Goal: Transaction & Acquisition: Purchase product/service

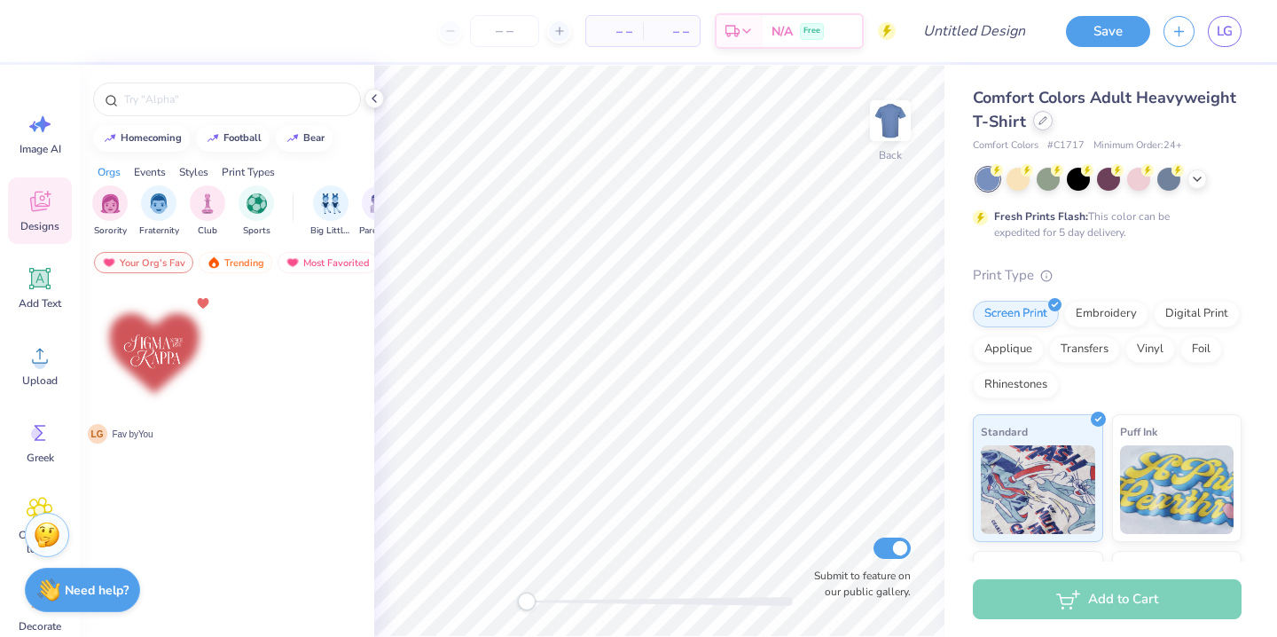
click at [1045, 121] on div at bounding box center [1043, 121] width 20 height 20
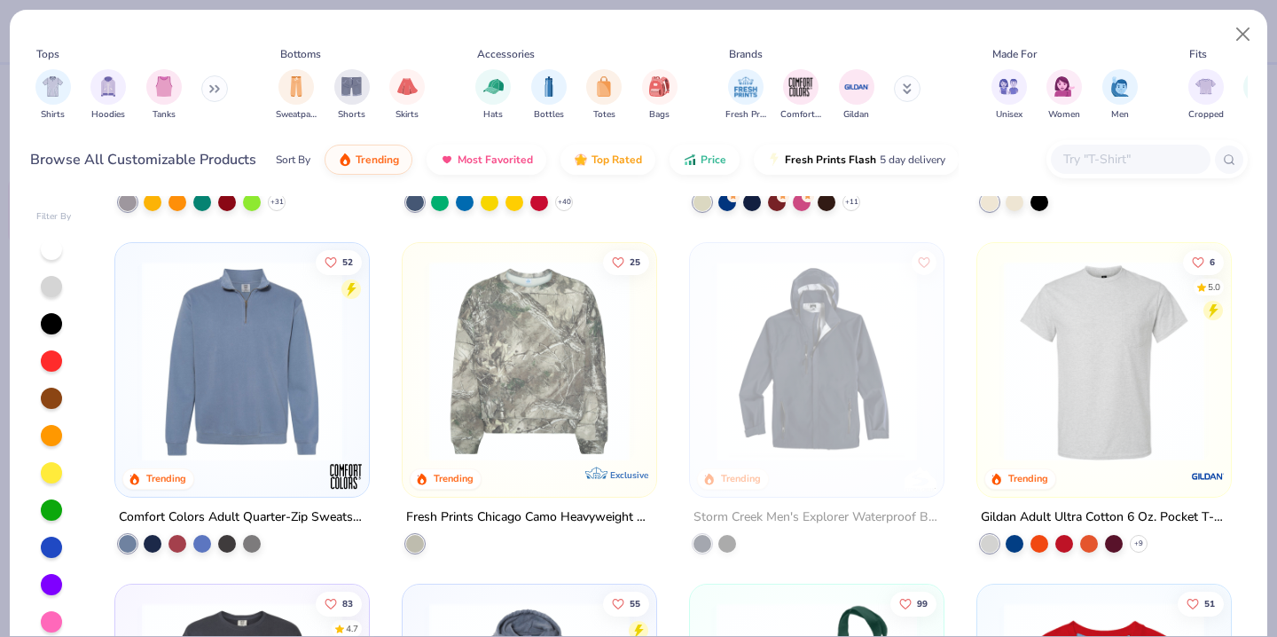
scroll to position [4401, 0]
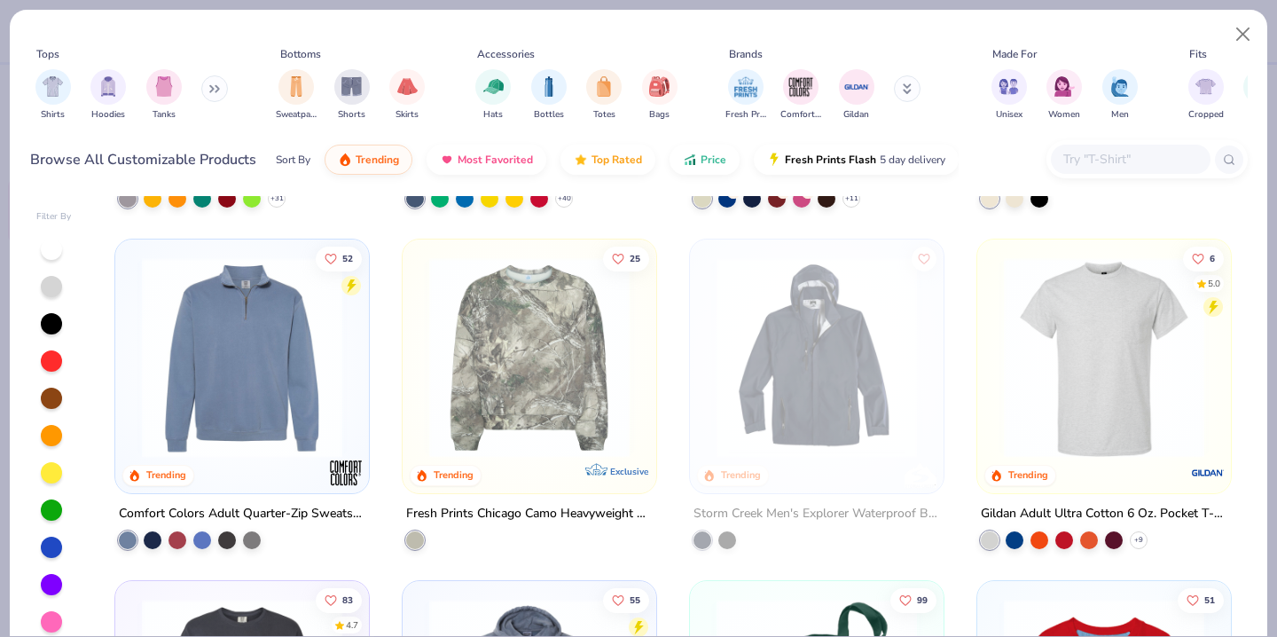
click at [272, 380] on img at bounding box center [242, 357] width 218 height 200
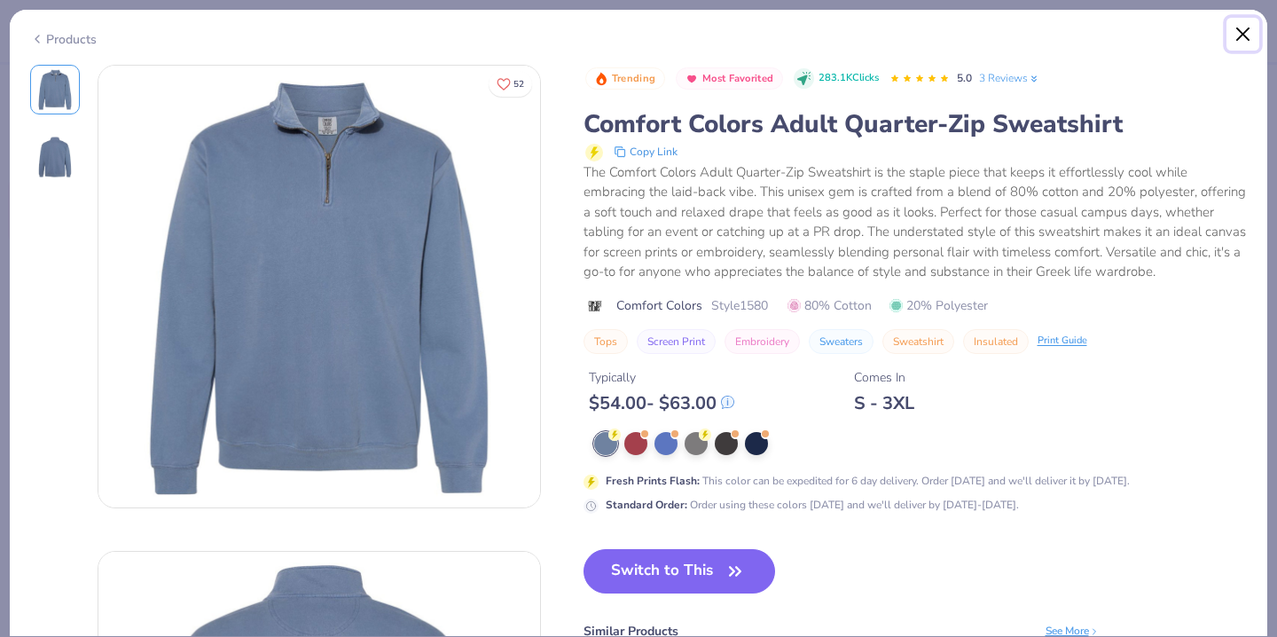
click at [1232, 28] on button "Close" at bounding box center [1243, 35] width 34 height 34
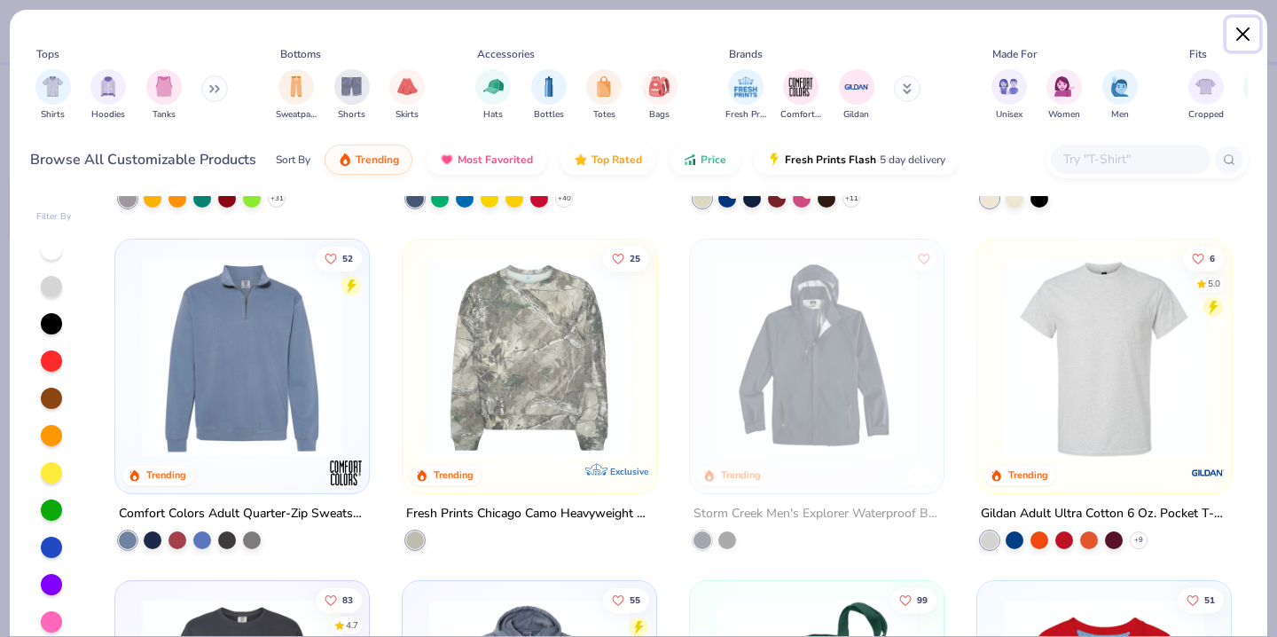
click at [1247, 31] on button "Close" at bounding box center [1243, 35] width 34 height 34
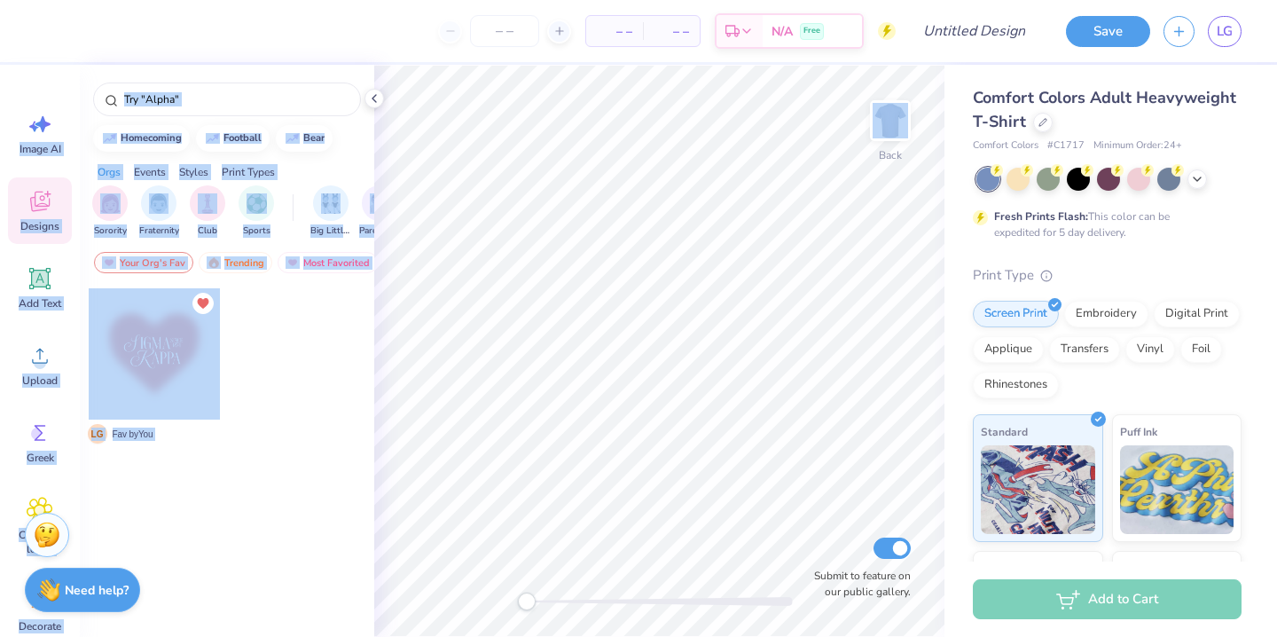
click at [917, 151] on div "– – Per Item – – Total Est. Delivery N/A Free Design Title Save LG Image AI Des…" at bounding box center [638, 318] width 1277 height 637
click at [1047, 126] on div at bounding box center [1043, 121] width 20 height 20
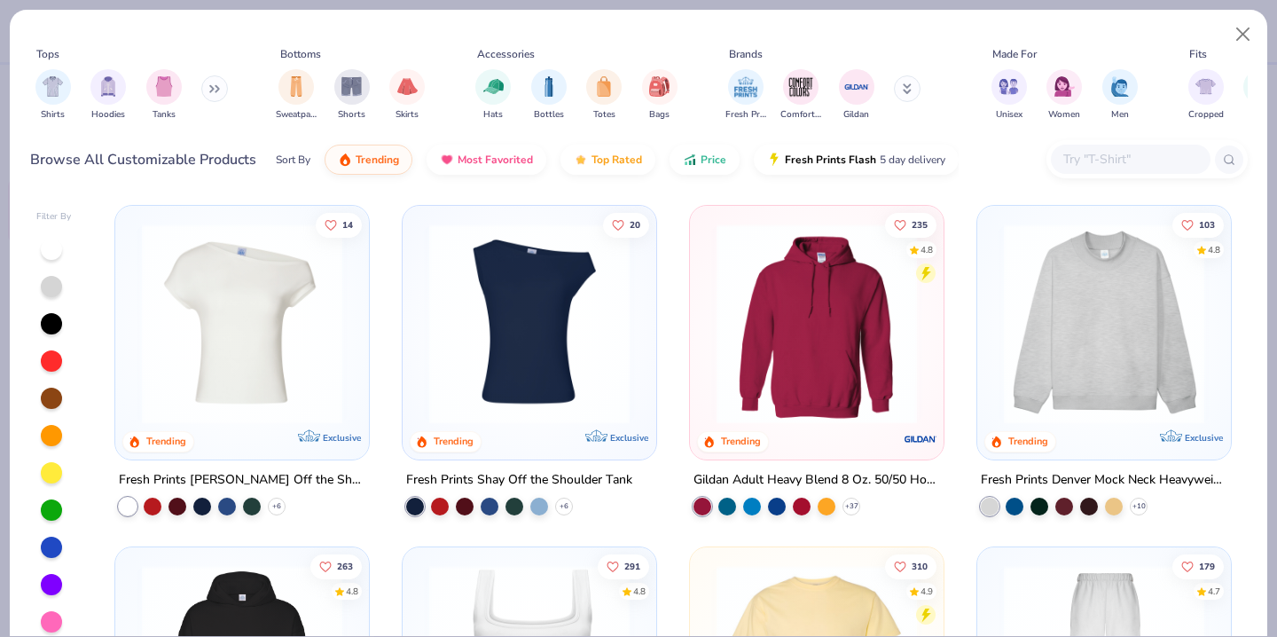
click at [1037, 120] on div "Unisex Women Men" at bounding box center [1064, 95] width 157 height 66
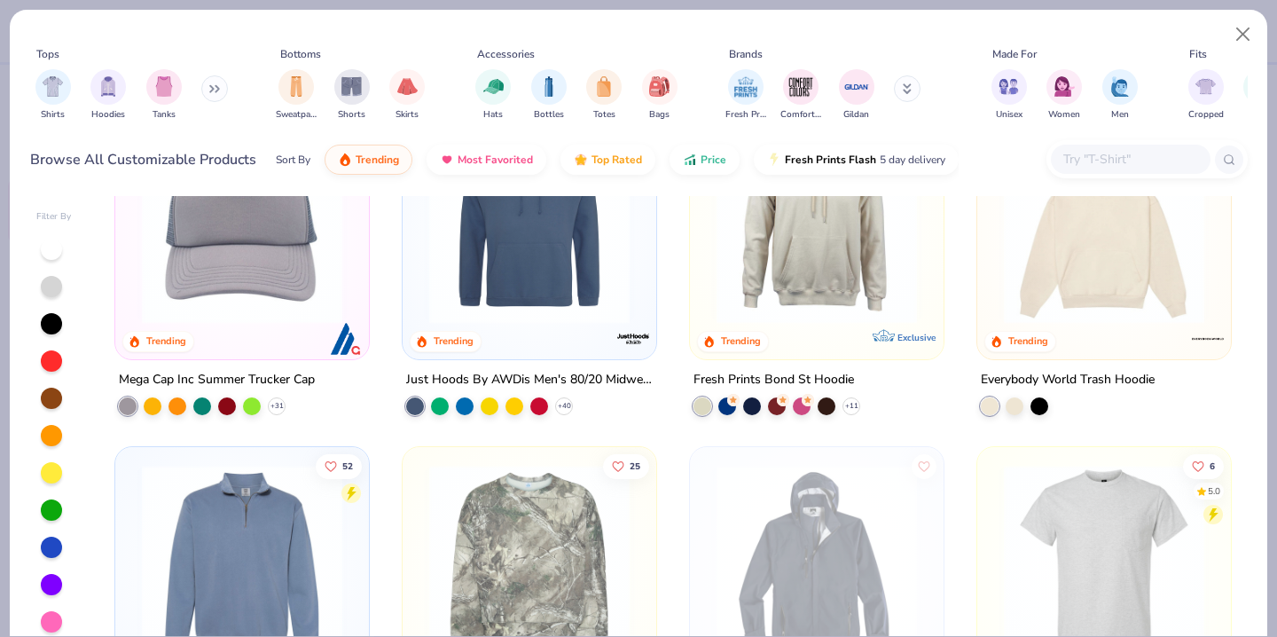
scroll to position [4215, 0]
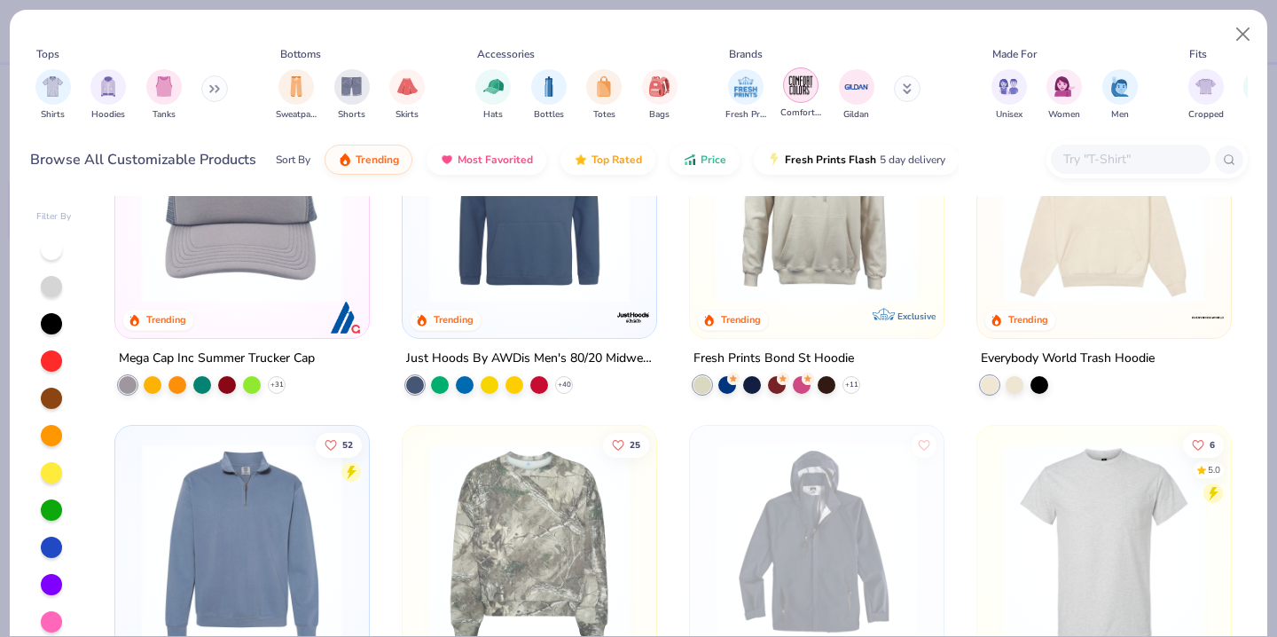
click at [807, 89] on img "filter for Comfort Colors" at bounding box center [800, 85] width 27 height 27
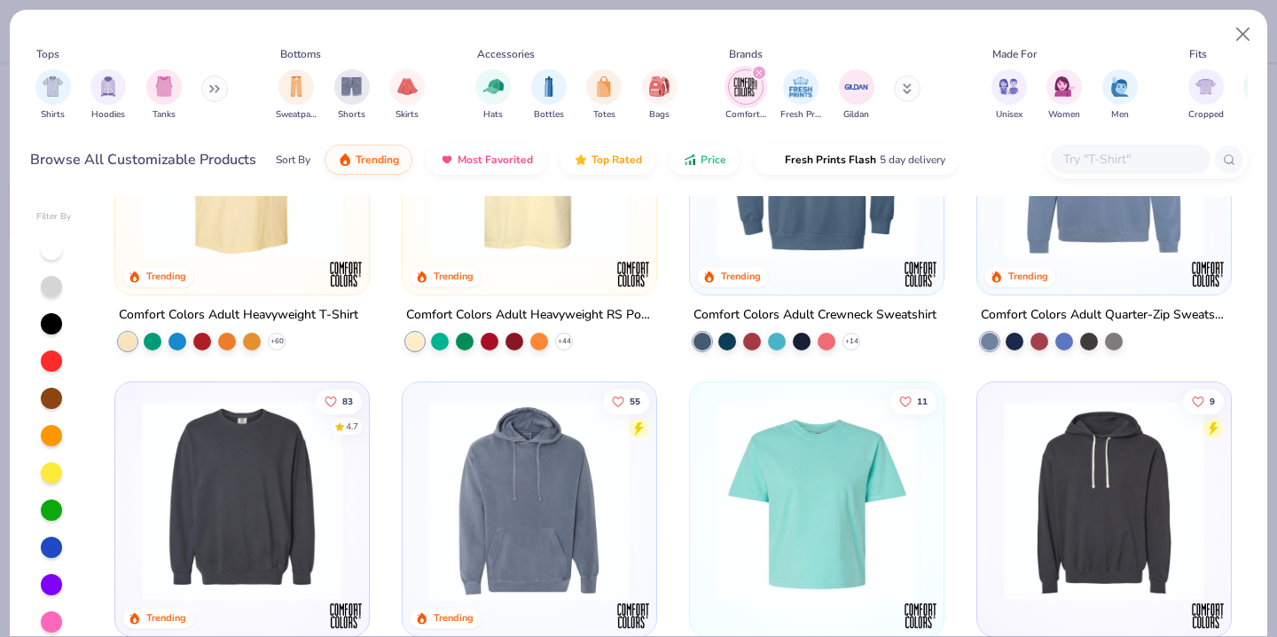
scroll to position [244, 0]
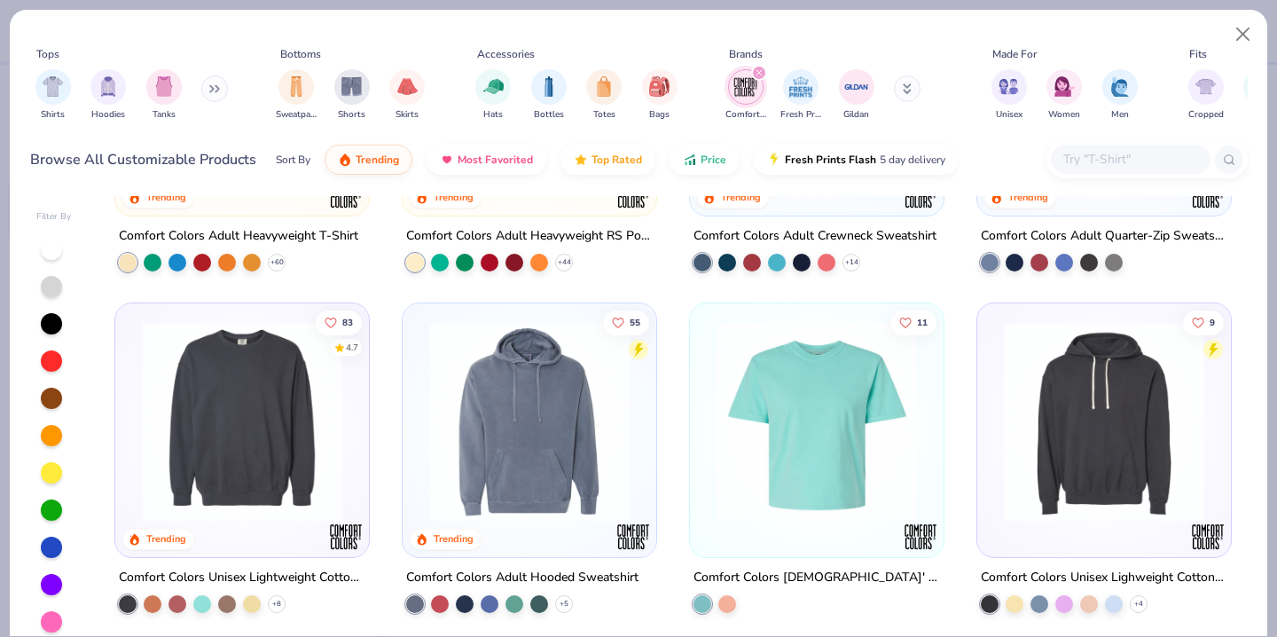
click at [554, 411] on img at bounding box center [529, 421] width 218 height 200
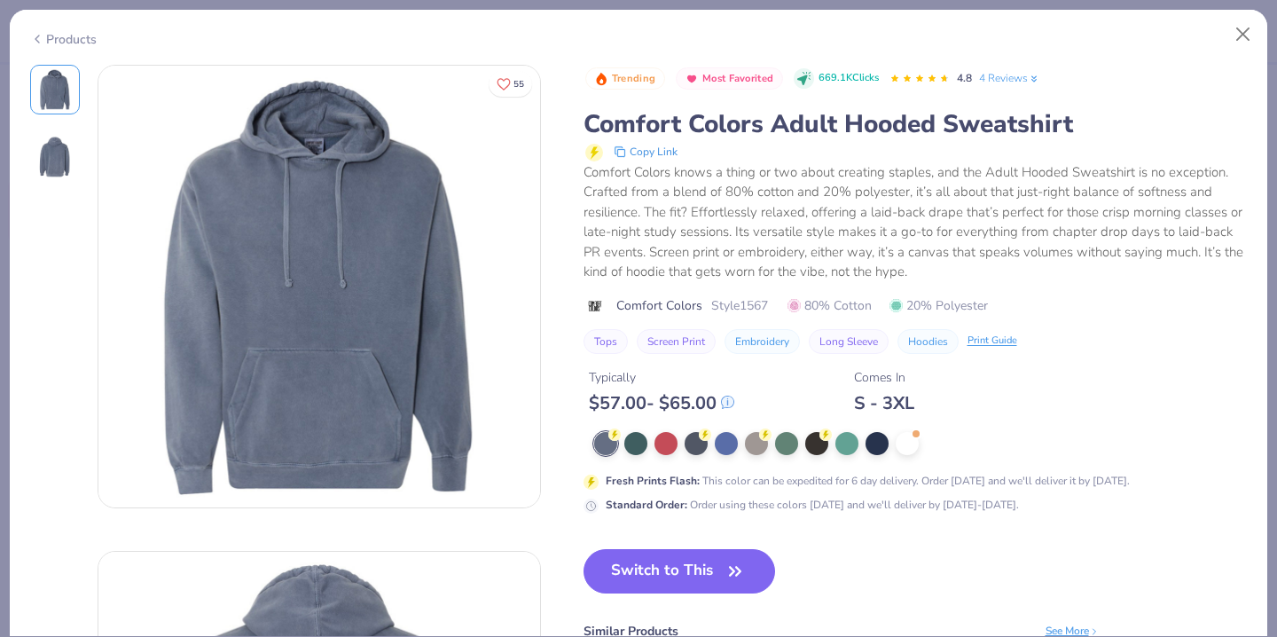
click at [863, 434] on div at bounding box center [920, 443] width 653 height 23
click at [872, 438] on div at bounding box center [876, 441] width 23 height 23
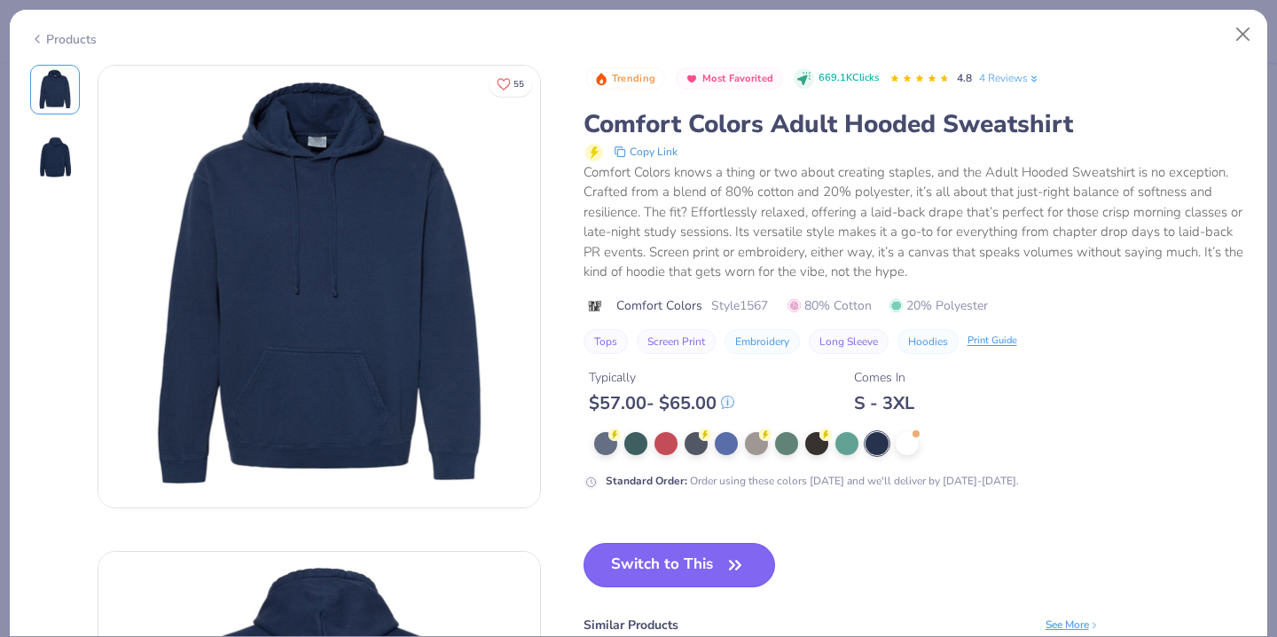
click at [737, 570] on icon "button" at bounding box center [735, 564] width 25 height 25
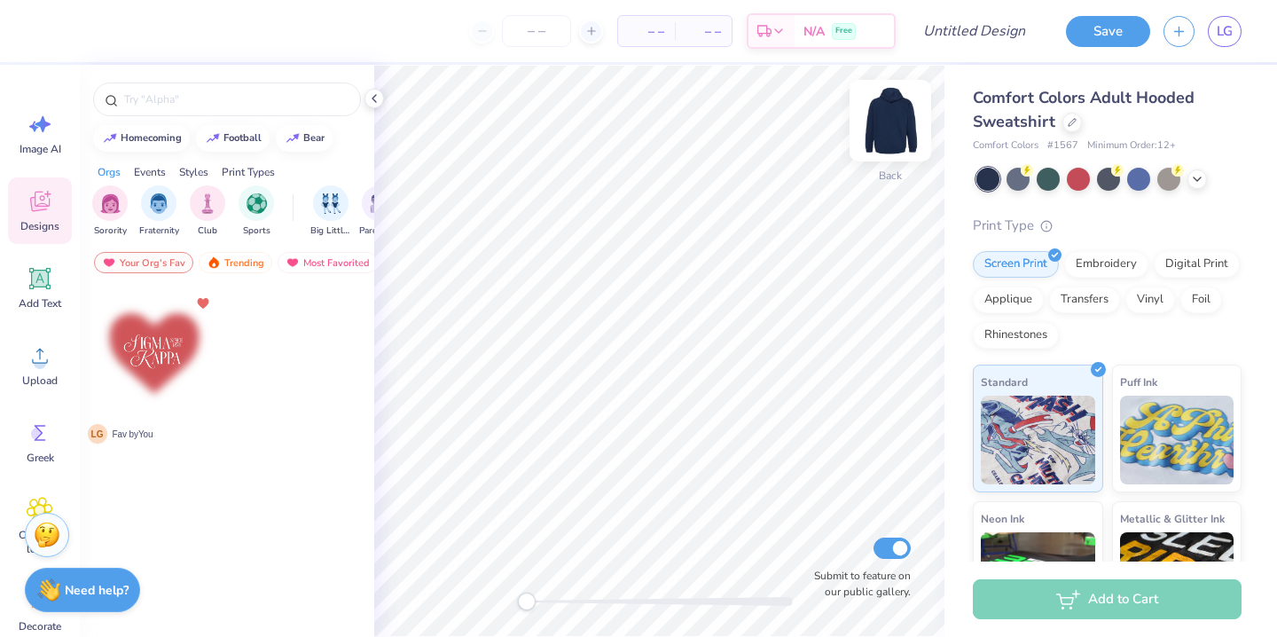
click at [900, 129] on img at bounding box center [890, 120] width 71 height 71
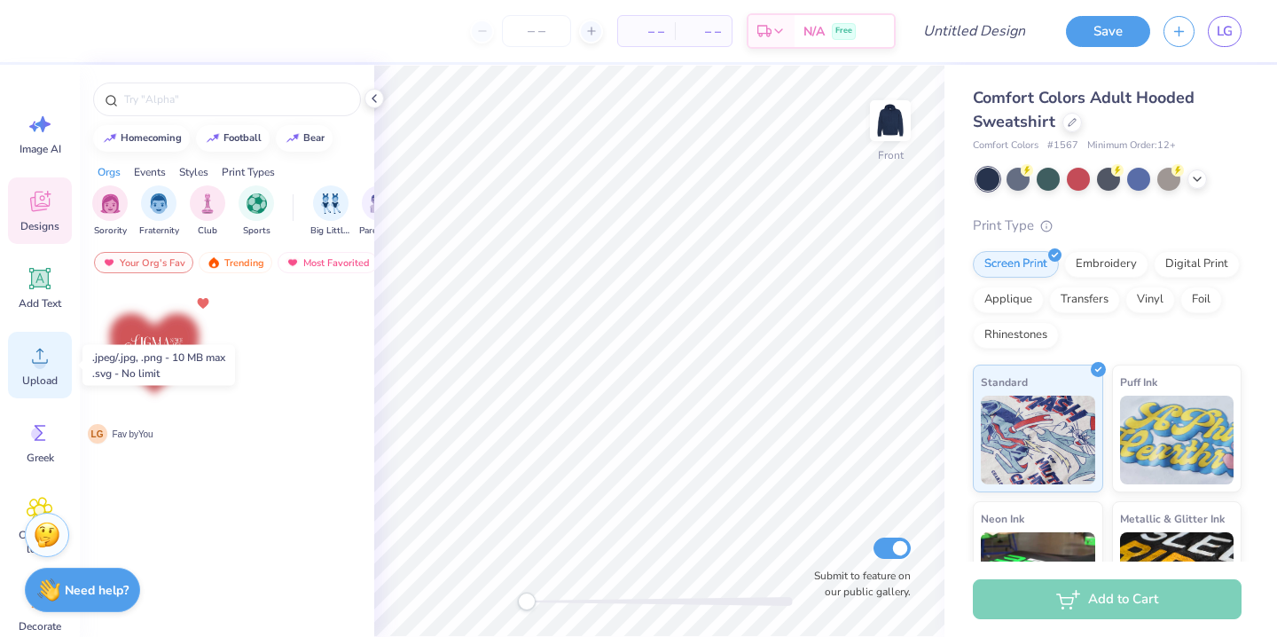
click at [45, 389] on div "Upload" at bounding box center [40, 365] width 64 height 66
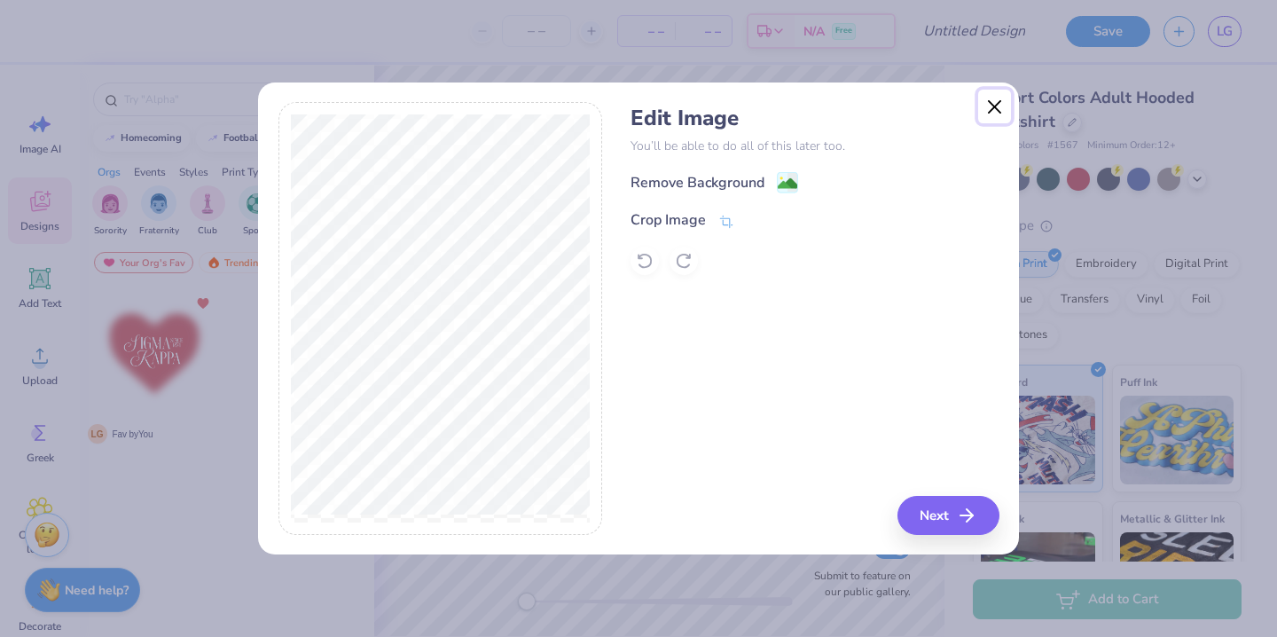
click at [982, 110] on button "Close" at bounding box center [995, 107] width 34 height 34
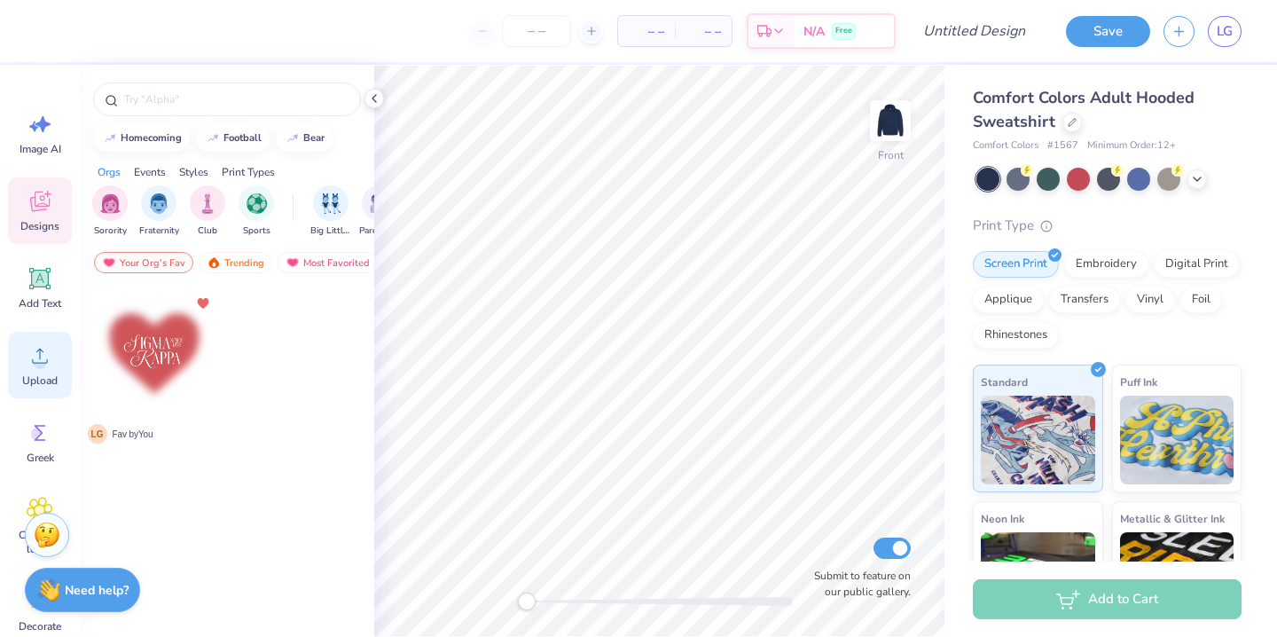
click at [17, 352] on div "Upload" at bounding box center [40, 365] width 64 height 66
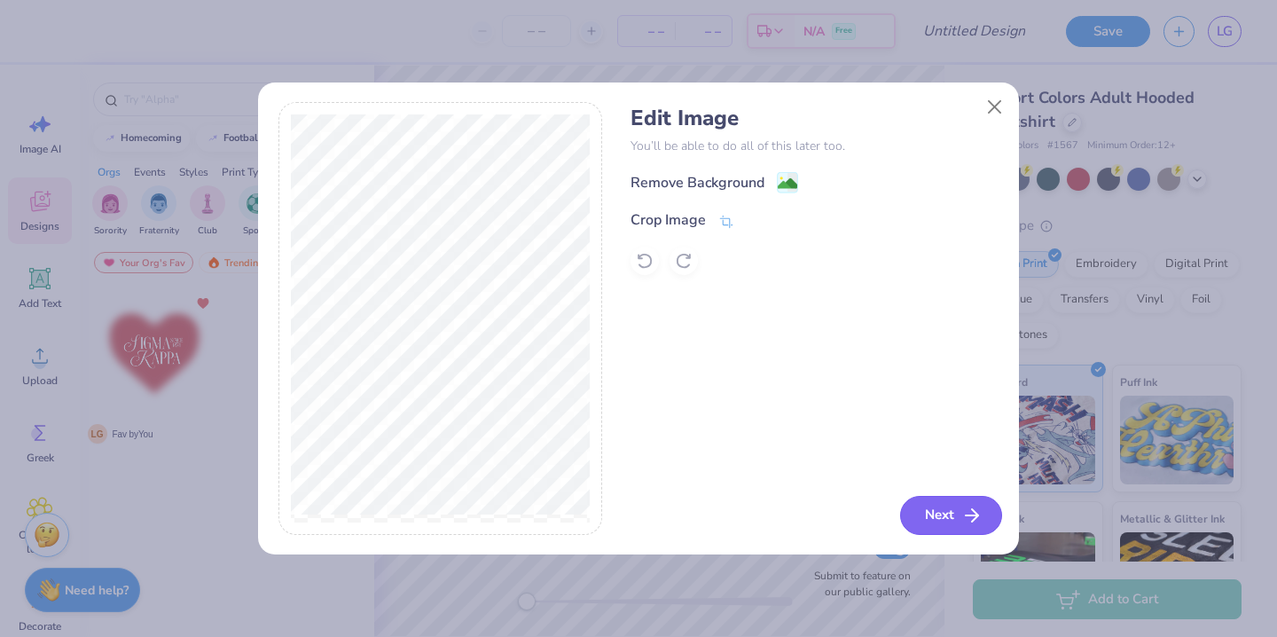
click at [924, 509] on button "Next" at bounding box center [951, 515] width 102 height 39
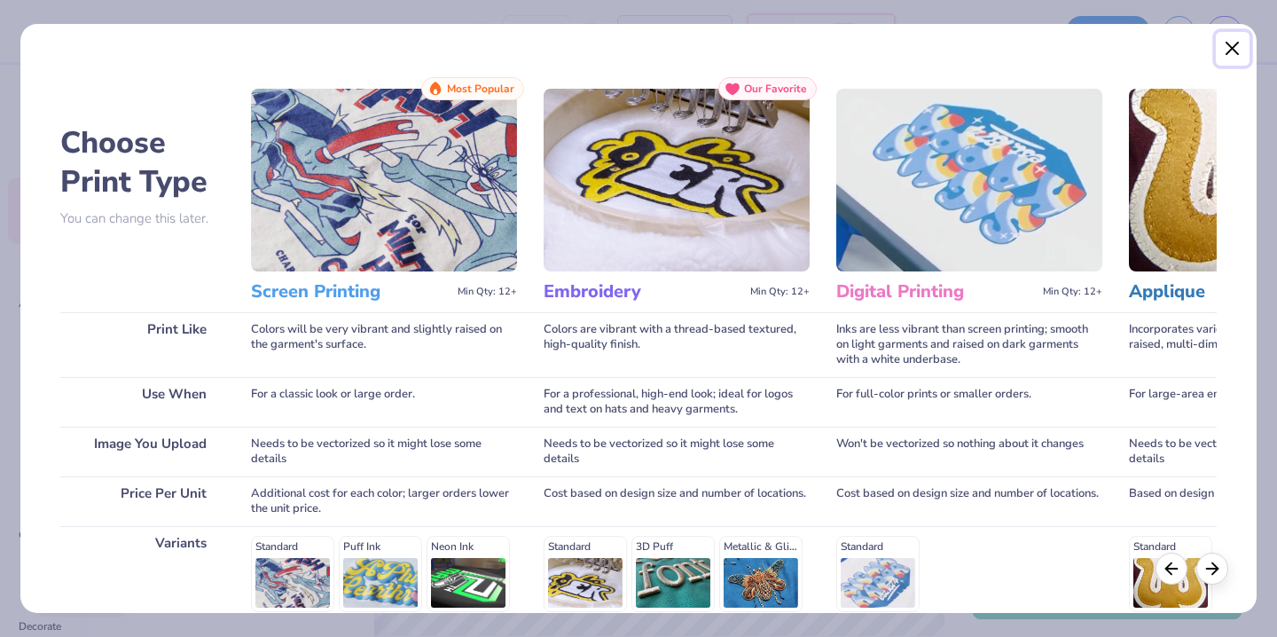
click at [1227, 39] on button "Close" at bounding box center [1233, 49] width 34 height 34
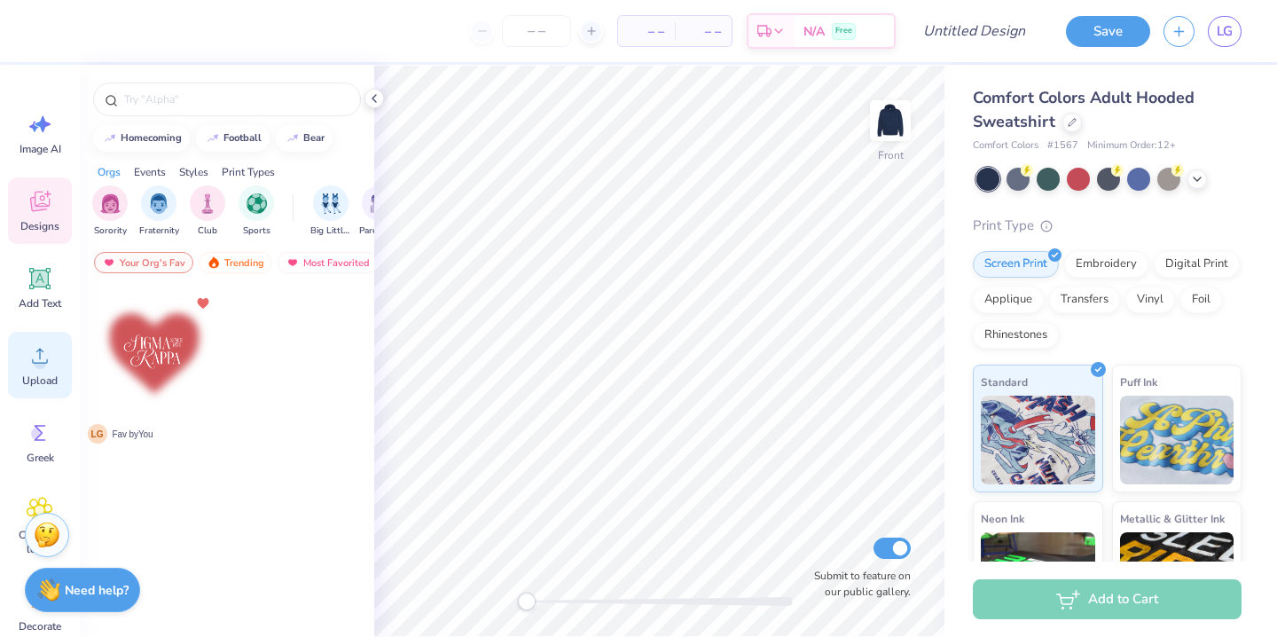
click at [52, 378] on span "Upload" at bounding box center [39, 380] width 35 height 14
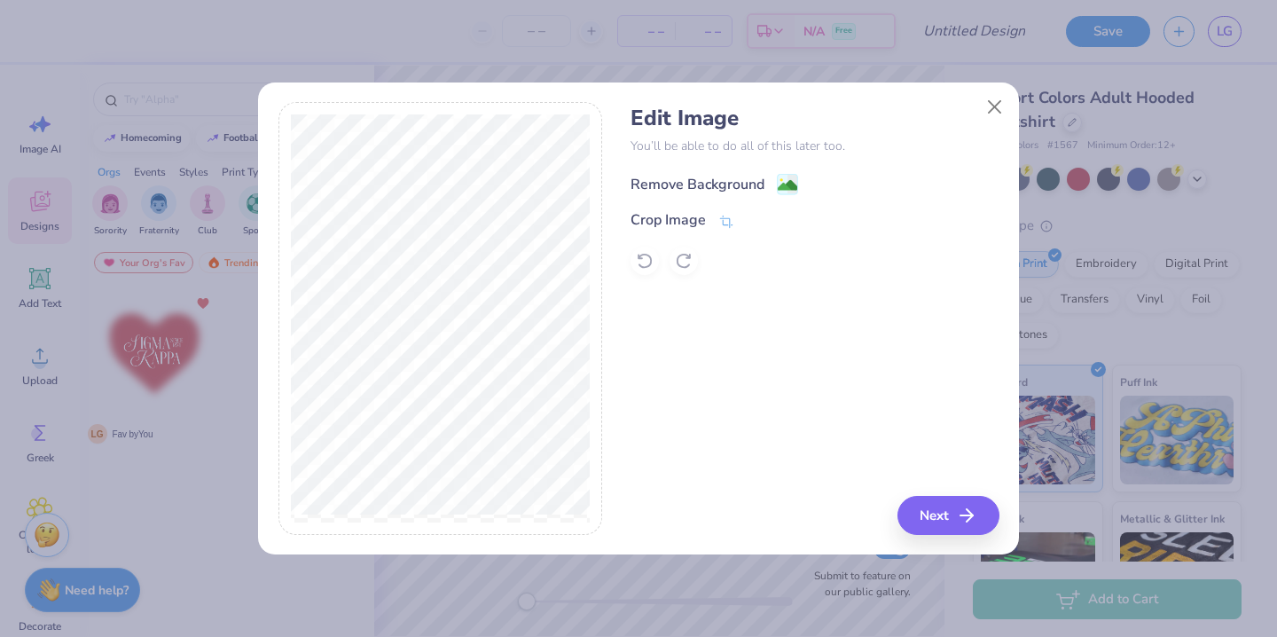
click at [730, 176] on div "Remove Background" at bounding box center [697, 184] width 134 height 21
click at [703, 222] on div "Crop Image" at bounding box center [667, 221] width 75 height 21
click at [591, 105] on div at bounding box center [440, 318] width 325 height 433
click at [786, 223] on button at bounding box center [781, 220] width 19 height 19
click at [955, 512] on button "Next" at bounding box center [951, 515] width 102 height 39
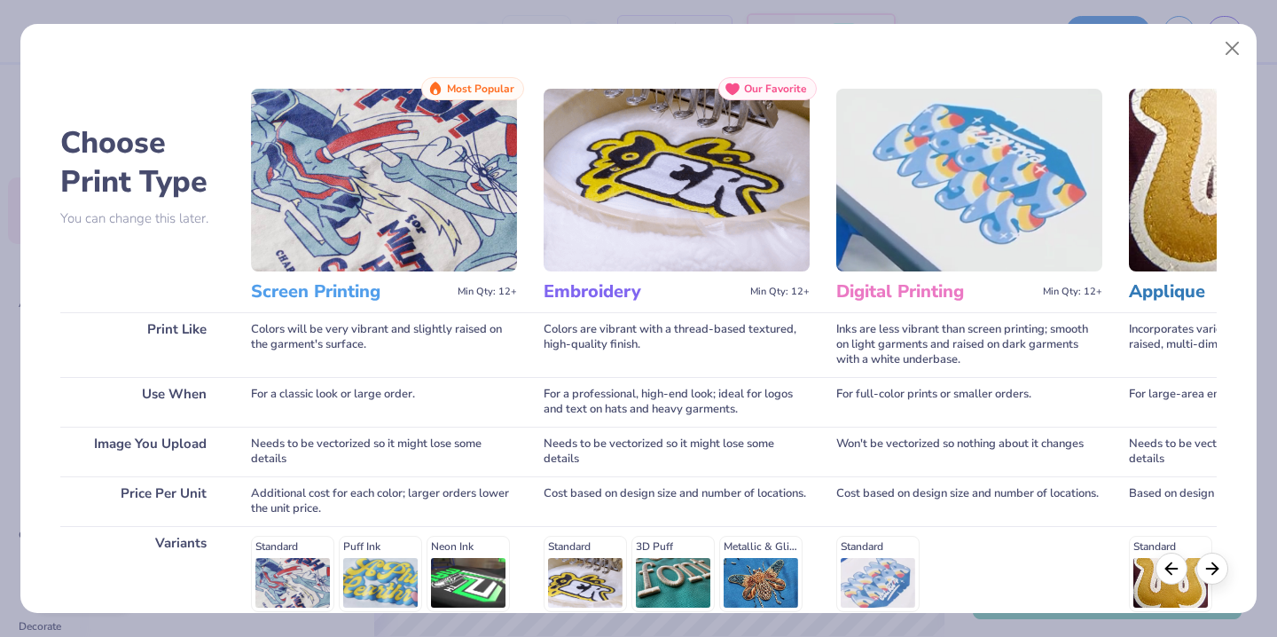
click at [748, 236] on img at bounding box center [677, 180] width 266 height 183
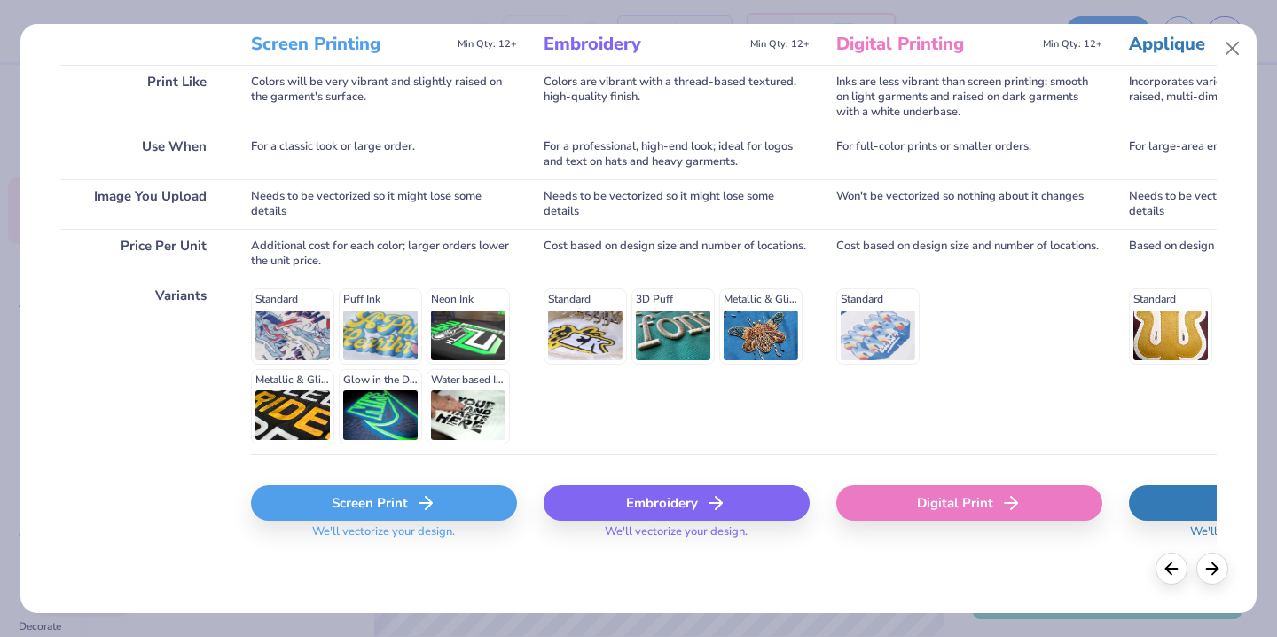
click at [670, 500] on div "Embroidery" at bounding box center [677, 502] width 266 height 35
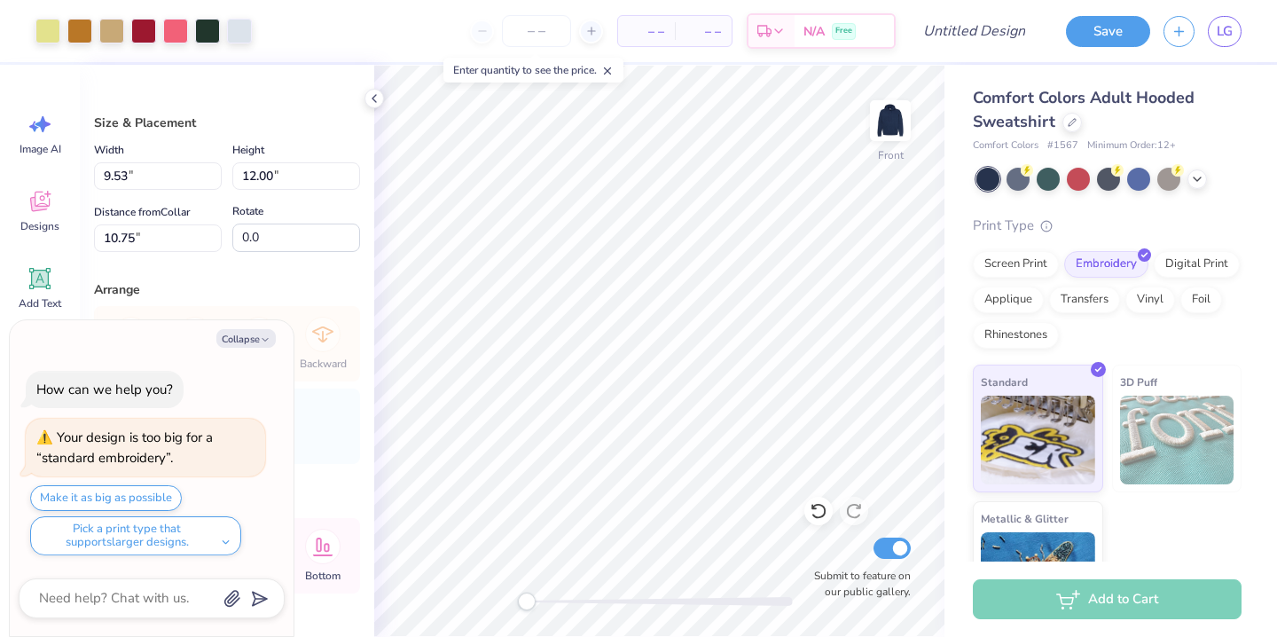
type textarea "x"
type input "25.3"
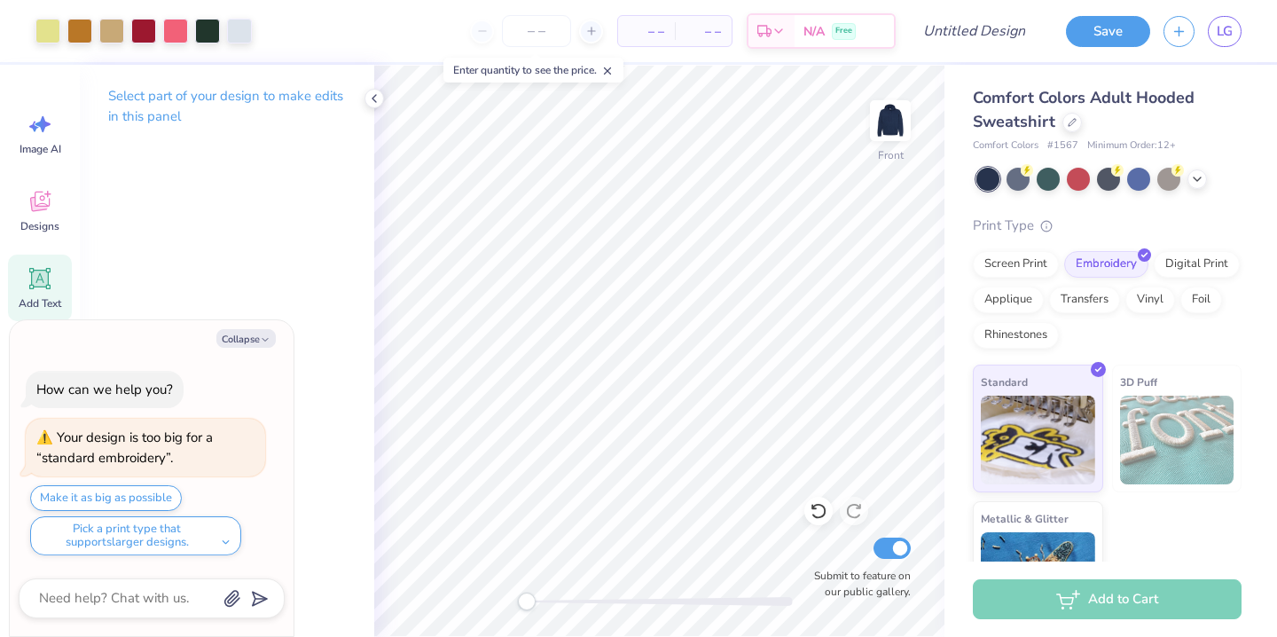
click at [38, 283] on icon at bounding box center [40, 278] width 17 height 17
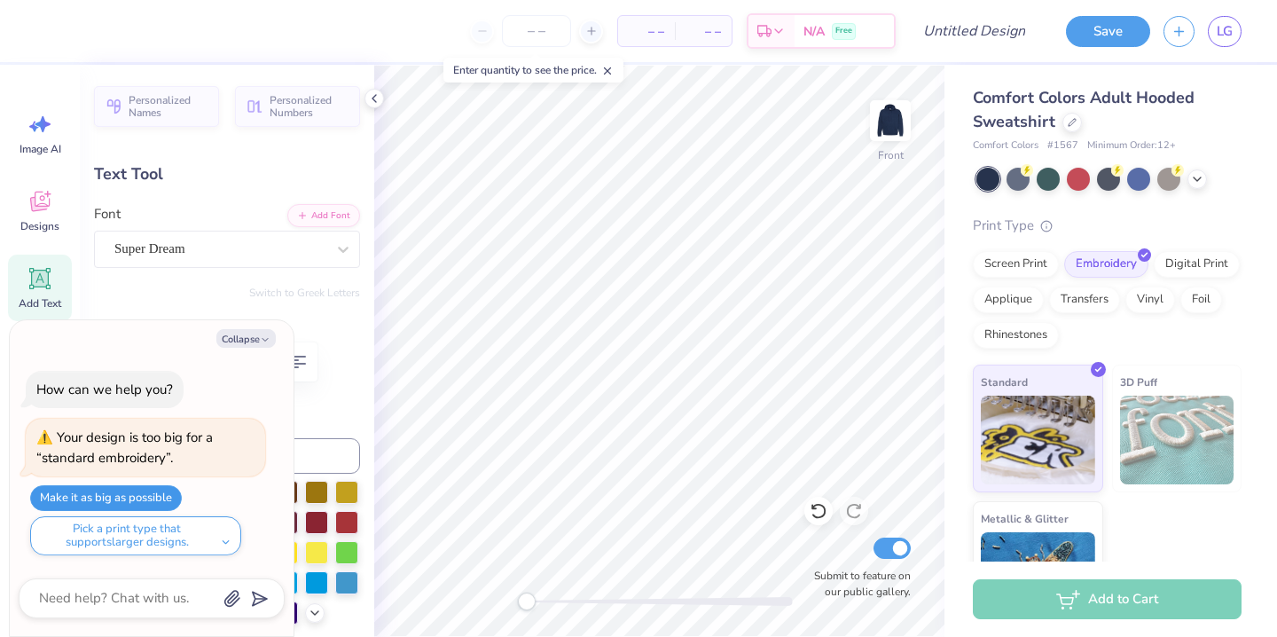
click at [127, 494] on button "Make it as big as possible" at bounding box center [106, 498] width 152 height 26
click at [266, 327] on div "Collapse How can we help you? Your design is too big for a “standard embroidery…" at bounding box center [152, 478] width 284 height 317
click at [259, 329] on button "Collapse" at bounding box center [245, 338] width 59 height 19
type textarea "x"
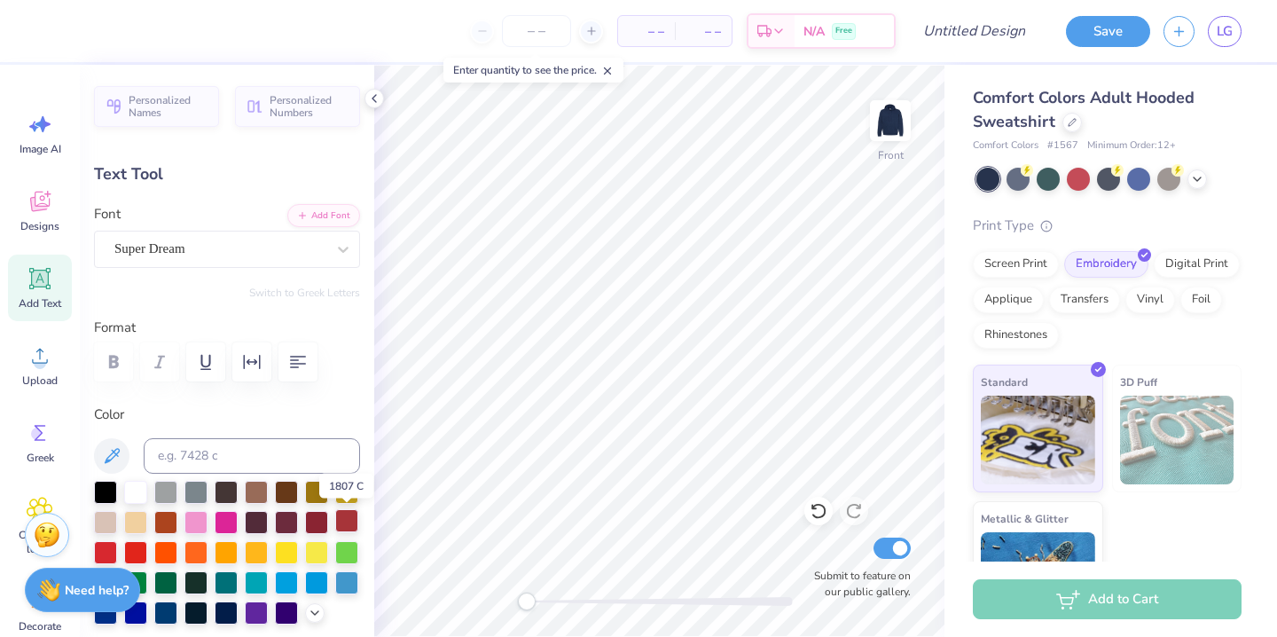
click at [344, 520] on div at bounding box center [346, 520] width 23 height 23
click at [331, 520] on div at bounding box center [227, 553] width 266 height 144
click at [324, 523] on div at bounding box center [316, 520] width 23 height 23
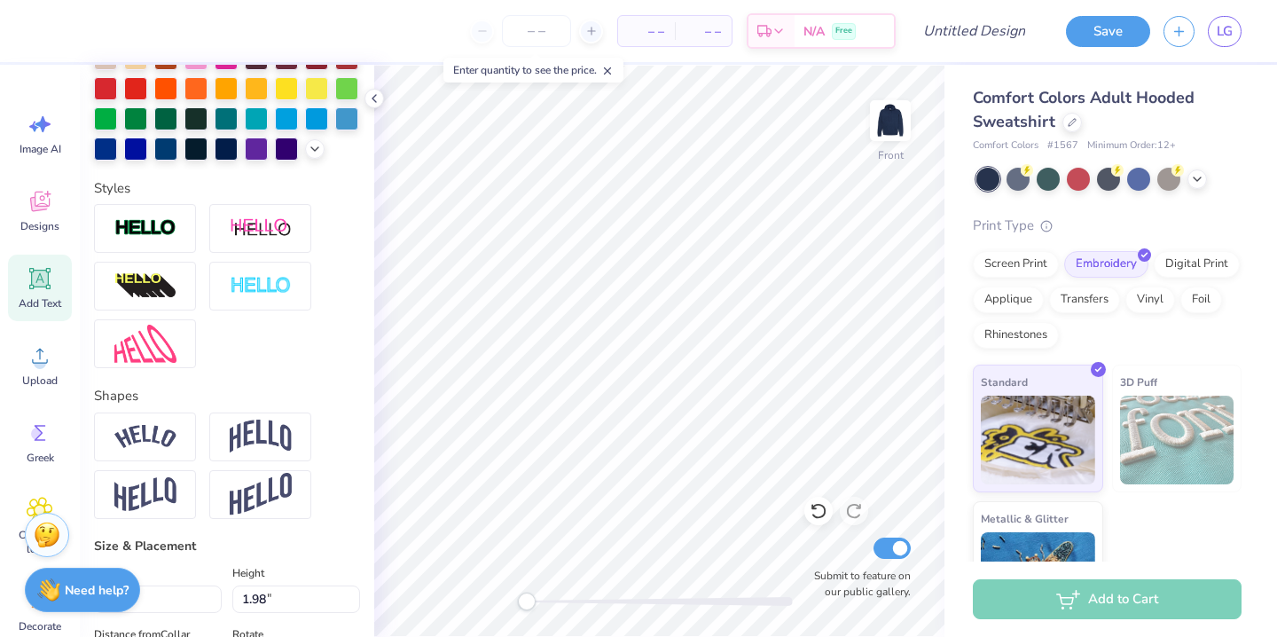
scroll to position [488, 0]
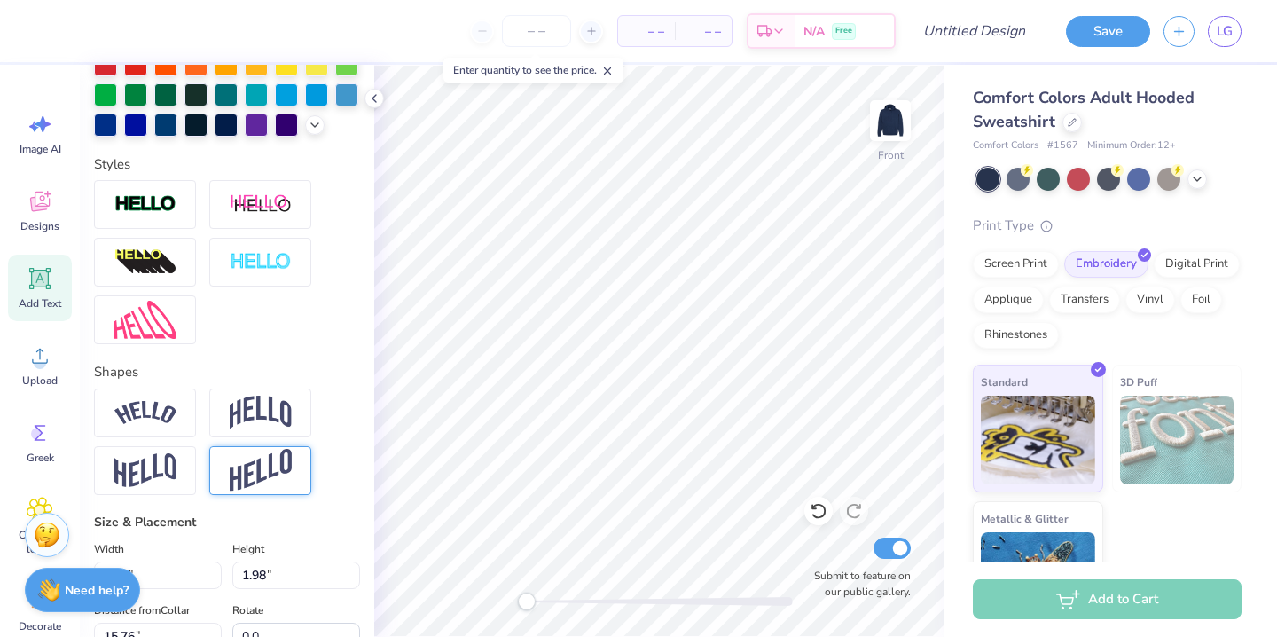
click at [257, 465] on img at bounding box center [261, 470] width 62 height 43
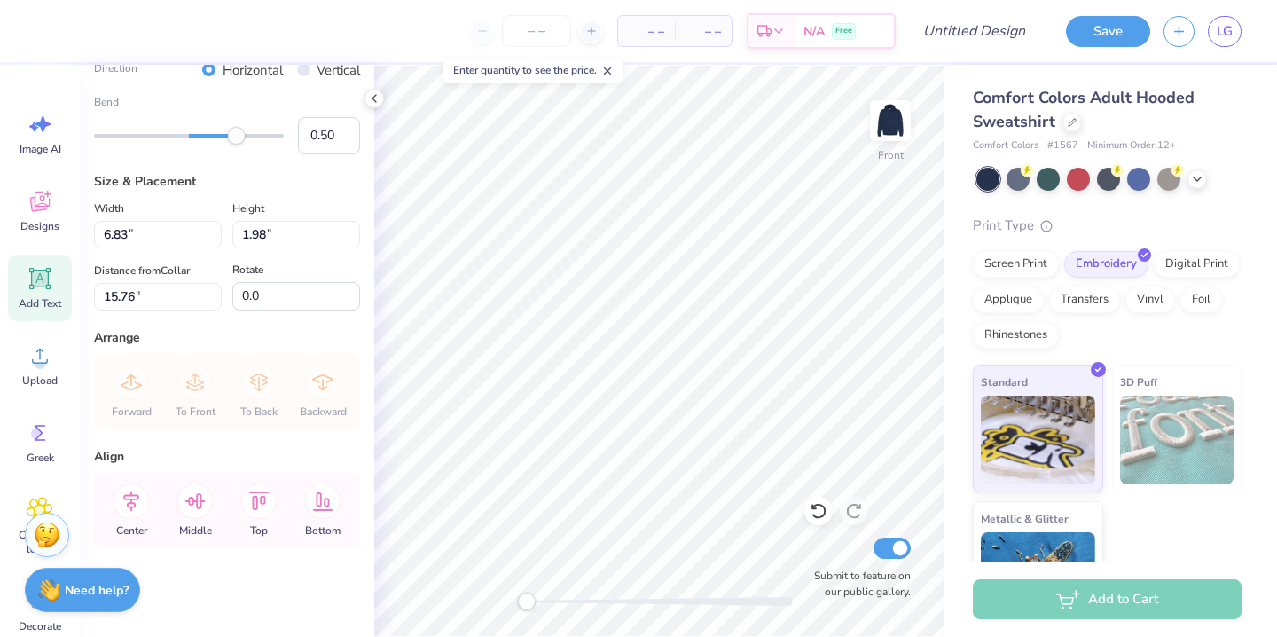
scroll to position [1, 0]
type textarea "Sending lots of"
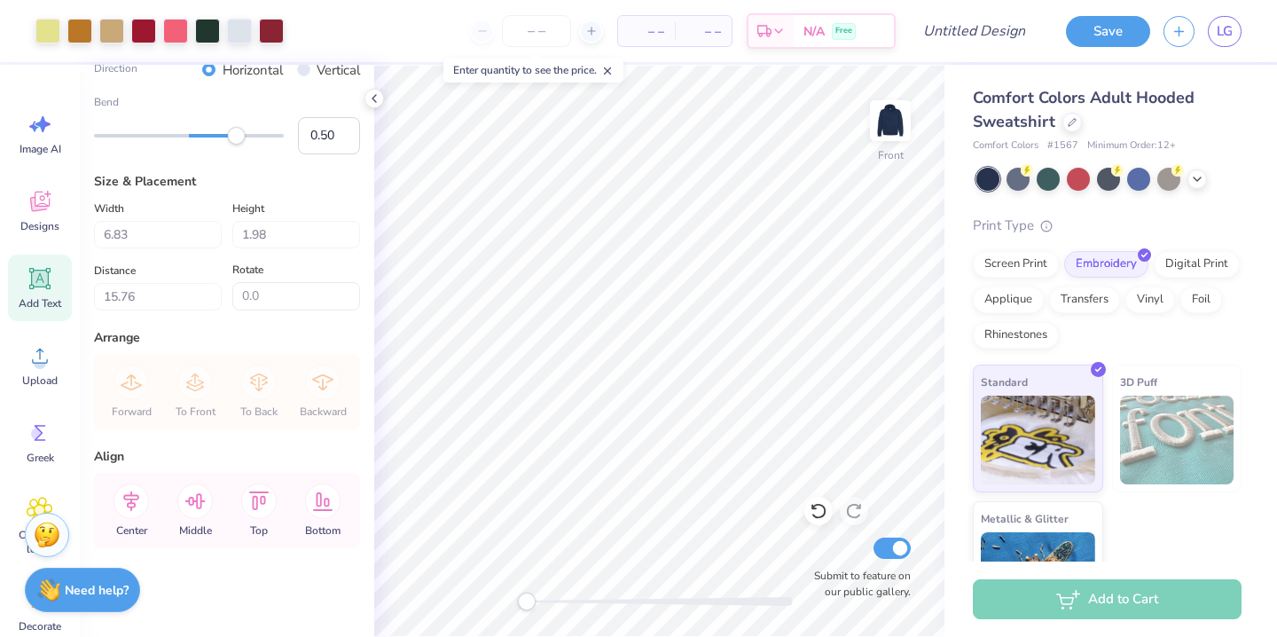
type input "10.40"
type input "10.31"
type input "11.59"
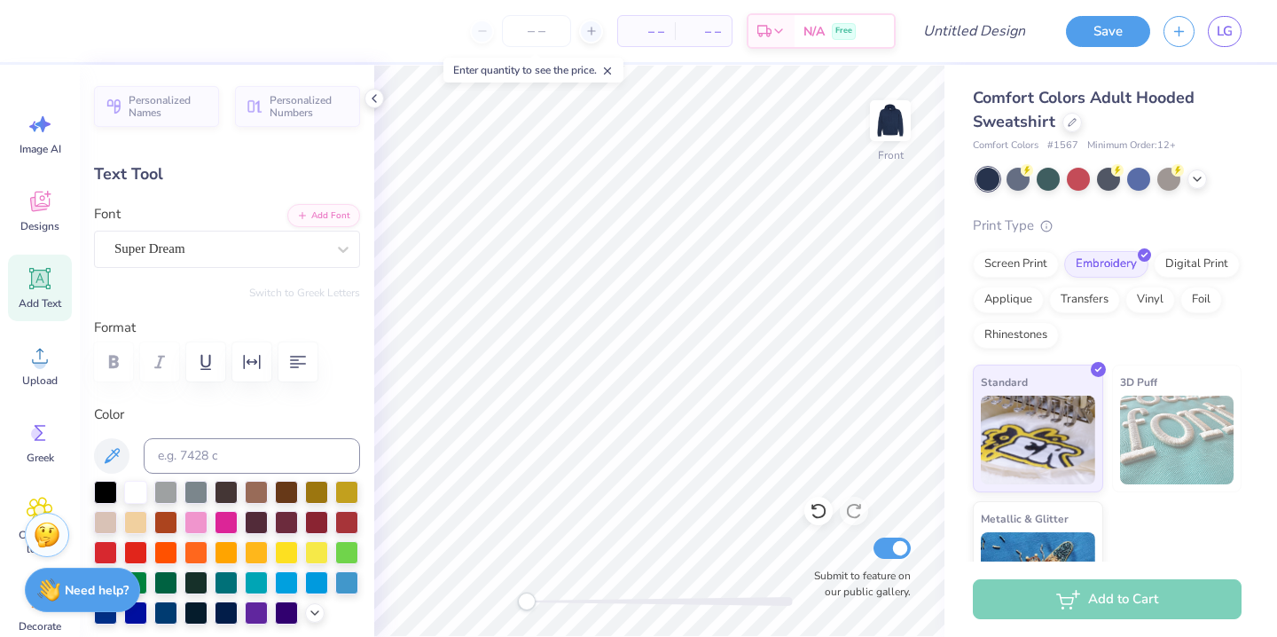
type input "10.27"
type input "10.18"
type input "7.94"
type input "7.87"
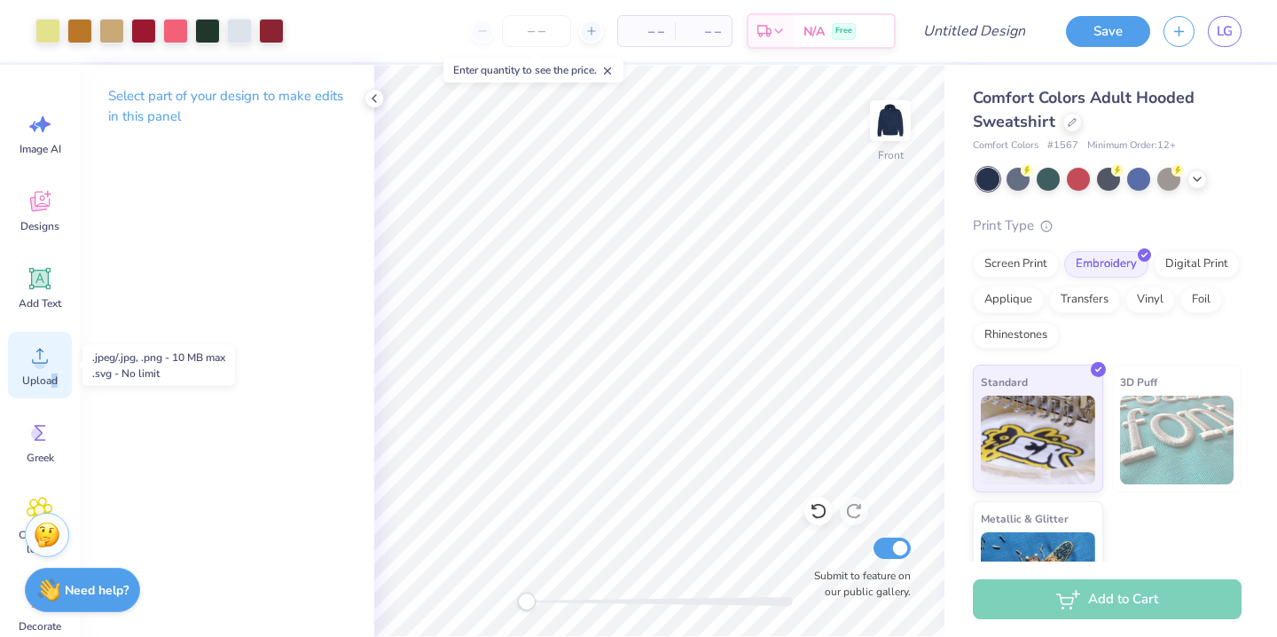
click at [54, 374] on span "Upload" at bounding box center [39, 380] width 35 height 14
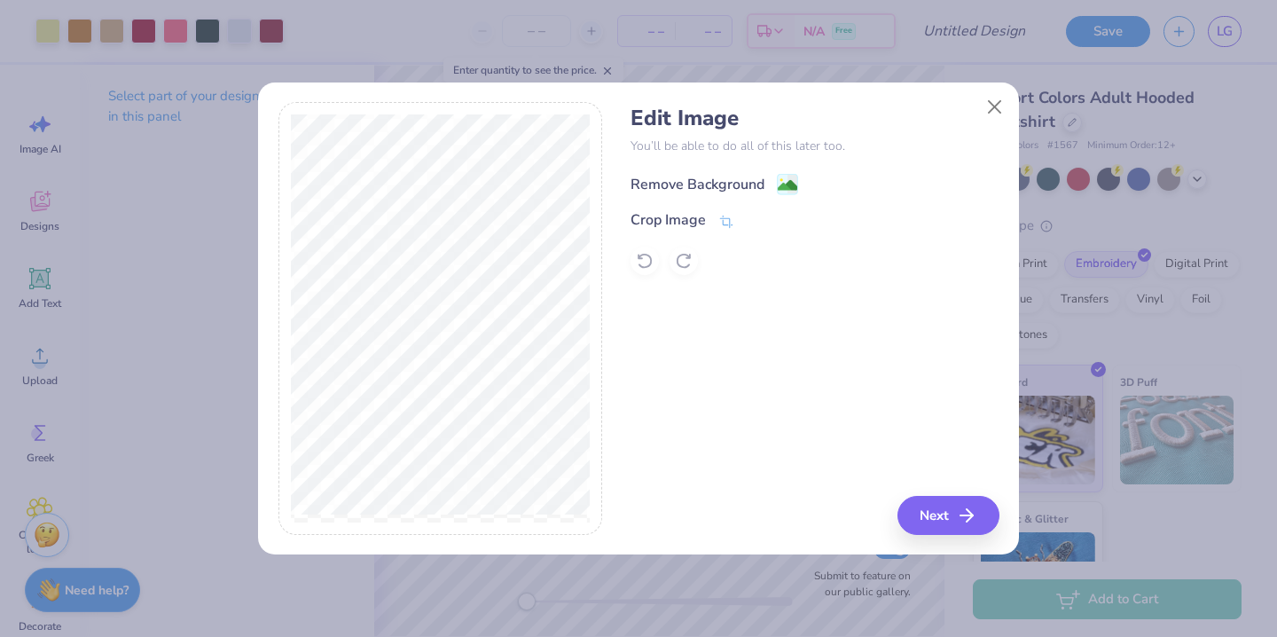
click at [739, 191] on div "Remove Background" at bounding box center [697, 184] width 134 height 21
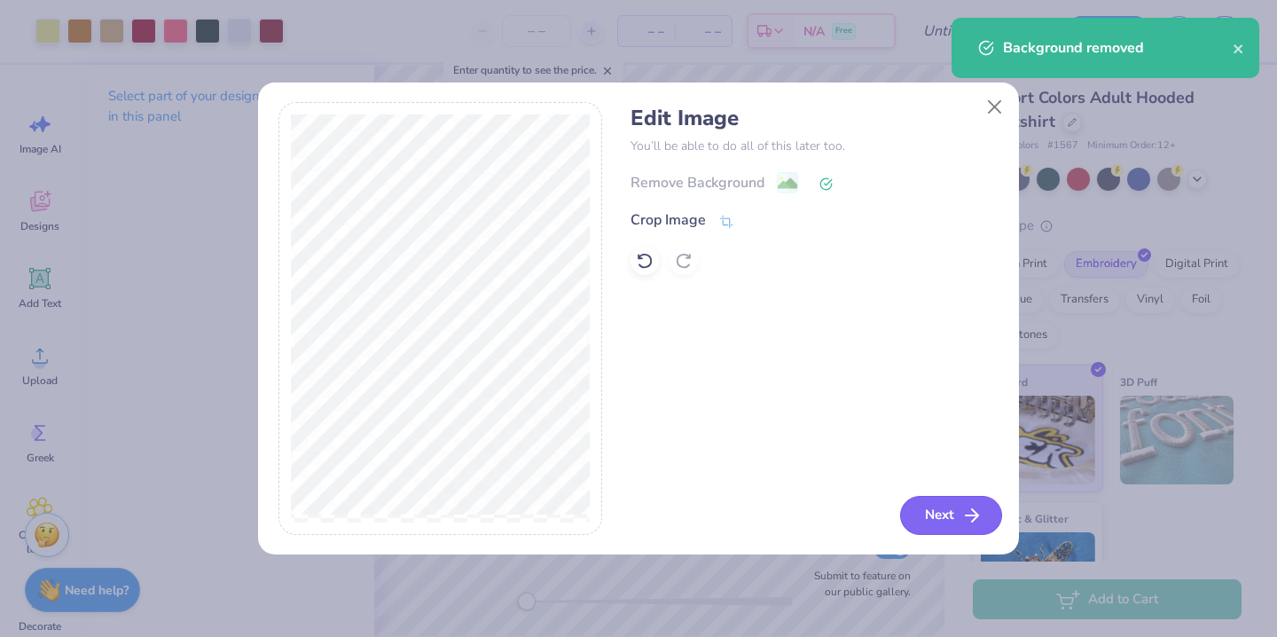
click at [965, 528] on button "Next" at bounding box center [951, 515] width 102 height 39
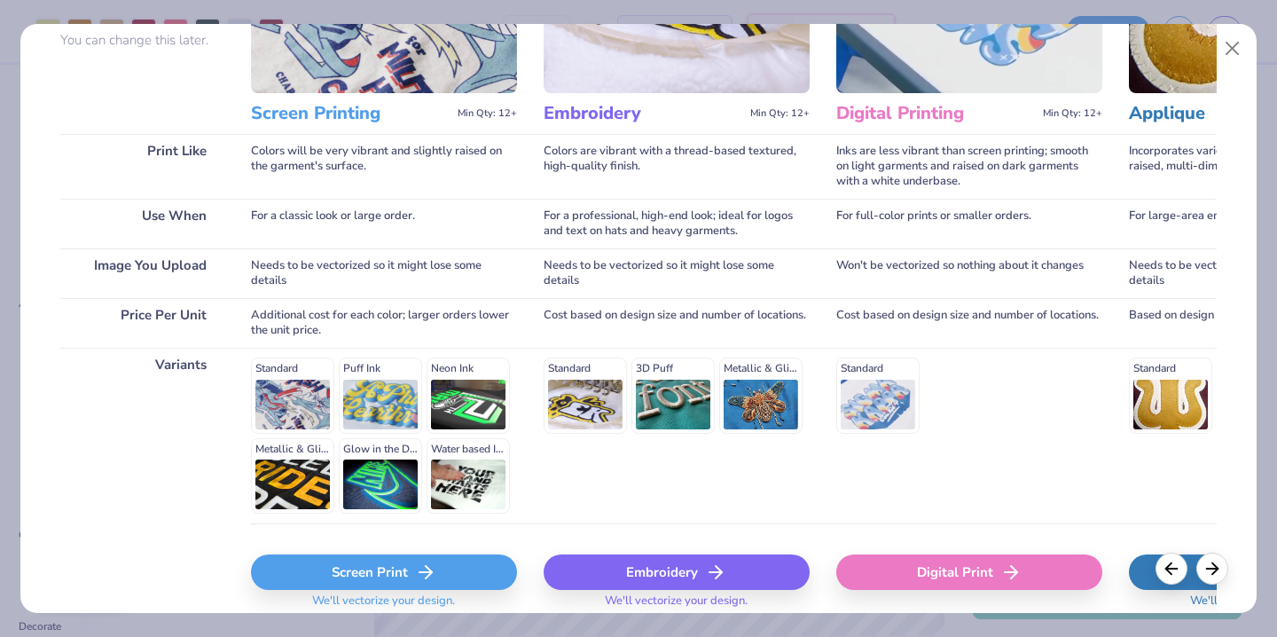
scroll to position [157, 0]
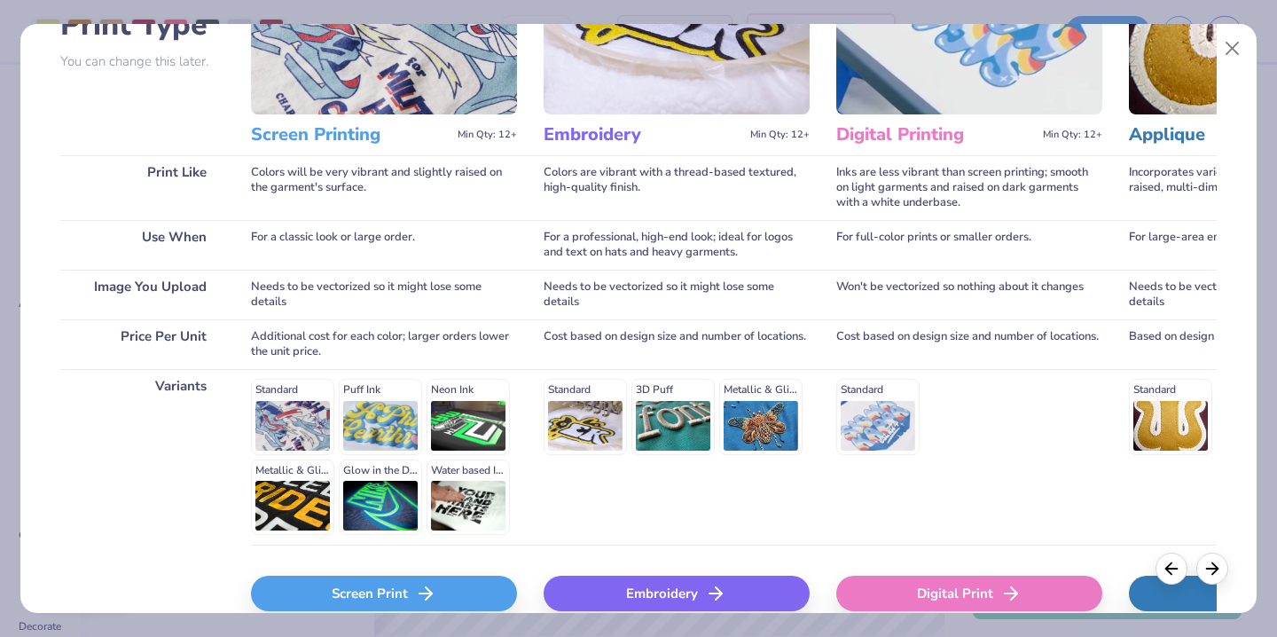
click at [286, 429] on div "Standard Puff Ink Neon Ink Metallic & Glitter Ink Glow in the Dark Ink Water ba…" at bounding box center [384, 457] width 266 height 156
click at [370, 600] on div "Screen Print" at bounding box center [384, 592] width 266 height 35
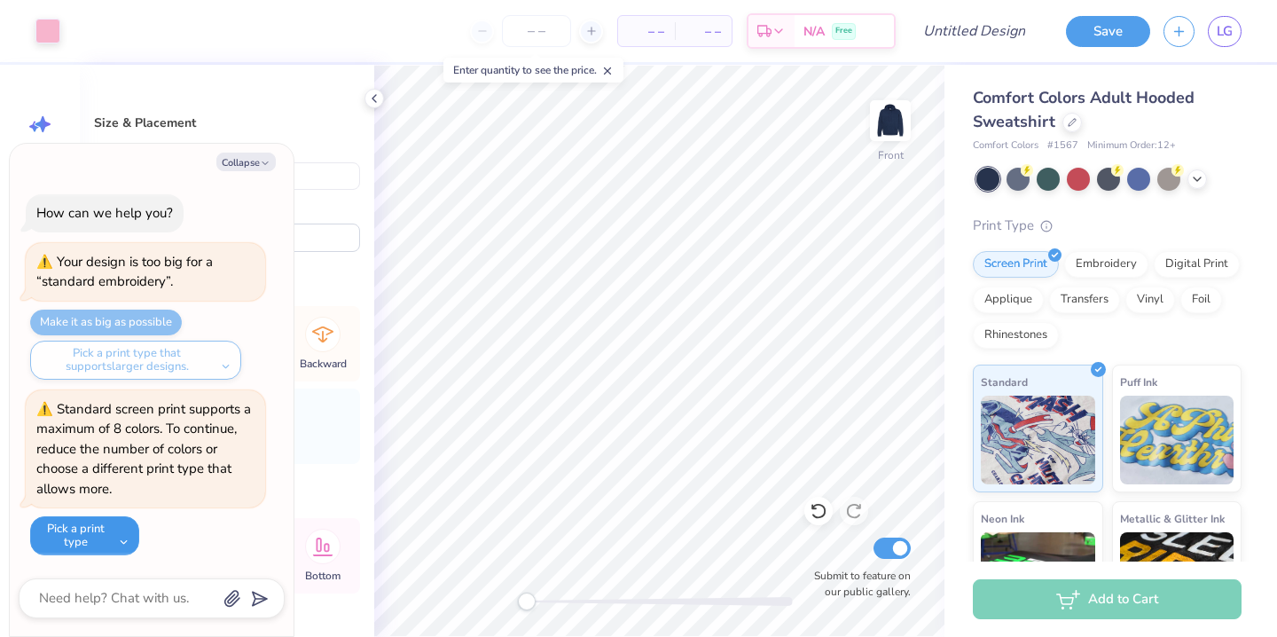
click at [119, 522] on button "Pick a print type" at bounding box center [84, 535] width 109 height 39
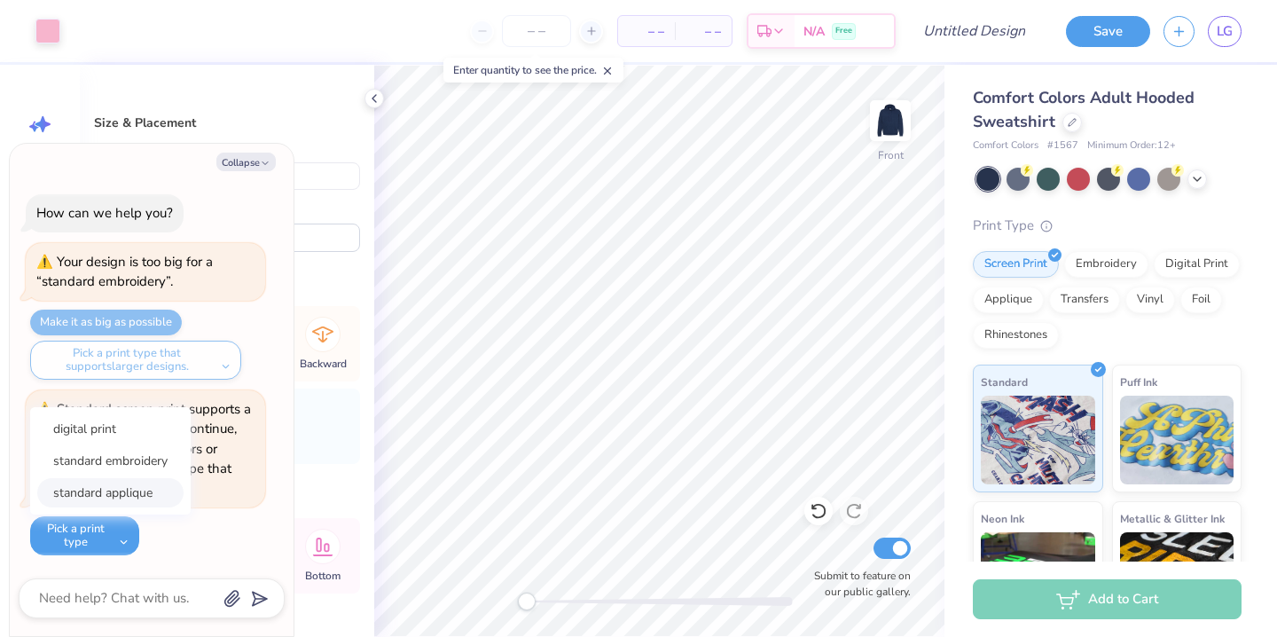
click at [134, 486] on button "standard applique" at bounding box center [110, 492] width 146 height 29
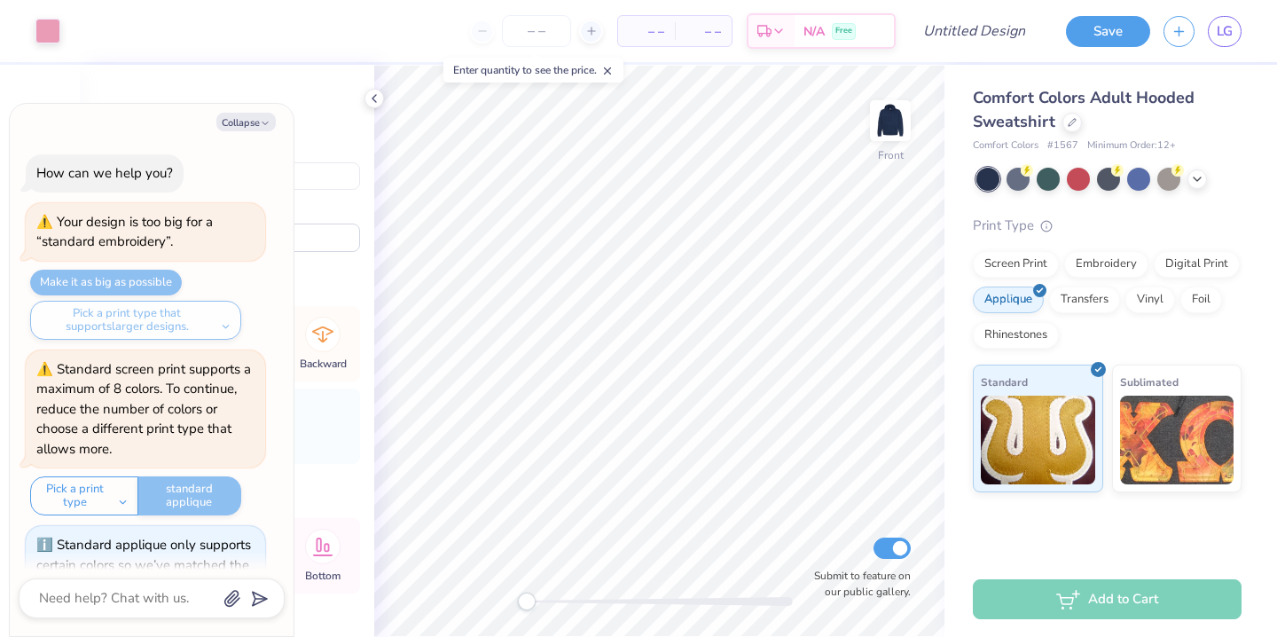
scroll to position [68, 0]
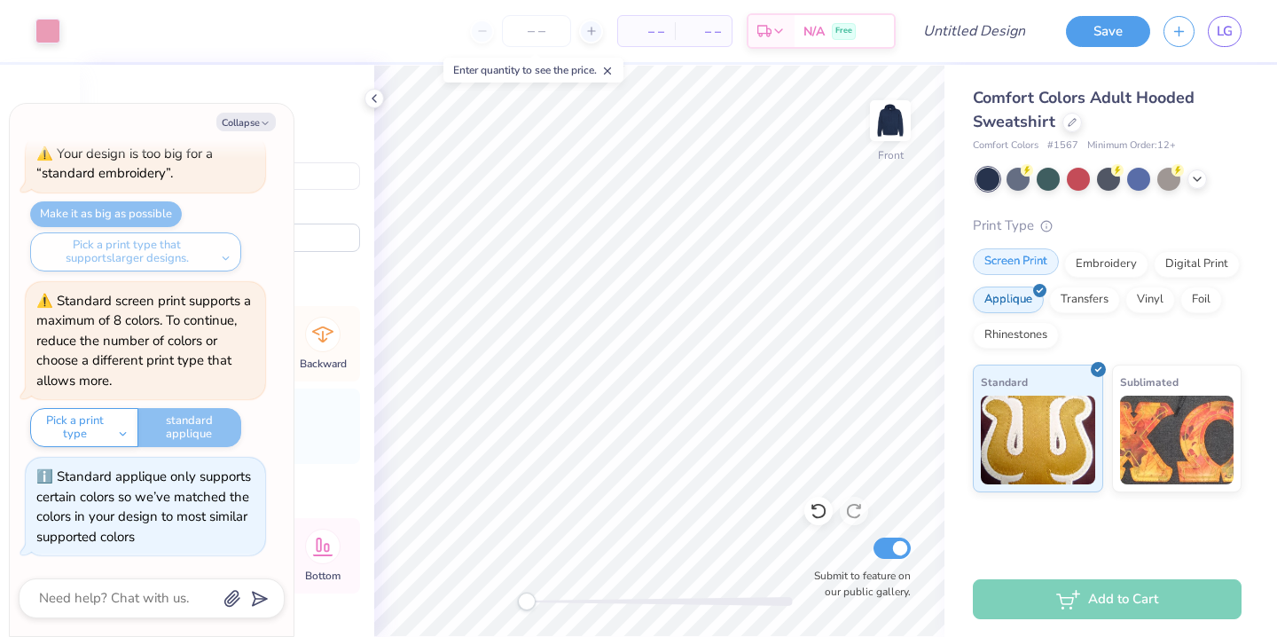
click at [1042, 262] on div "Screen Print" at bounding box center [1016, 261] width 86 height 27
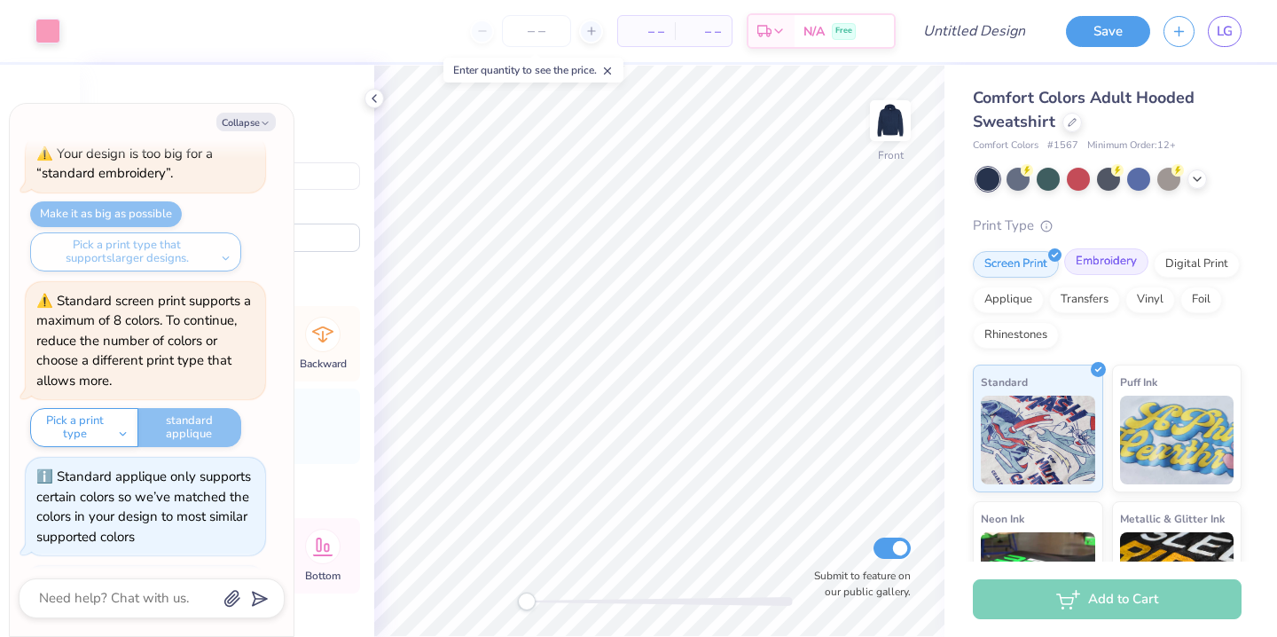
scroll to position [176, 0]
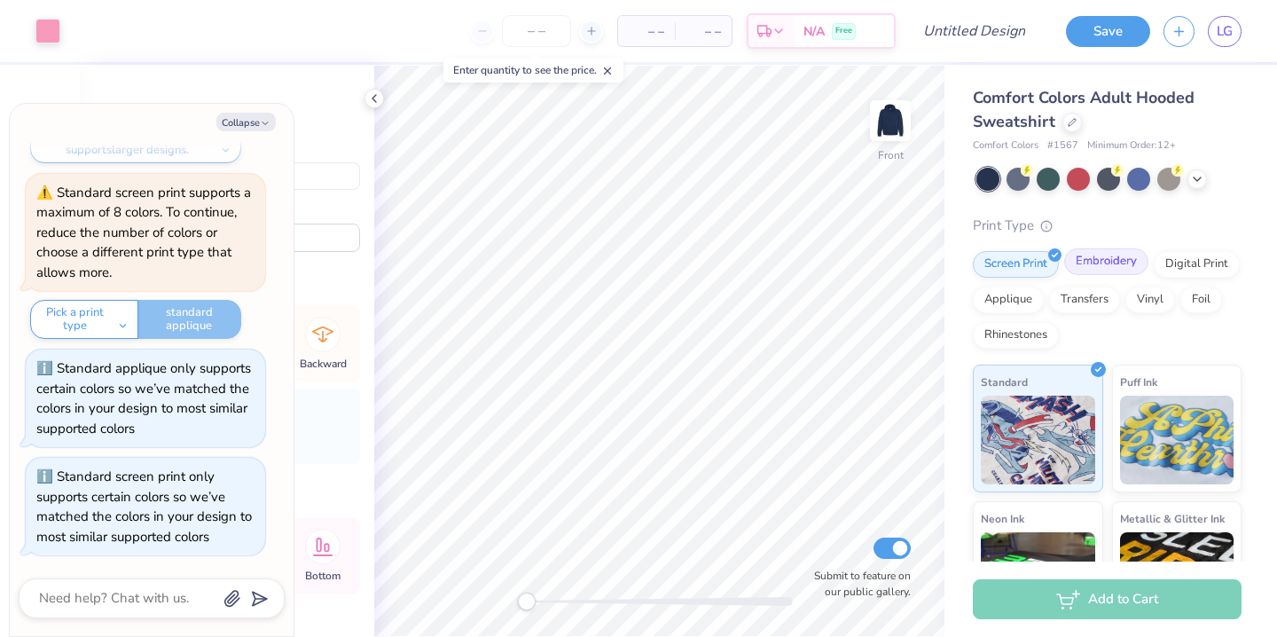
click at [1090, 263] on div "Embroidery" at bounding box center [1106, 261] width 84 height 27
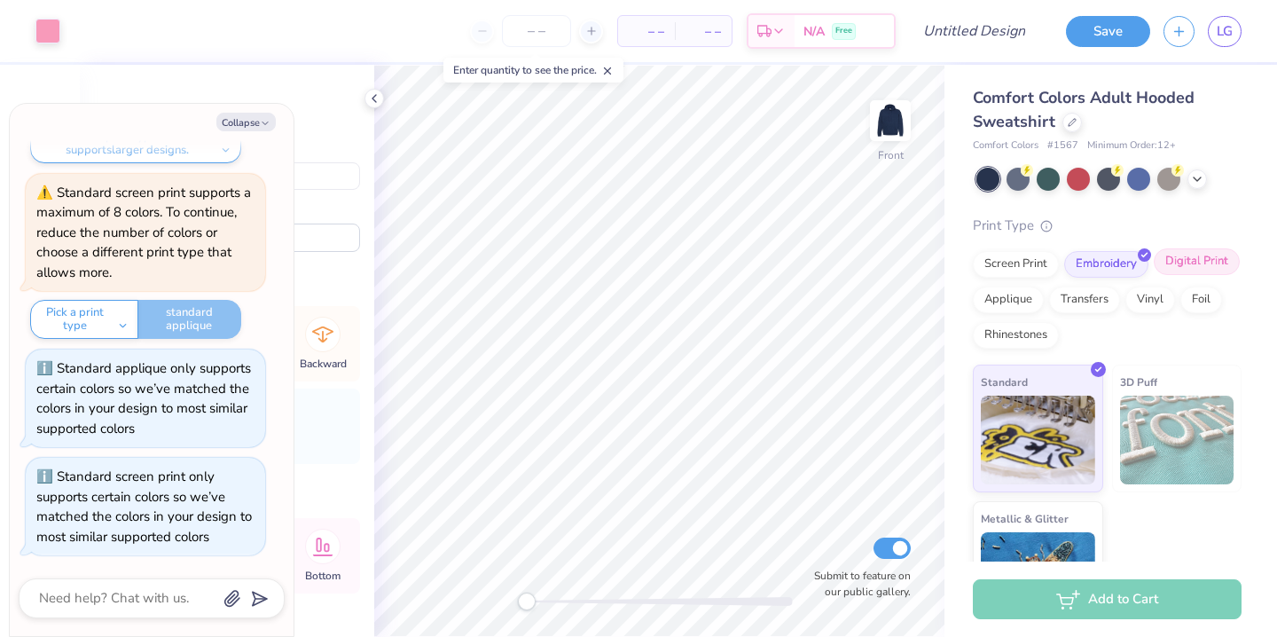
click at [1174, 259] on div "Digital Print" at bounding box center [1197, 261] width 86 height 27
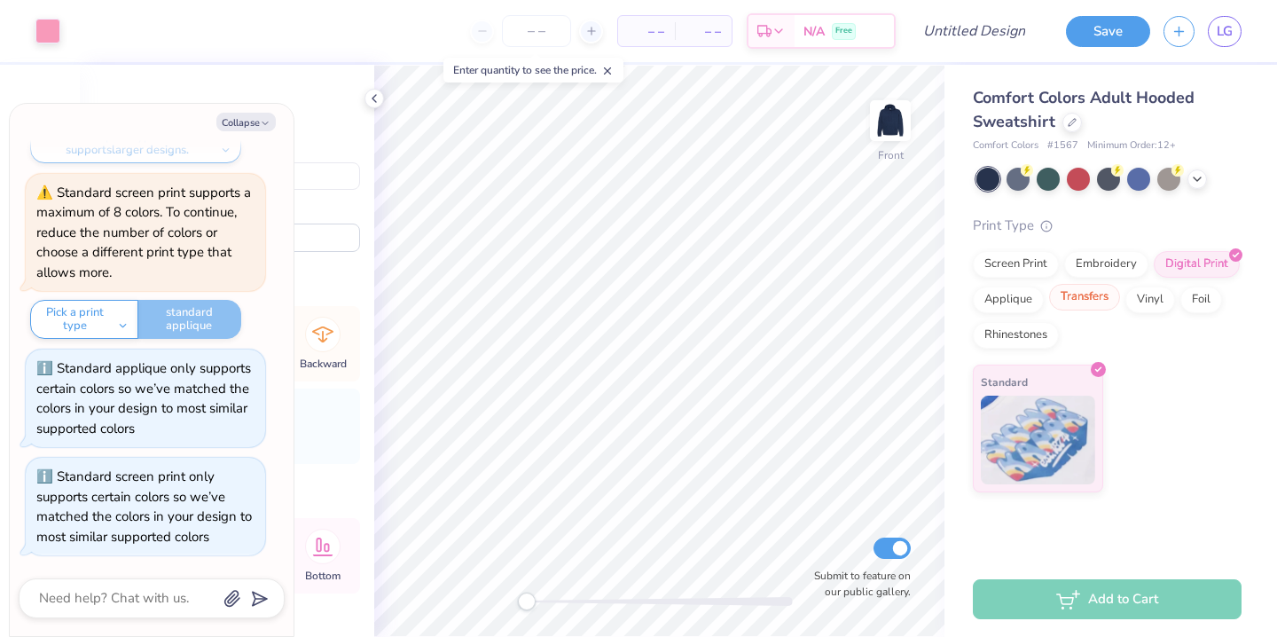
click at [1091, 304] on div "Transfers" at bounding box center [1084, 297] width 71 height 27
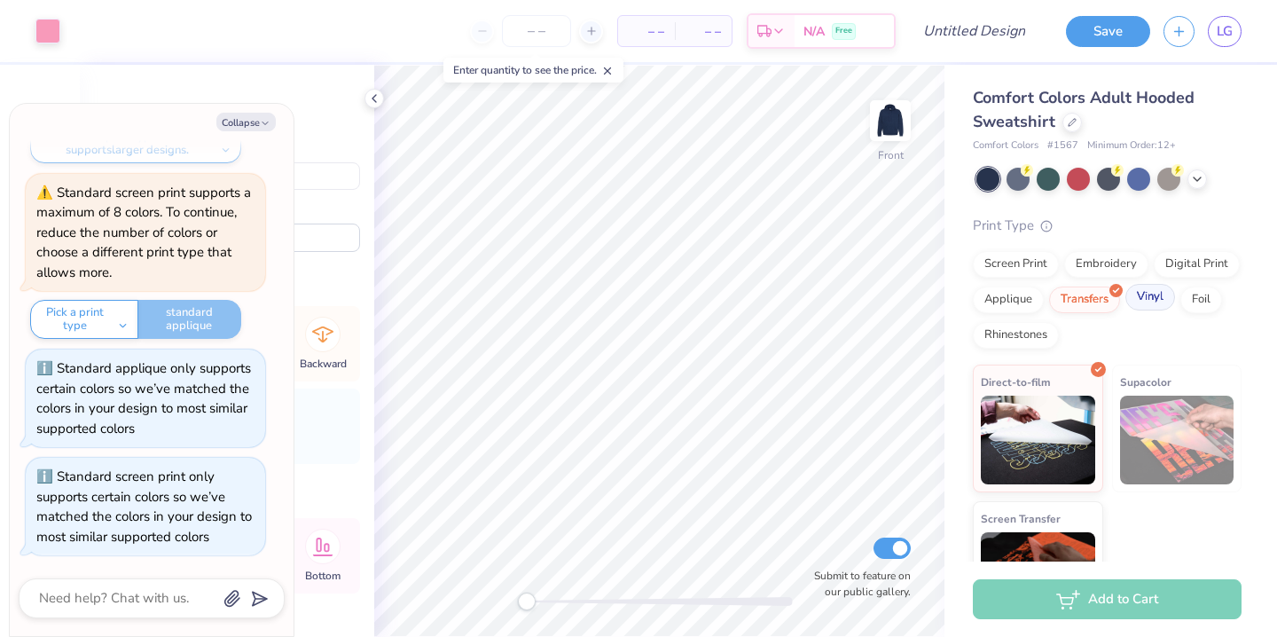
click at [1146, 301] on div "Vinyl" at bounding box center [1150, 297] width 50 height 27
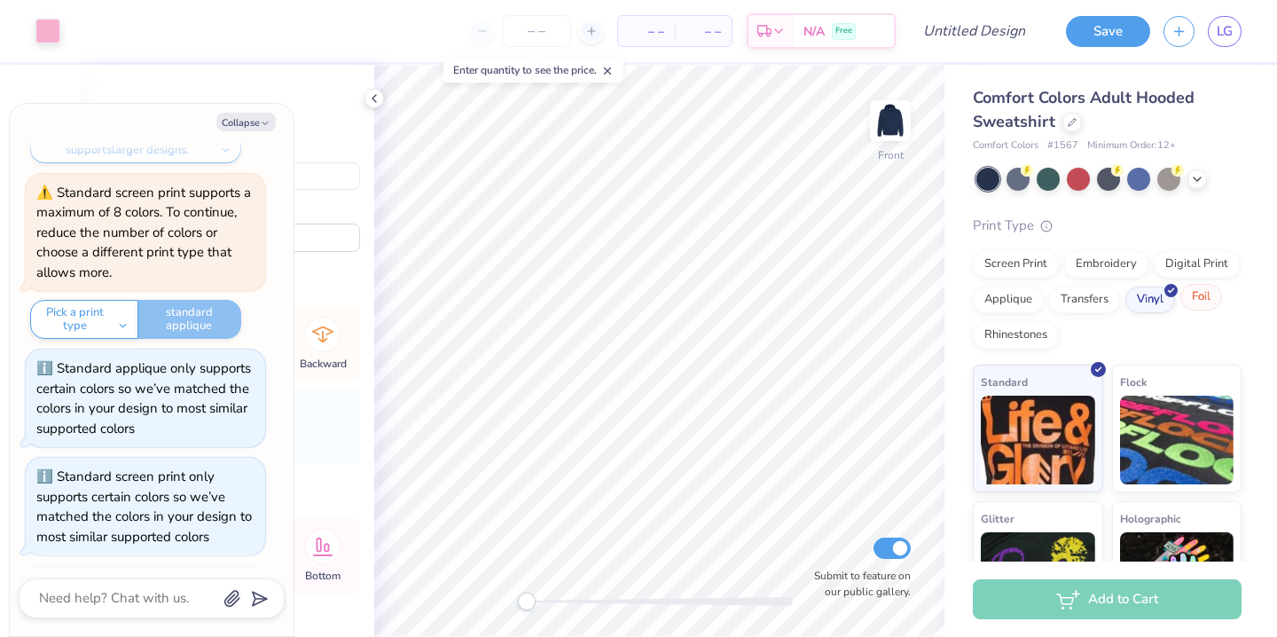
scroll to position [637, 0]
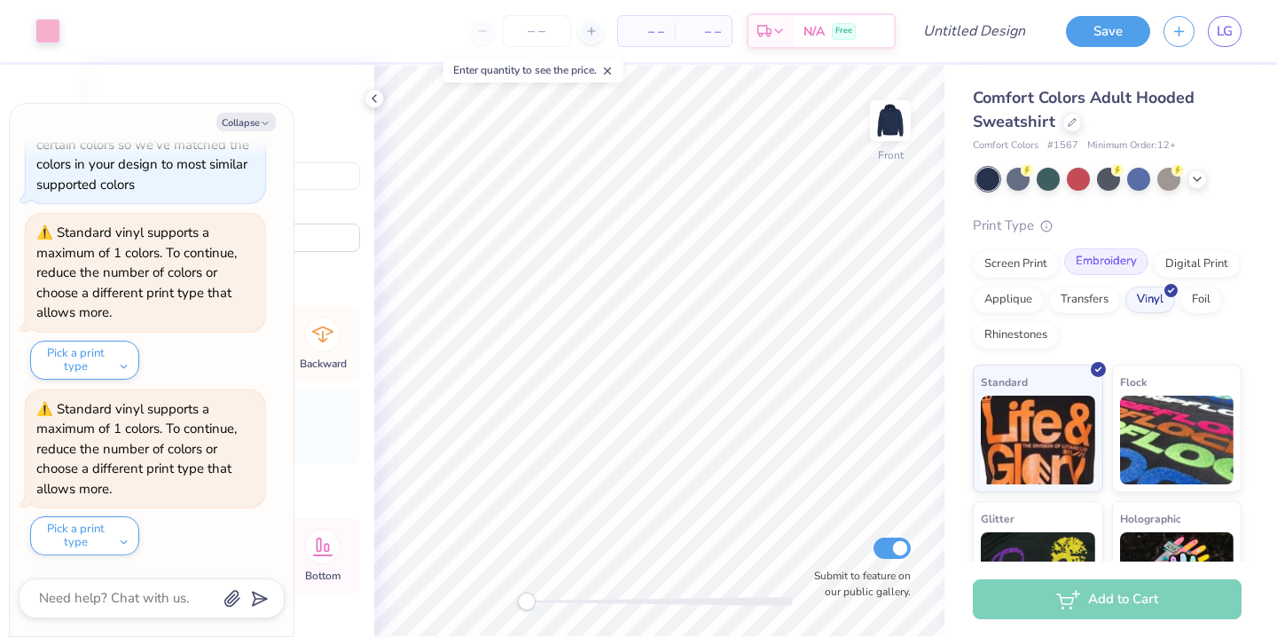
click at [1103, 266] on div "Embroidery" at bounding box center [1106, 261] width 84 height 27
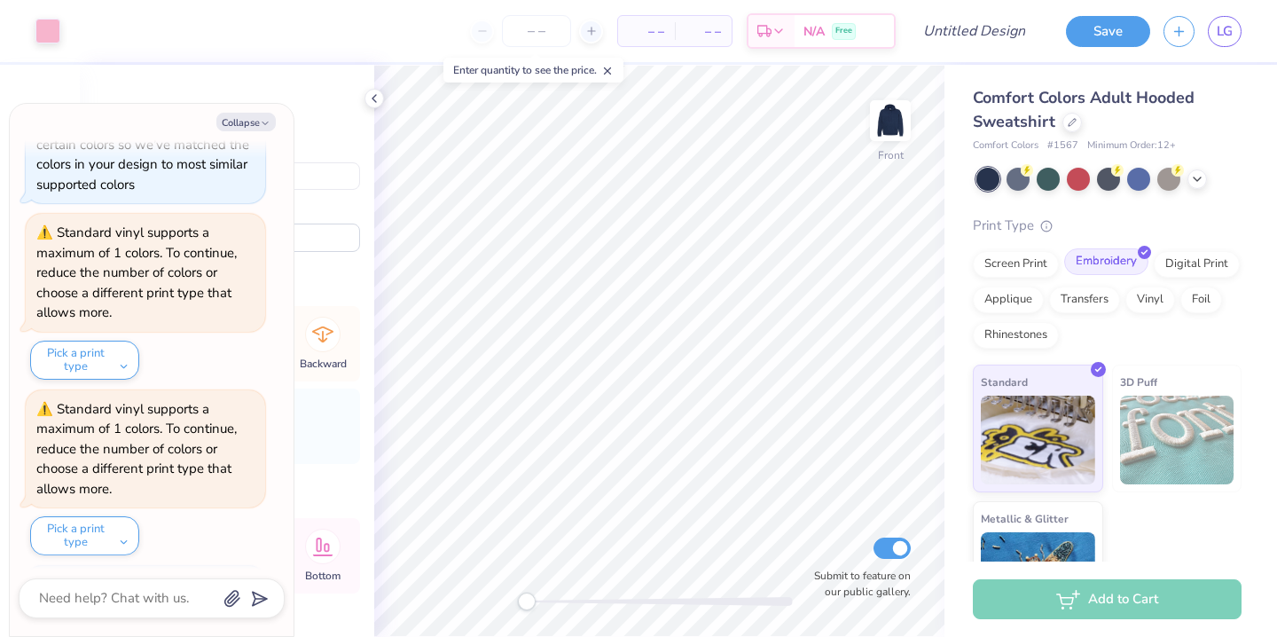
scroll to position [745, 0]
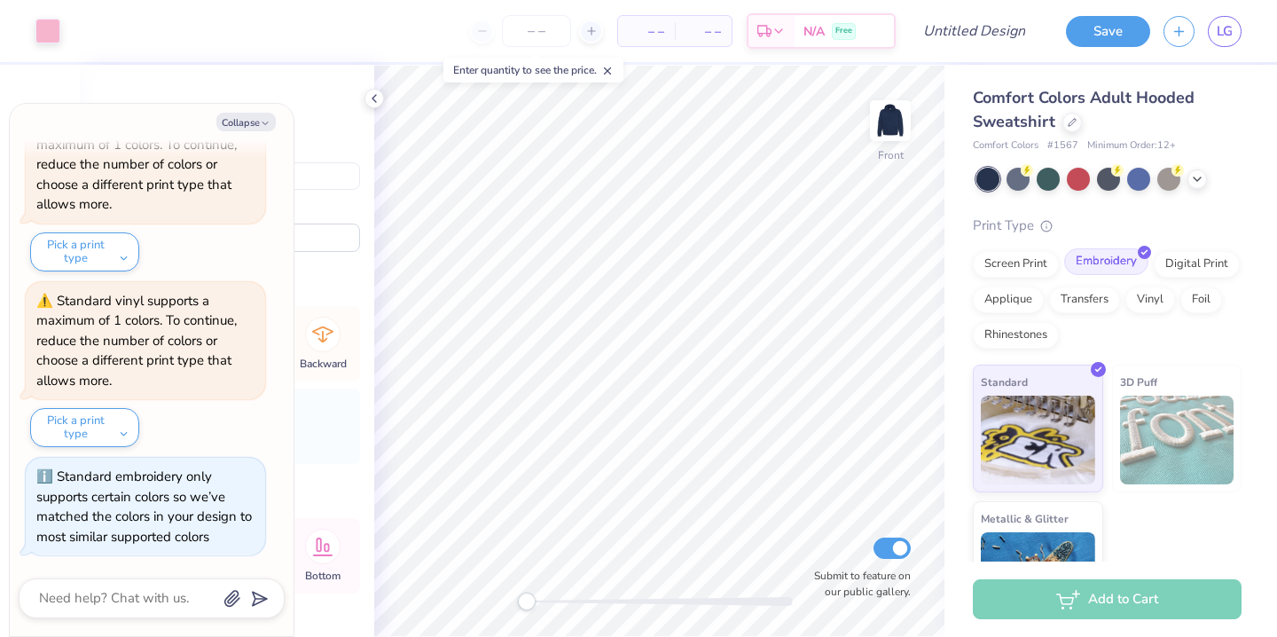
click at [1099, 256] on div "Embroidery" at bounding box center [1106, 261] width 84 height 27
click at [265, 124] on icon "button" at bounding box center [265, 123] width 11 height 11
type textarea "x"
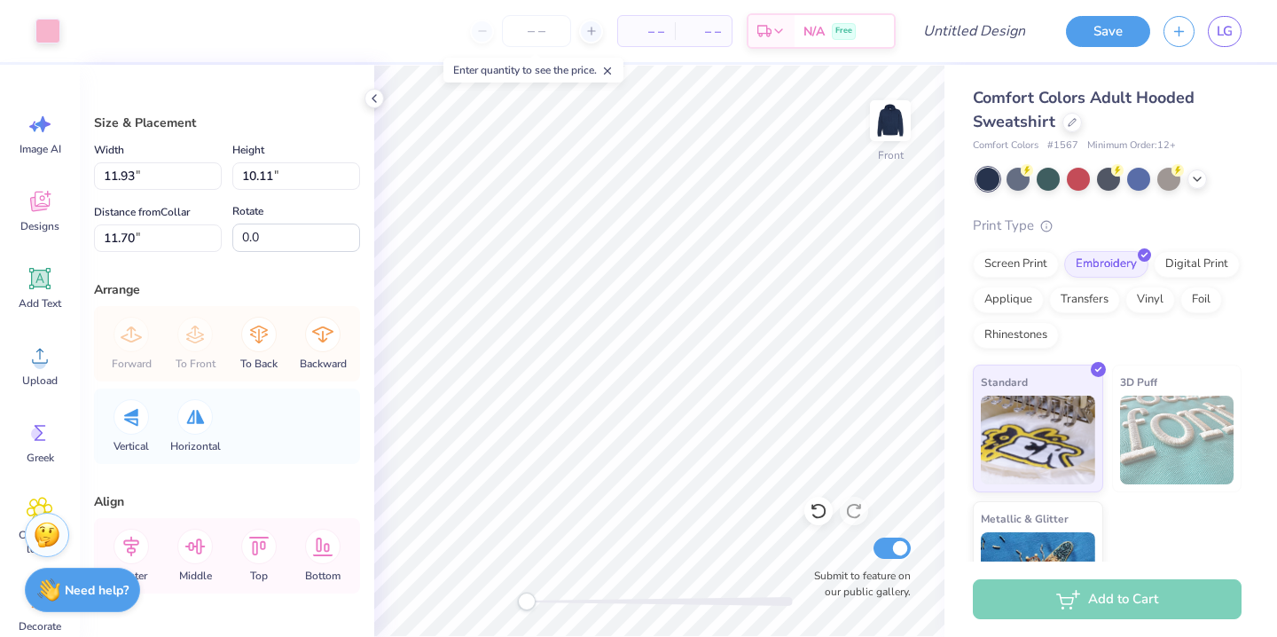
type input "3.52"
type input "2.98"
type input "14.82"
click at [72, 379] on div "Image AI Designs Add Text Upload Greek Clipart & logos Decorate" at bounding box center [40, 351] width 80 height 572
click at [41, 372] on div "Upload" at bounding box center [40, 365] width 64 height 66
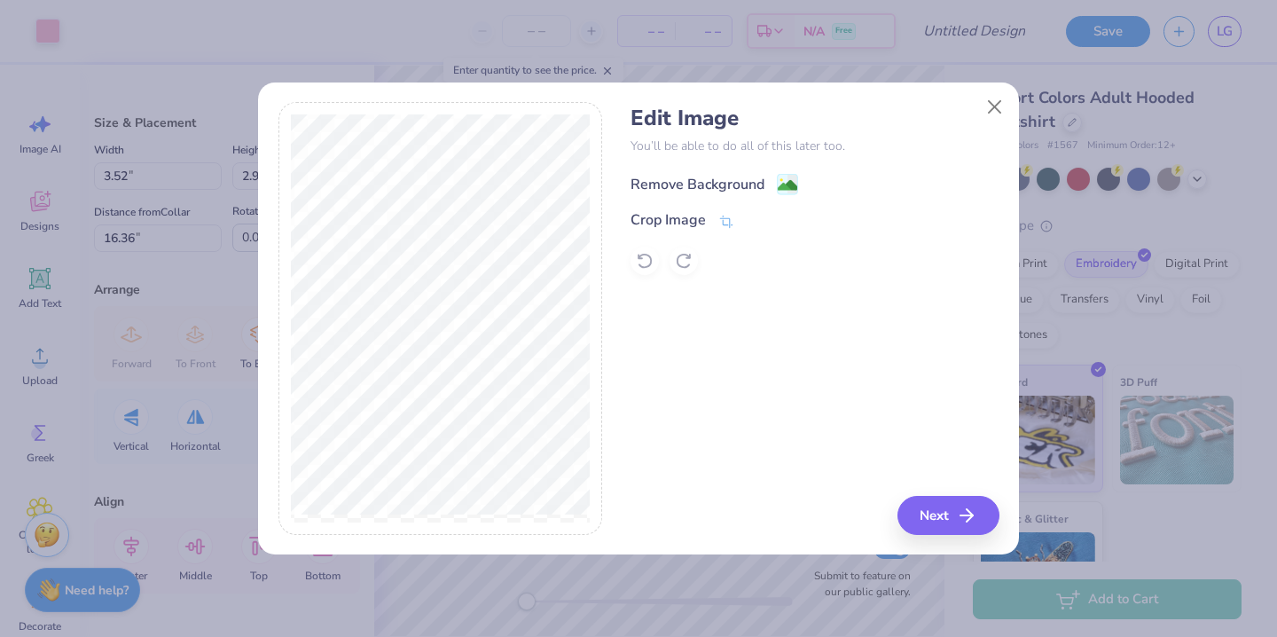
click at [704, 188] on div "Remove Background" at bounding box center [697, 184] width 134 height 21
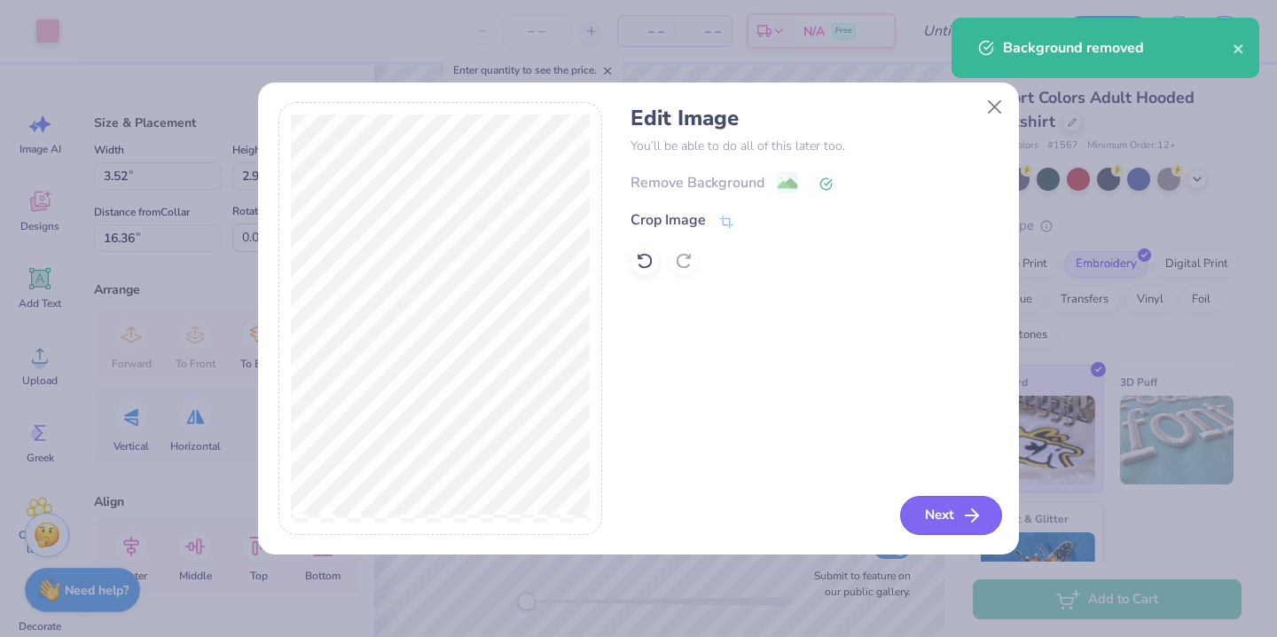
click at [966, 511] on icon "button" at bounding box center [971, 515] width 21 height 21
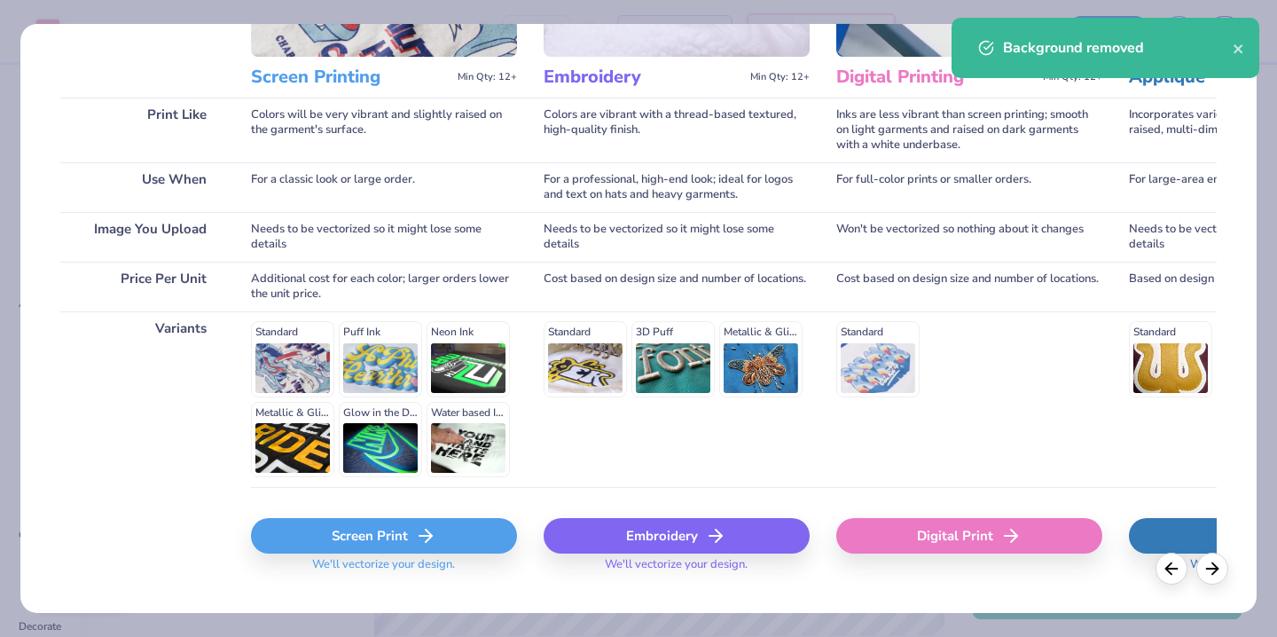
scroll to position [247, 0]
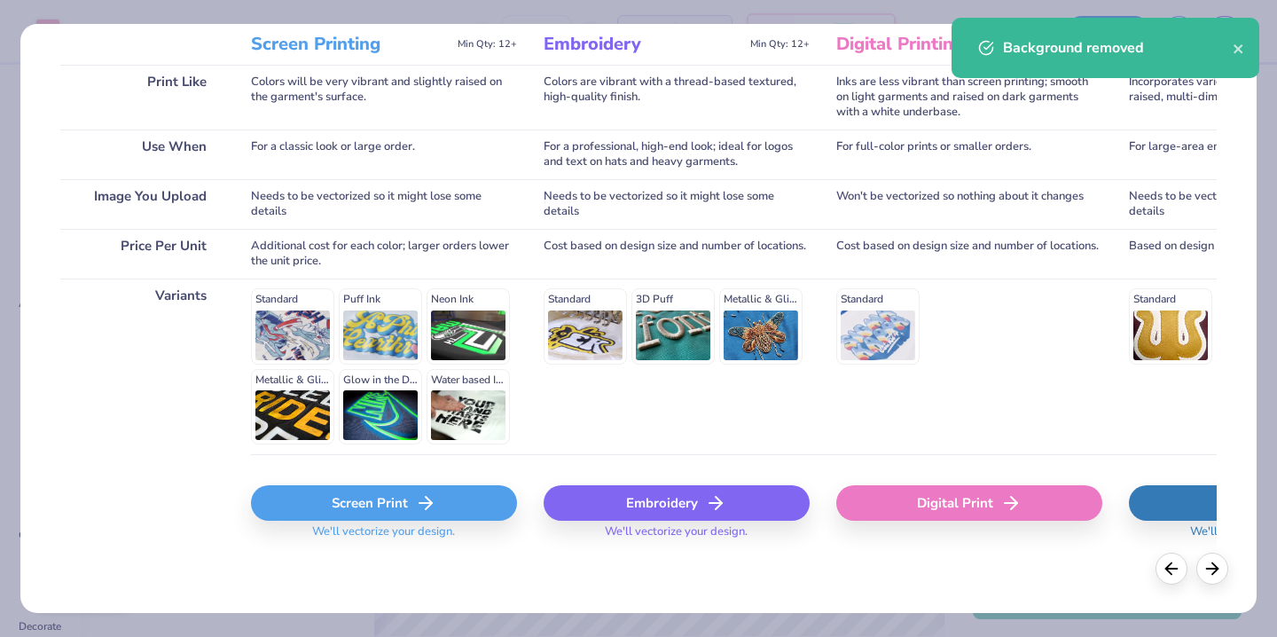
click at [666, 492] on div "Embroidery" at bounding box center [677, 502] width 266 height 35
type input "11.93"
type input "10.11"
type input "11.70"
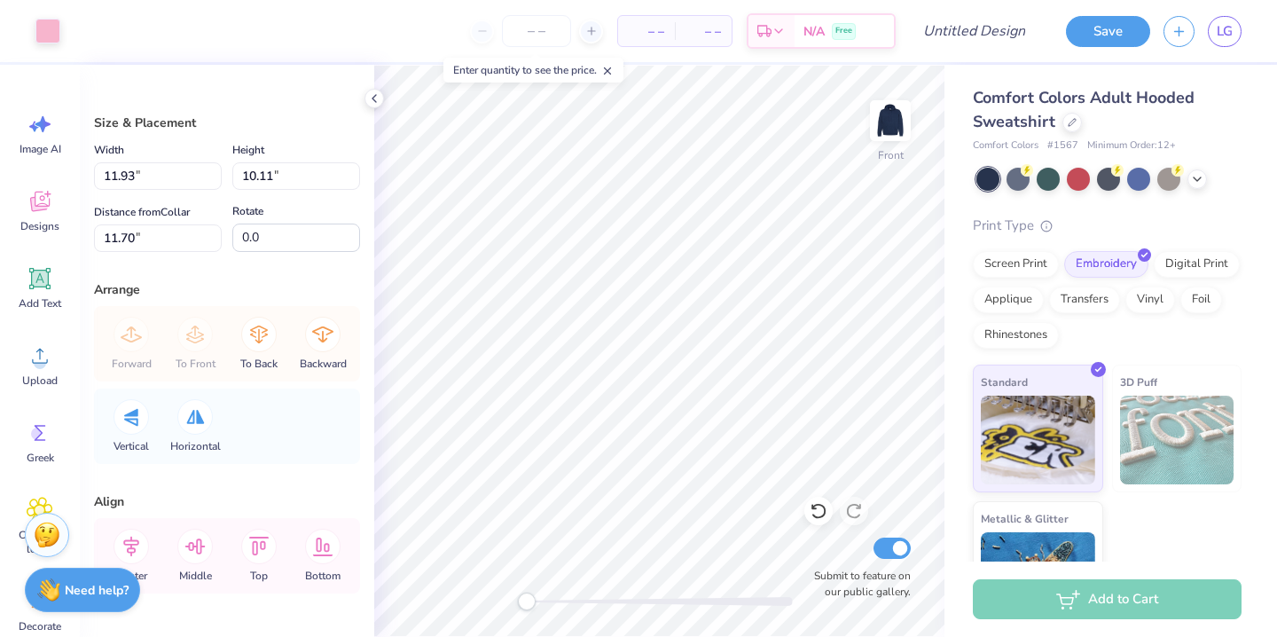
type input "4.21"
type input "3.57"
type input "3.52"
type input "2.98"
type input "16.36"
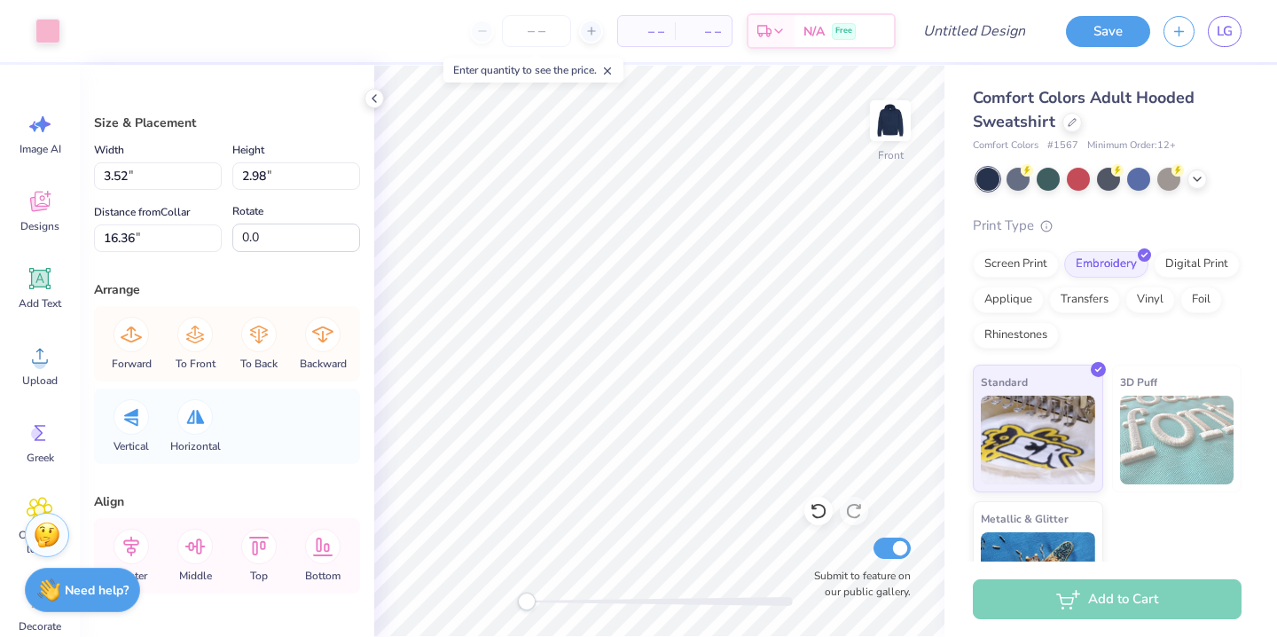
type input "2.47"
type input "2.10"
type input "4.21"
type input "3.57"
type input "18.78"
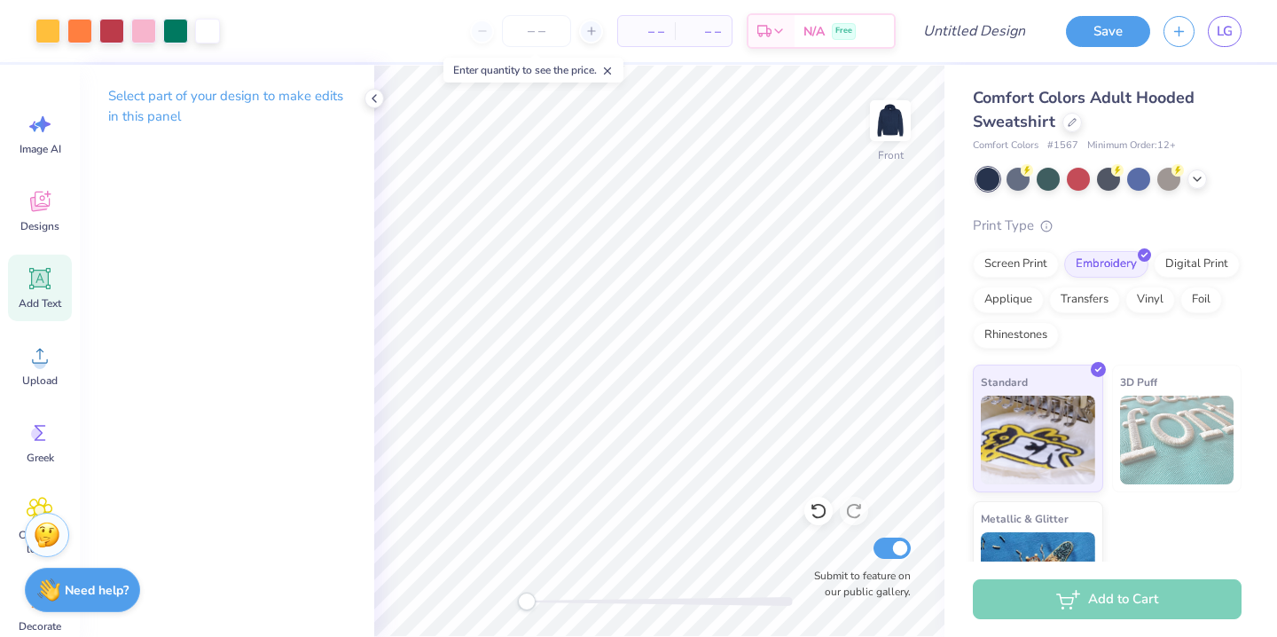
click at [38, 293] on div "Add Text" at bounding box center [40, 287] width 64 height 66
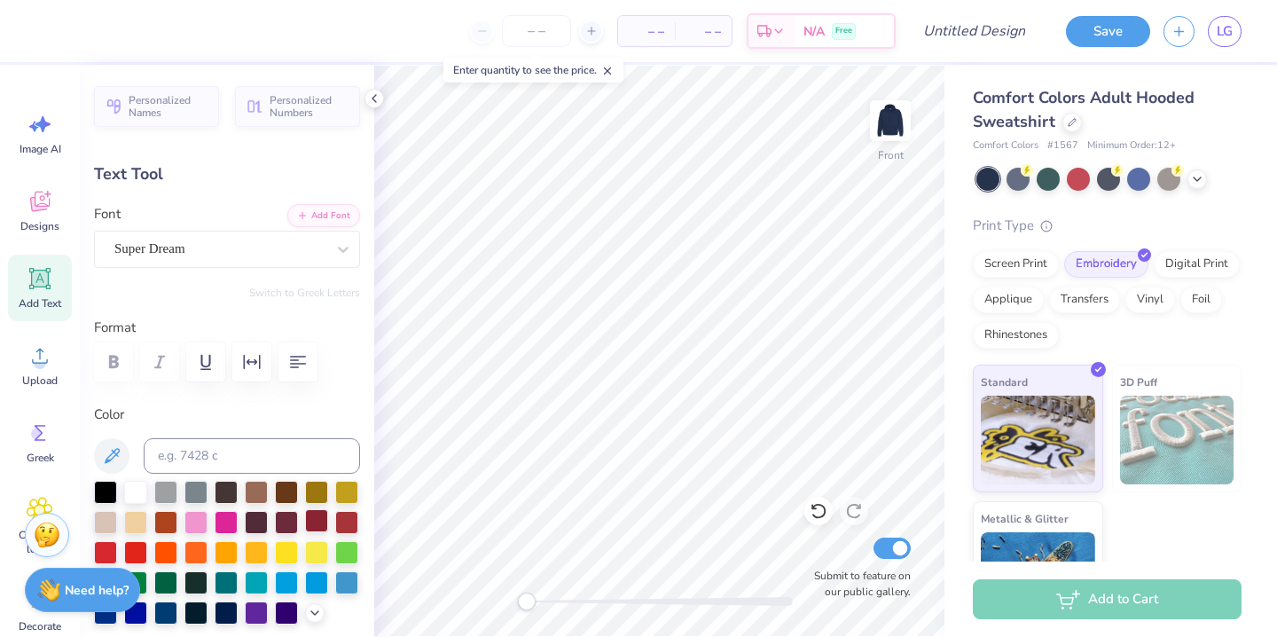
click at [313, 523] on div at bounding box center [316, 520] width 23 height 23
type textarea "S"
type textarea "A"
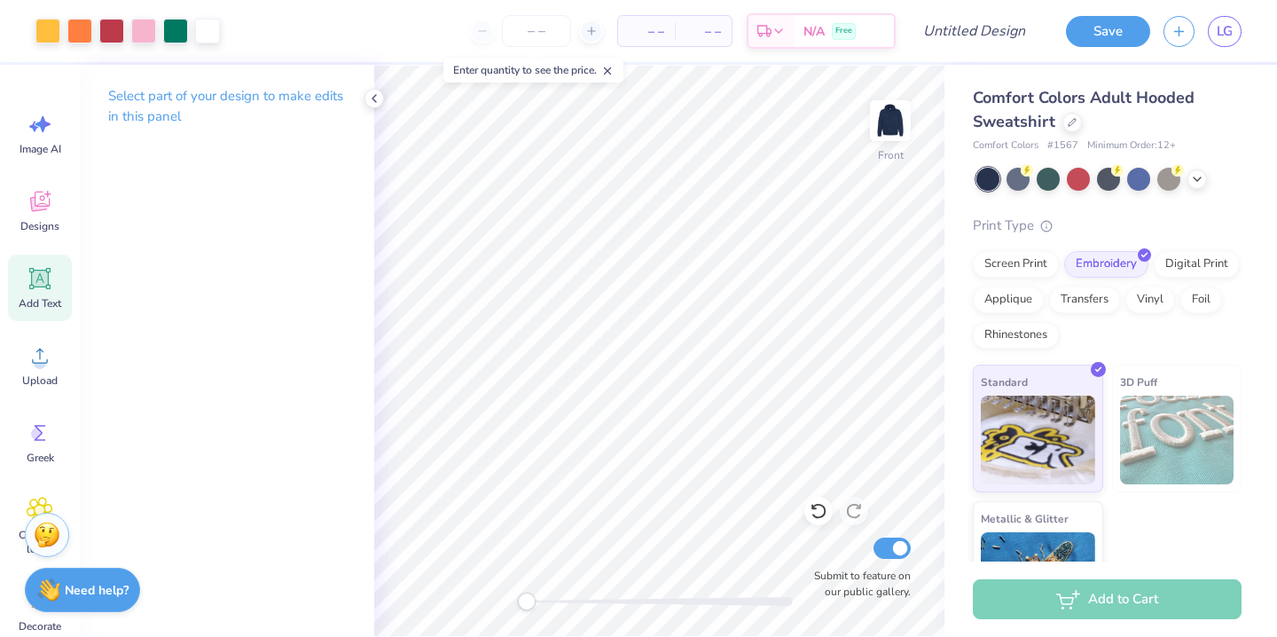
click at [35, 311] on div "Add Text" at bounding box center [40, 287] width 64 height 66
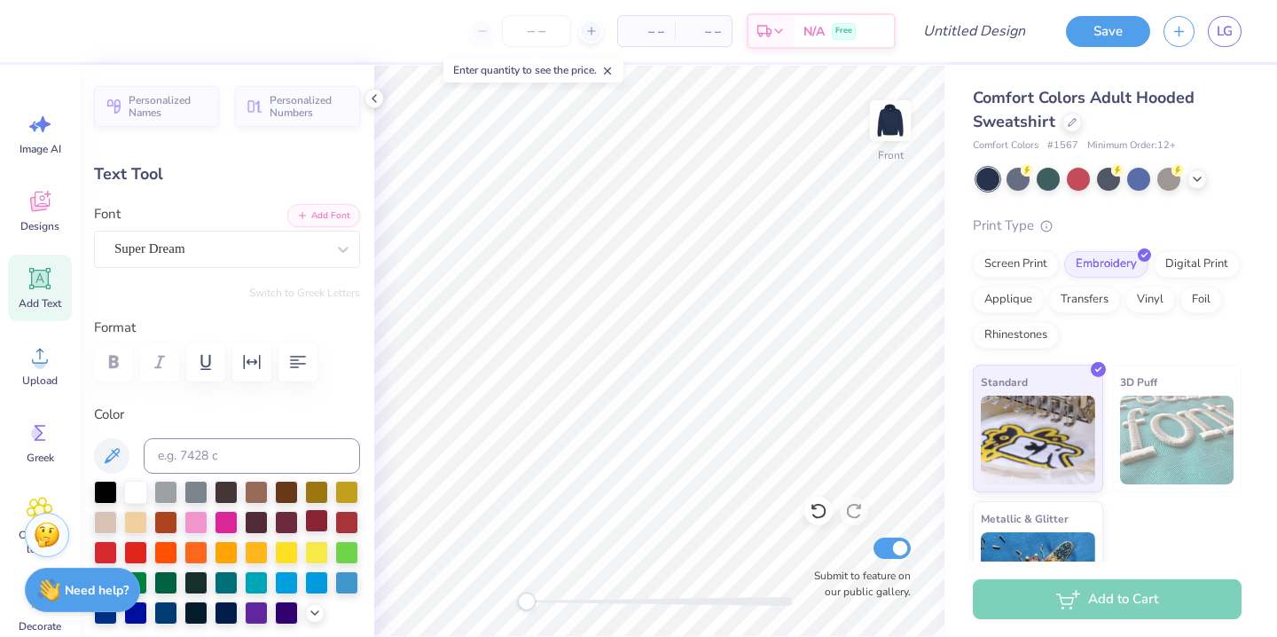
click at [312, 517] on div at bounding box center [316, 520] width 23 height 23
type textarea "since [DATE]"
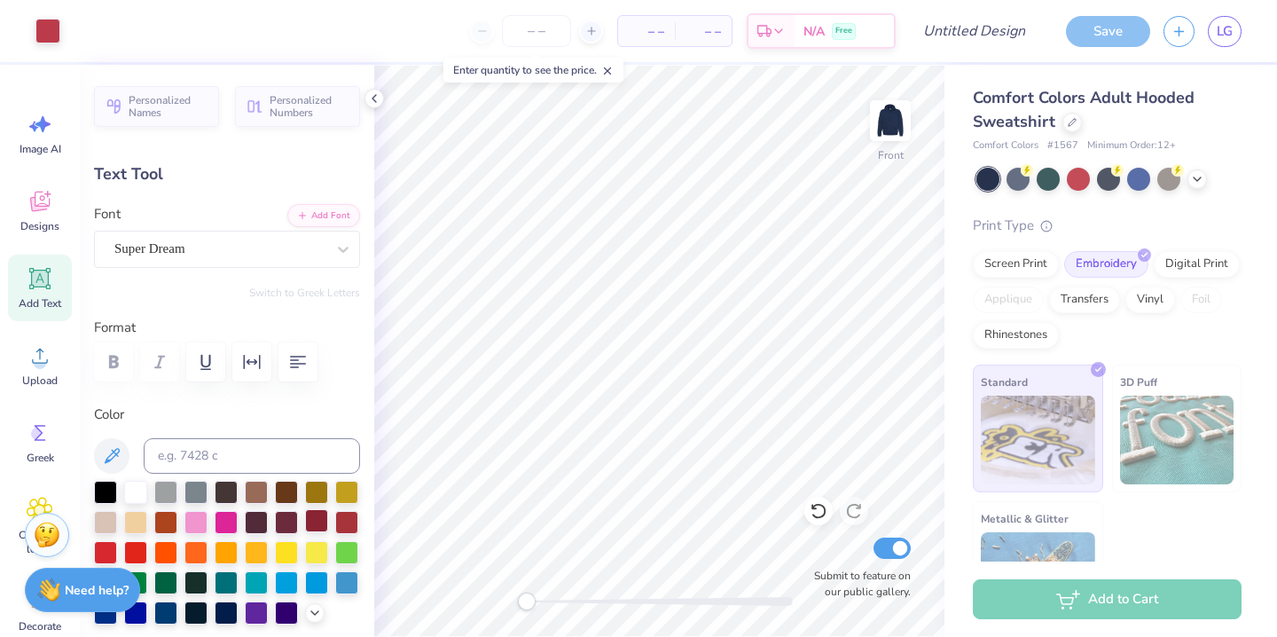
type input "13.71"
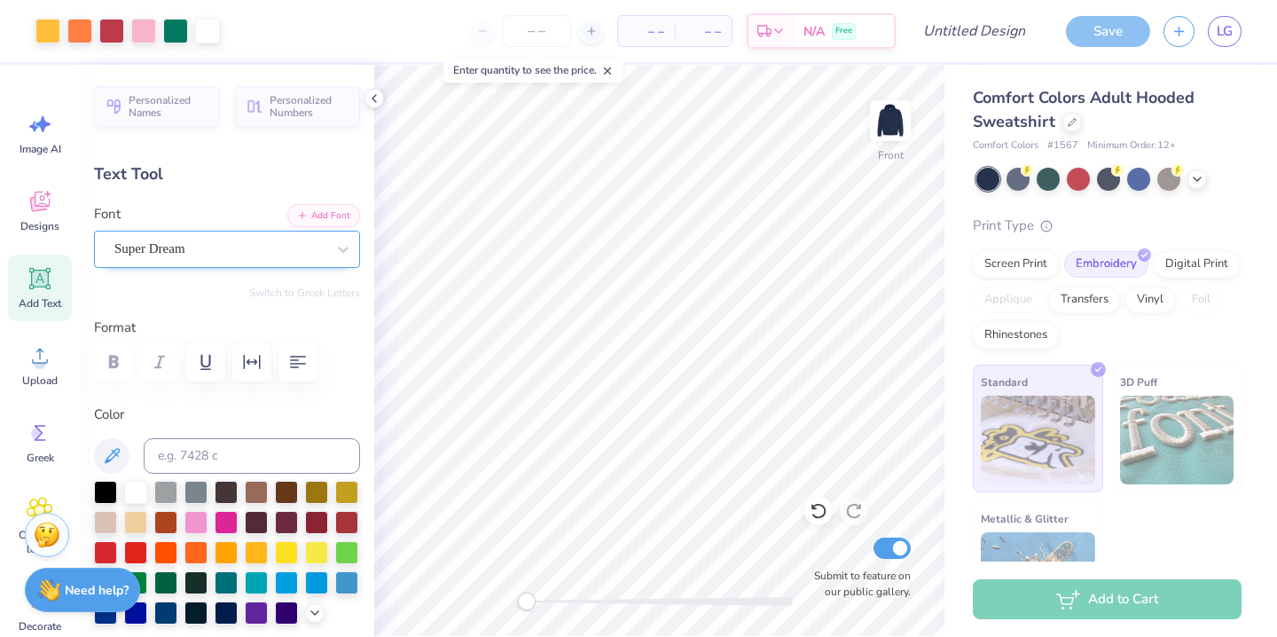
click at [164, 256] on div "Super Dream" at bounding box center [220, 248] width 215 height 27
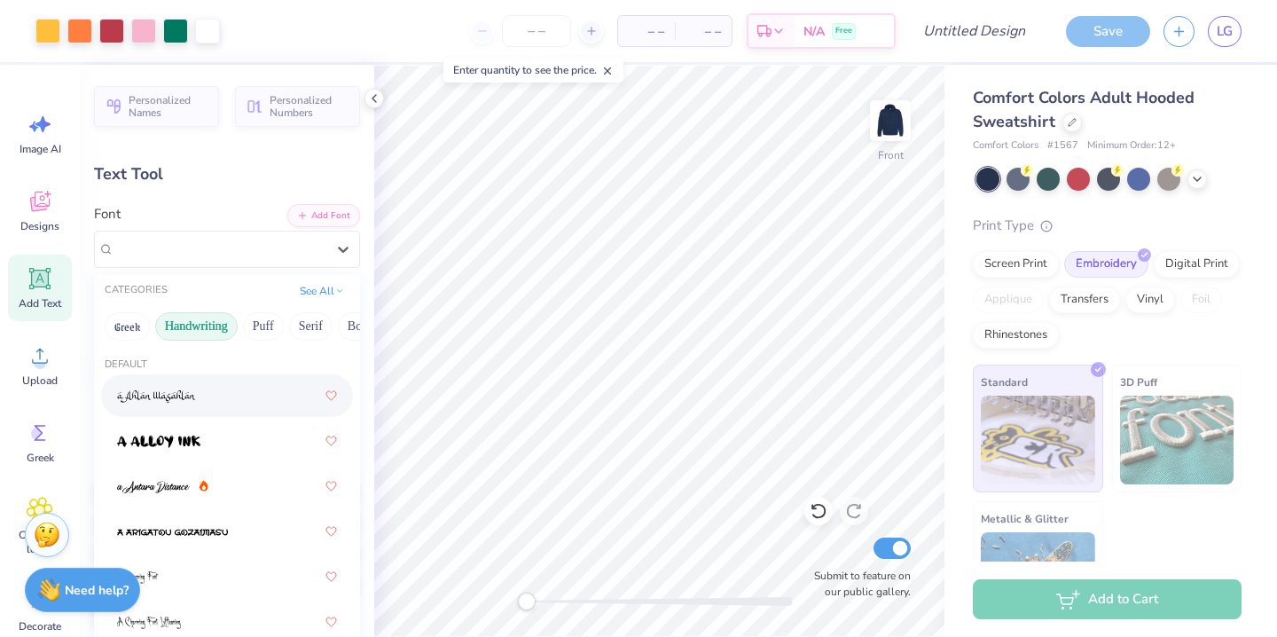
click at [217, 325] on button "Handwriting" at bounding box center [196, 326] width 82 height 28
click at [263, 332] on button "Puff" at bounding box center [263, 326] width 41 height 28
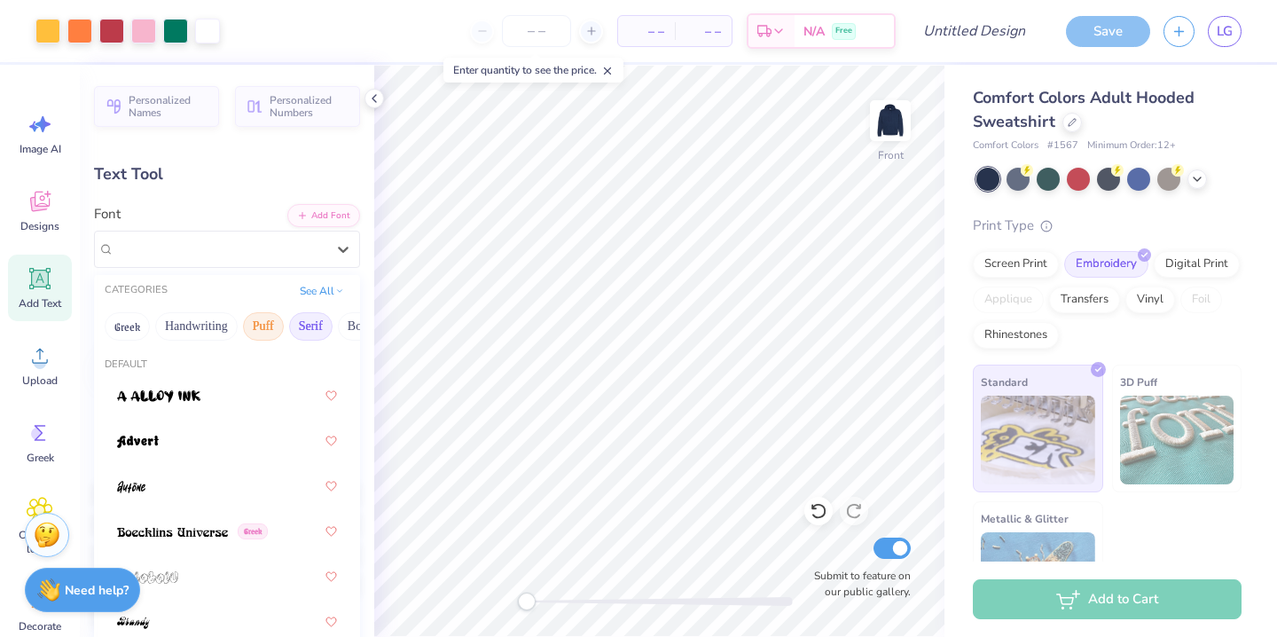
click at [300, 325] on button "Serif" at bounding box center [310, 326] width 43 height 28
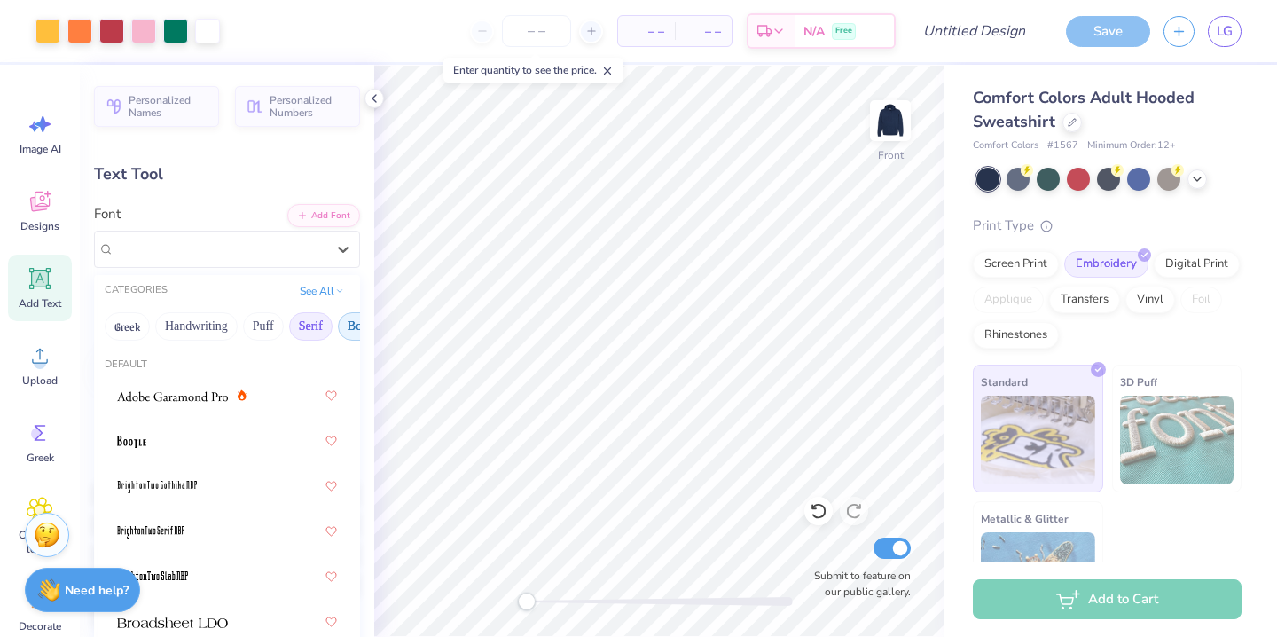
click at [347, 327] on button "Bold" at bounding box center [359, 326] width 43 height 28
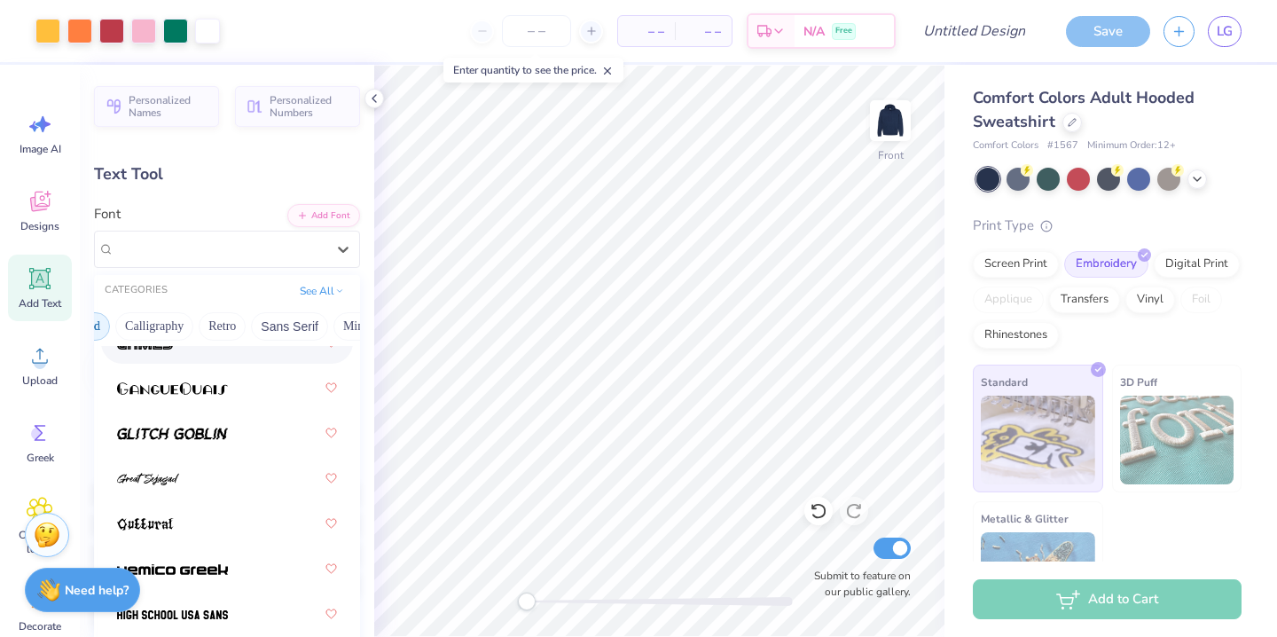
scroll to position [0, 278]
click at [207, 326] on button "Retro" at bounding box center [215, 326] width 47 height 28
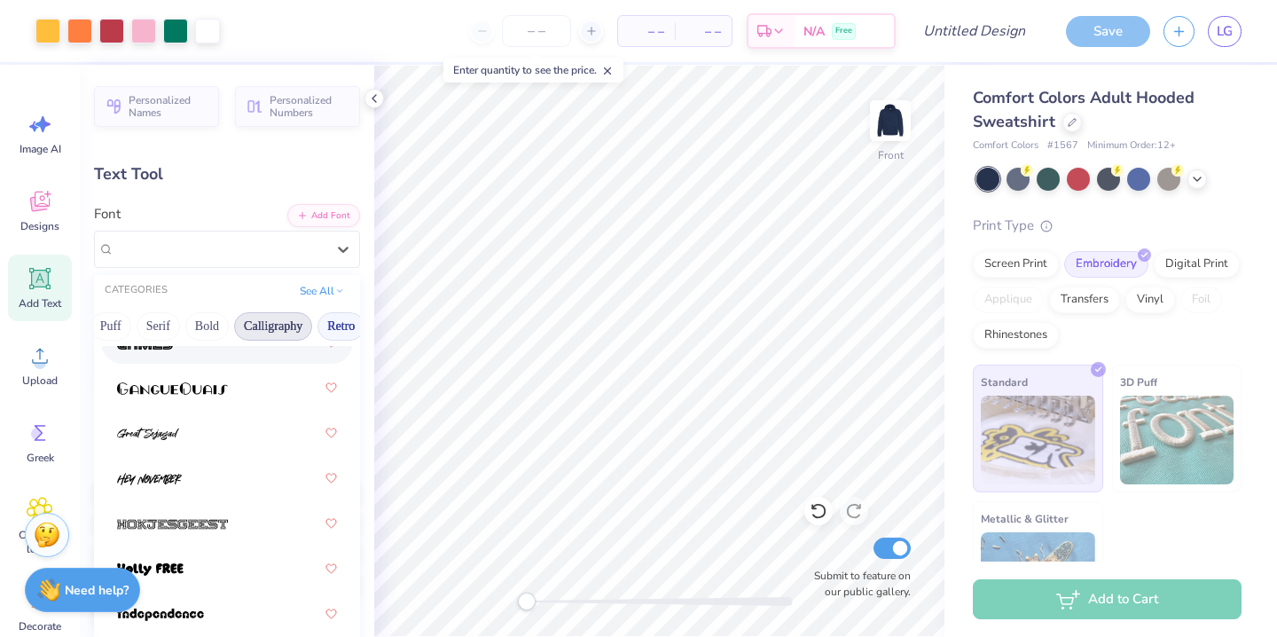
scroll to position [0, 0]
click at [325, 247] on div "Super Dream" at bounding box center [219, 249] width 211 height 20
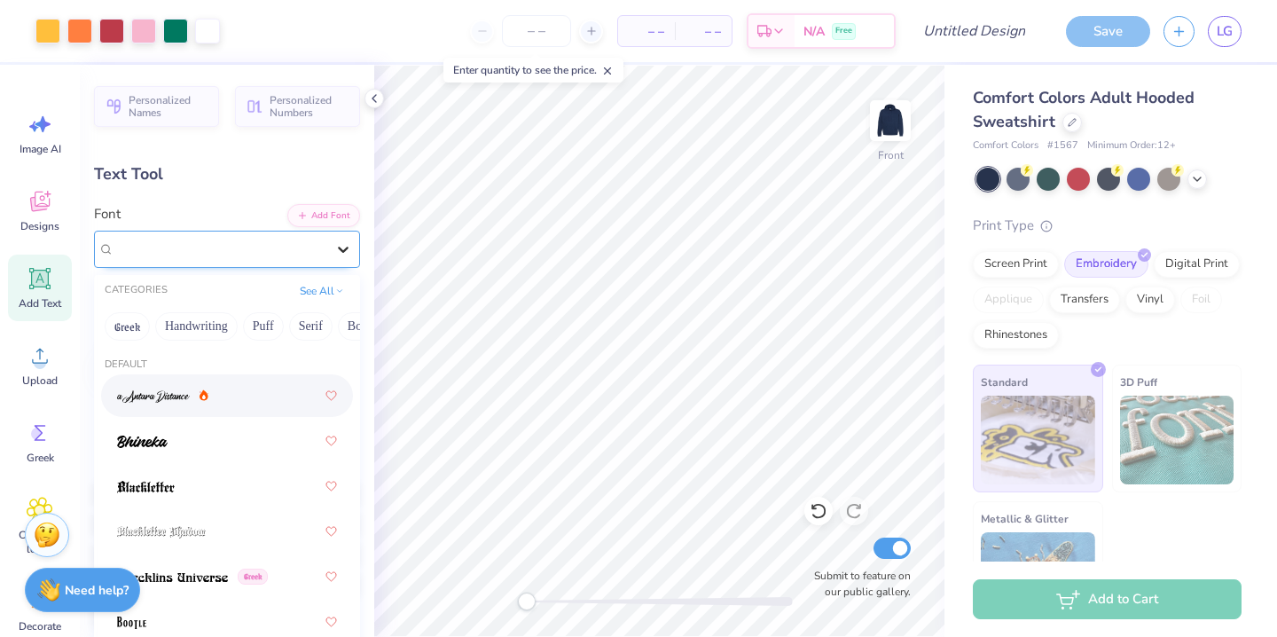
click at [344, 254] on icon at bounding box center [343, 249] width 18 height 18
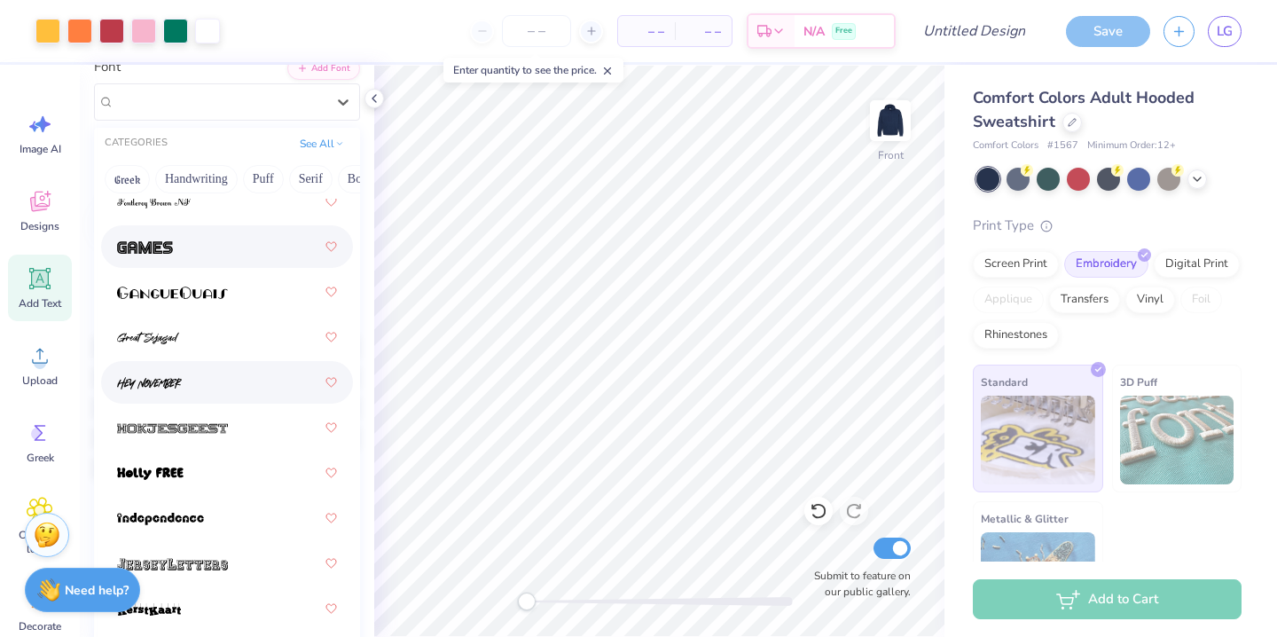
scroll to position [1655, 0]
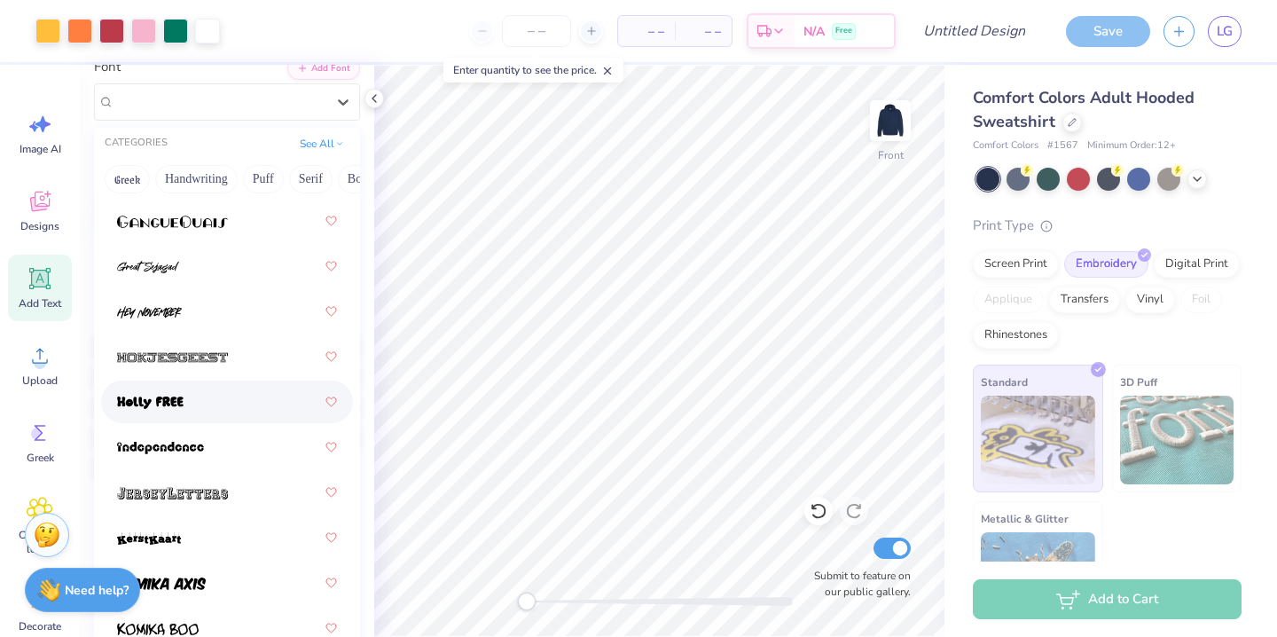
click at [212, 411] on div at bounding box center [227, 402] width 220 height 32
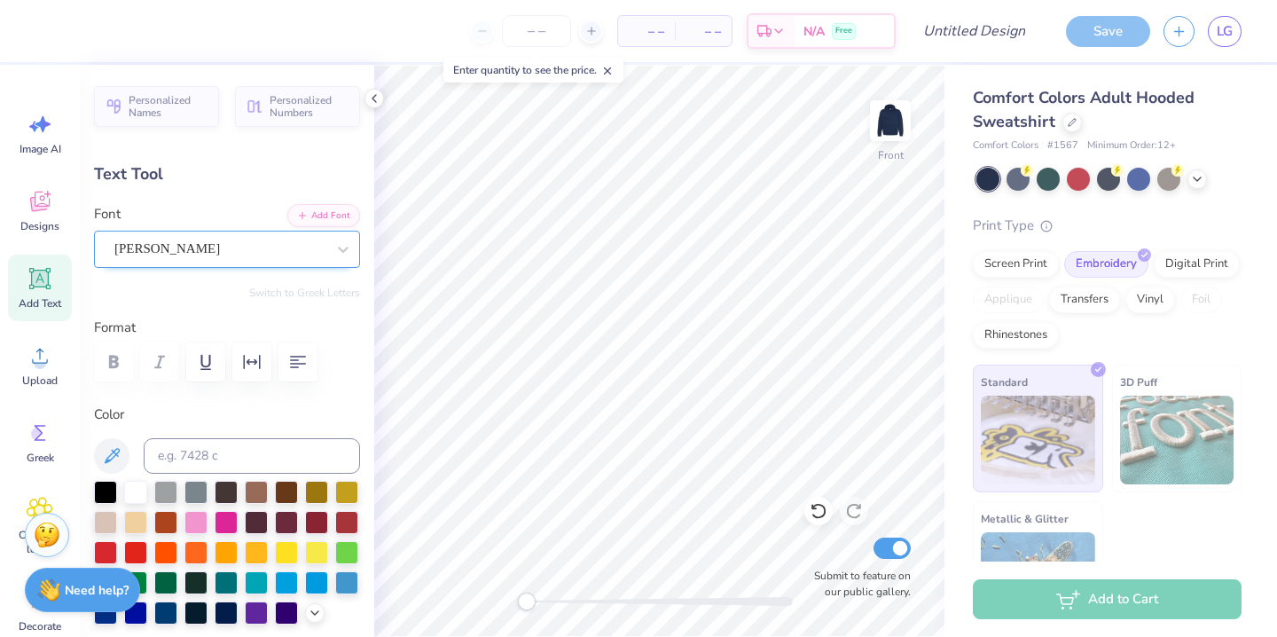
click at [300, 237] on div at bounding box center [219, 249] width 211 height 24
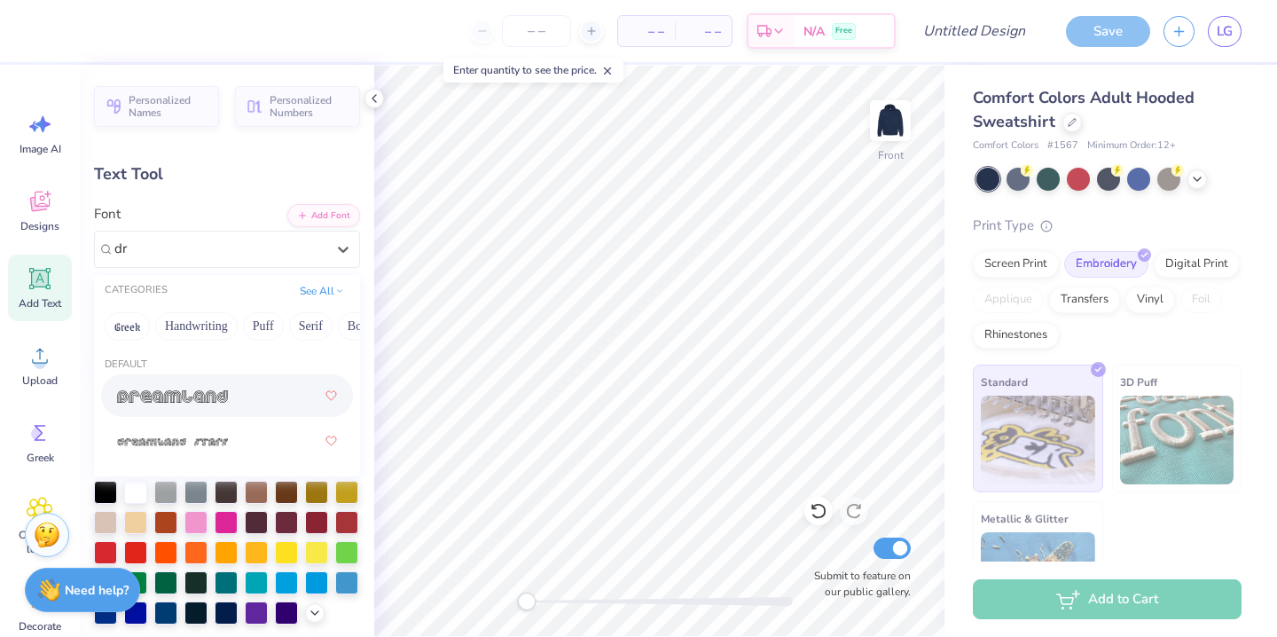
type input "d"
type input "s"
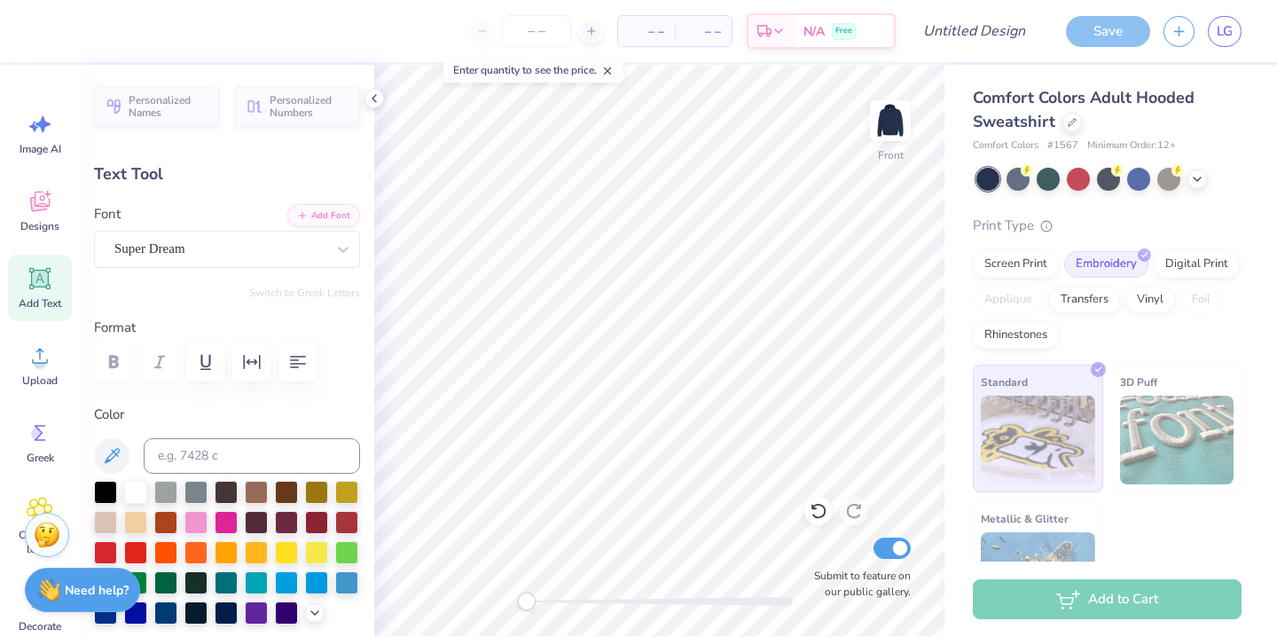
type input "7.94"
type input "7.87"
type input "6.00"
type input "12.94"
type input "1.97"
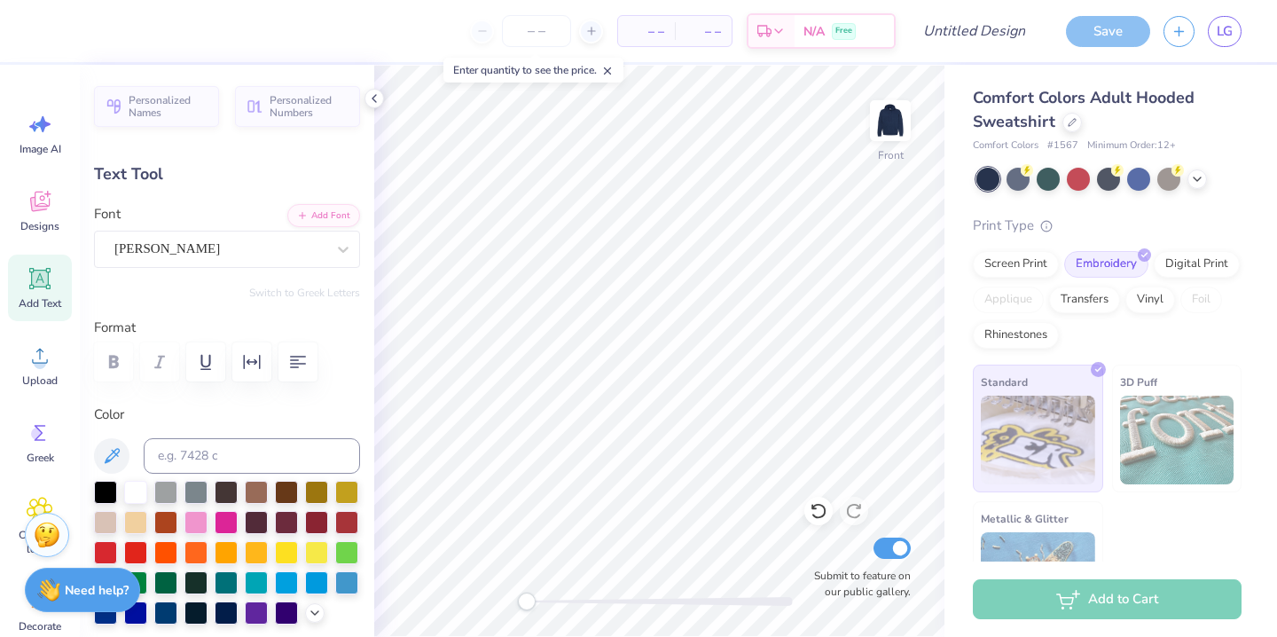
type input "23.93"
click at [236, 254] on div "[PERSON_NAME]" at bounding box center [220, 248] width 215 height 27
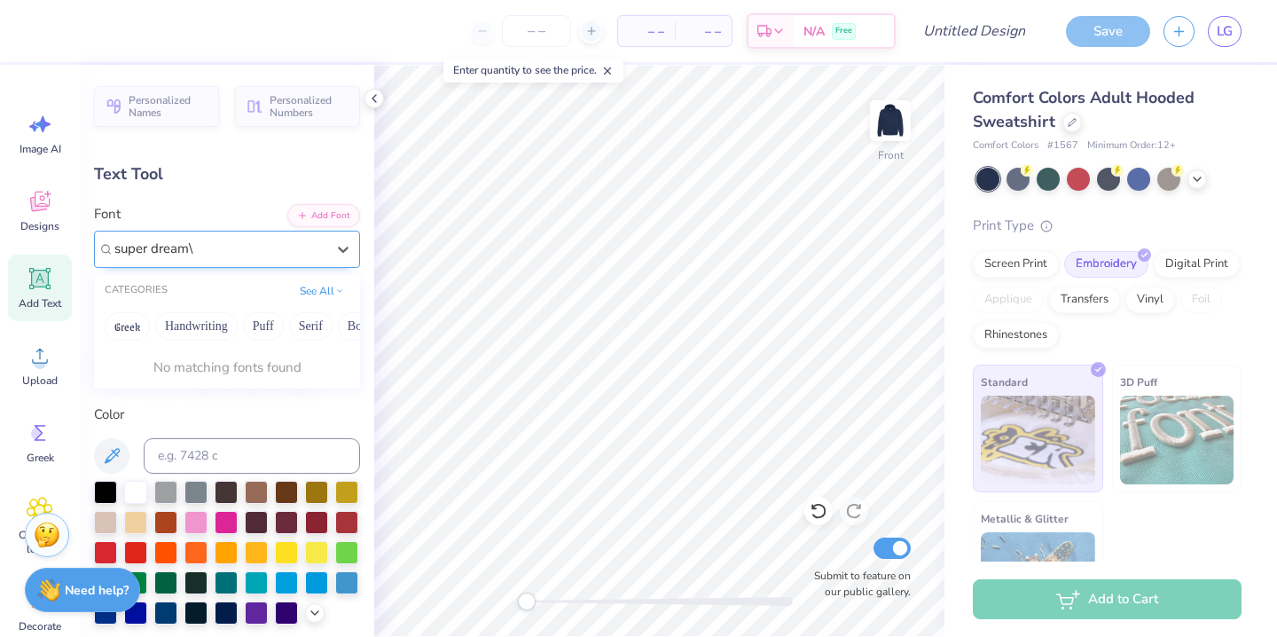
type input "super dream"
click at [298, 394] on div "Personalized Names Personalized Numbers Text Tool Add Font Font [PERSON_NAME] F…" at bounding box center [227, 351] width 294 height 572
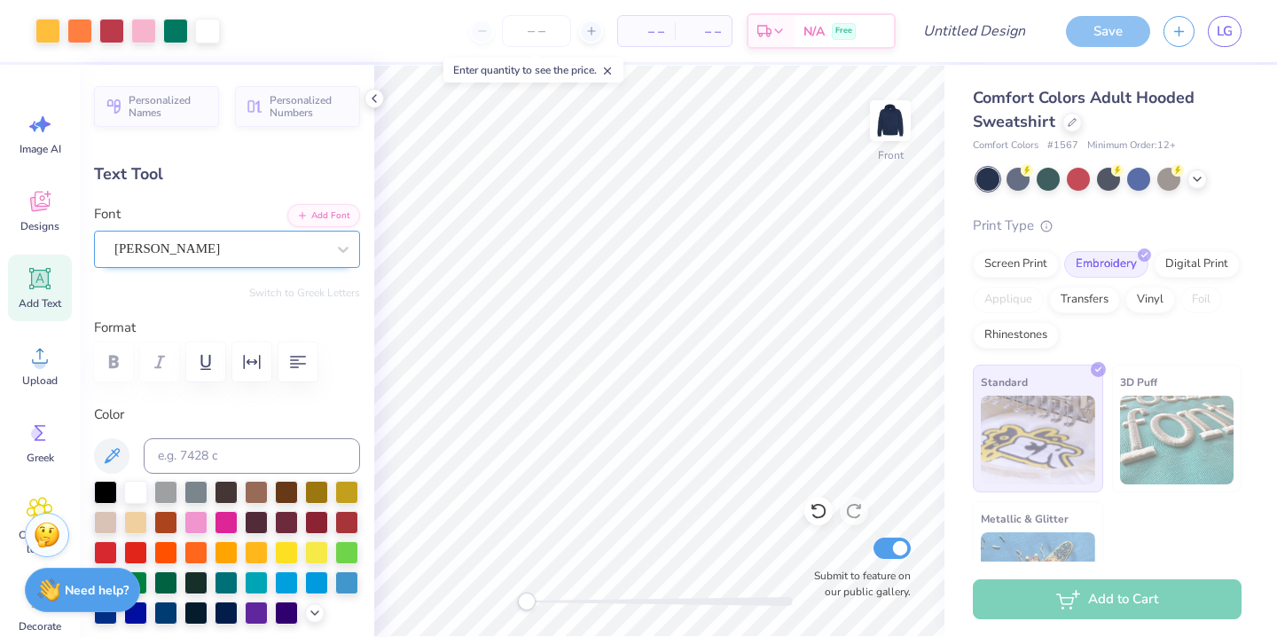
click at [49, 303] on span "Add Text" at bounding box center [40, 303] width 43 height 14
type input "6.83"
type input "1.98"
type input "15.76"
click at [290, 263] on div "Super Dream" at bounding box center [227, 249] width 266 height 37
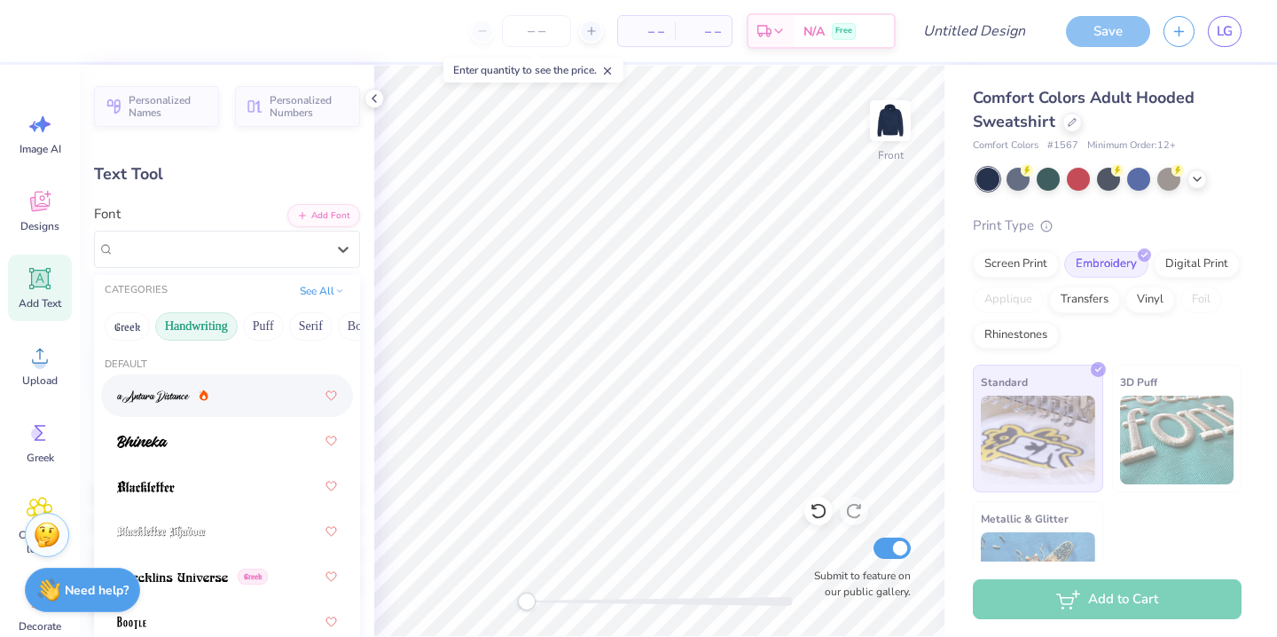
click at [208, 331] on button "Handwriting" at bounding box center [196, 326] width 82 height 28
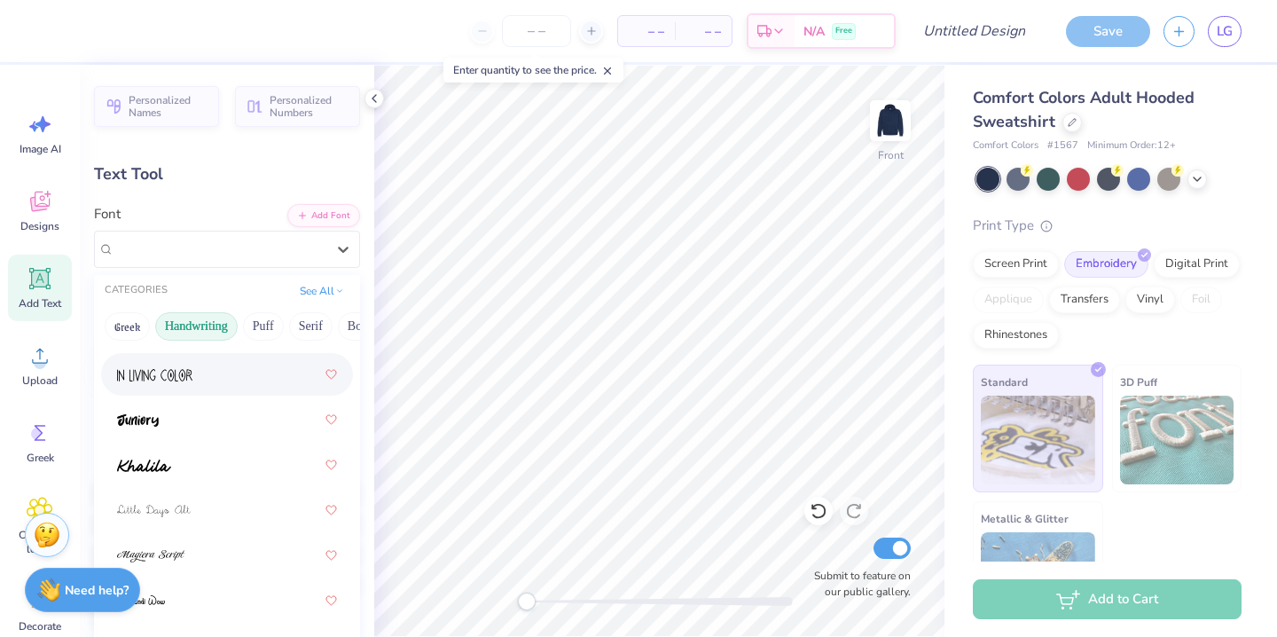
click at [215, 380] on div at bounding box center [227, 374] width 220 height 32
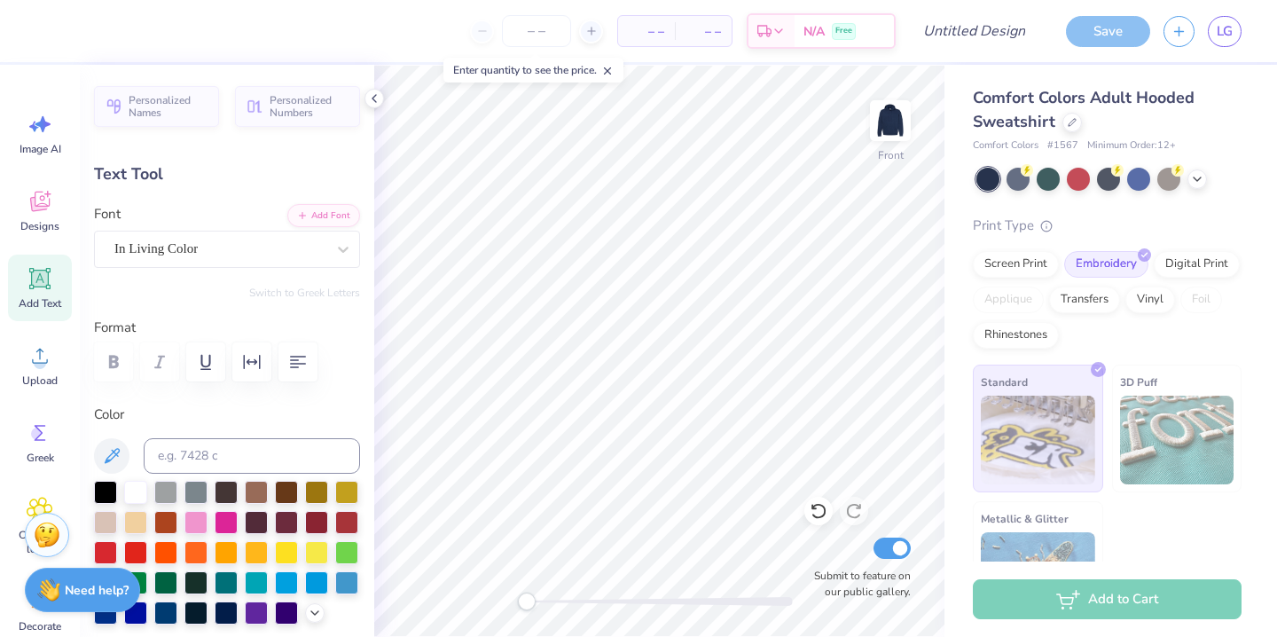
scroll to position [0, 3]
type textarea "DOVE LOVE"
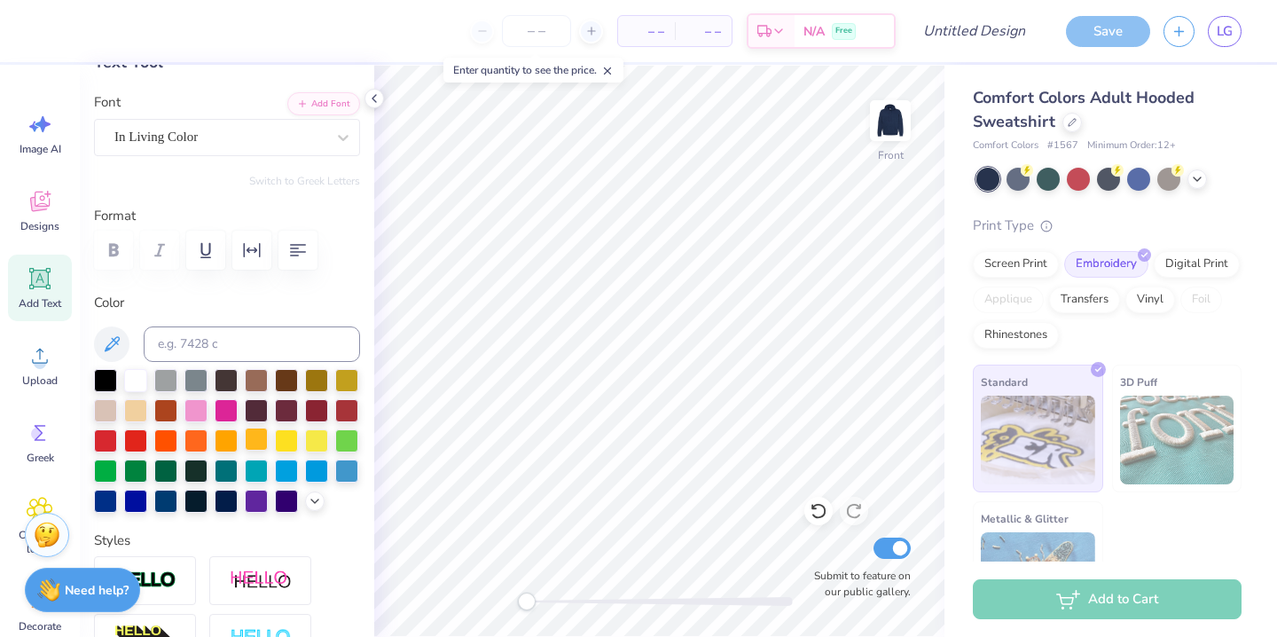
scroll to position [113, 0]
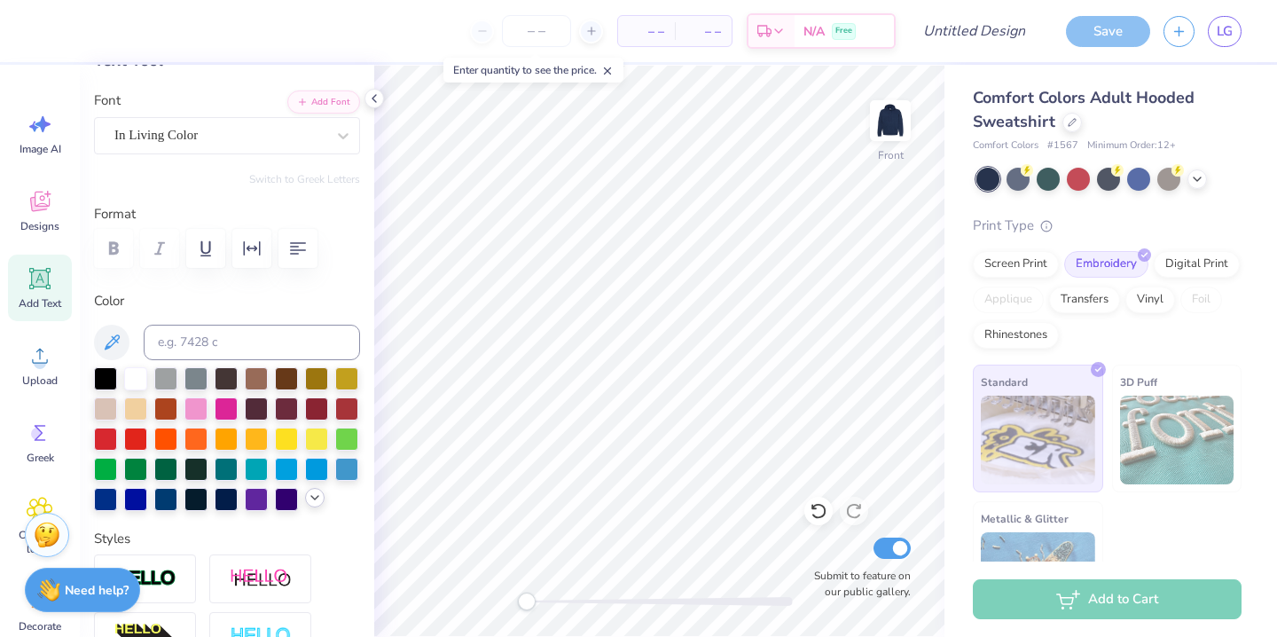
click at [320, 493] on icon at bounding box center [315, 497] width 14 height 14
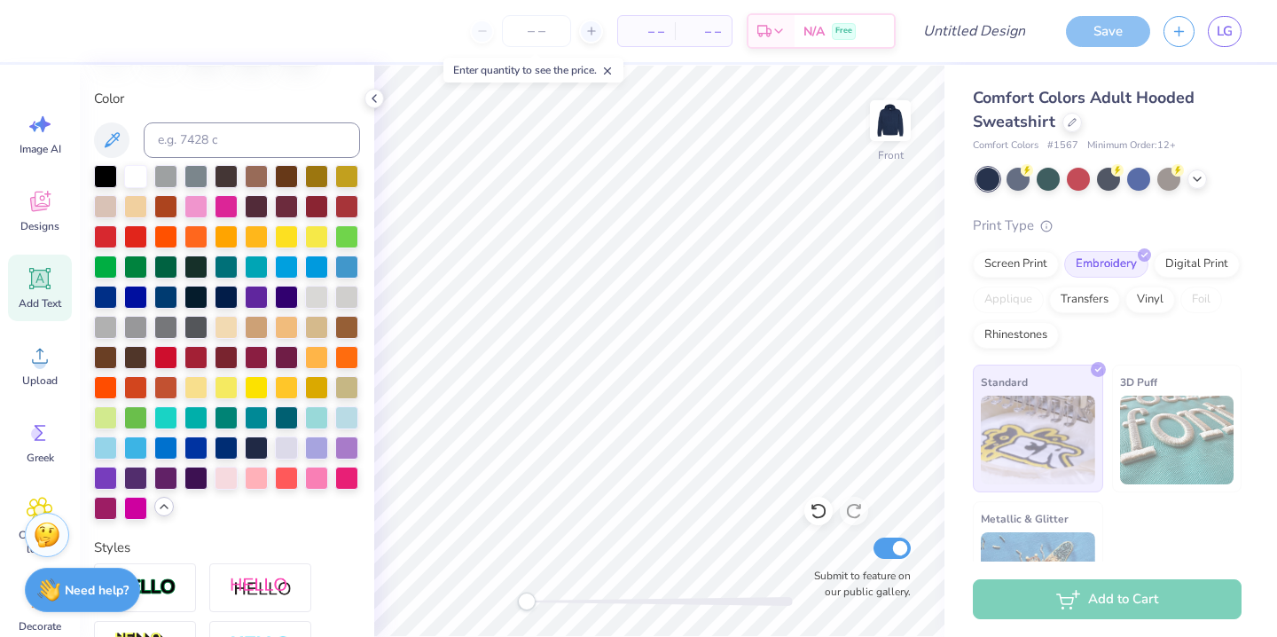
scroll to position [326, 0]
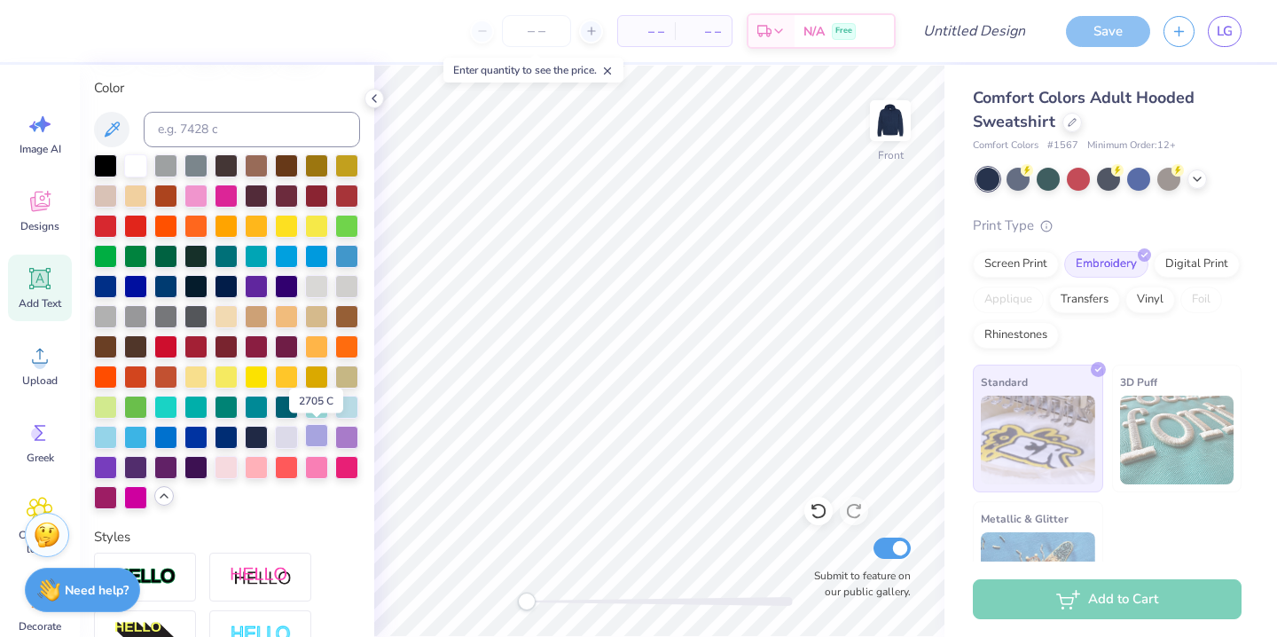
click at [322, 442] on div at bounding box center [316, 435] width 23 height 23
click at [341, 444] on div at bounding box center [346, 435] width 23 height 23
type input "7.94"
type input "7.87"
type input "6.00"
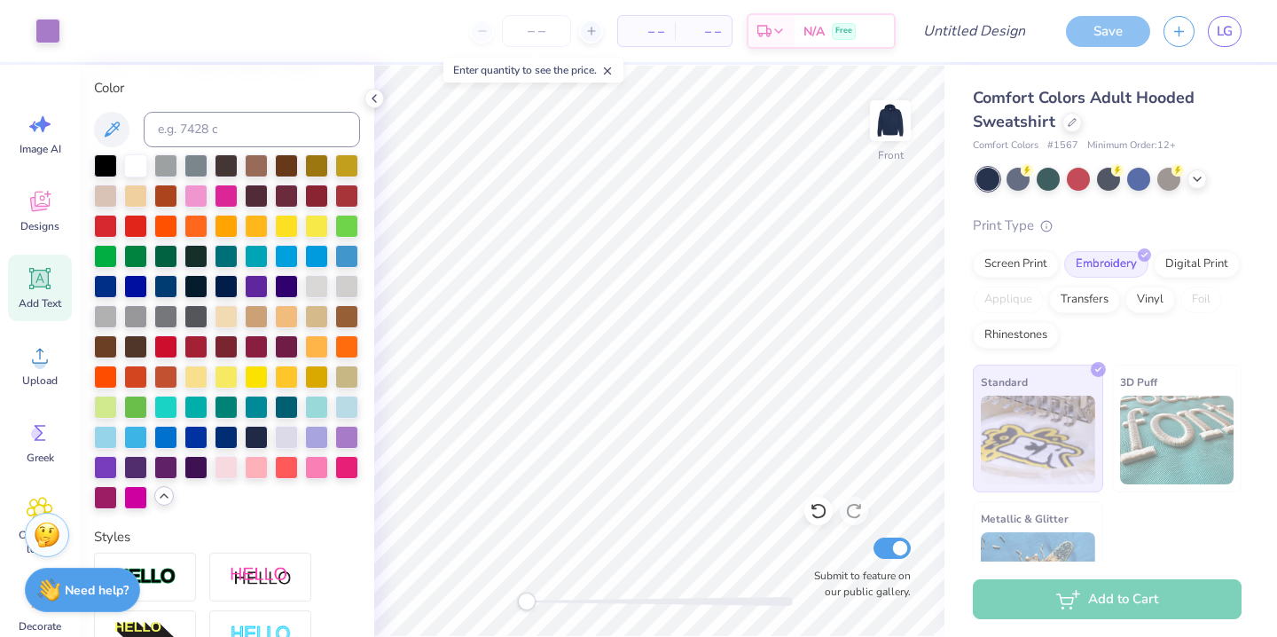
type input "8.44"
type input "2.00"
type input "20.19"
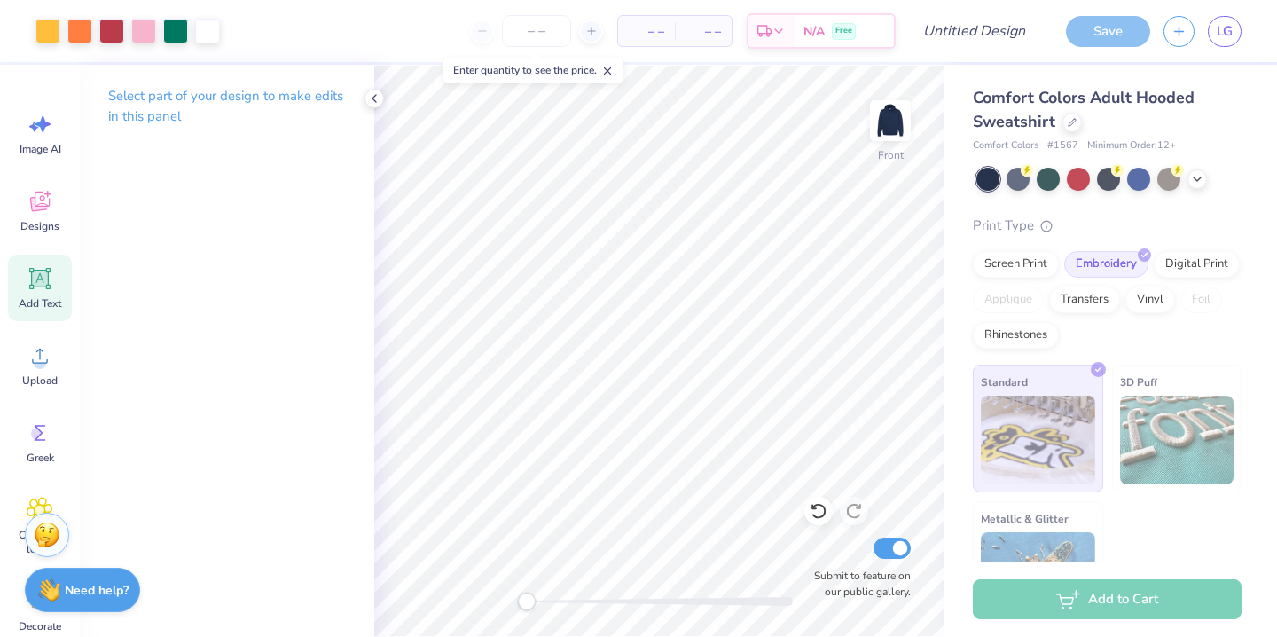
click at [48, 298] on span "Add Text" at bounding box center [40, 303] width 43 height 14
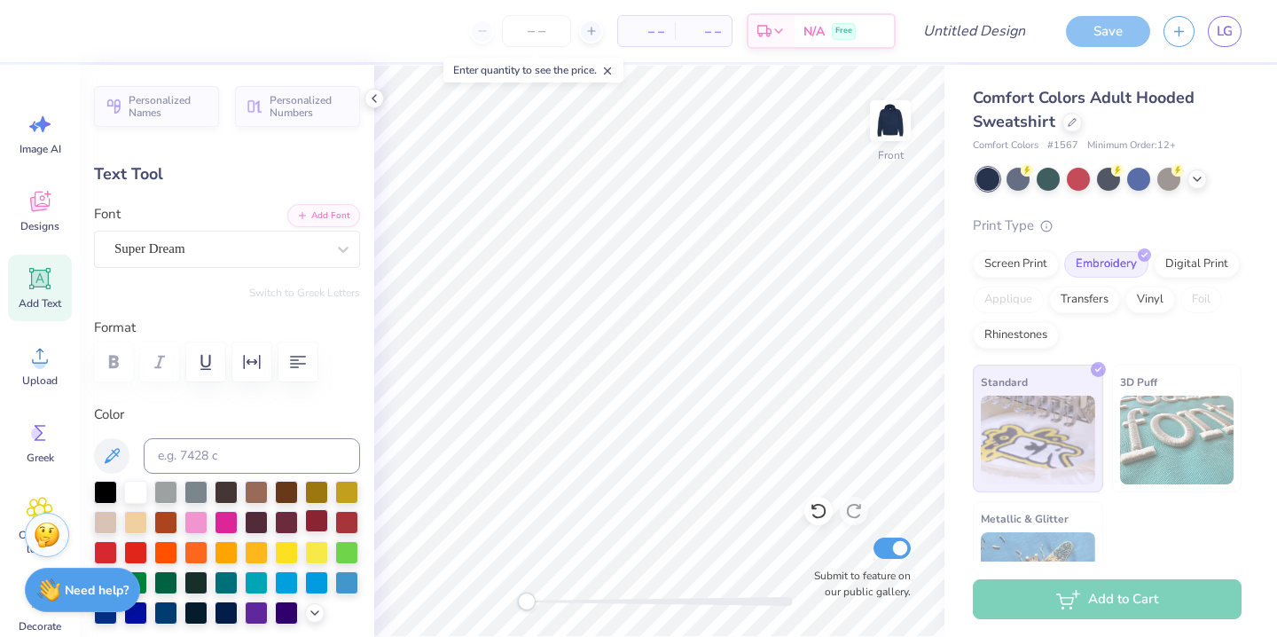
click at [315, 521] on div at bounding box center [316, 520] width 23 height 23
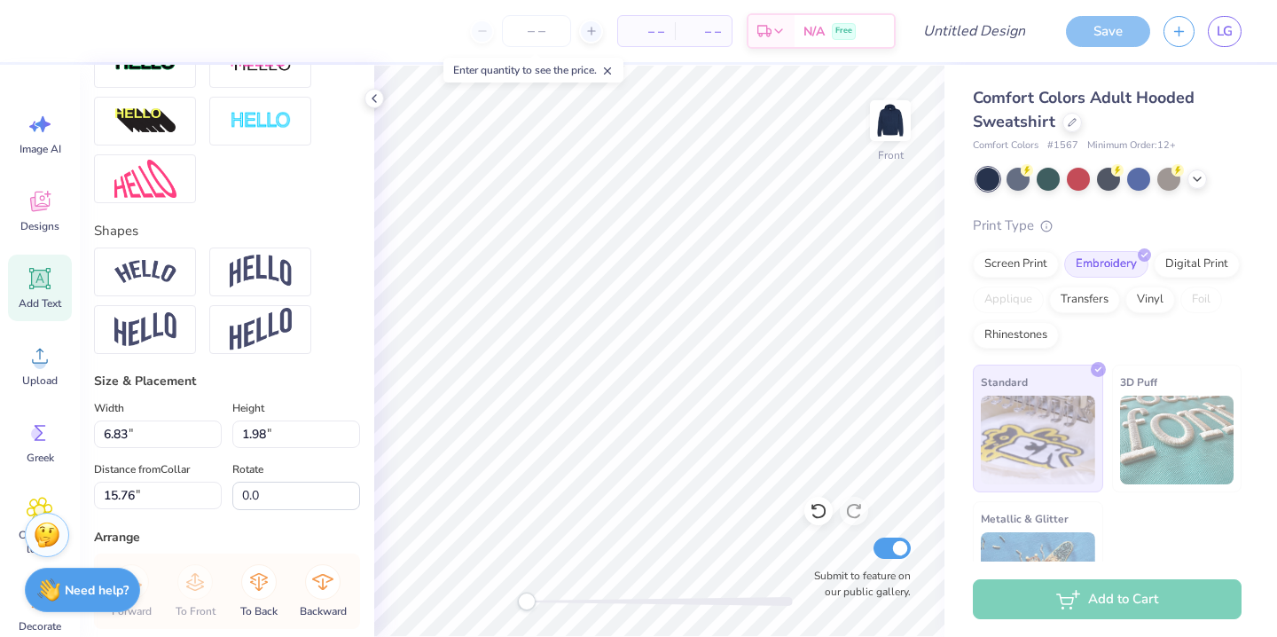
scroll to position [630, 0]
click at [282, 333] on img at bounding box center [261, 327] width 62 height 43
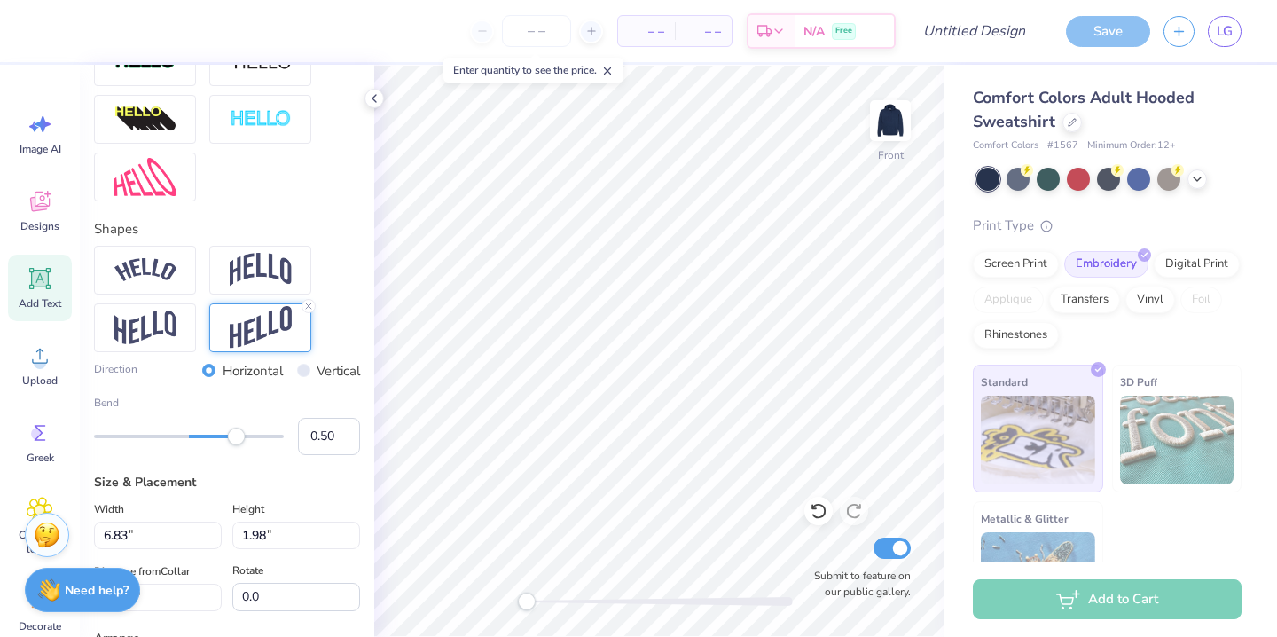
click at [231, 445] on div "Bend 0.50" at bounding box center [227, 425] width 266 height 60
type input "-1.00"
drag, startPoint x: 234, startPoint y: 442, endPoint x: 85, endPoint y: 439, distance: 149.0
click at [85, 439] on div "Accessibility label" at bounding box center [94, 436] width 18 height 18
type input "-1.00"
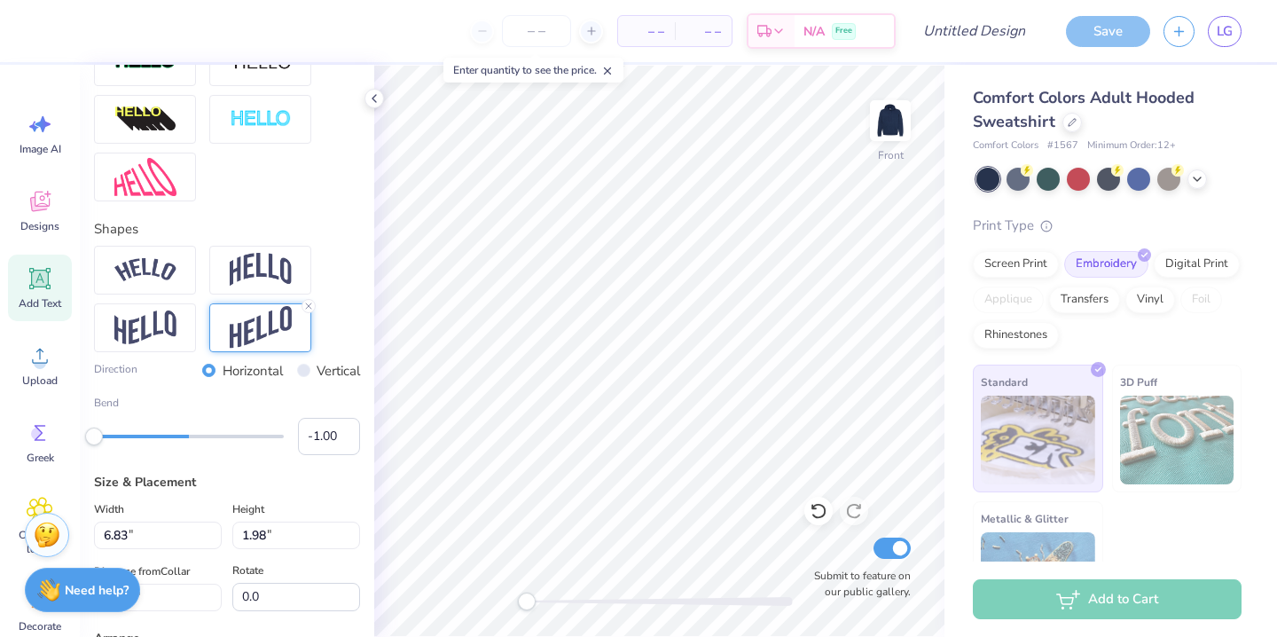
drag, startPoint x: 107, startPoint y: 431, endPoint x: 74, endPoint y: 434, distance: 33.9
click at [74, 434] on div "– – Per Item – – Total Est. Delivery N/A Free Design Title Save LG Image AI Des…" at bounding box center [638, 318] width 1277 height 637
type textarea "LOVE"
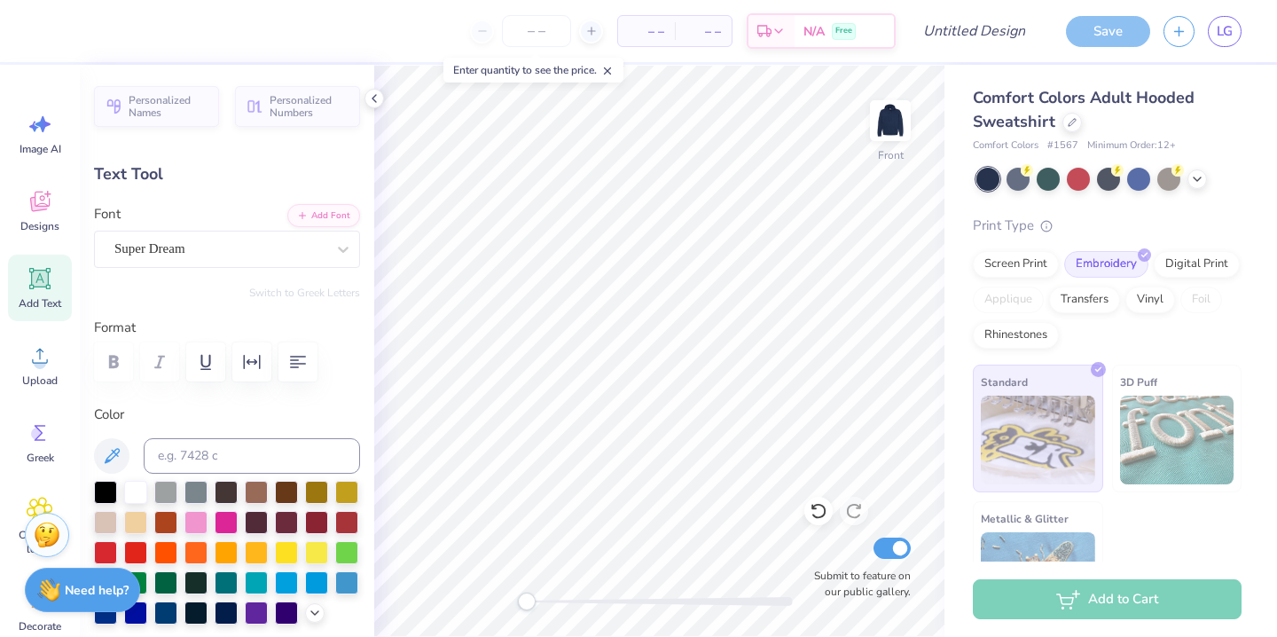
type input "5.09"
type input "4.71"
type input "12.96"
type input "7.94"
type input "7.87"
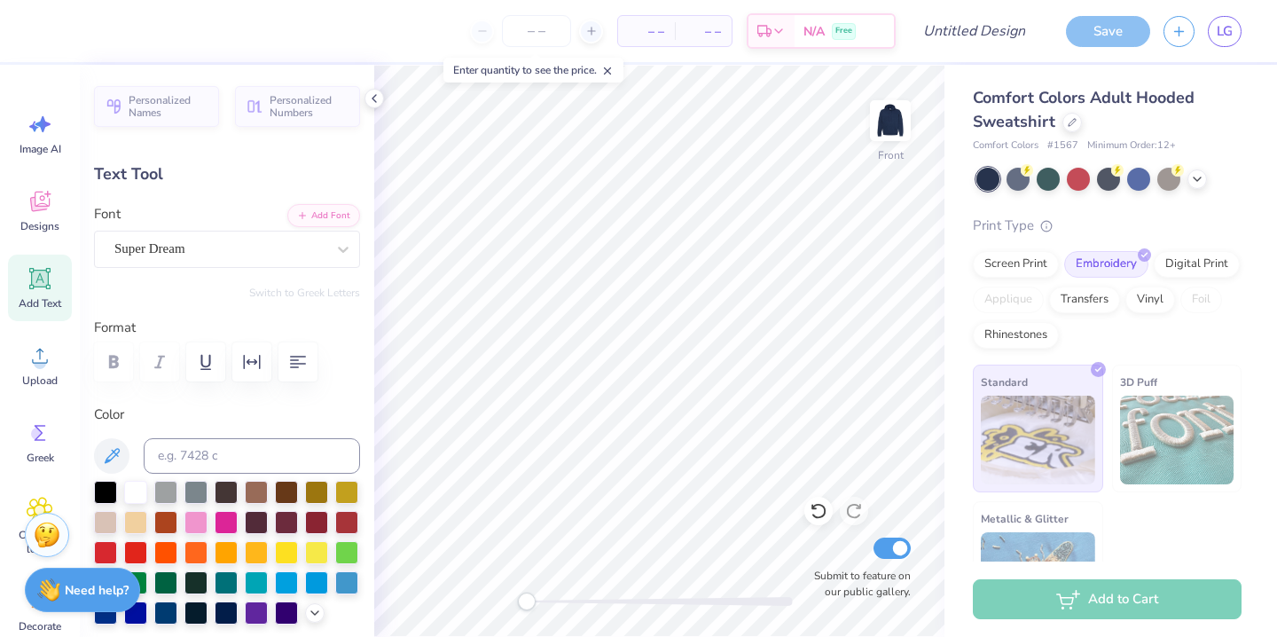
type input "6.00"
click at [292, 527] on div at bounding box center [286, 520] width 23 height 23
type input "12.94"
type input "1.97"
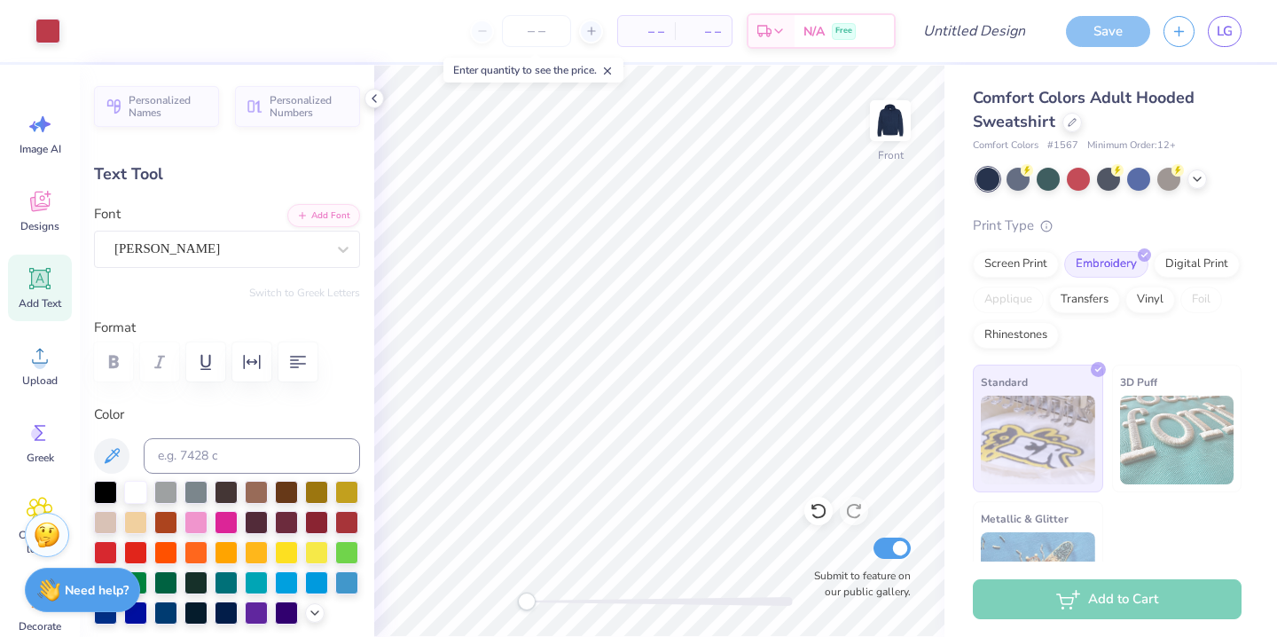
type input "23.93"
click at [293, 528] on div at bounding box center [286, 520] width 23 height 23
type input "5.09"
type input "4.71"
type input "12.96"
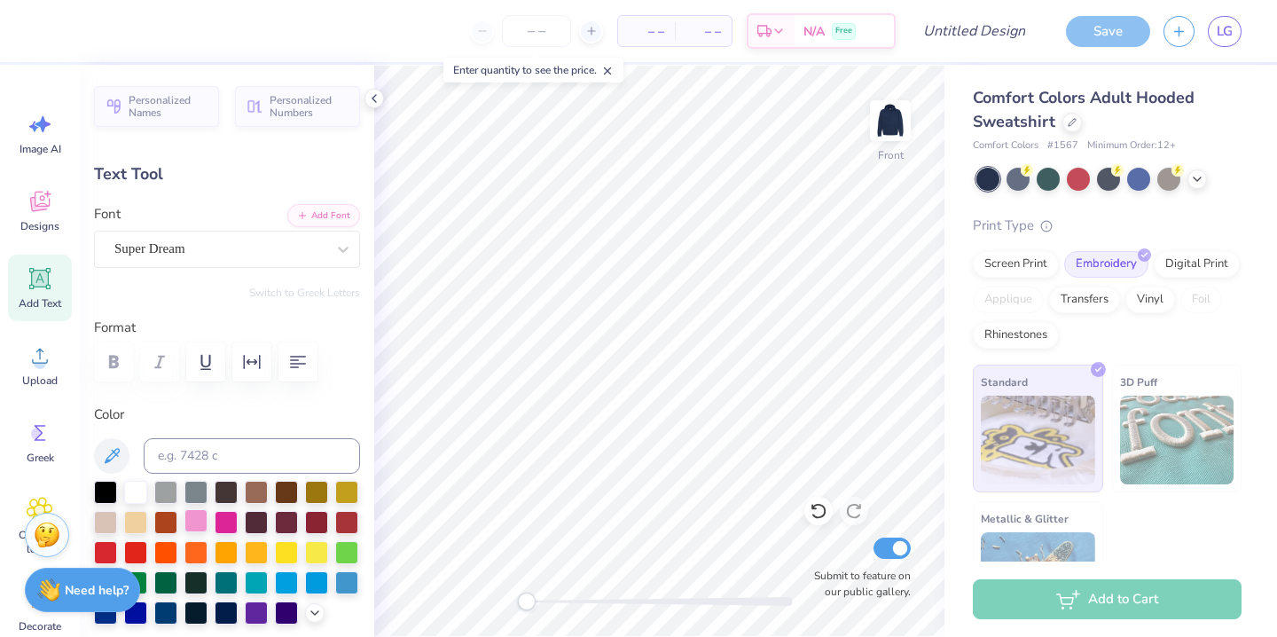
click at [202, 526] on div at bounding box center [195, 520] width 23 height 23
click at [122, 448] on button at bounding box center [111, 455] width 35 height 35
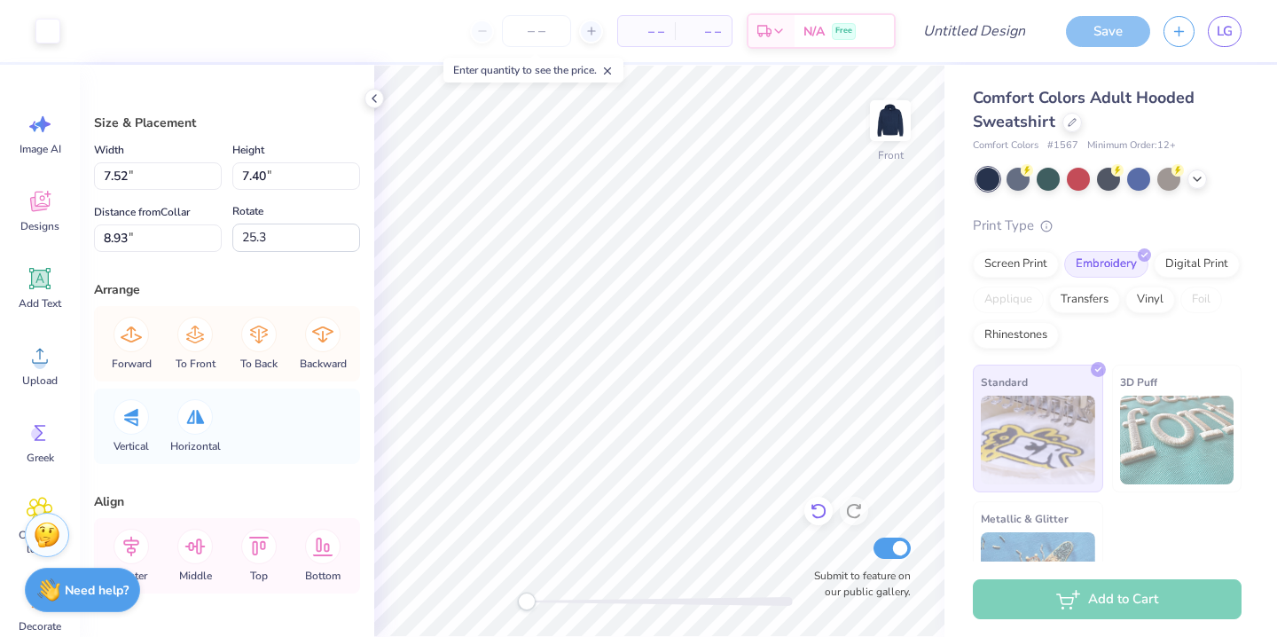
click at [810, 504] on icon at bounding box center [819, 511] width 18 height 18
click at [819, 504] on icon at bounding box center [819, 511] width 18 height 18
click at [826, 510] on icon at bounding box center [819, 511] width 18 height 18
click at [815, 517] on icon at bounding box center [817, 512] width 15 height 16
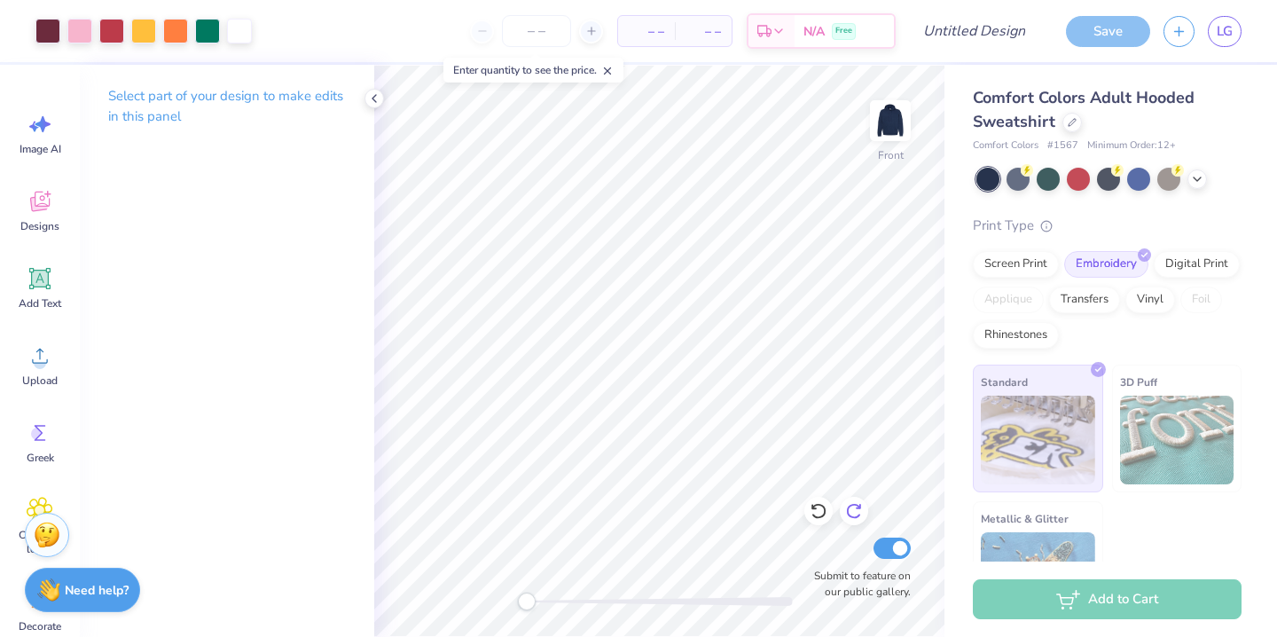
click at [849, 513] on icon at bounding box center [854, 511] width 18 height 18
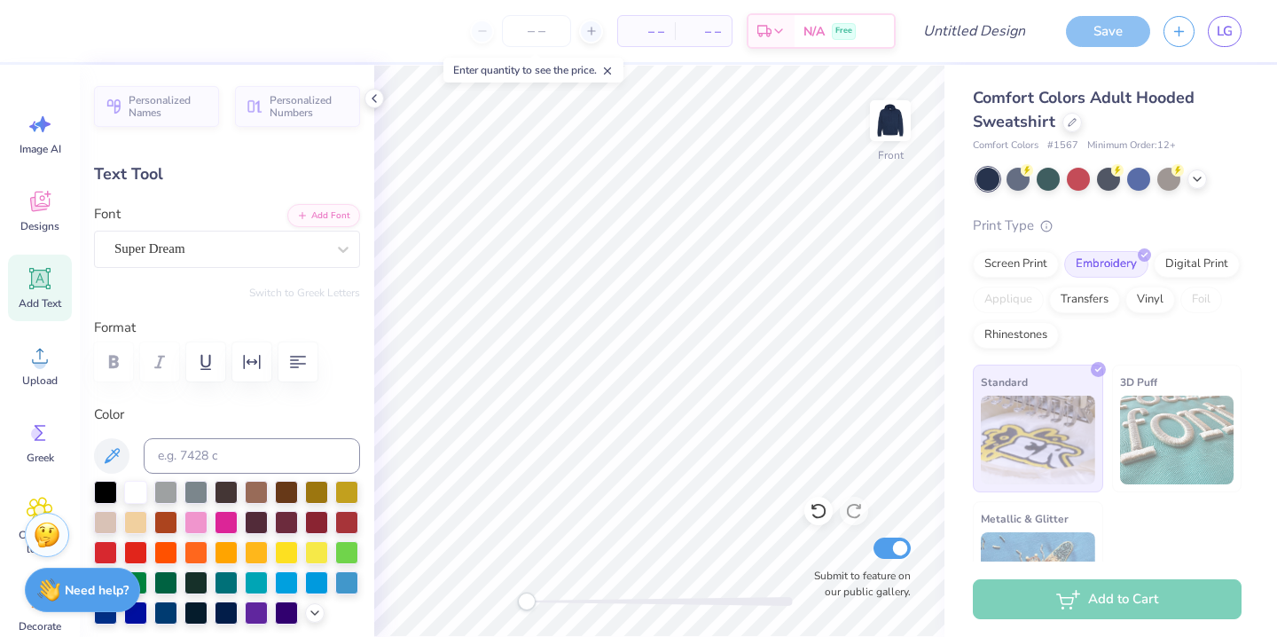
type input "7.94"
type input "7.87"
type input "6.00"
type input "5.09"
type input "4.71"
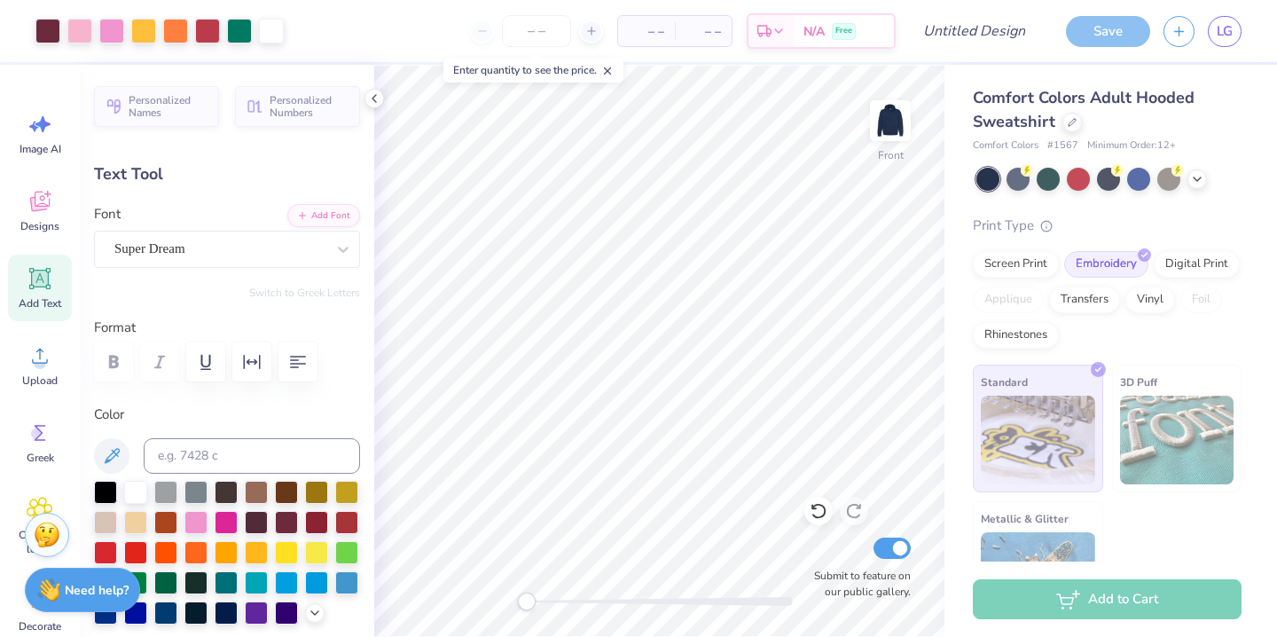
type input "12.96"
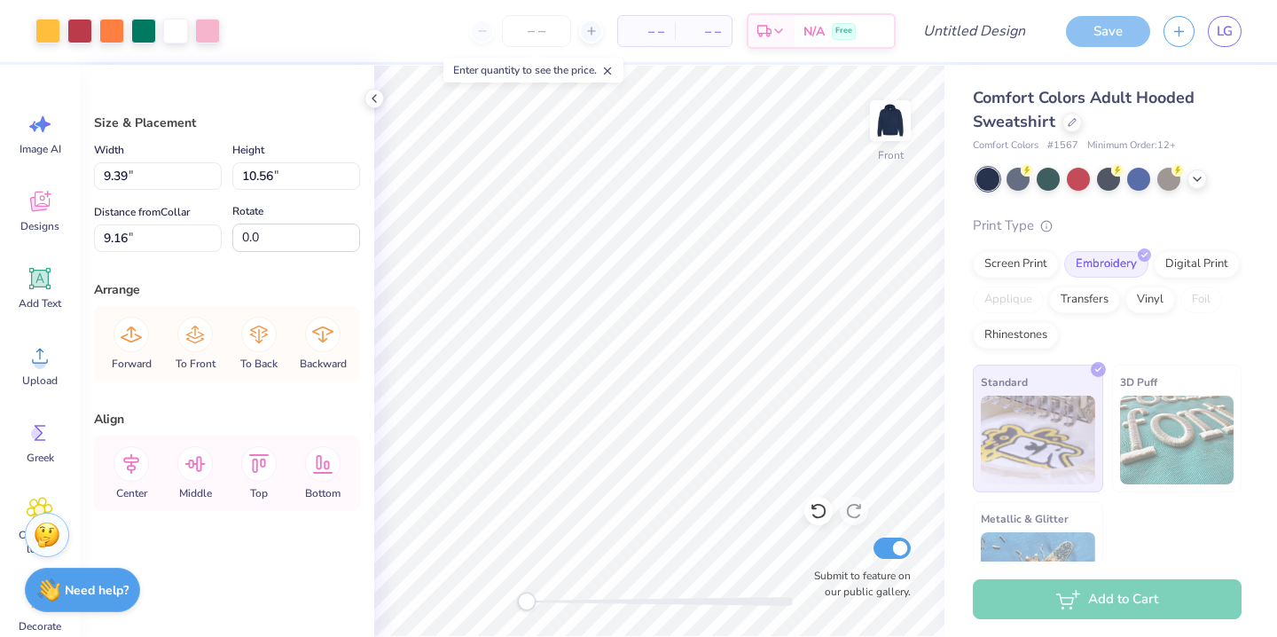
type input "10.99"
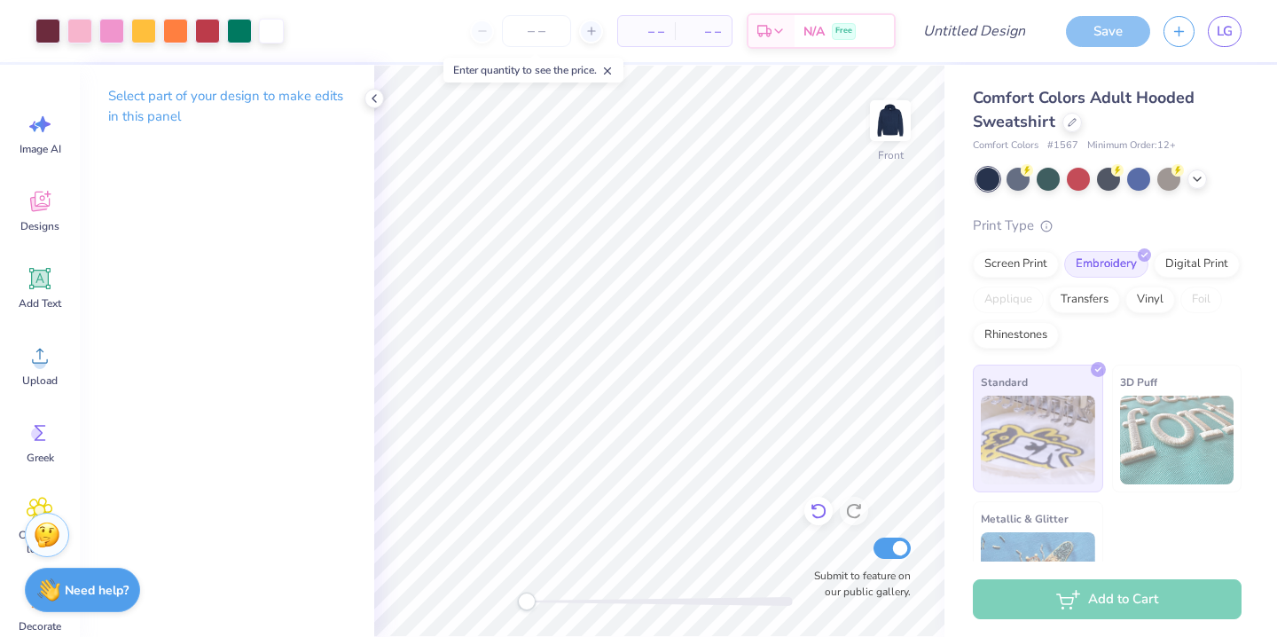
click at [826, 512] on div at bounding box center [818, 511] width 28 height 28
click at [826, 512] on icon at bounding box center [819, 511] width 18 height 18
click at [815, 504] on icon at bounding box center [819, 511] width 18 height 18
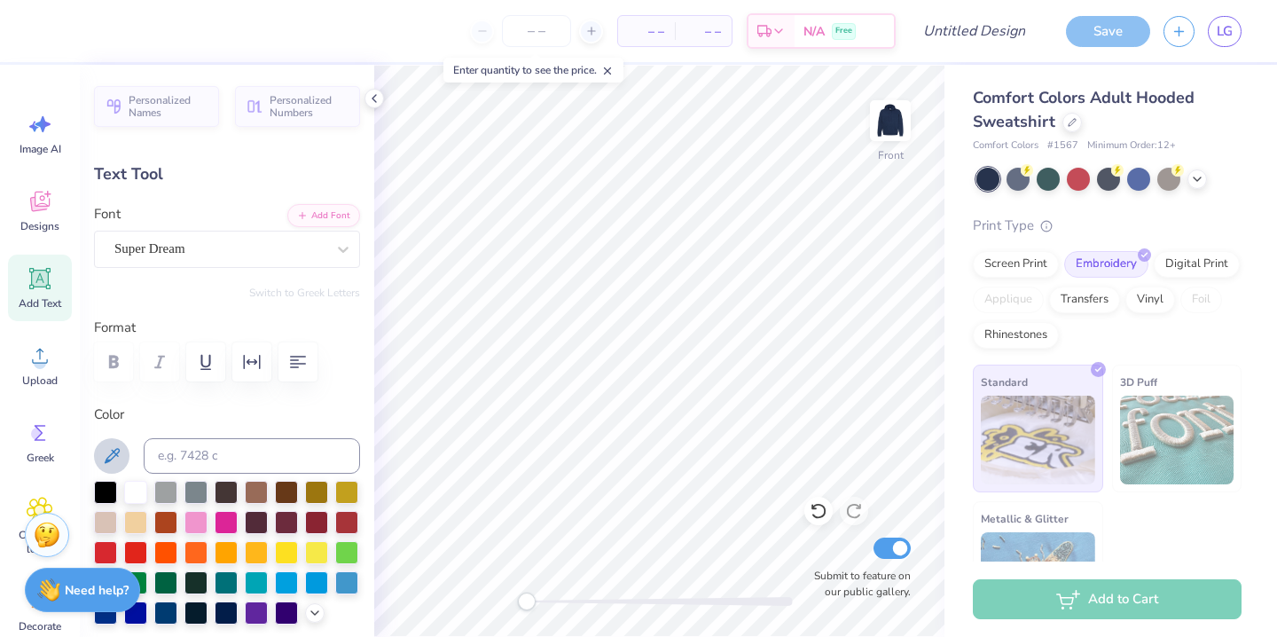
click at [105, 457] on icon at bounding box center [111, 455] width 21 height 21
click at [1091, 43] on div "Save" at bounding box center [1108, 31] width 84 height 31
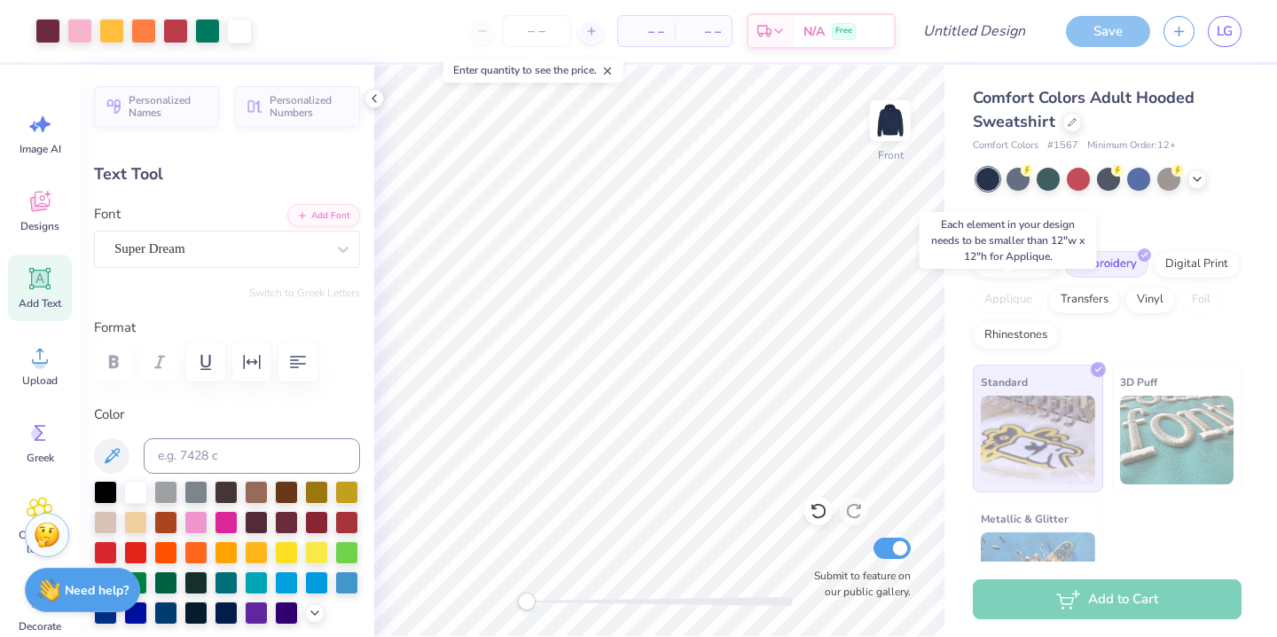
scroll to position [67, 0]
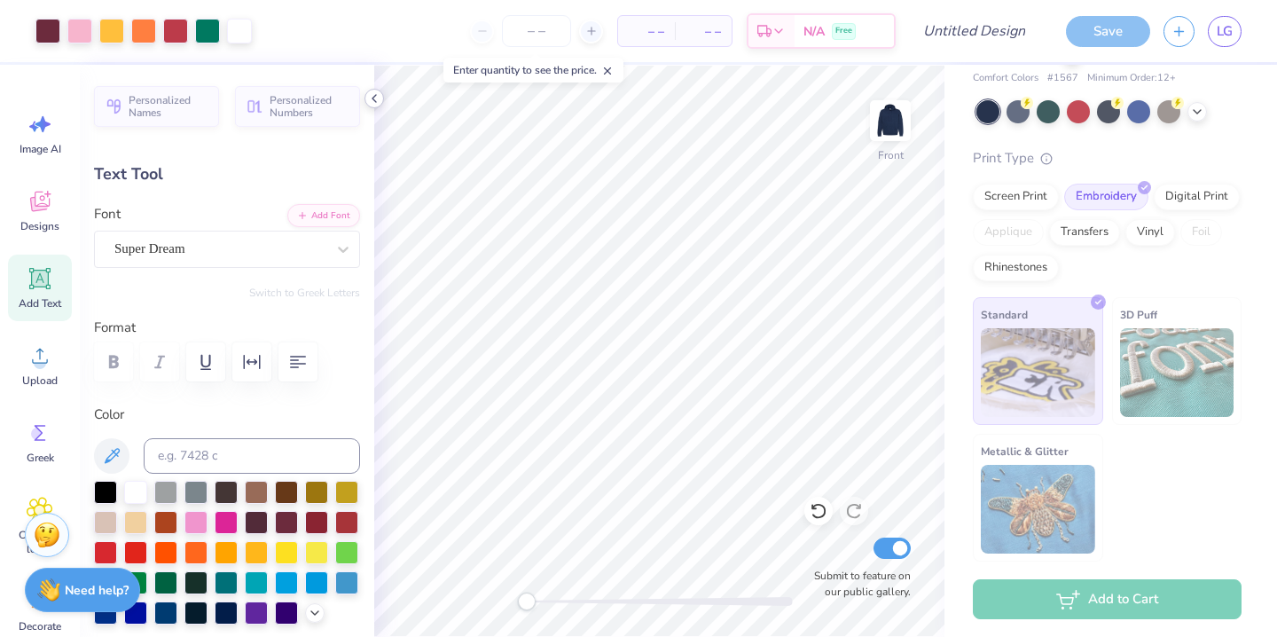
click at [372, 96] on icon at bounding box center [374, 98] width 14 height 14
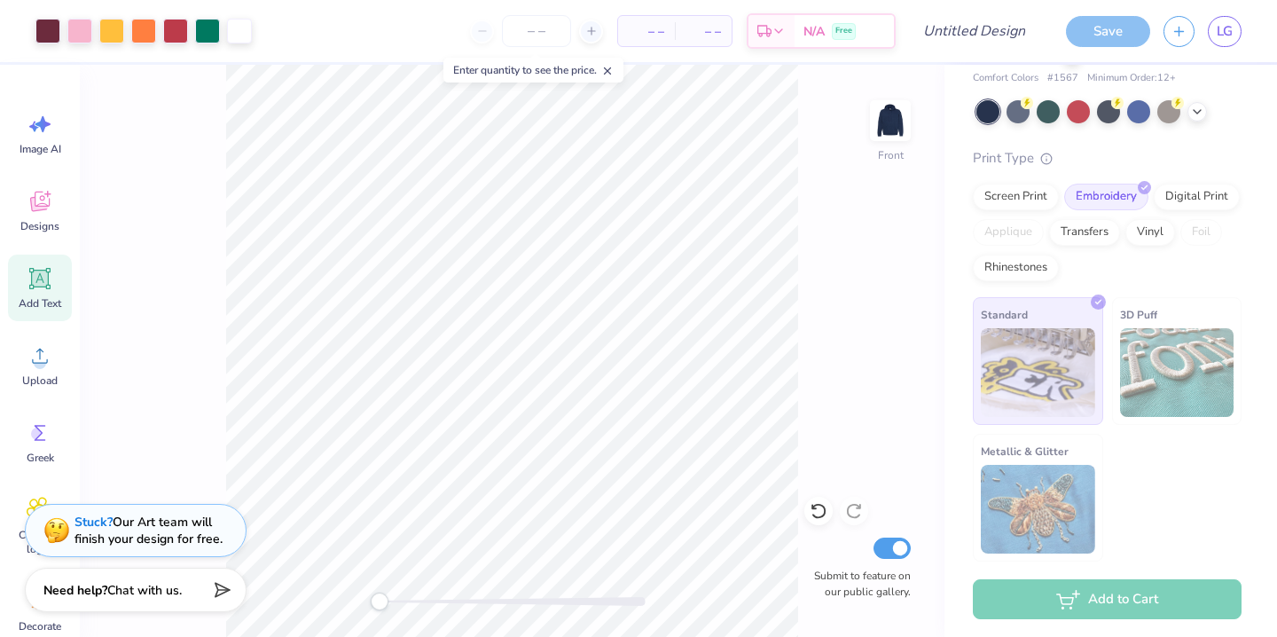
click at [1029, 422] on div "Standard" at bounding box center [1038, 361] width 130 height 128
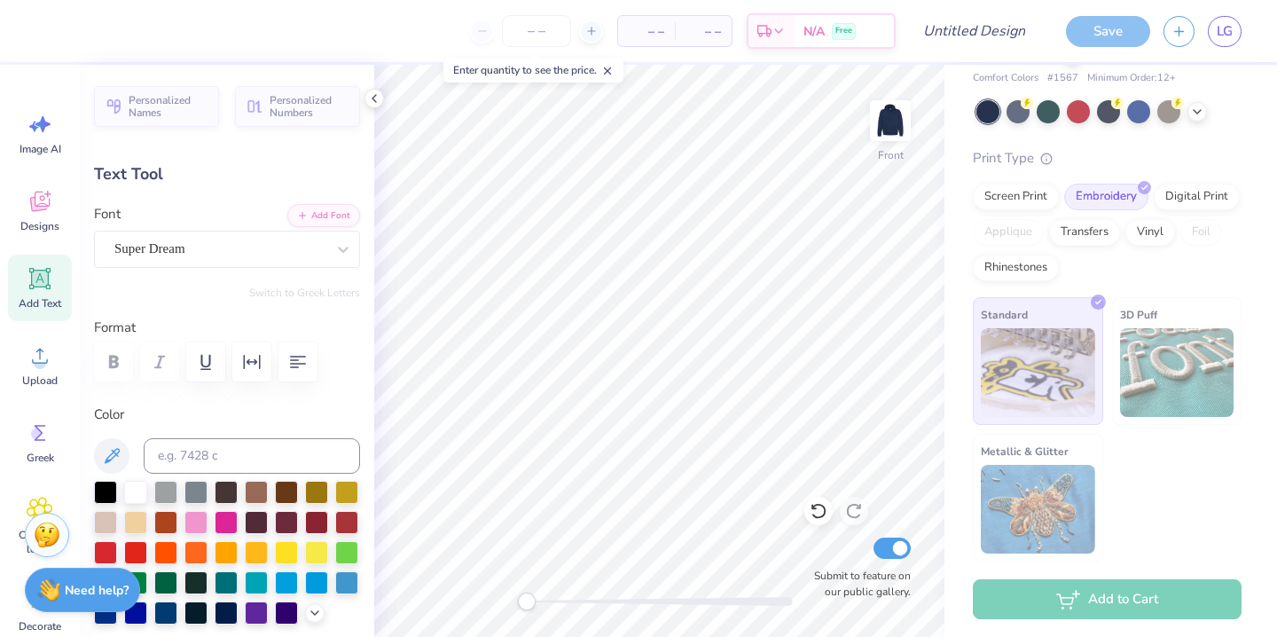
type input "7.94"
type input "7.87"
type input "6.00"
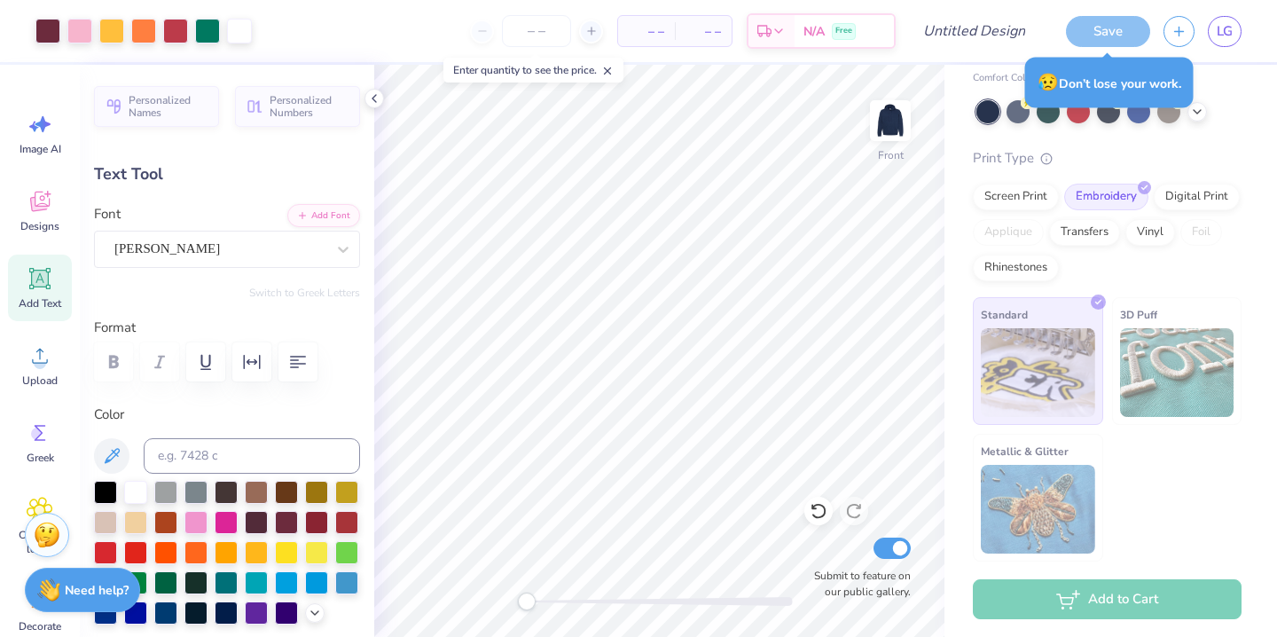
click at [1103, 38] on div "Save" at bounding box center [1108, 31] width 84 height 31
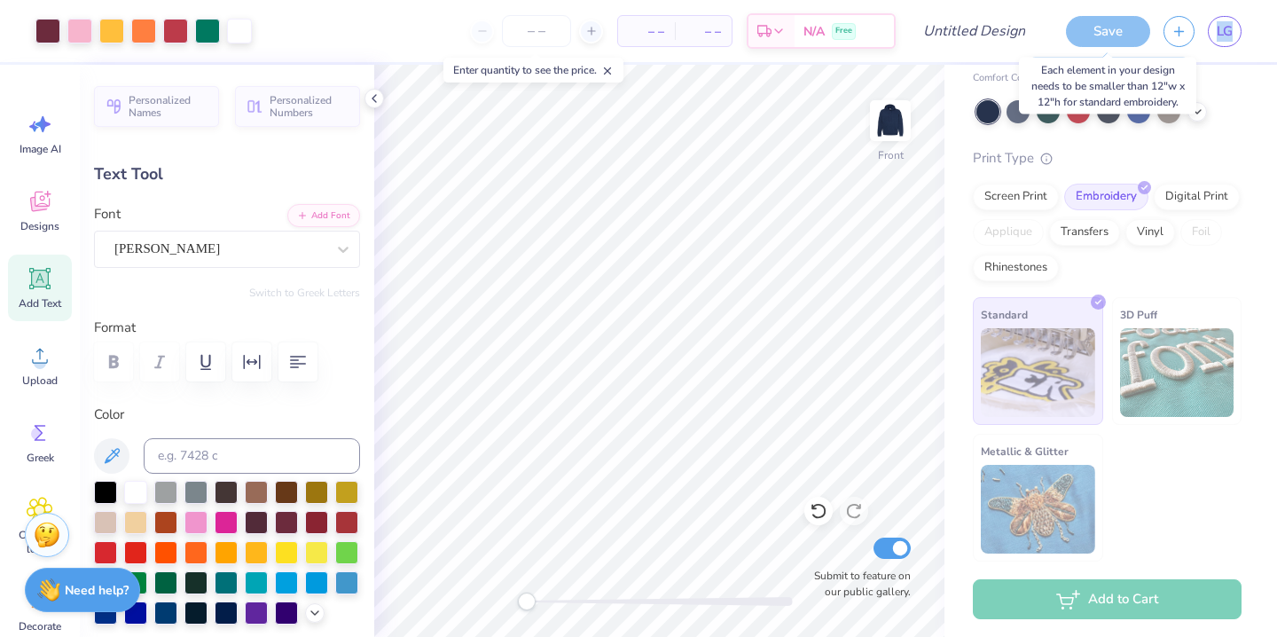
click at [1103, 38] on div "Save" at bounding box center [1108, 31] width 84 height 31
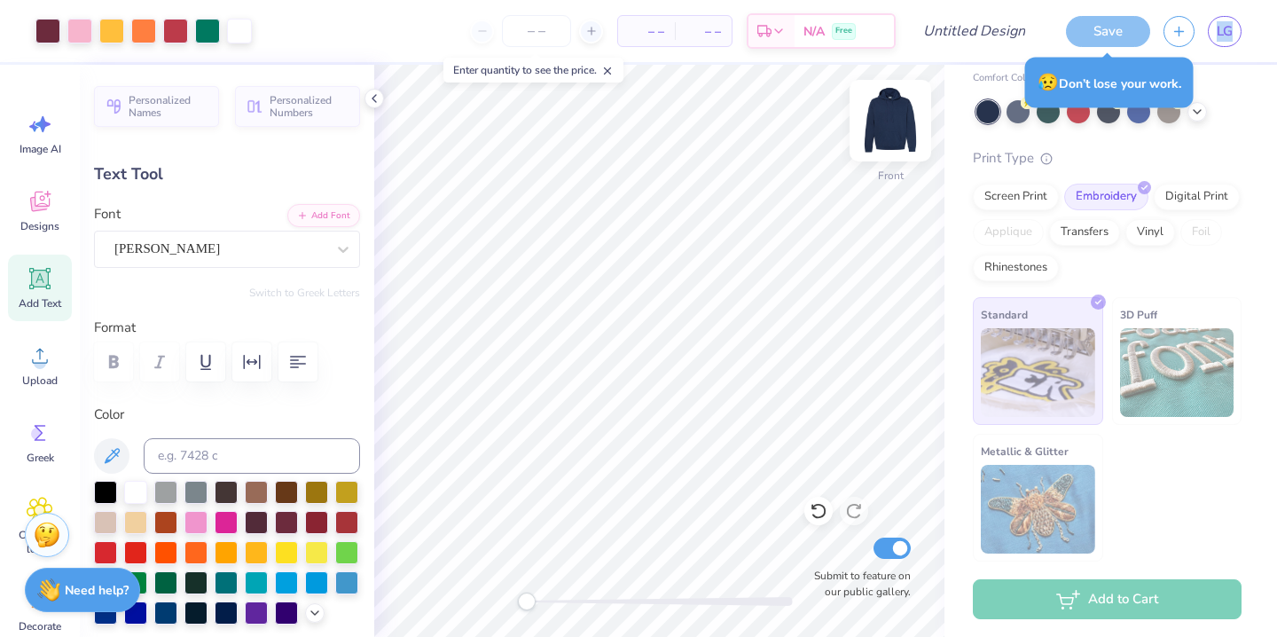
click at [903, 115] on img at bounding box center [890, 120] width 71 height 71
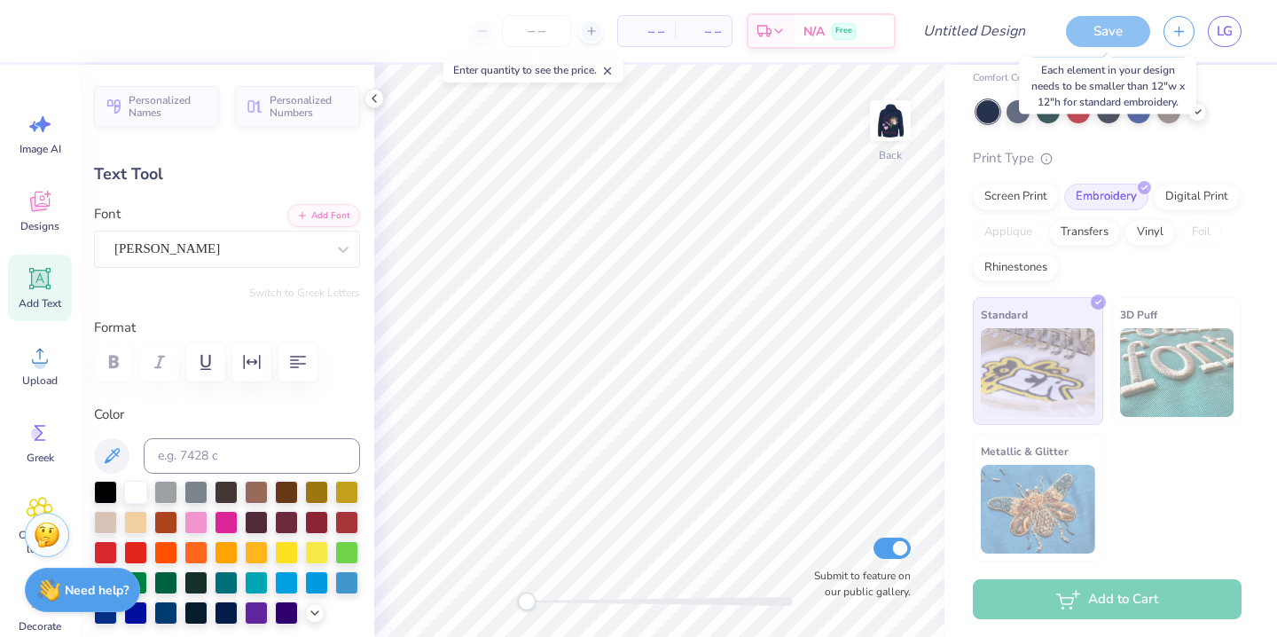
click at [1117, 21] on div "Save" at bounding box center [1108, 31] width 84 height 31
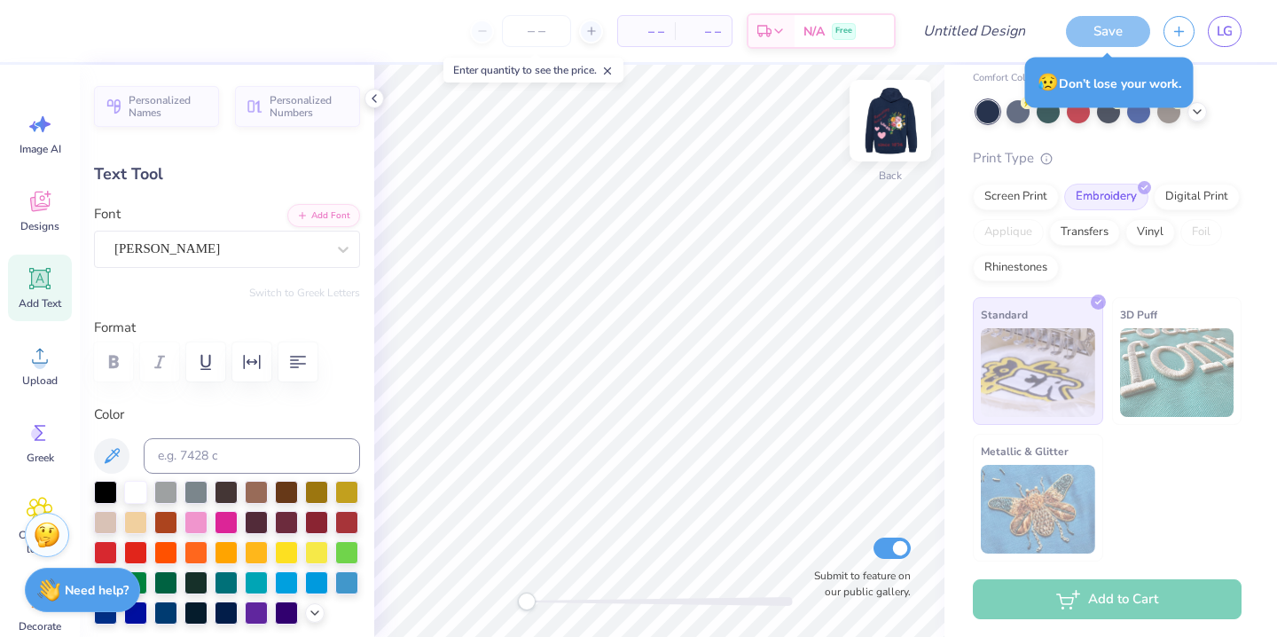
click at [903, 125] on img at bounding box center [890, 120] width 71 height 71
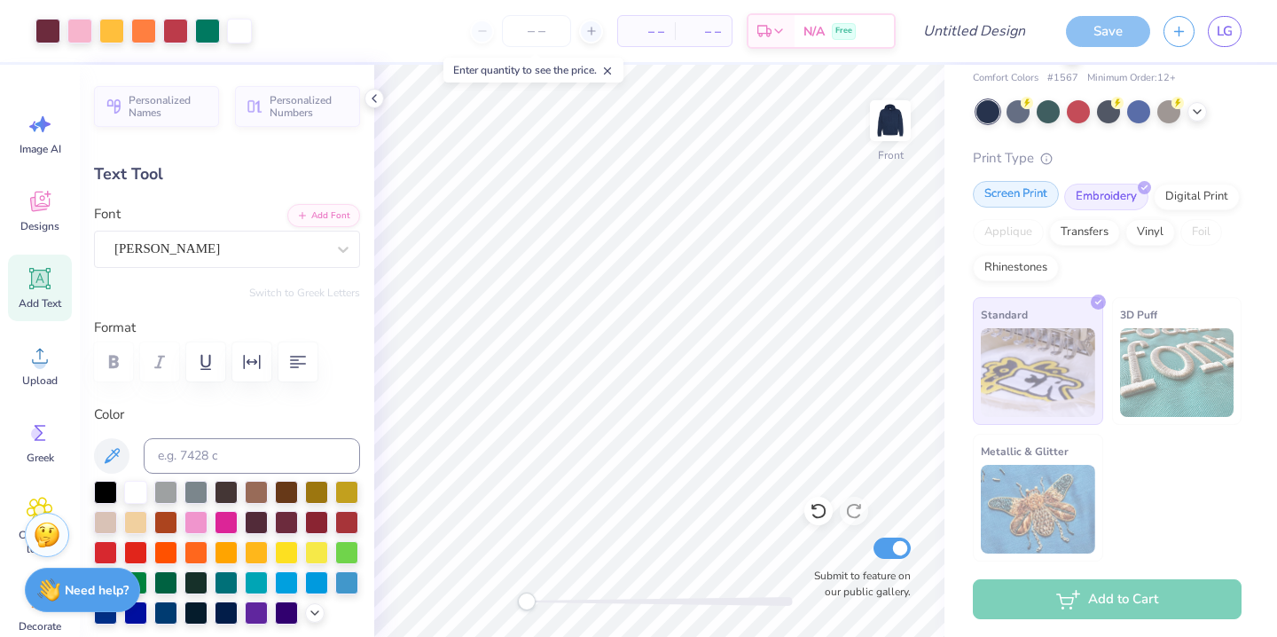
click at [1003, 208] on div "Screen Print Embroidery Digital Print Applique Transfers Vinyl Foil Rhinestones" at bounding box center [1107, 233] width 269 height 98
click at [1027, 196] on div "Screen Print" at bounding box center [1016, 194] width 86 height 27
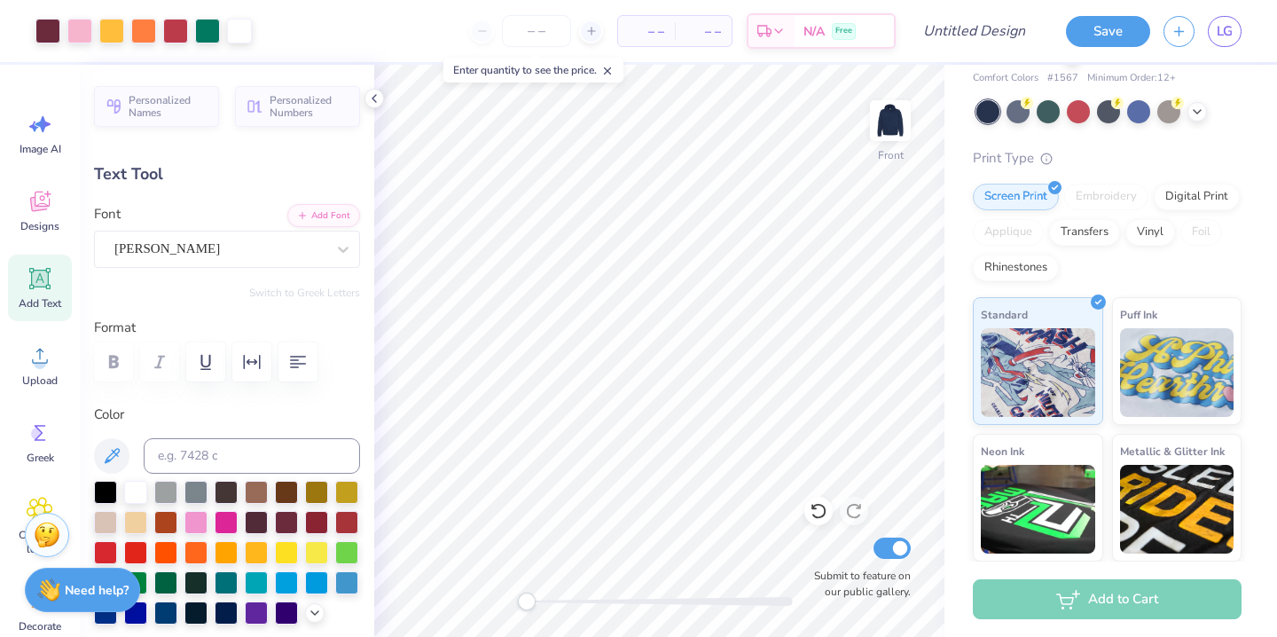
click at [1078, 199] on div "Embroidery" at bounding box center [1106, 197] width 84 height 27
type input "5.09"
type input "4.71"
type input "12.96"
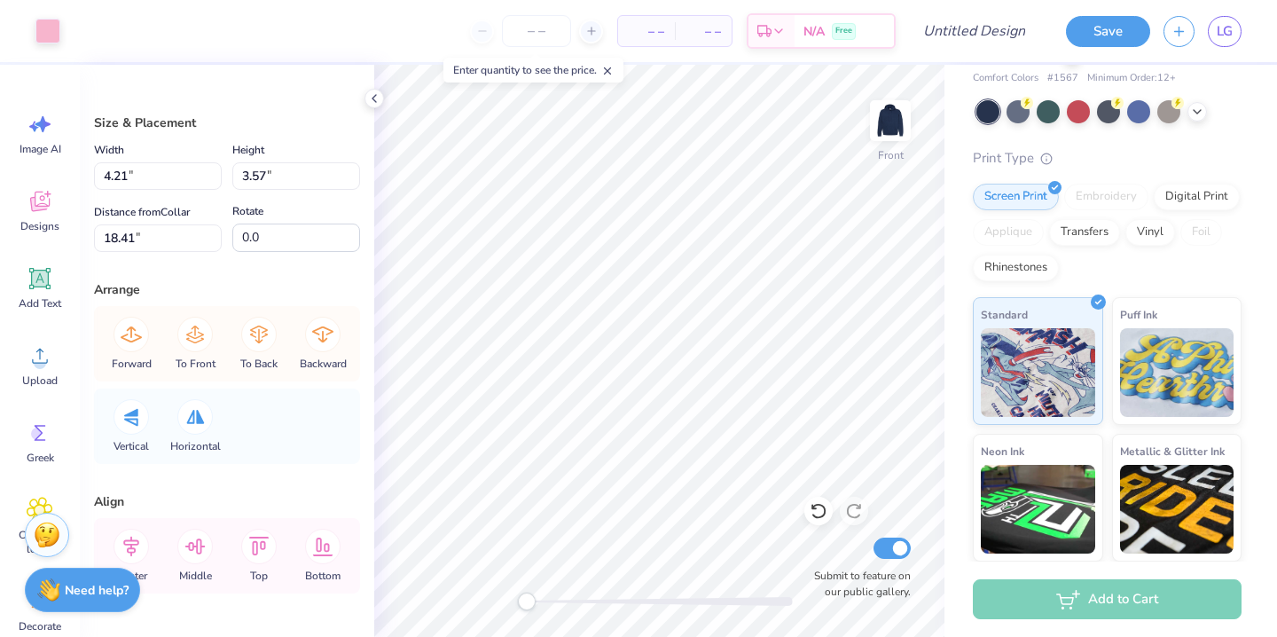
type input "2.47"
type input "2.10"
type input "15.70"
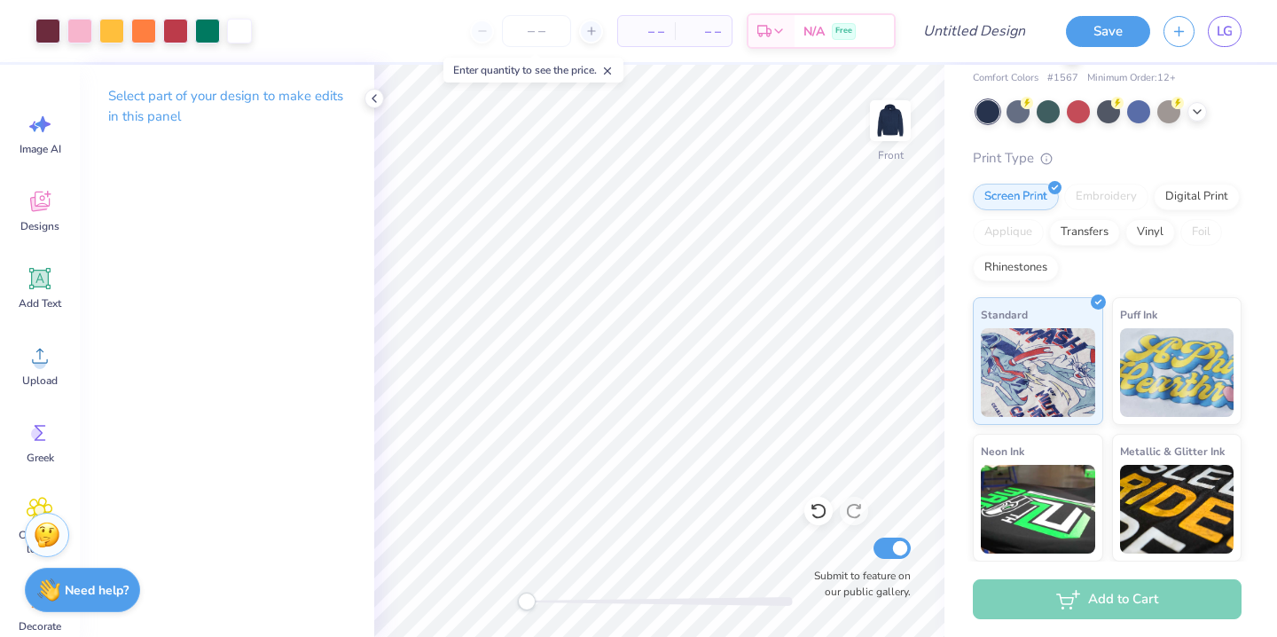
click at [1094, 191] on div "Embroidery" at bounding box center [1106, 197] width 84 height 27
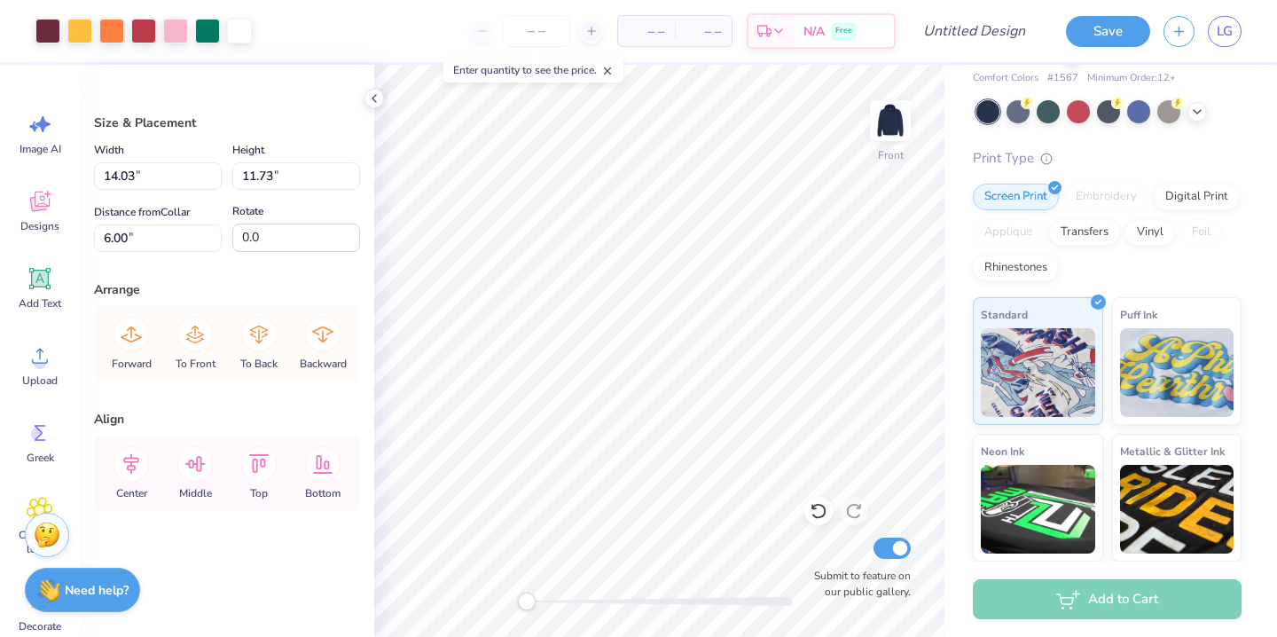
type input "14.03"
type input "11.73"
type input "8.49"
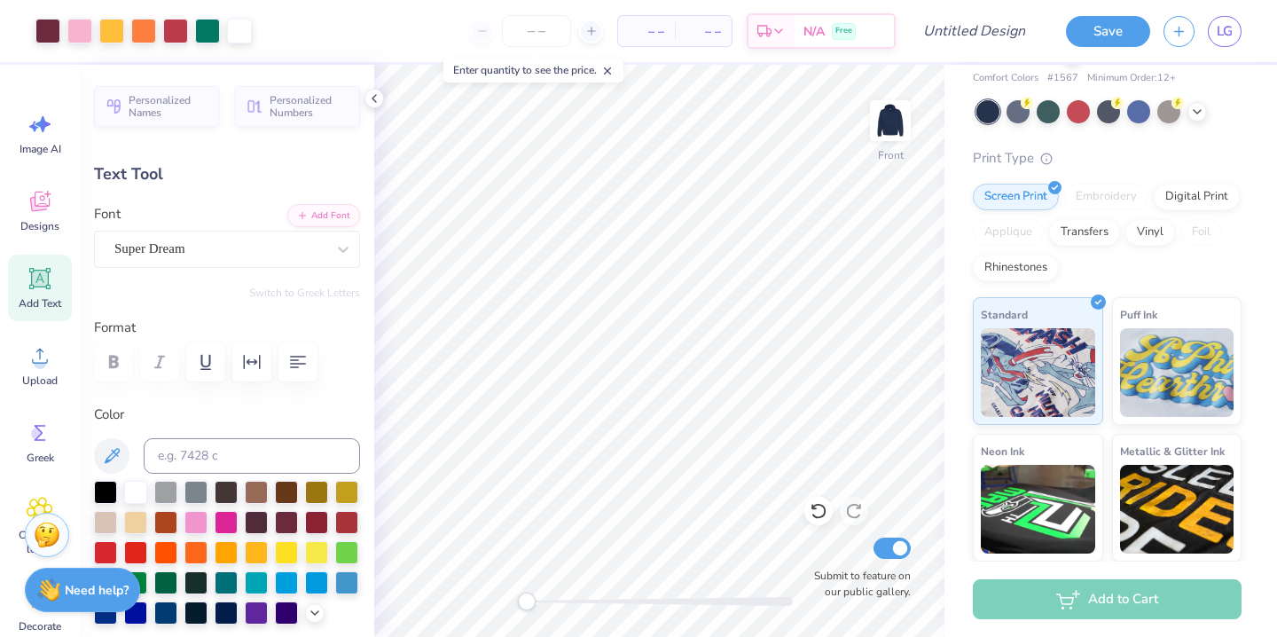
type input "8.30"
type input "8.23"
type input "6.00"
click at [1110, 199] on div "Embroidery" at bounding box center [1106, 197] width 84 height 27
type input "22.00"
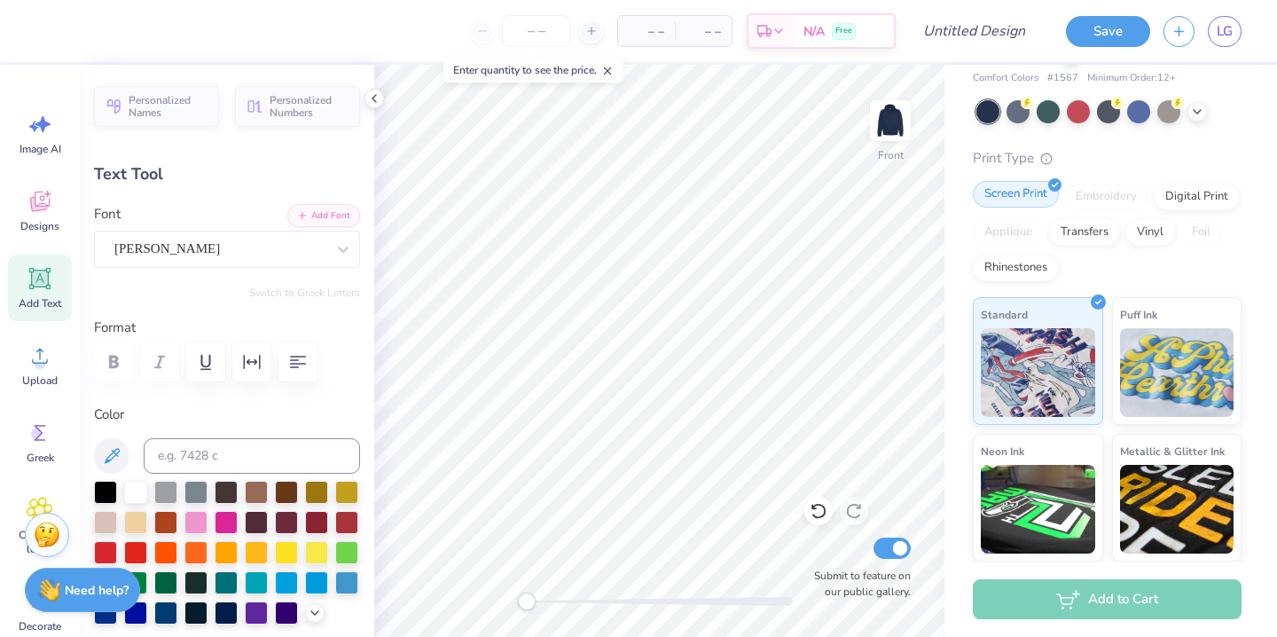
click at [997, 192] on div "Screen Print" at bounding box center [1016, 194] width 86 height 27
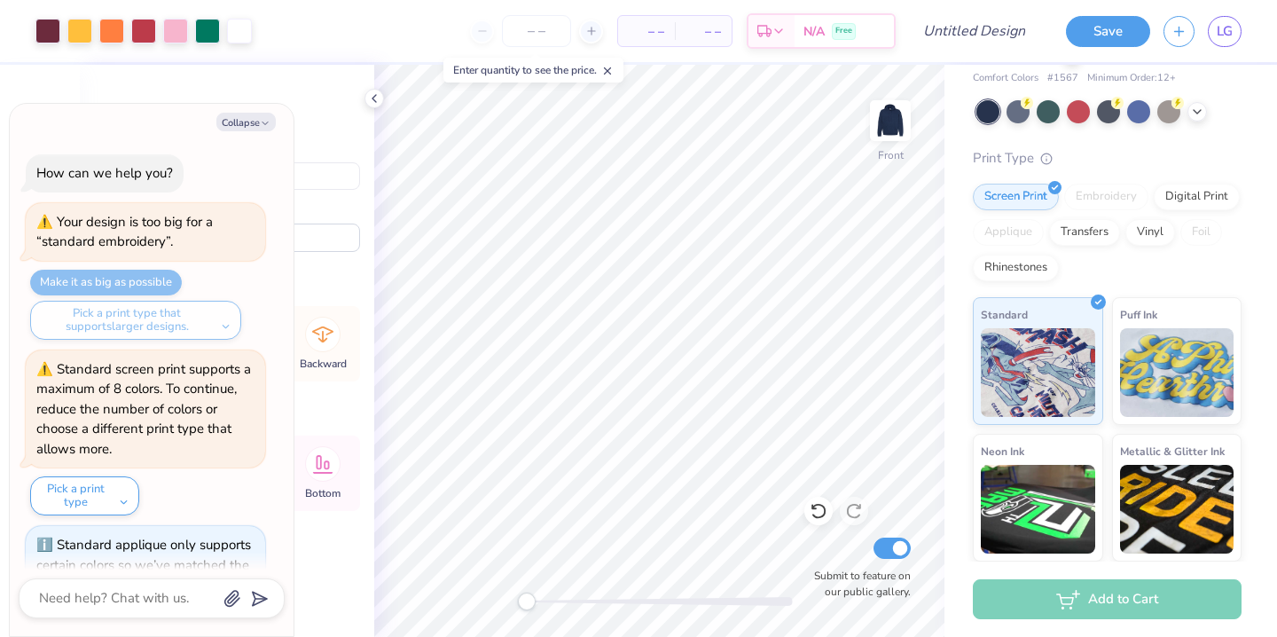
scroll to position [892, 0]
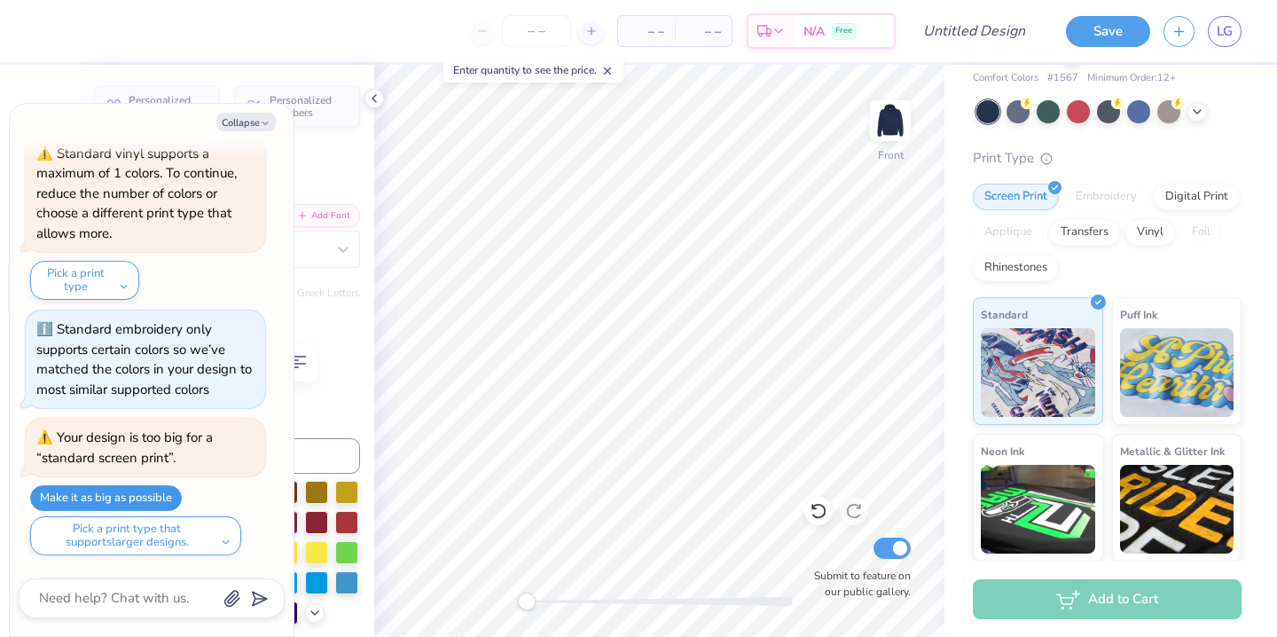
click at [152, 497] on button "Make it as big as possible" at bounding box center [106, 498] width 152 height 26
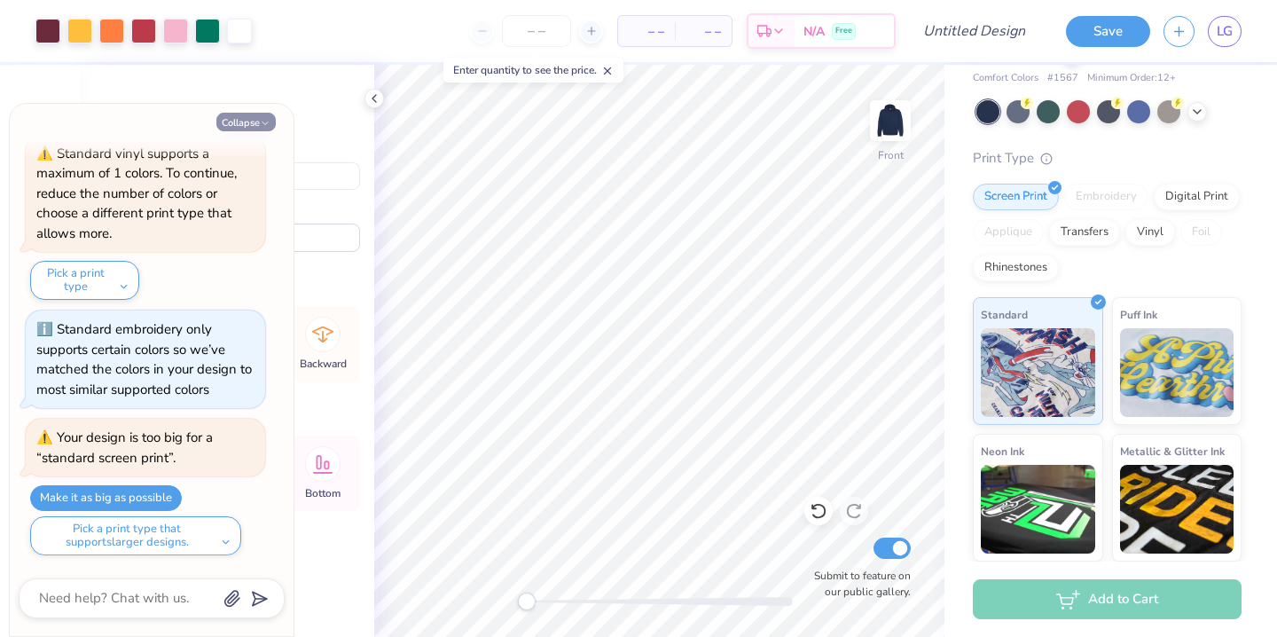
click at [254, 125] on button "Collapse" at bounding box center [245, 122] width 59 height 19
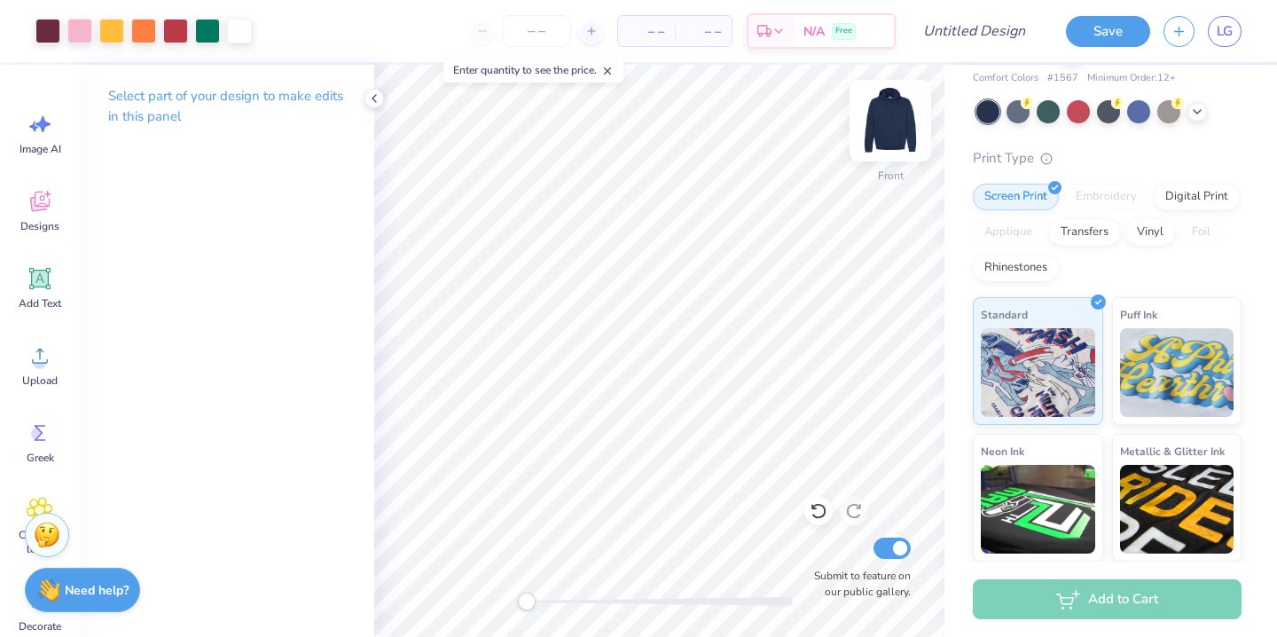
click at [888, 123] on img at bounding box center [890, 120] width 71 height 71
click at [1097, 39] on button "Save" at bounding box center [1108, 28] width 84 height 31
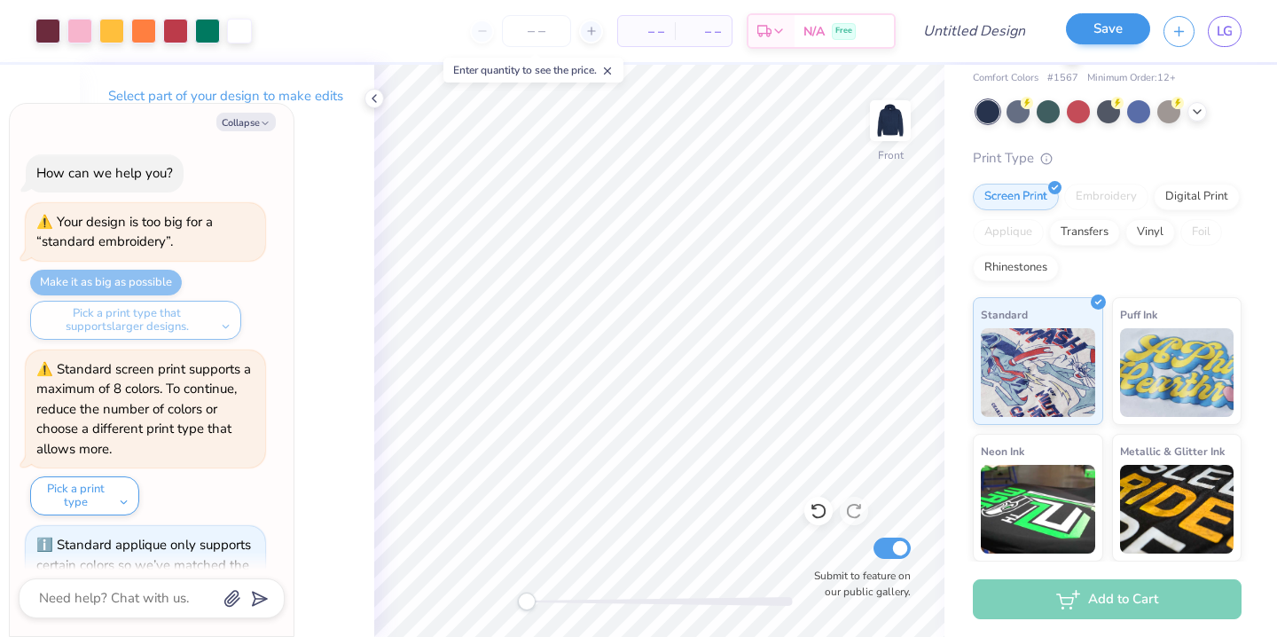
scroll to position [940, 0]
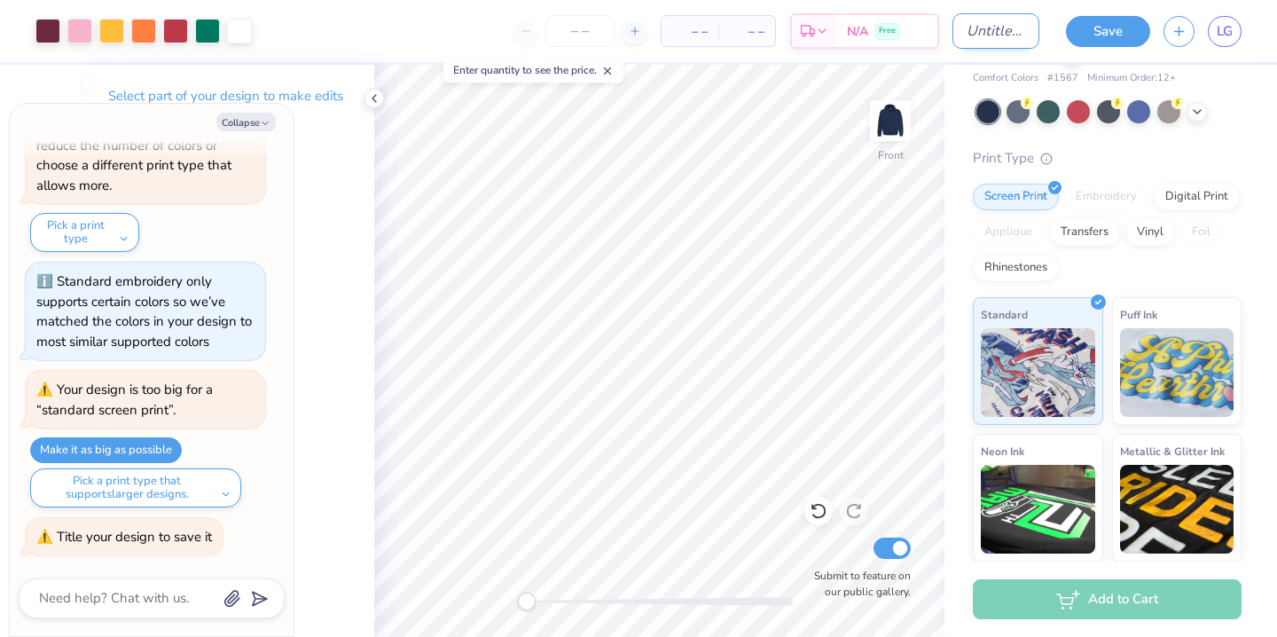
type textarea "x"
click at [979, 30] on input "Design Title" at bounding box center [995, 30] width 87 height 35
type input "h"
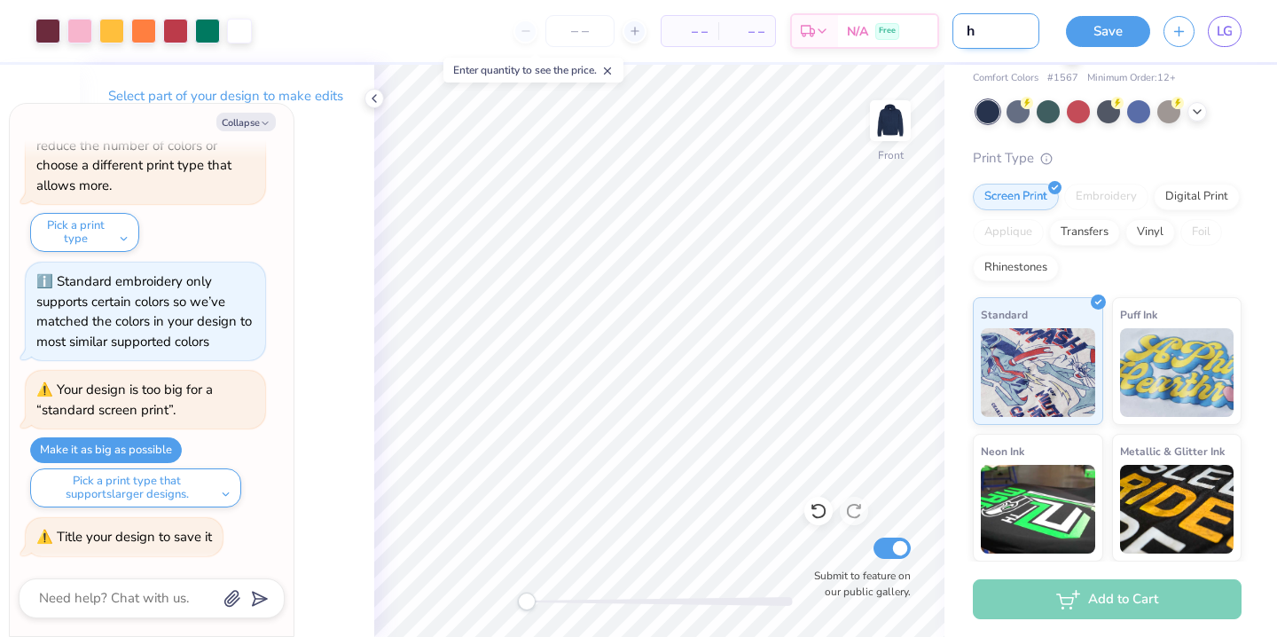
type textarea "x"
type input "ho"
type textarea "x"
type input "hoo"
type textarea "x"
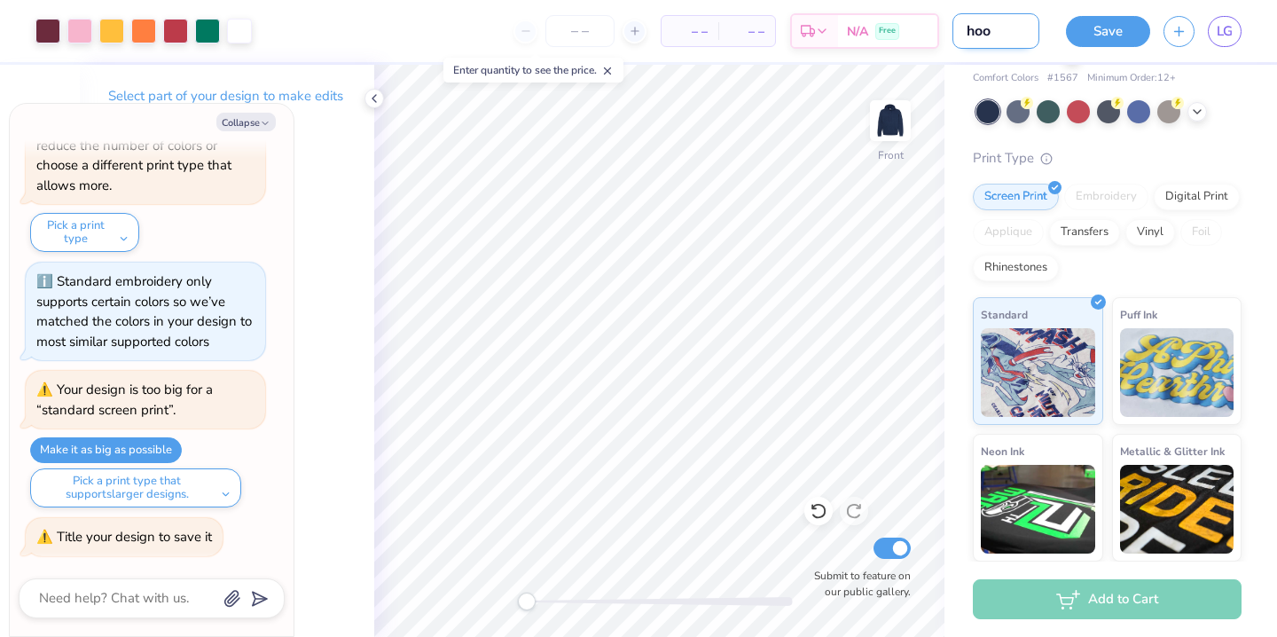
type input "hood"
type textarea "x"
type input "hoodi"
type textarea "x"
type input "hoodie"
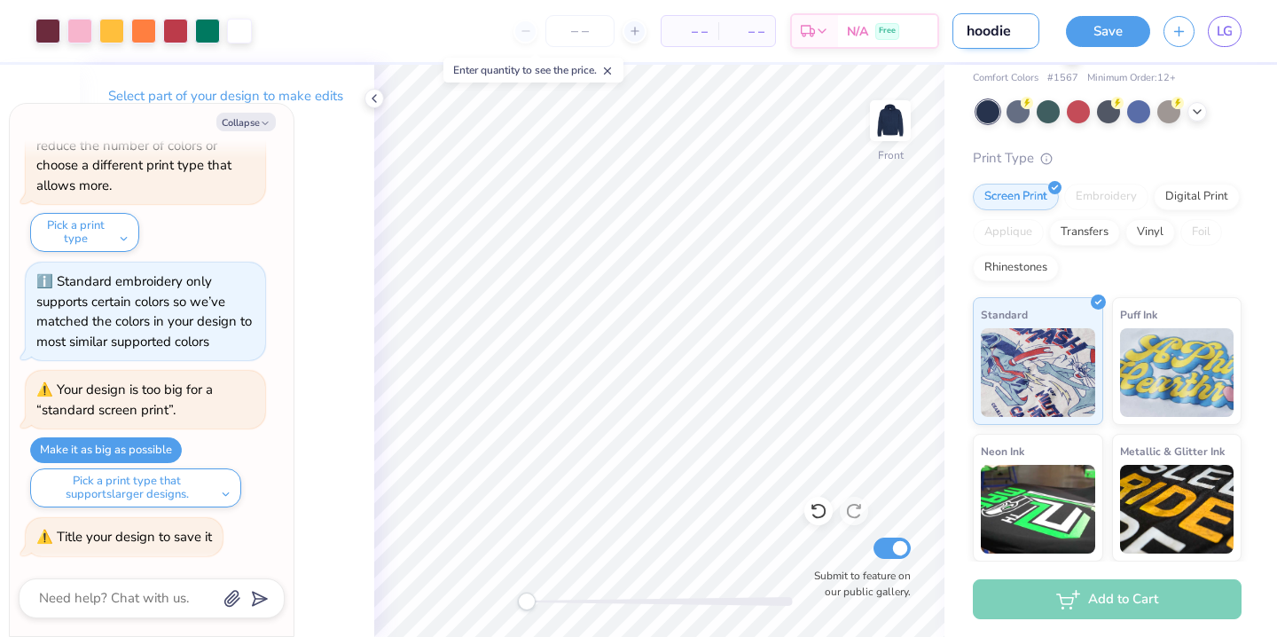
type textarea "x"
type input "hoodie"
click at [1074, 40] on button "Save" at bounding box center [1108, 28] width 84 height 31
click at [1108, 27] on div "Save" at bounding box center [1108, 31] width 84 height 31
click at [252, 120] on button "Collapse" at bounding box center [245, 122] width 59 height 19
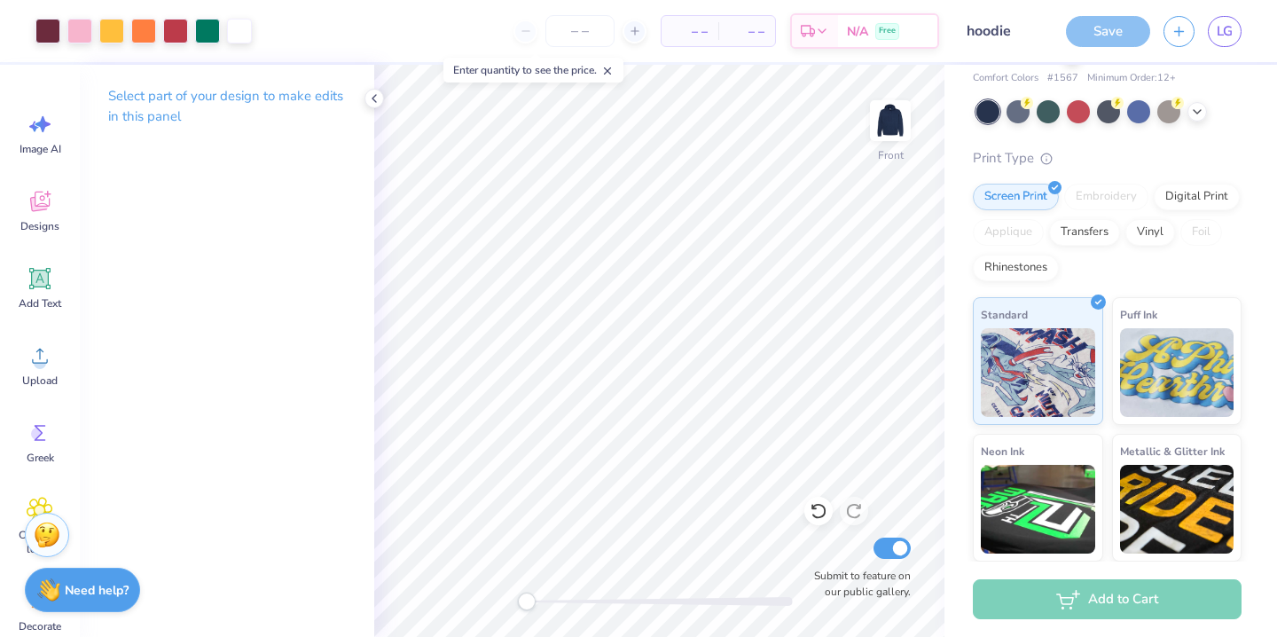
type textarea "x"
click at [904, 138] on img at bounding box center [890, 120] width 71 height 71
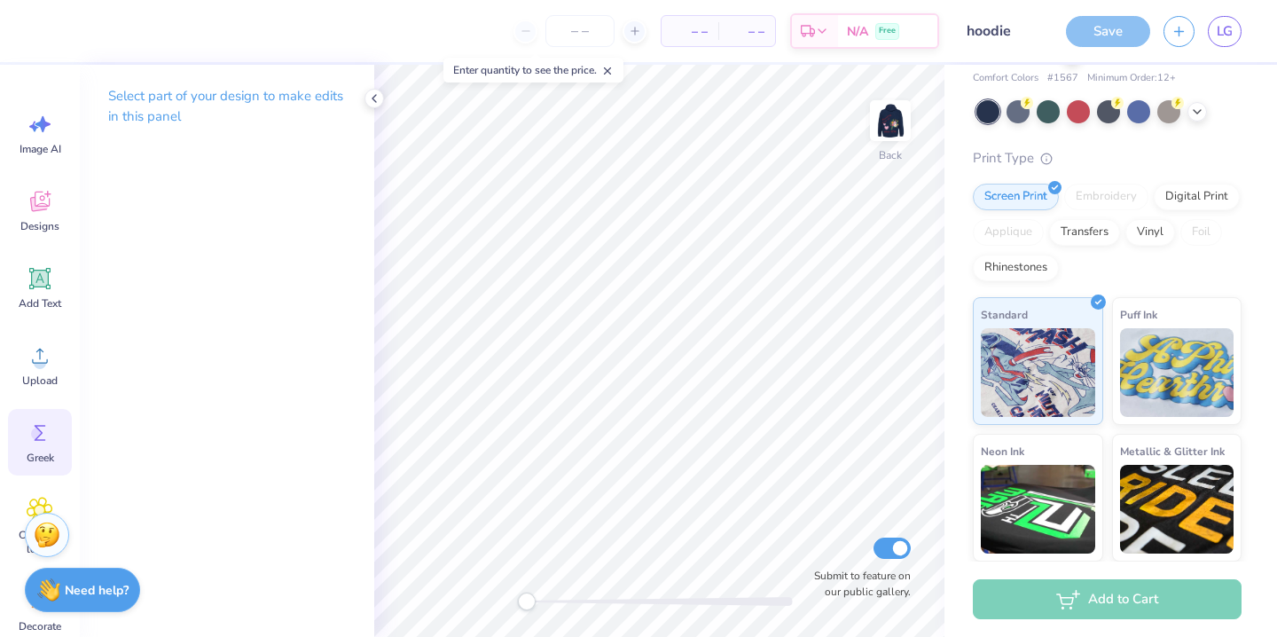
click at [33, 429] on circle at bounding box center [37, 433] width 12 height 12
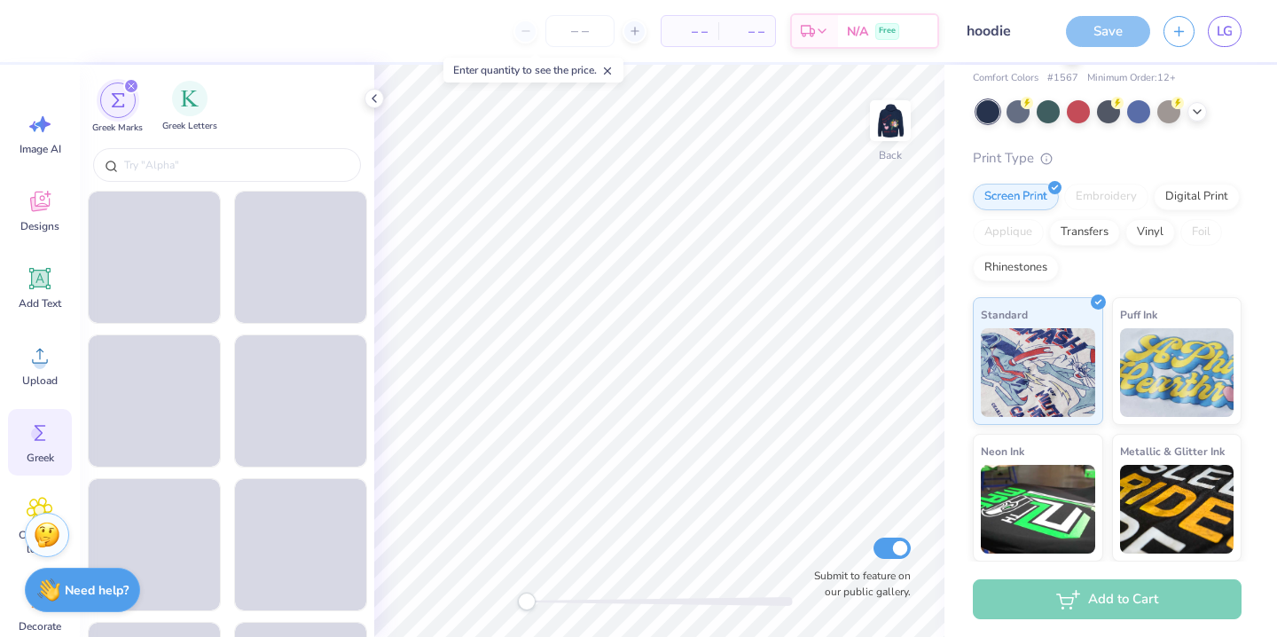
click at [191, 119] on div "Greek Letters" at bounding box center [189, 107] width 55 height 52
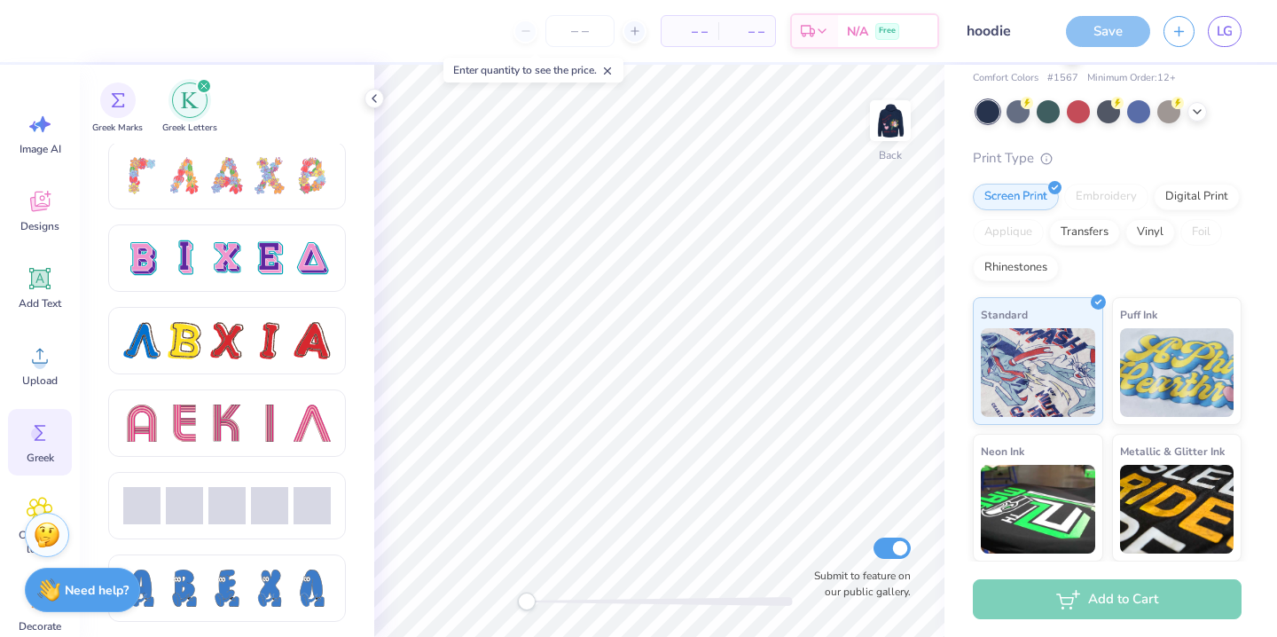
scroll to position [1550, 0]
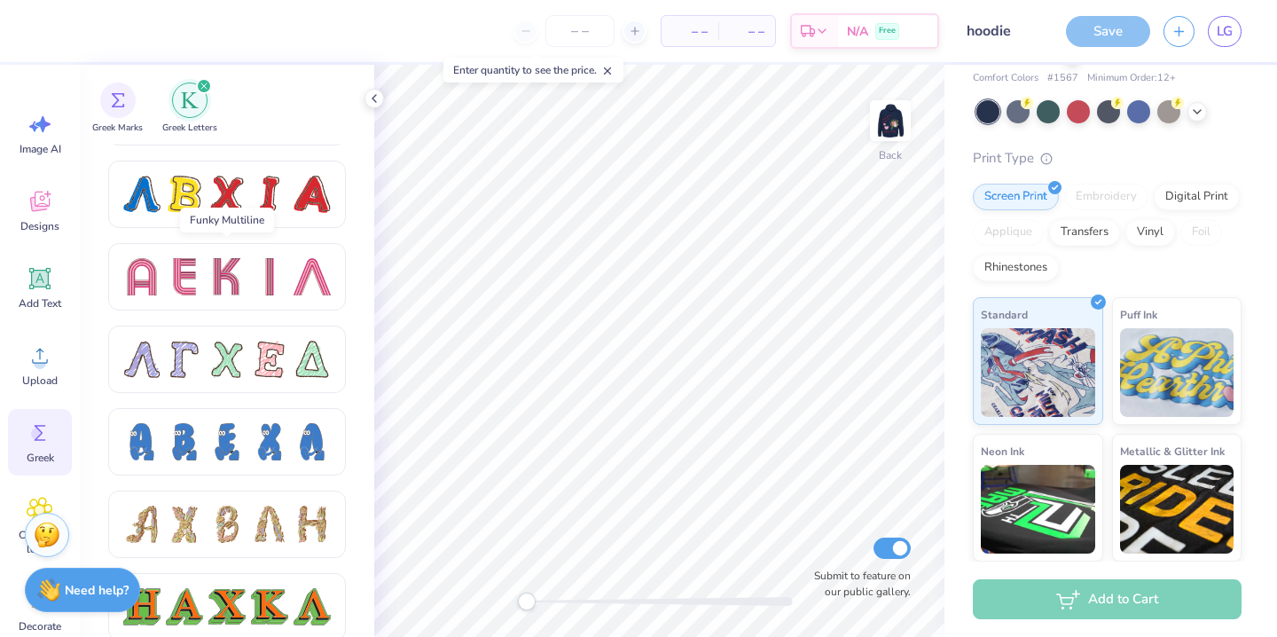
click at [212, 276] on div at bounding box center [226, 276] width 37 height 37
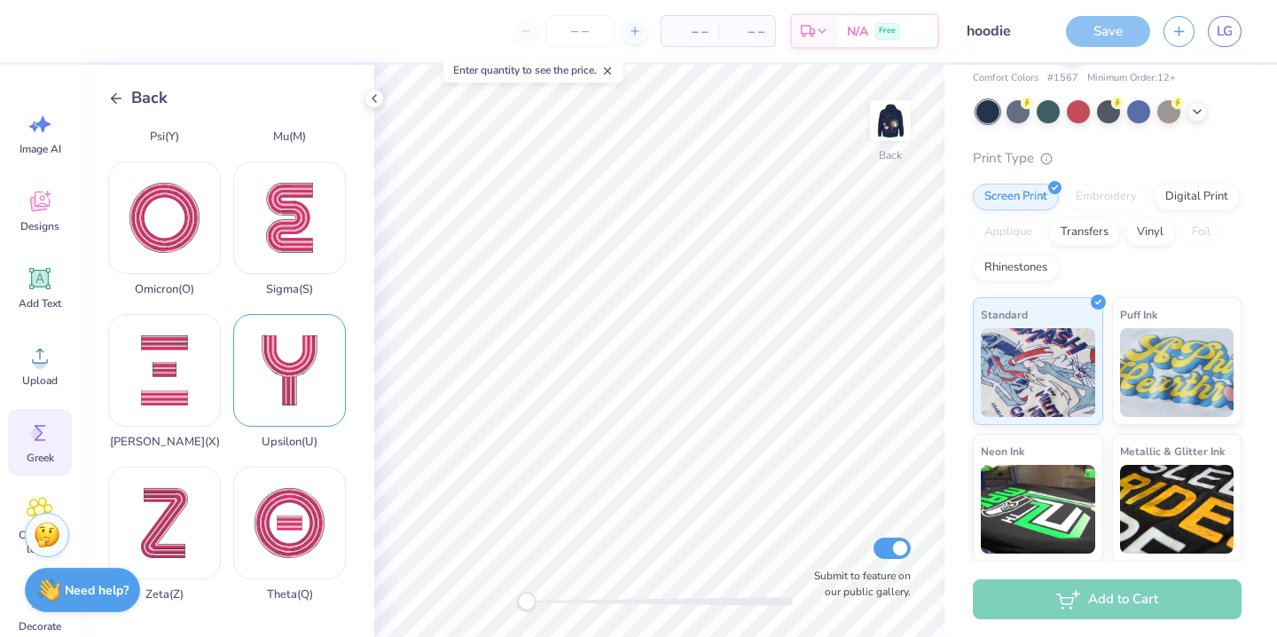
scroll to position [1305, 0]
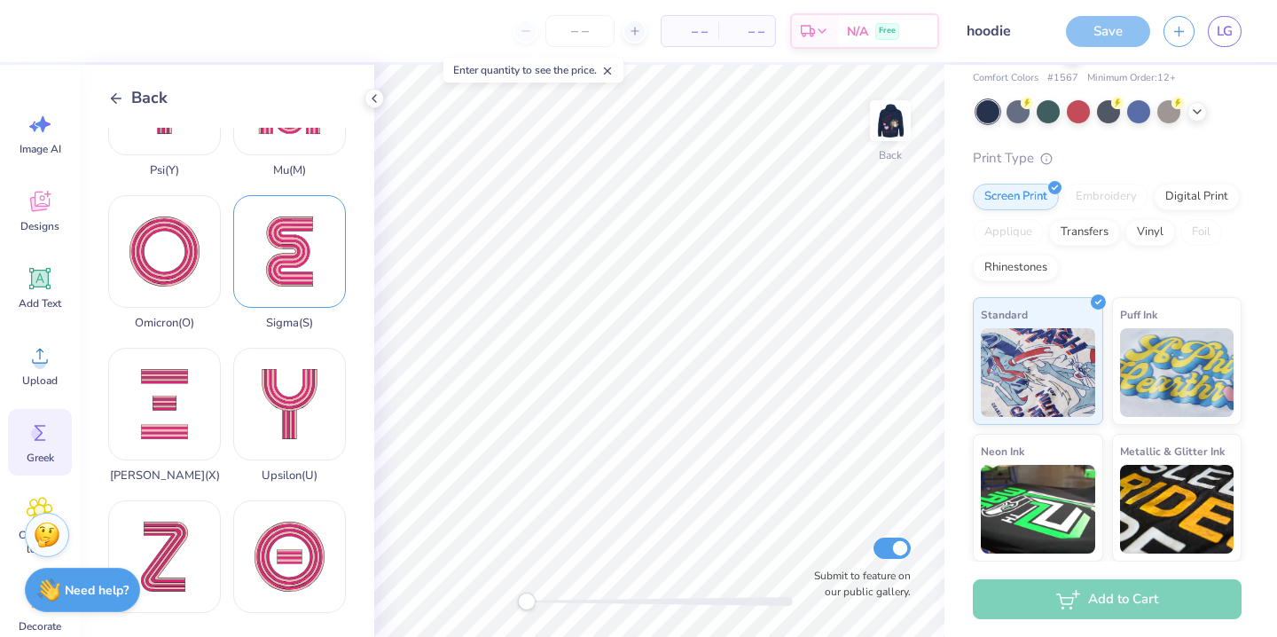
click at [294, 277] on div "Sigma ( S )" at bounding box center [289, 262] width 113 height 135
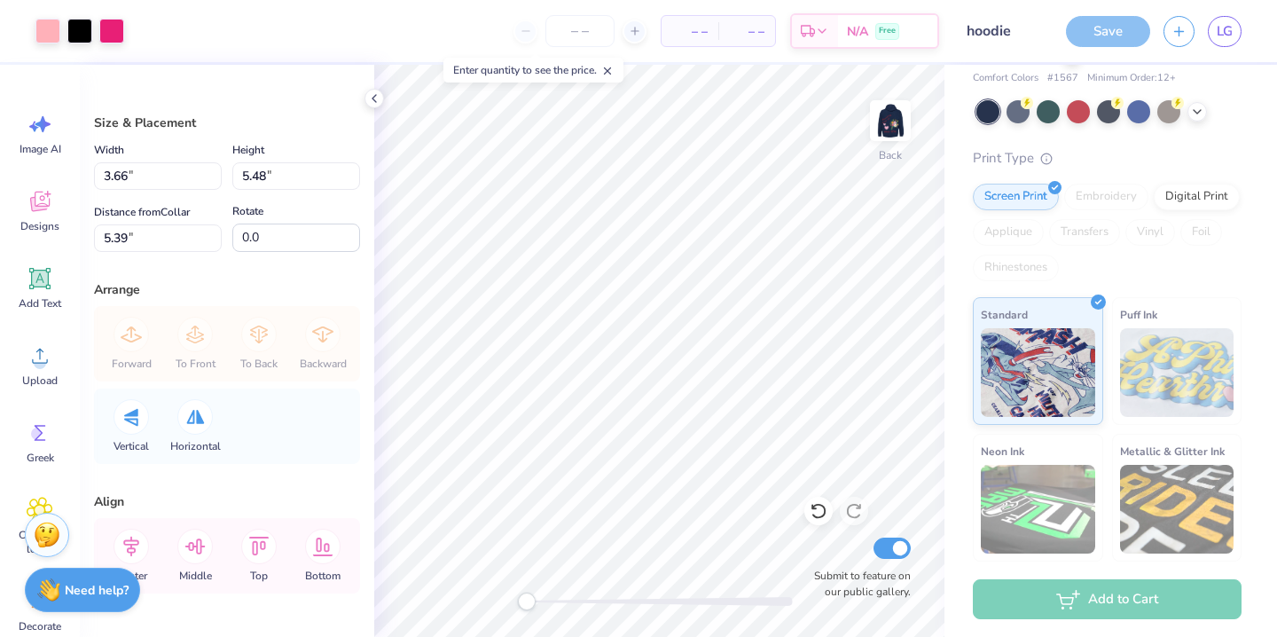
type input "3.82"
type input "5.71"
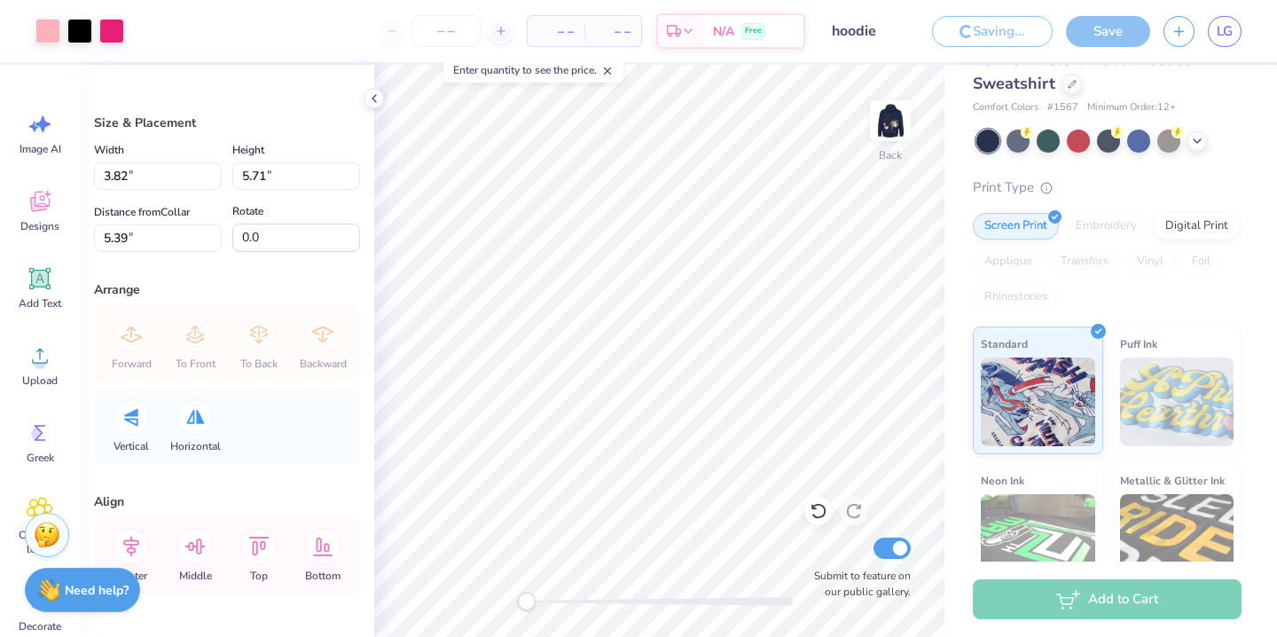
scroll to position [97, 0]
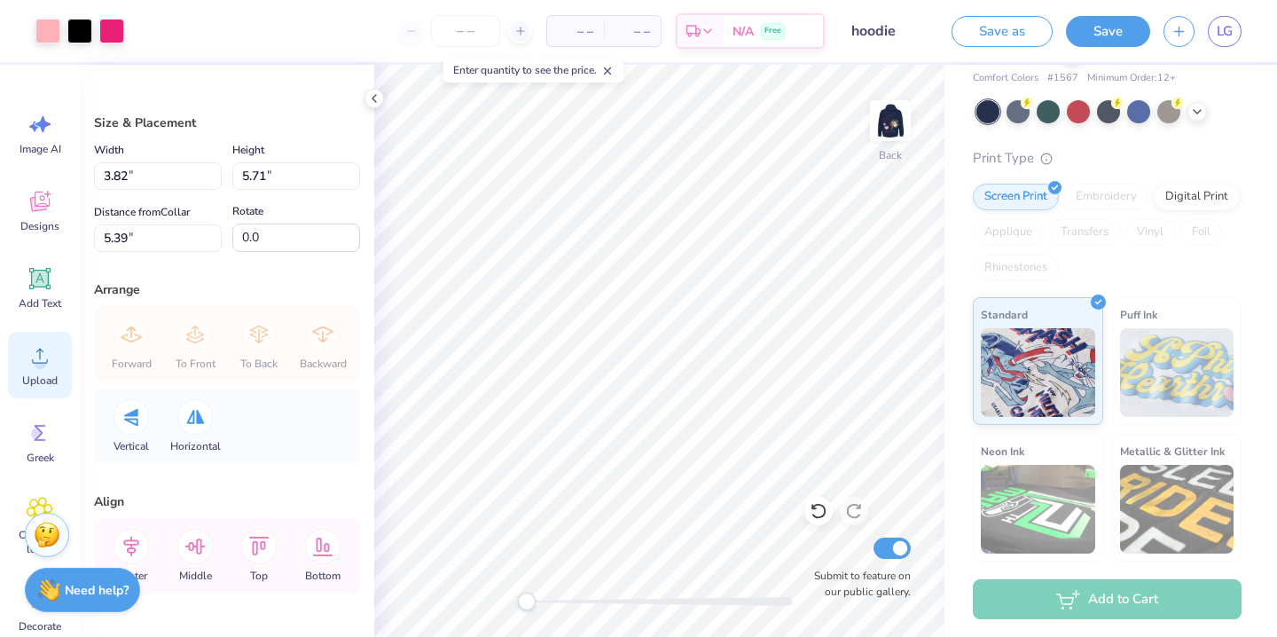
click at [34, 356] on icon at bounding box center [40, 355] width 27 height 27
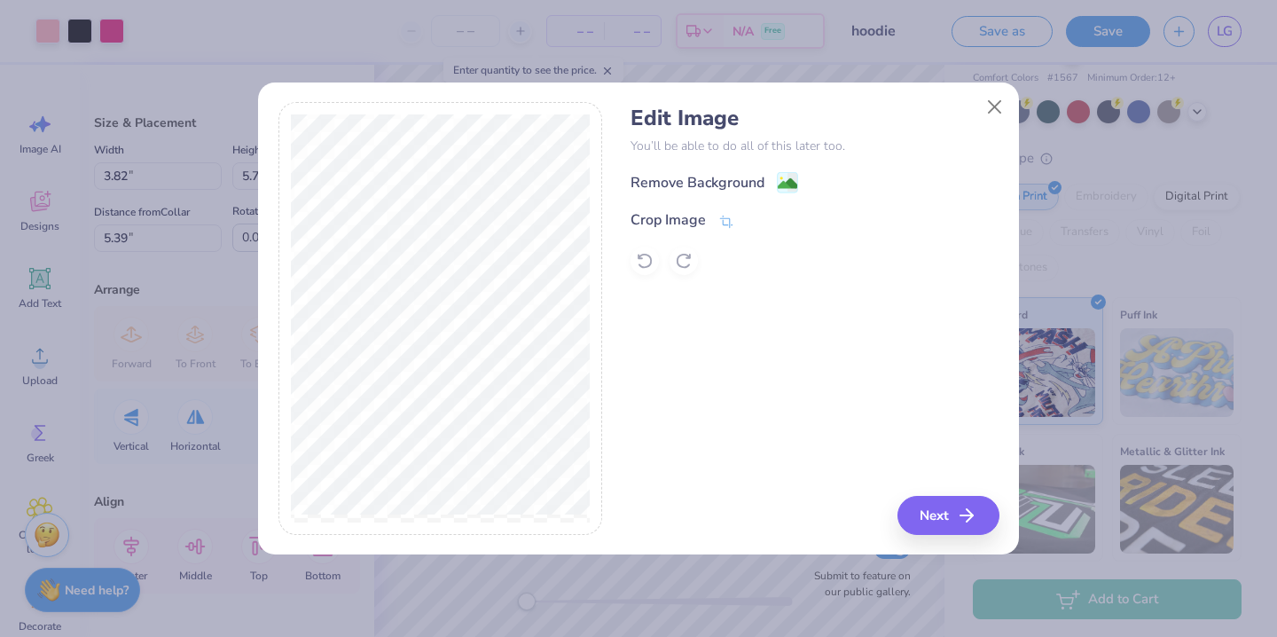
click at [745, 166] on div "Edit Image You’ll be able to do all of this later too. Remove Background Crop I…" at bounding box center [814, 190] width 368 height 169
click at [745, 183] on div "Remove Background" at bounding box center [697, 184] width 134 height 21
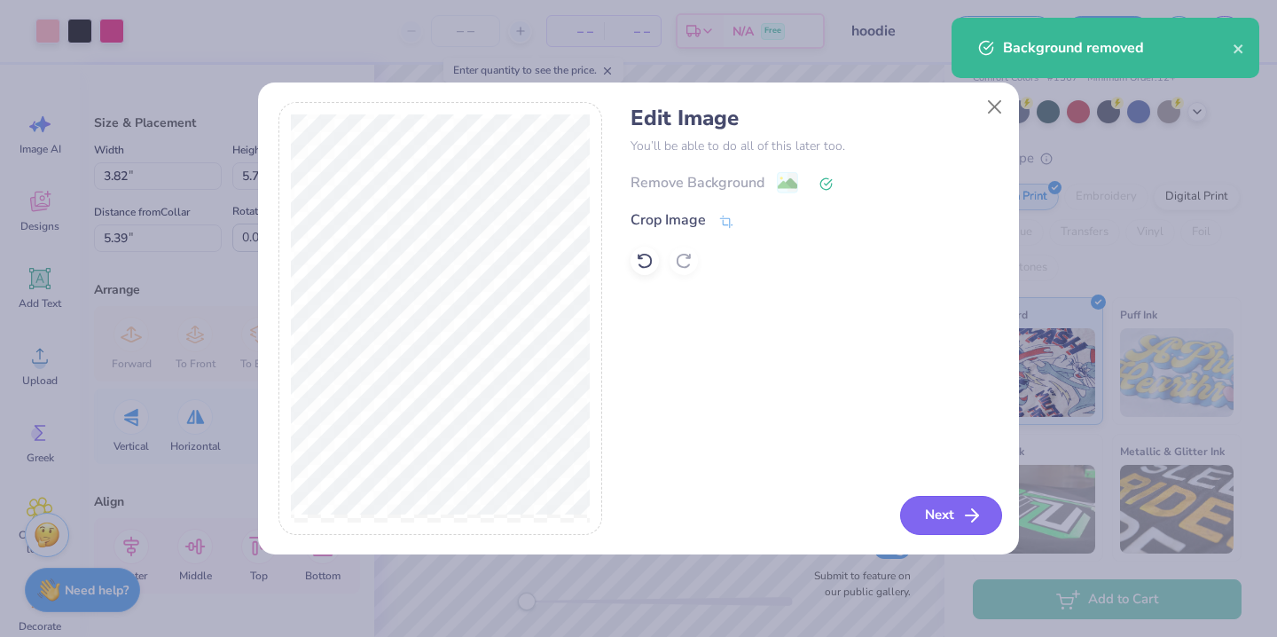
click at [971, 515] on line "button" at bounding box center [972, 515] width 12 height 0
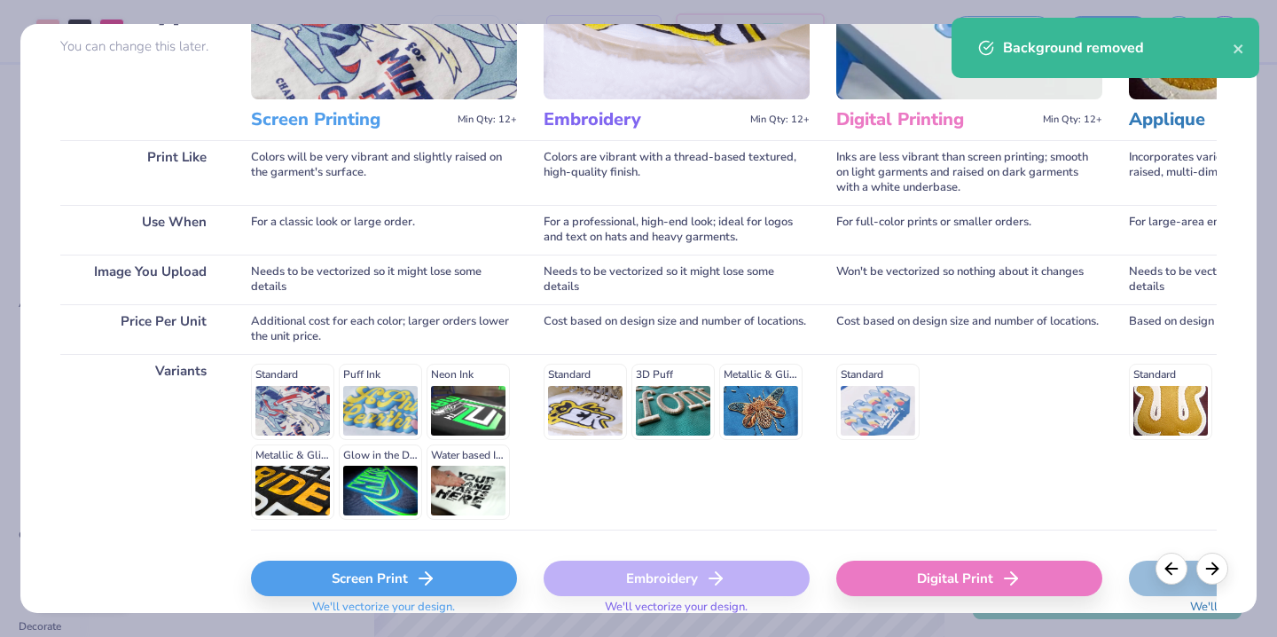
scroll to position [247, 0]
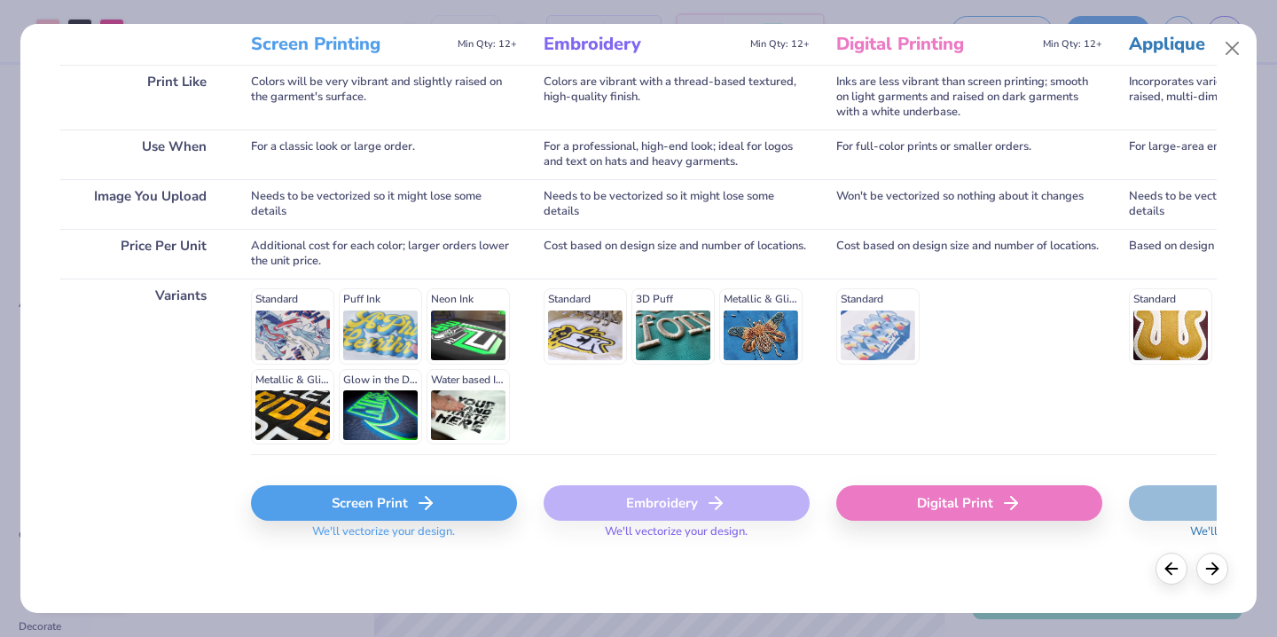
click at [415, 510] on icon at bounding box center [425, 502] width 21 height 21
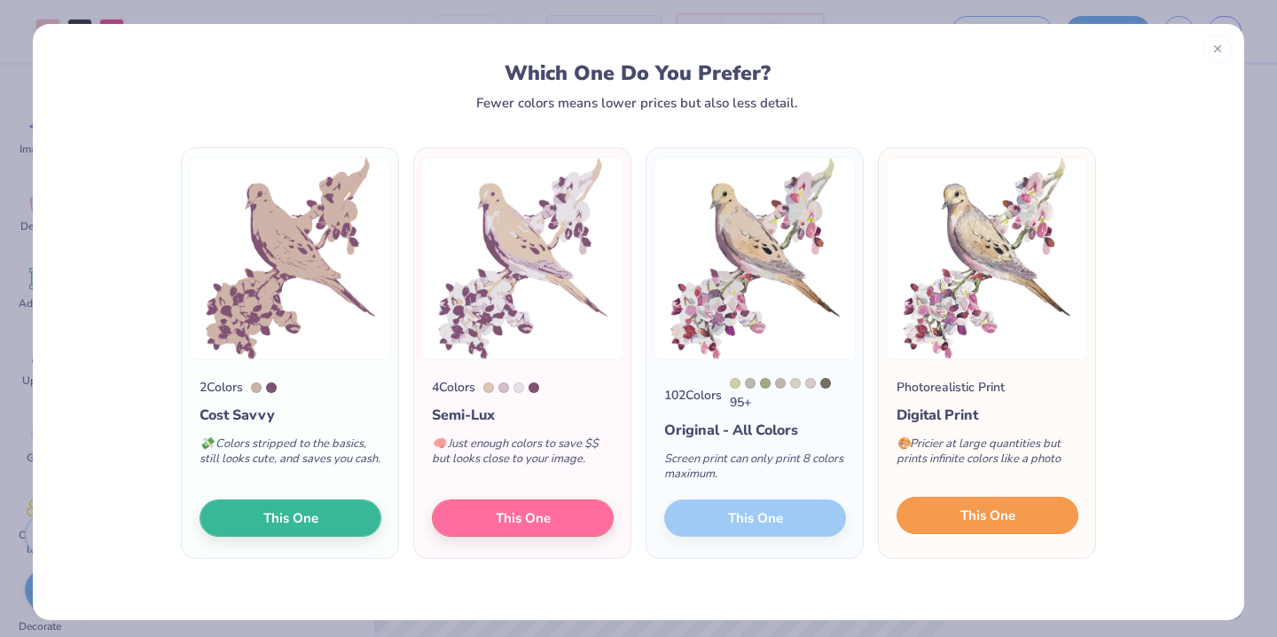
click at [913, 511] on button "This One" at bounding box center [987, 515] width 182 height 37
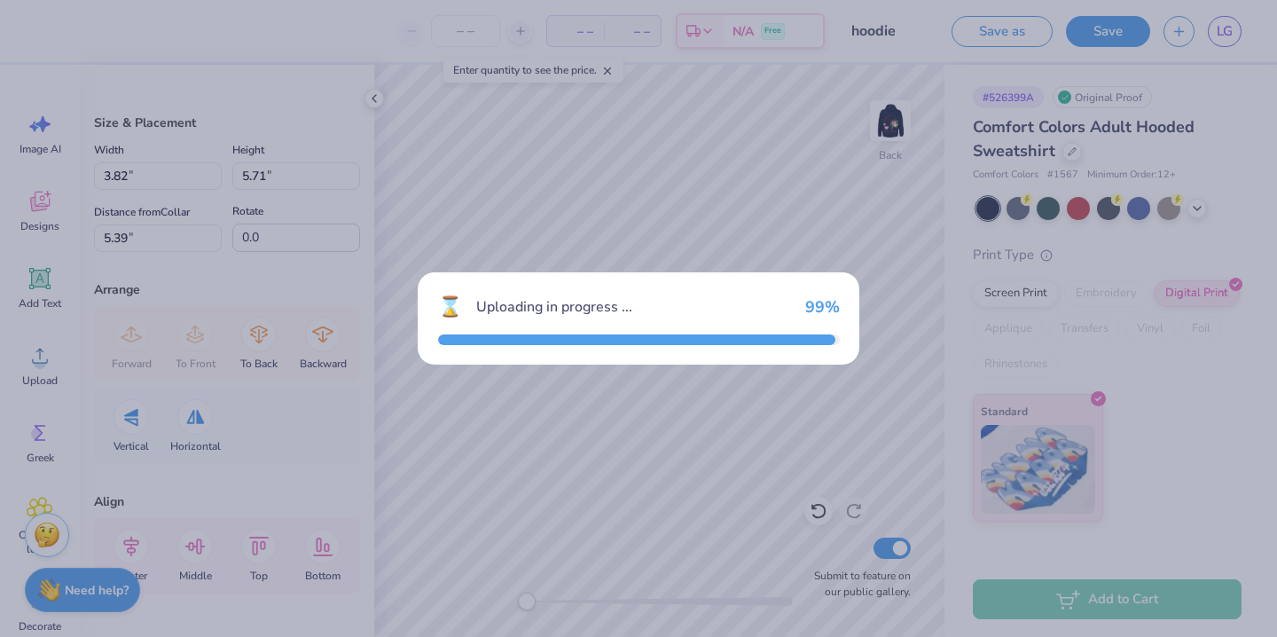
scroll to position [0, 0]
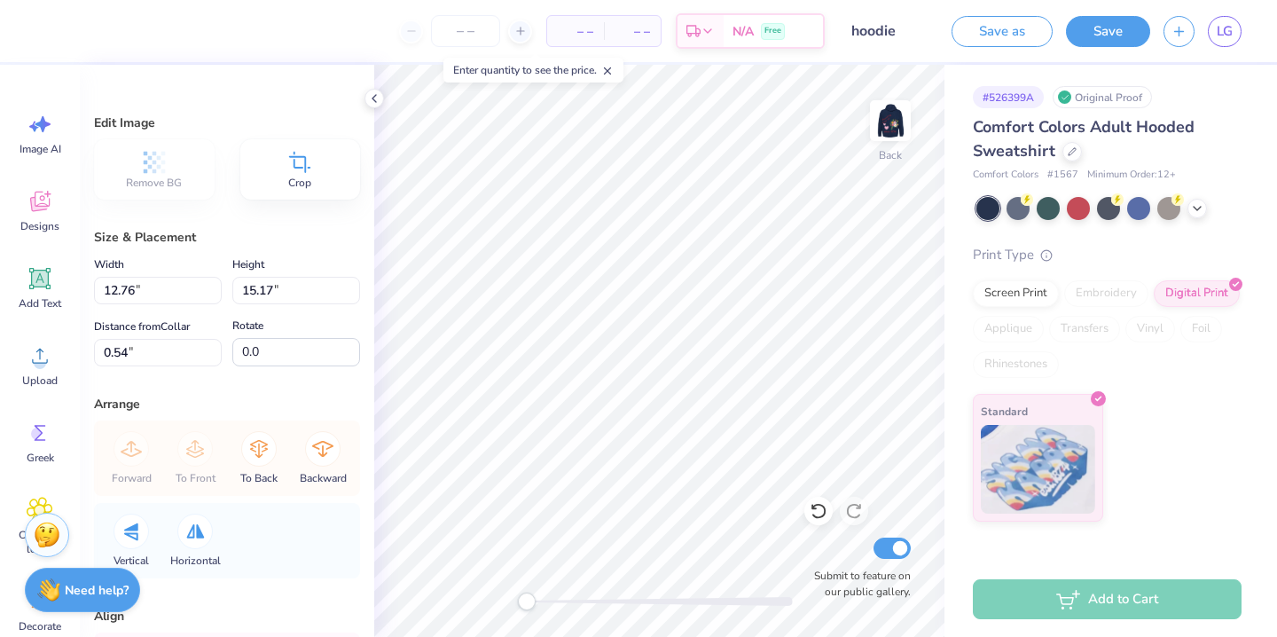
type input "4.92"
type input "5.86"
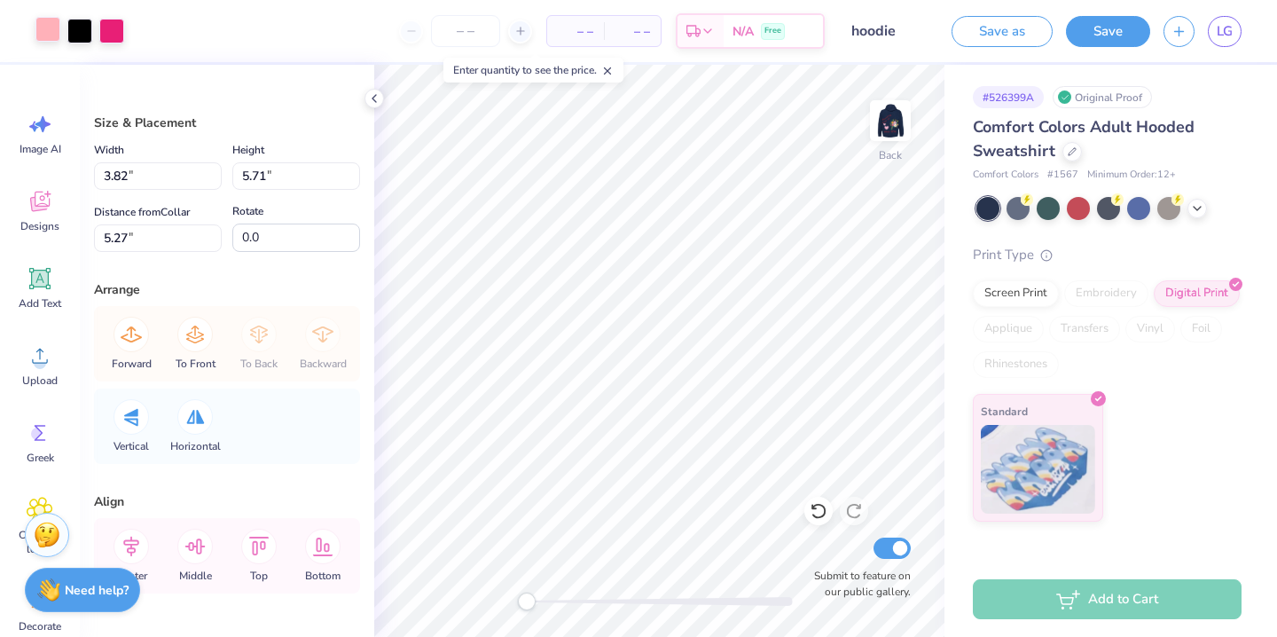
click at [57, 30] on div at bounding box center [47, 29] width 25 height 25
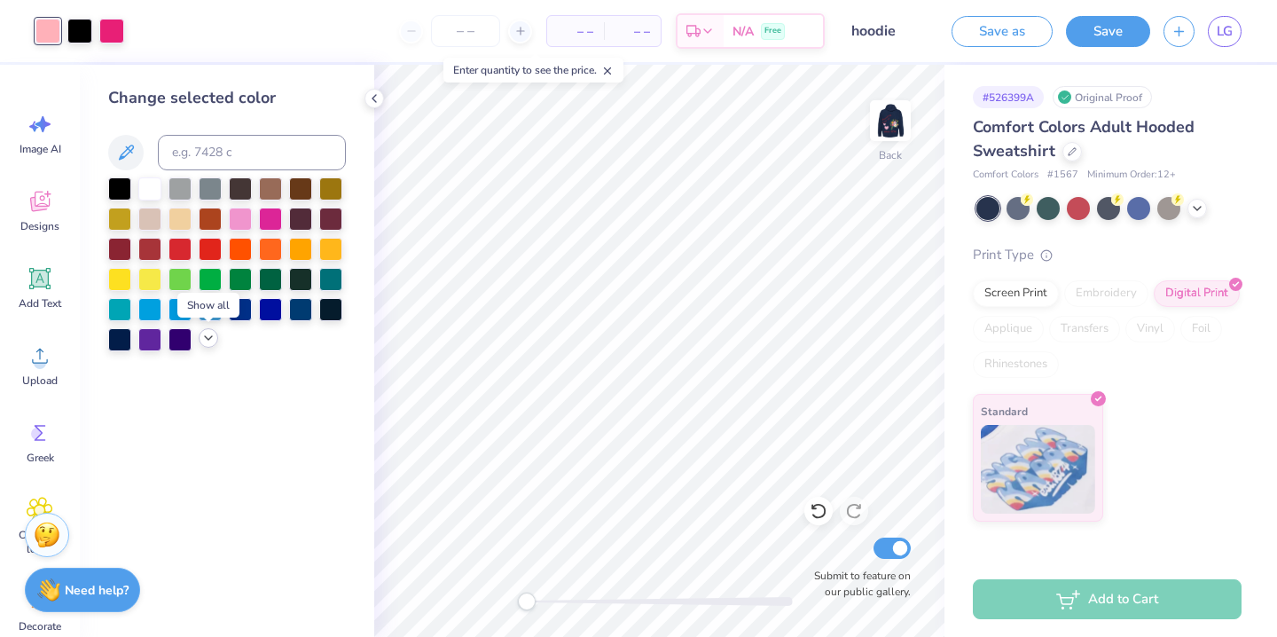
click at [207, 336] on icon at bounding box center [208, 338] width 14 height 14
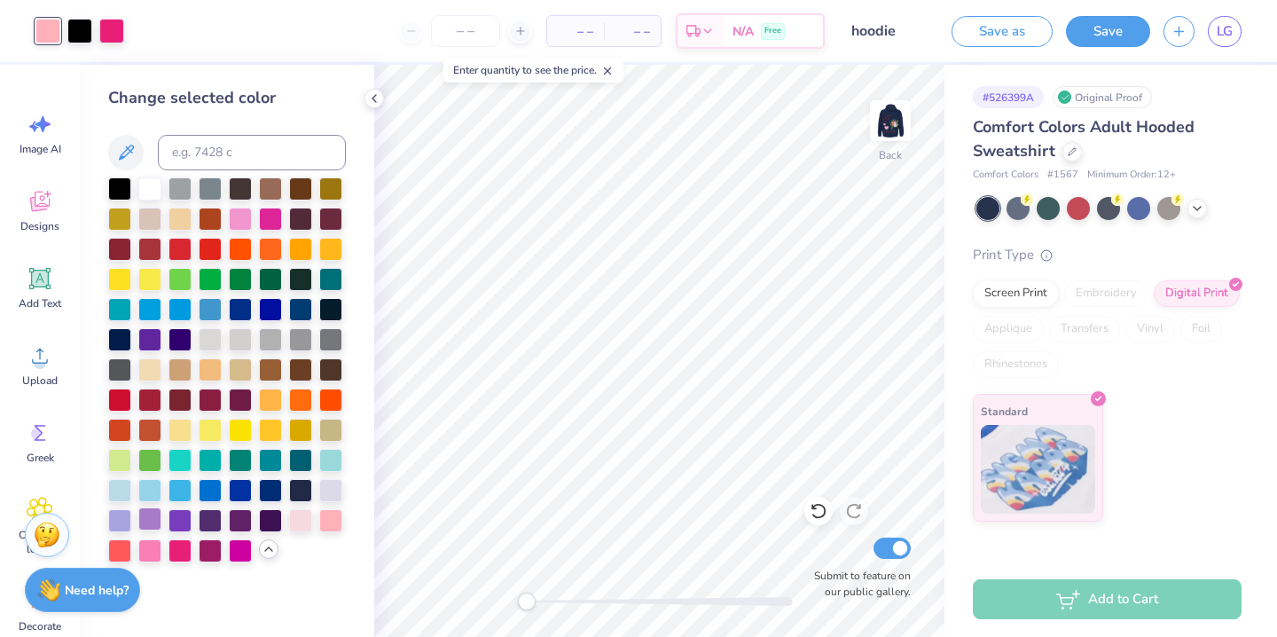
click at [160, 522] on div at bounding box center [149, 518] width 23 height 23
click at [123, 259] on div at bounding box center [119, 247] width 23 height 23
click at [107, 41] on div at bounding box center [111, 29] width 25 height 25
click at [156, 516] on div at bounding box center [149, 518] width 23 height 23
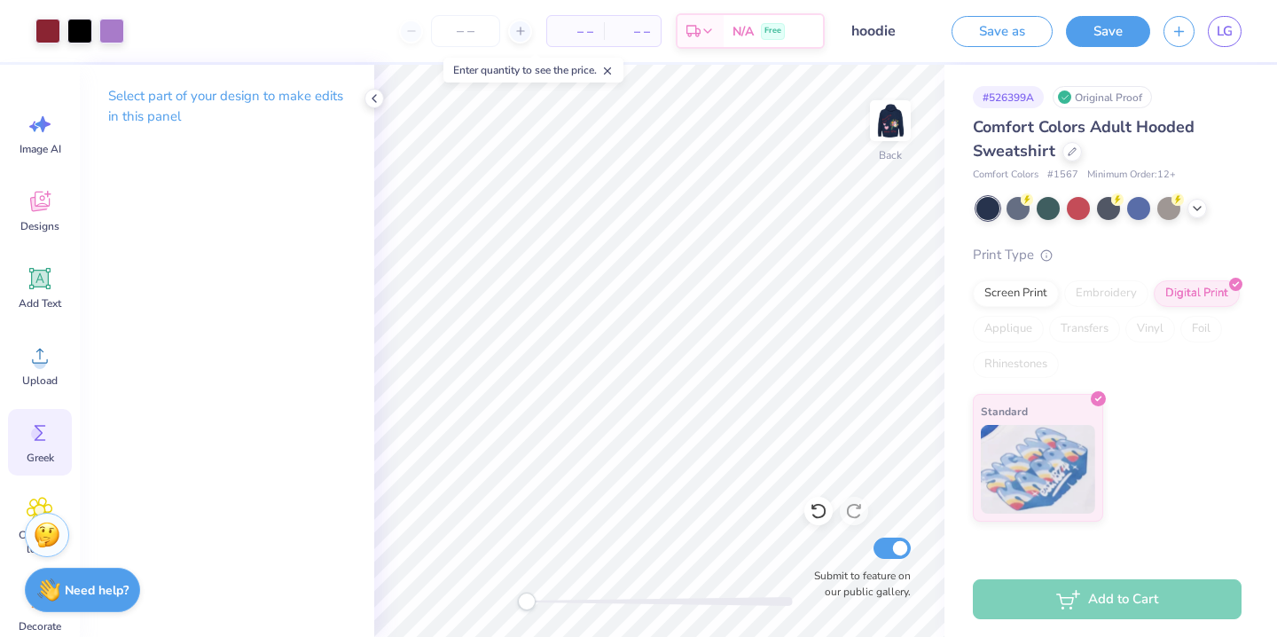
click at [39, 465] on div "Greek" at bounding box center [40, 442] width 64 height 66
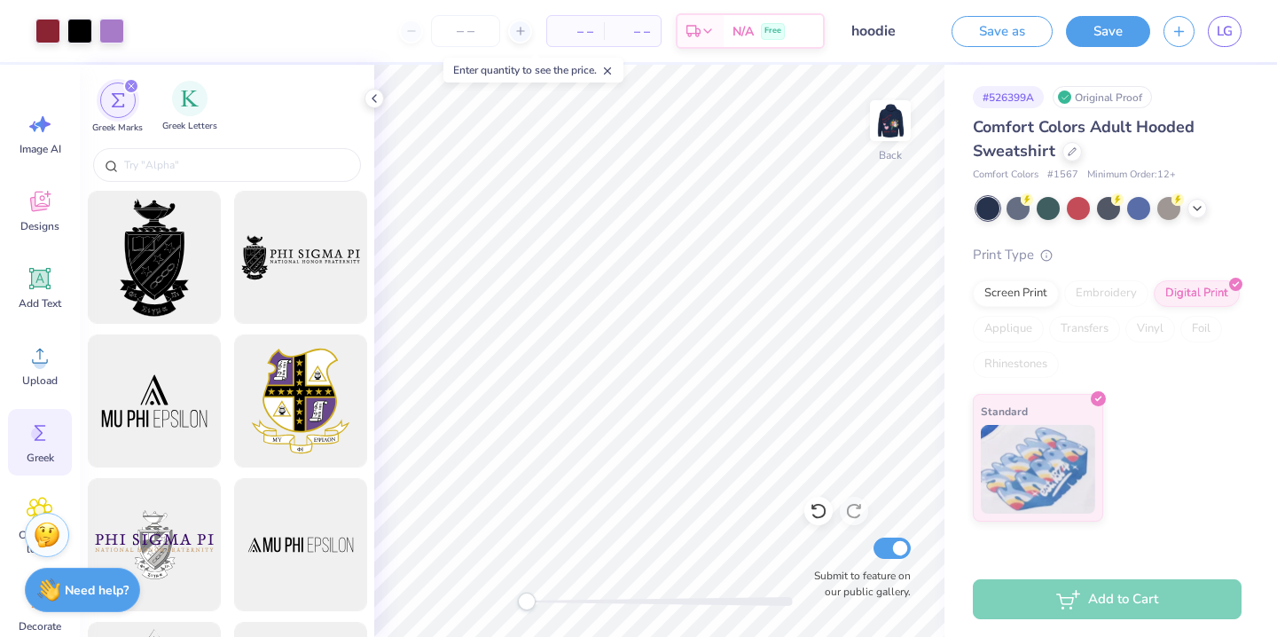
click at [195, 129] on span "Greek Letters" at bounding box center [189, 126] width 55 height 13
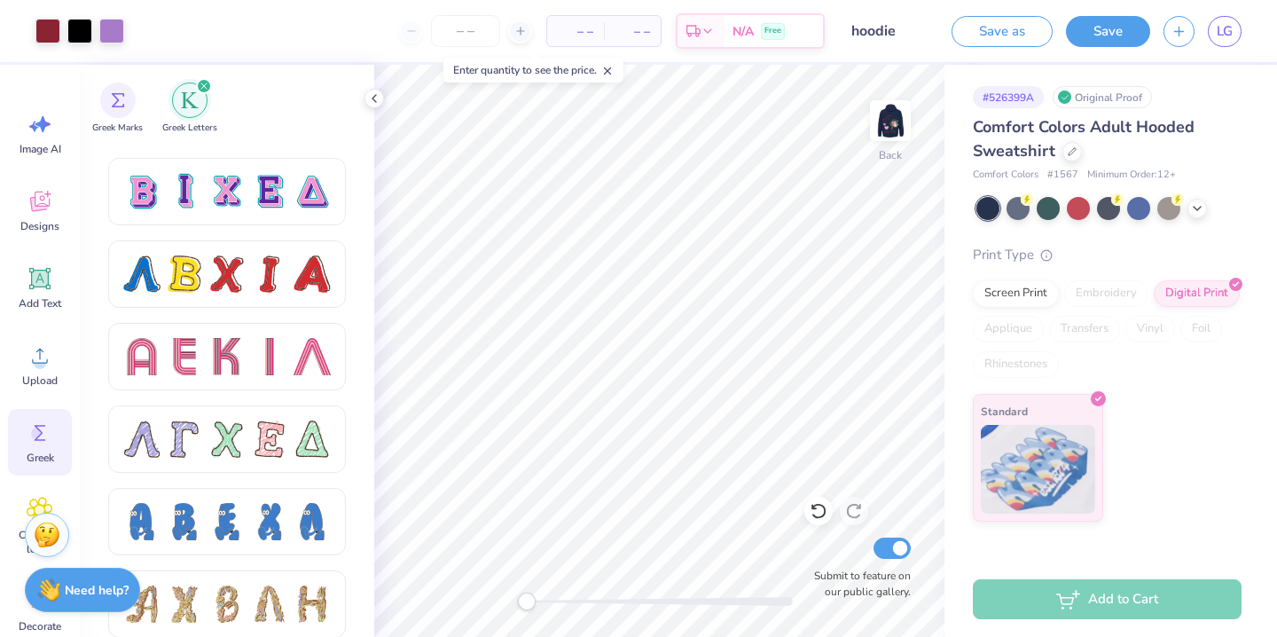
scroll to position [1451, 0]
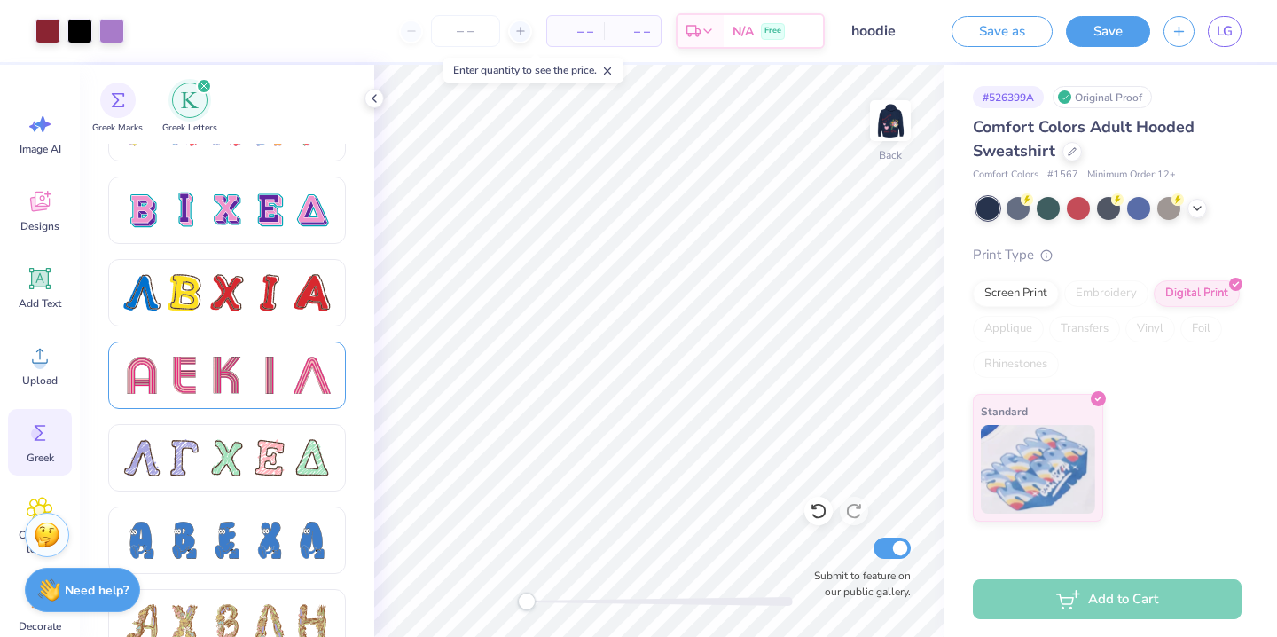
click at [201, 380] on div at bounding box center [184, 374] width 37 height 37
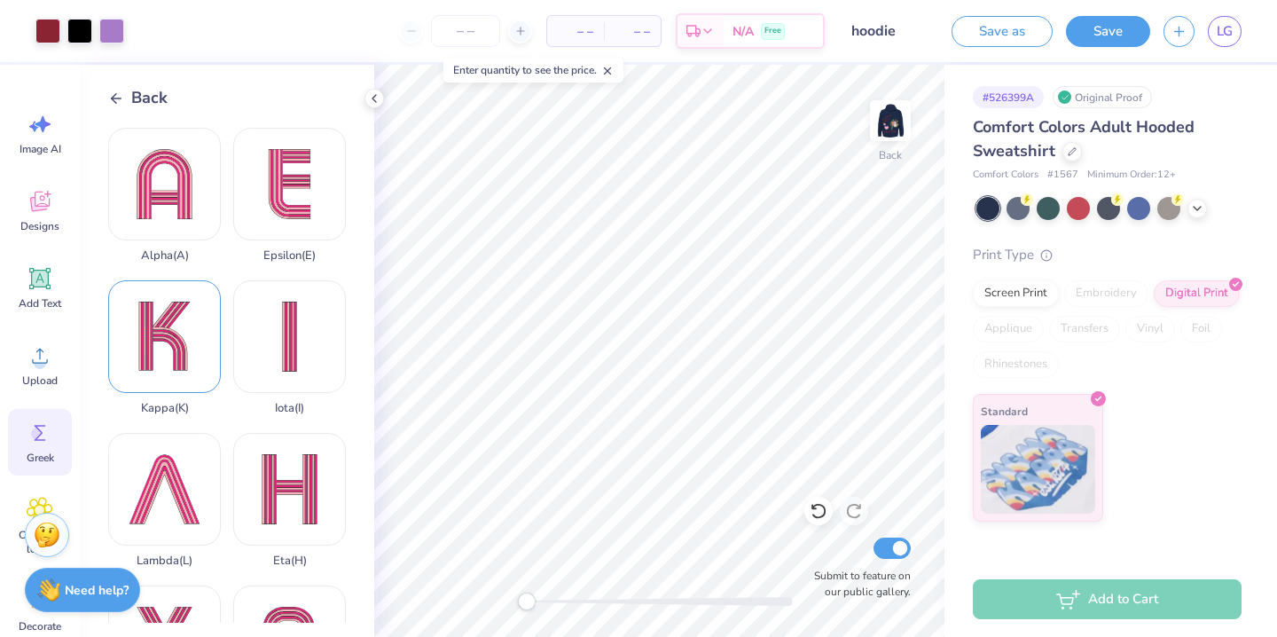
click at [183, 375] on div "Kappa ( K )" at bounding box center [164, 347] width 113 height 135
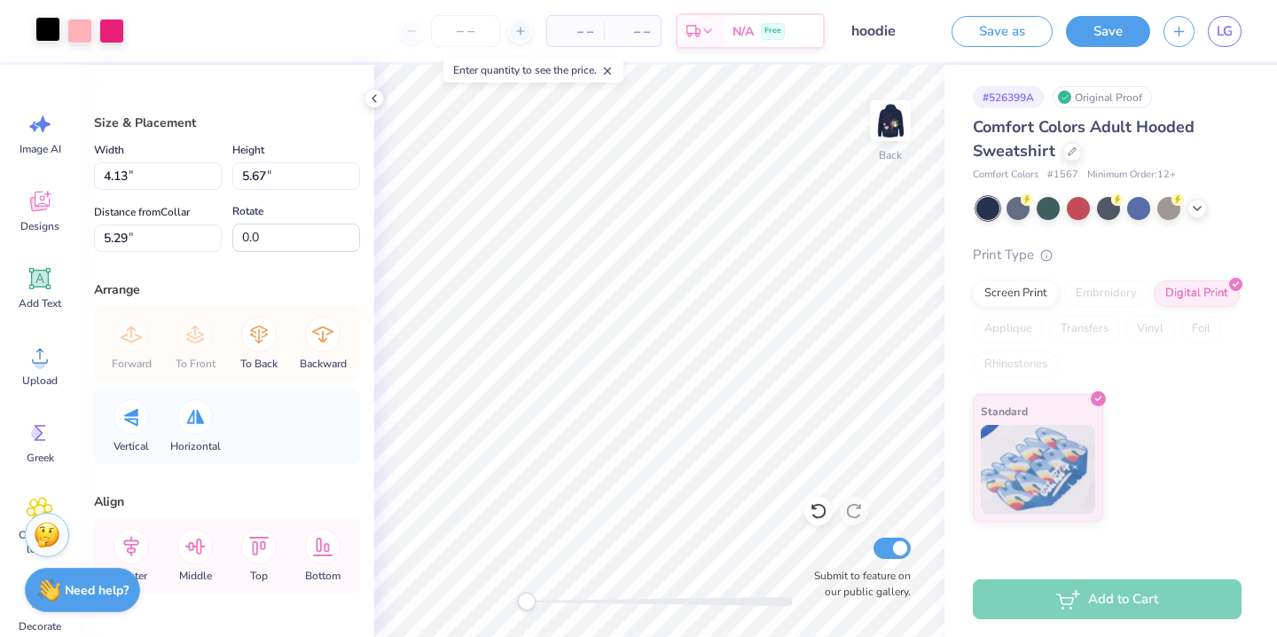
click at [44, 30] on div at bounding box center [47, 29] width 25 height 25
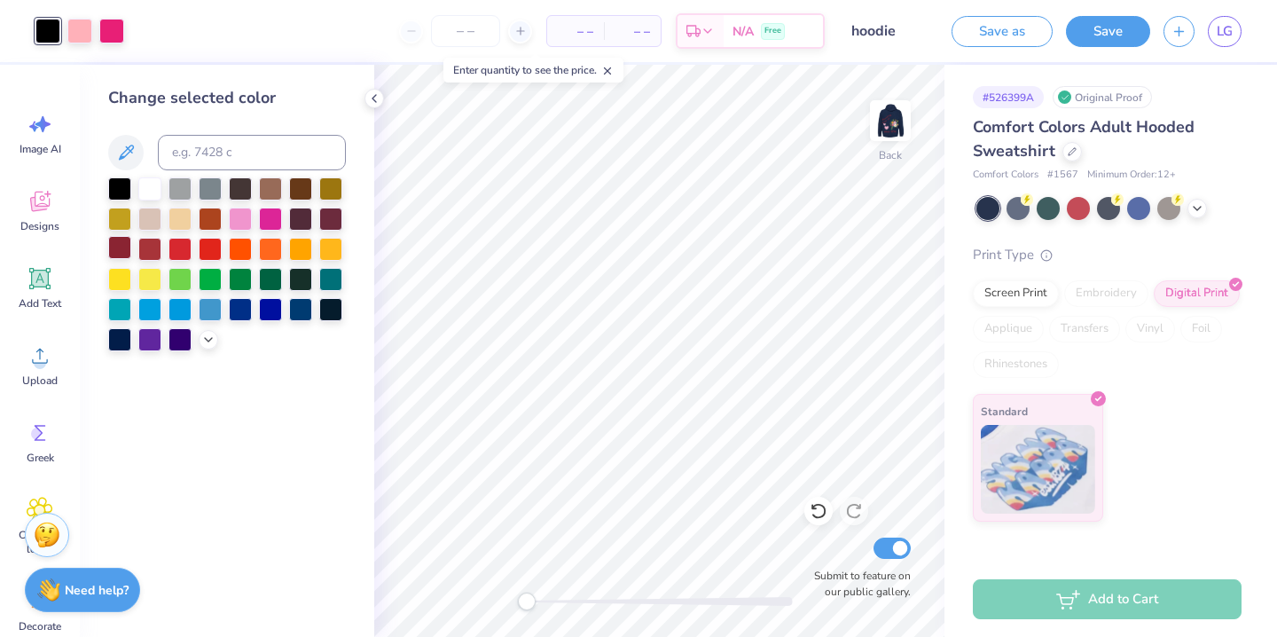
click at [115, 249] on div at bounding box center [119, 247] width 23 height 23
click at [213, 341] on icon at bounding box center [208, 338] width 14 height 14
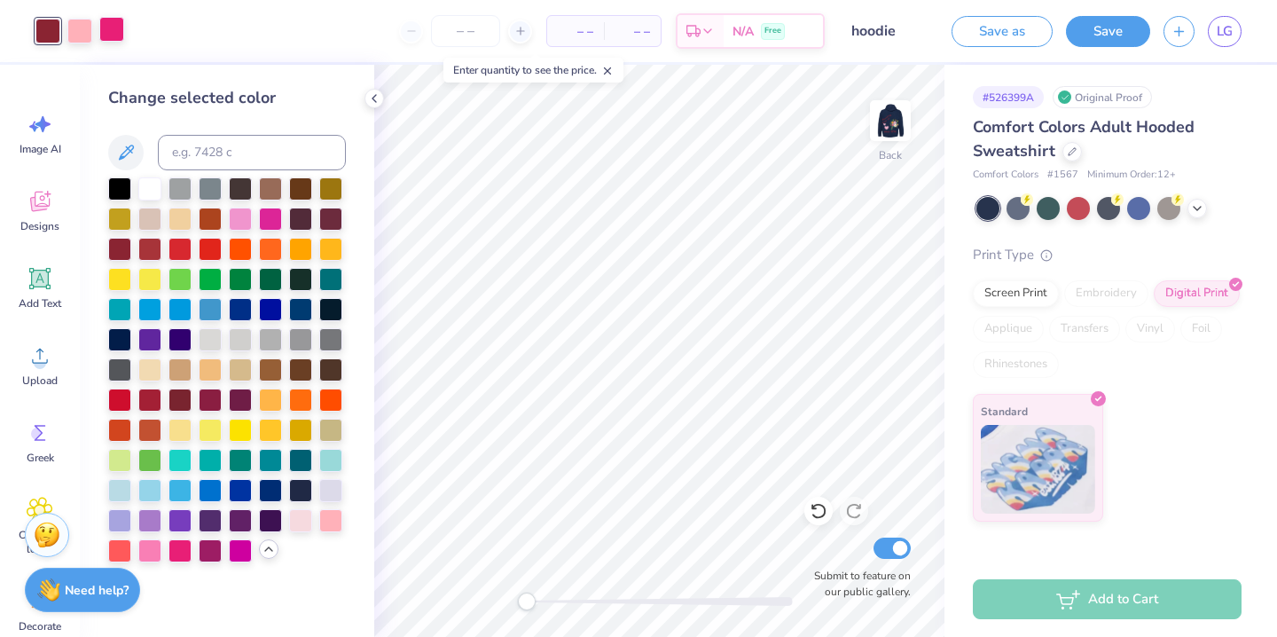
click at [100, 26] on div at bounding box center [111, 29] width 25 height 25
click at [152, 512] on div at bounding box center [149, 518] width 23 height 23
click at [51, 35] on div at bounding box center [47, 29] width 25 height 25
click at [75, 35] on div at bounding box center [79, 29] width 25 height 25
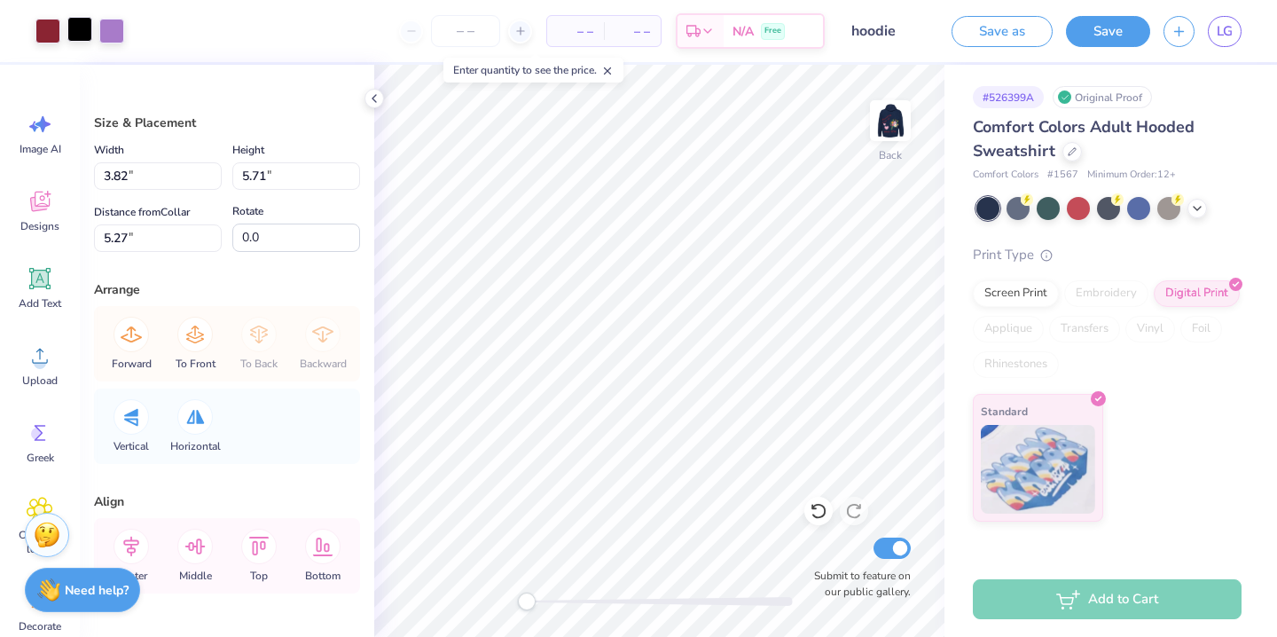
type input "4.13"
type input "5.67"
type input "5.29"
click at [79, 35] on div at bounding box center [79, 29] width 25 height 25
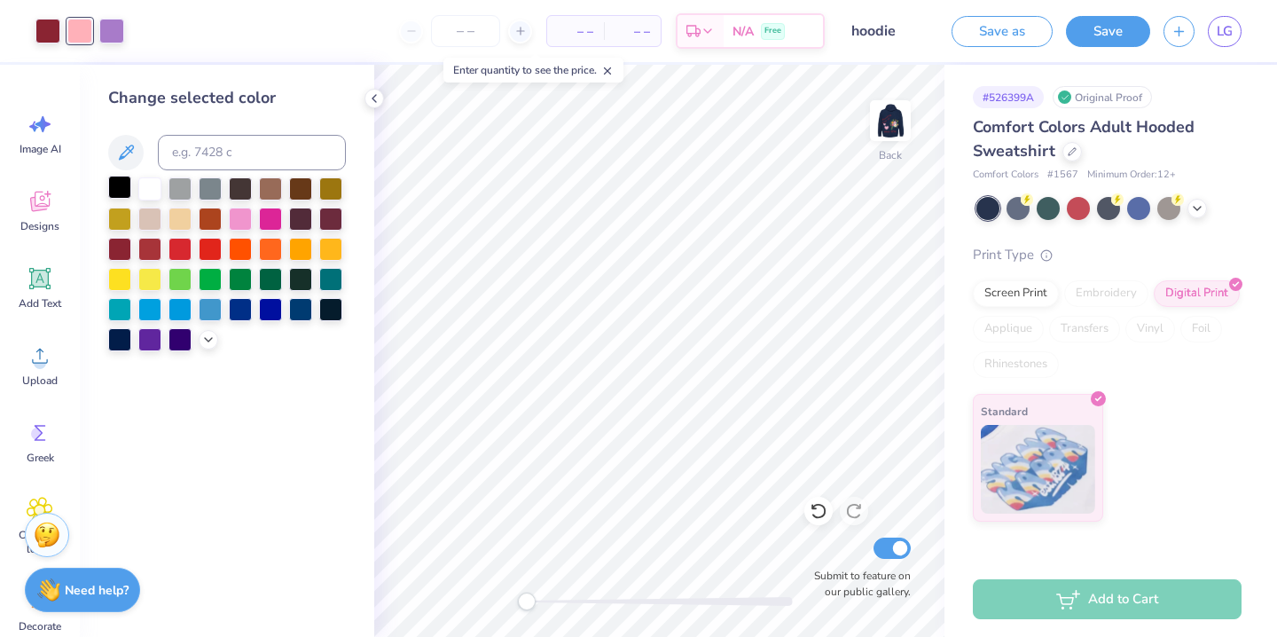
click at [123, 186] on div at bounding box center [119, 187] width 23 height 23
click at [109, 27] on div at bounding box center [111, 29] width 25 height 25
click at [74, 36] on div at bounding box center [79, 29] width 25 height 25
click at [124, 247] on div at bounding box center [119, 247] width 23 height 23
click at [152, 57] on div "– – Per Item – – Total Est. Delivery N/A Free" at bounding box center [465, 31] width 719 height 62
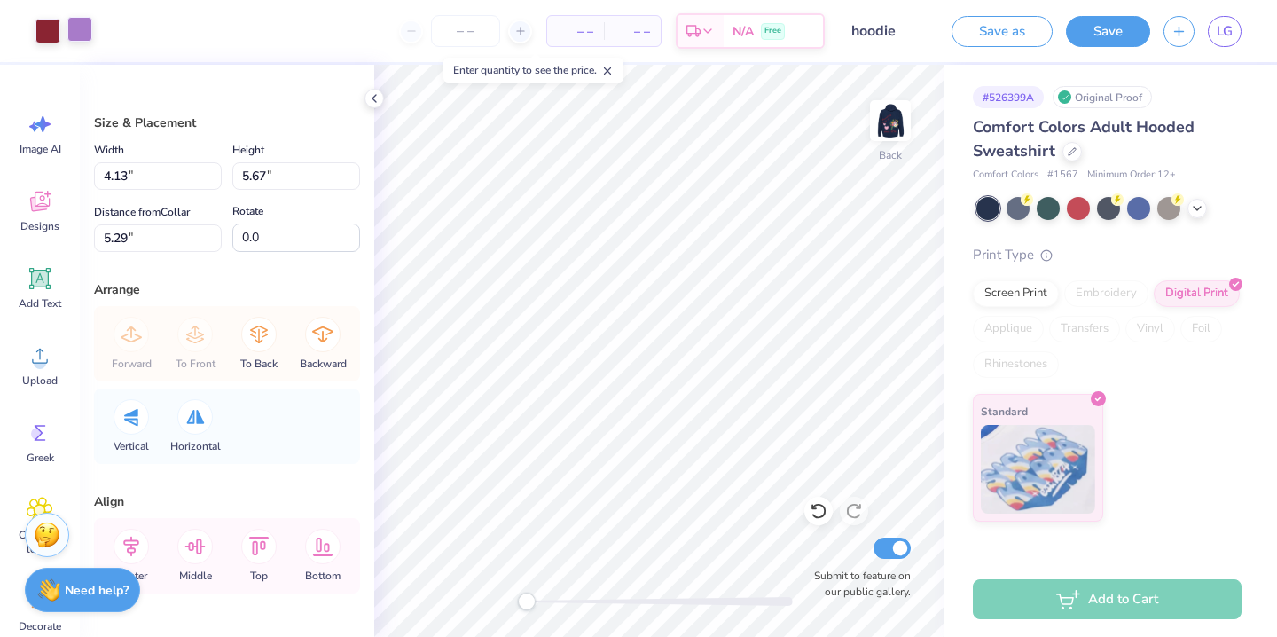
click at [81, 33] on div at bounding box center [79, 29] width 25 height 25
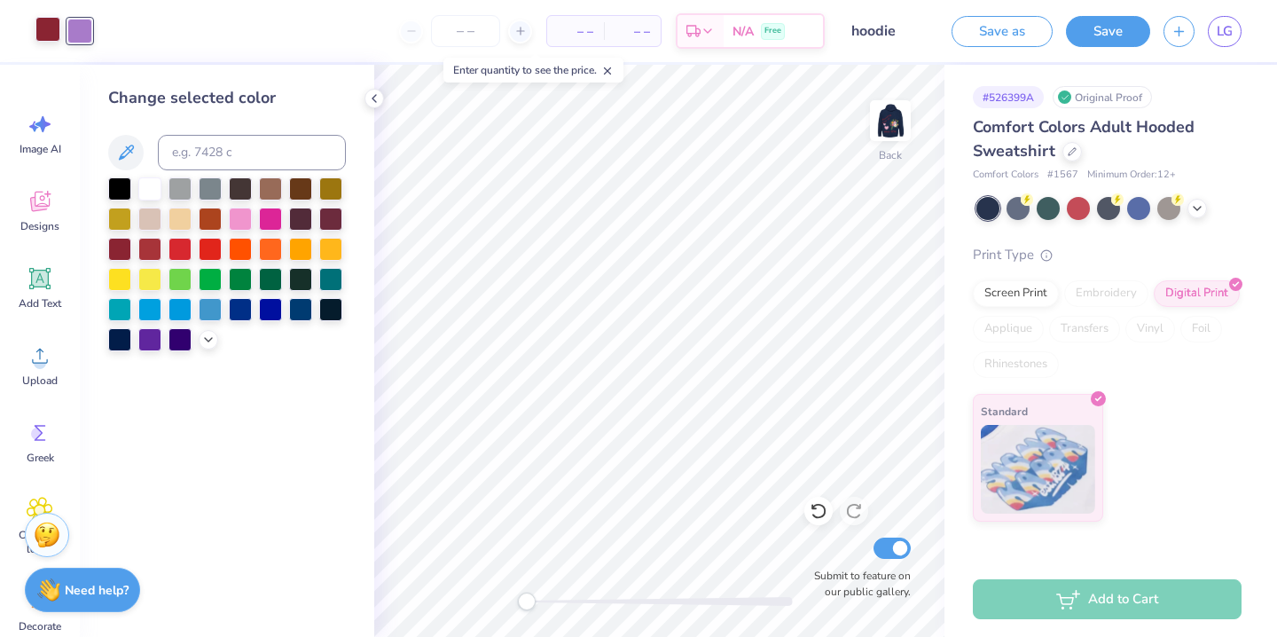
click at [56, 35] on div at bounding box center [47, 29] width 25 height 25
click at [45, 30] on div at bounding box center [47, 31] width 25 height 25
click at [131, 245] on div at bounding box center [119, 247] width 23 height 23
click at [124, 179] on div at bounding box center [119, 187] width 23 height 23
click at [121, 249] on div at bounding box center [119, 247] width 23 height 23
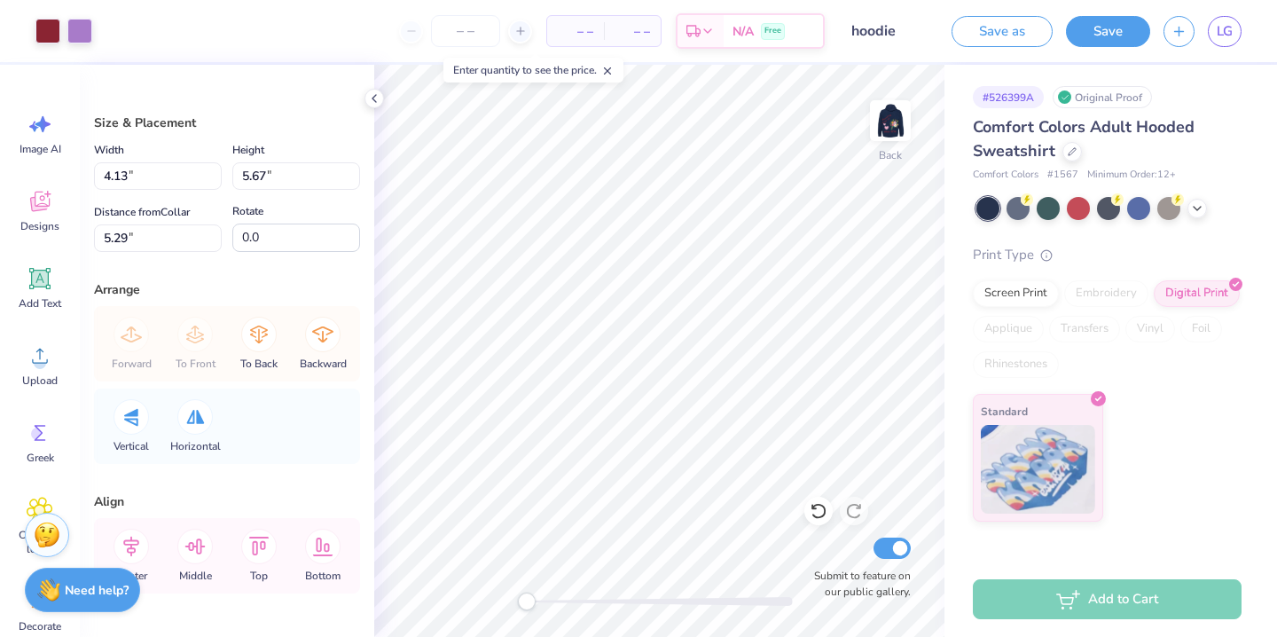
type input "3.82"
type input "5.71"
type input "5.27"
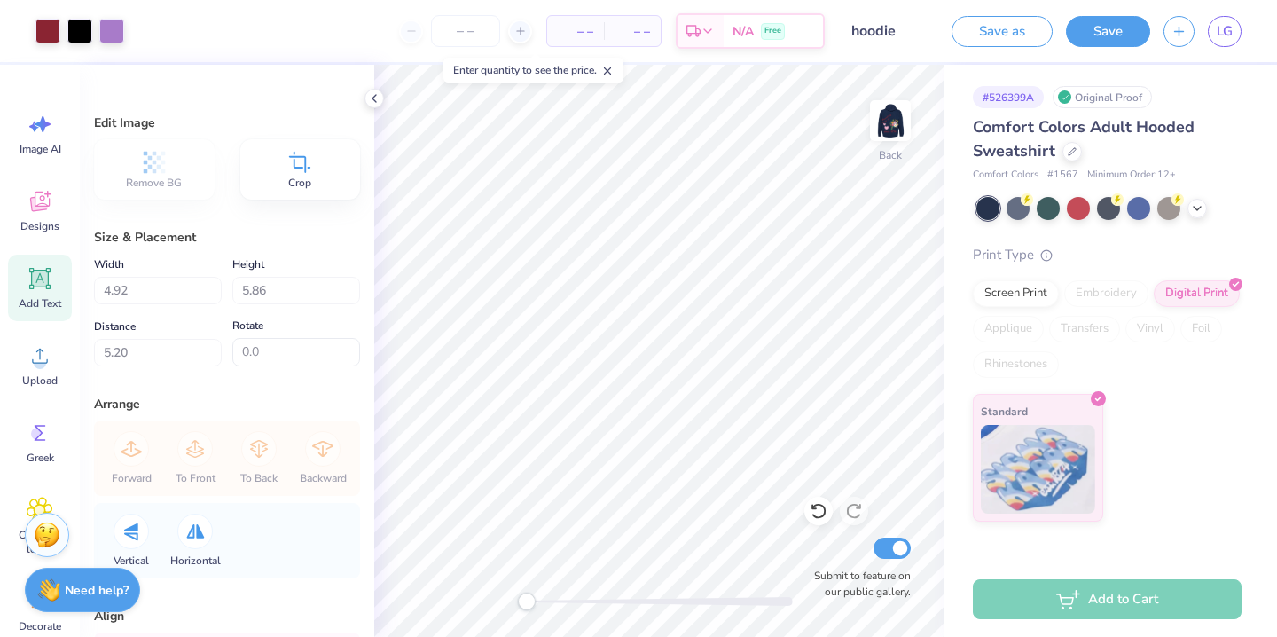
click at [42, 284] on icon at bounding box center [40, 278] width 17 height 17
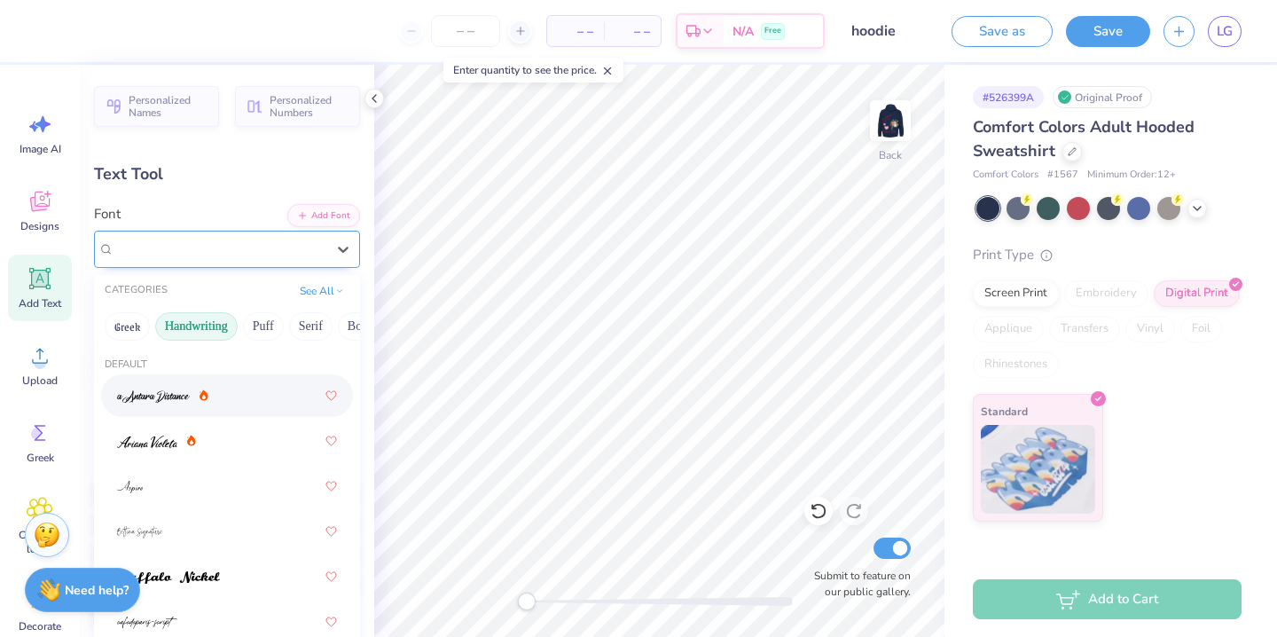
click at [216, 256] on div "Super Dream" at bounding box center [220, 248] width 215 height 27
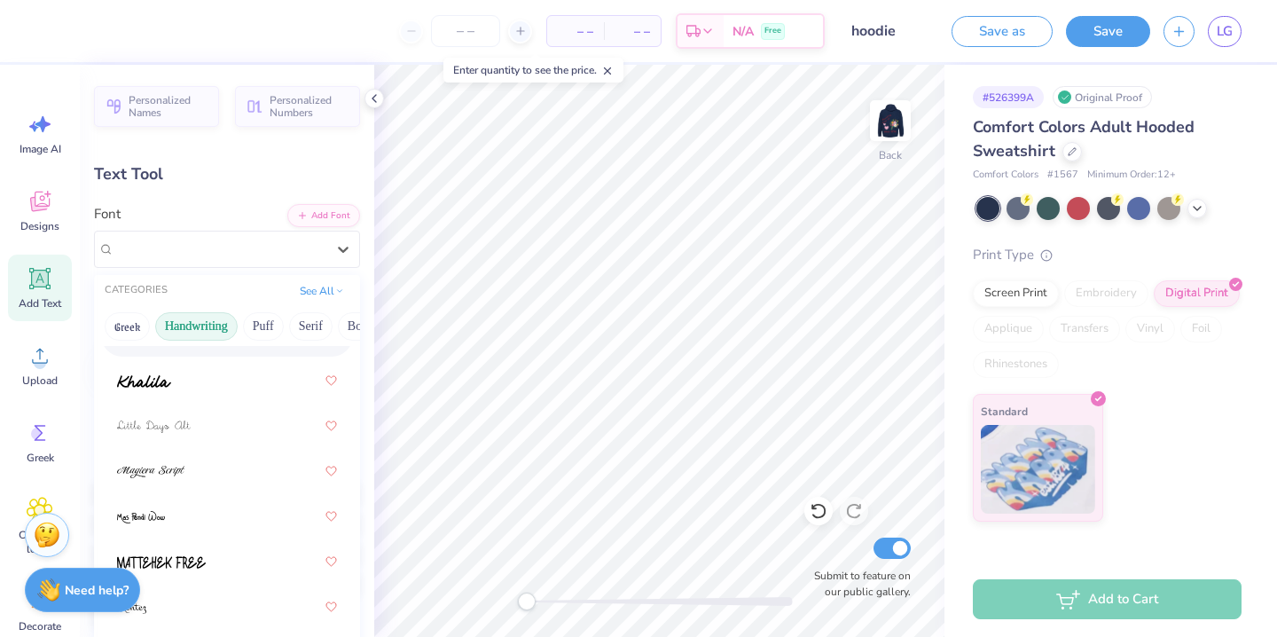
scroll to position [507, 0]
click at [221, 396] on div at bounding box center [227, 386] width 220 height 32
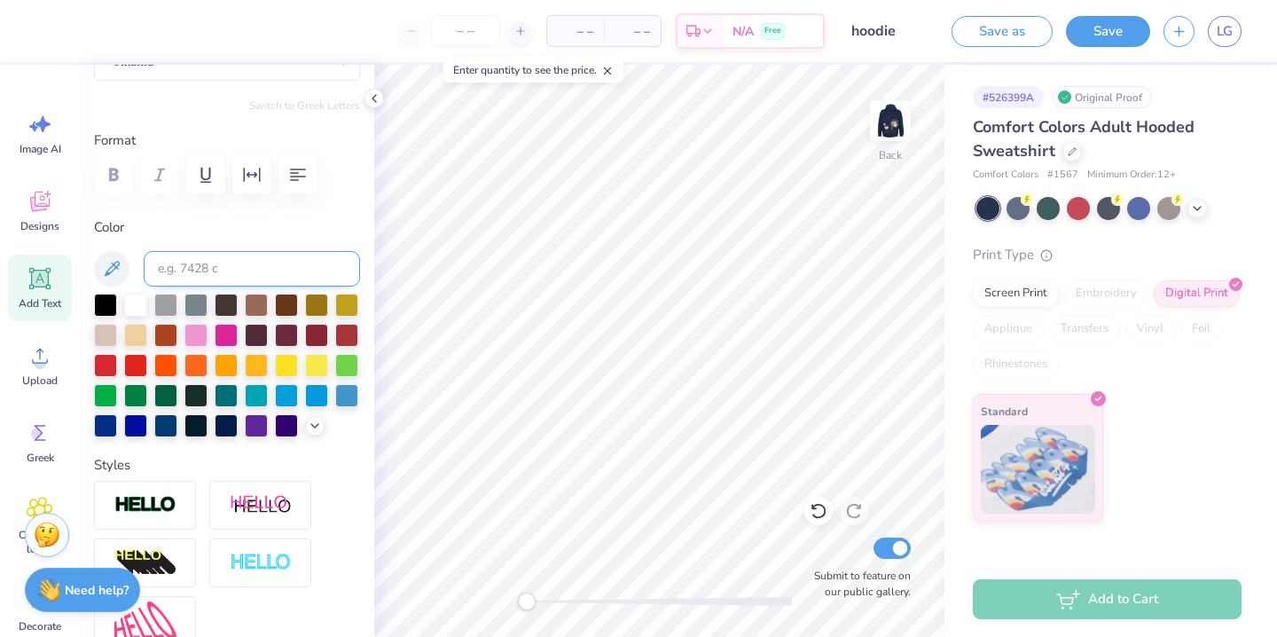
scroll to position [191, 0]
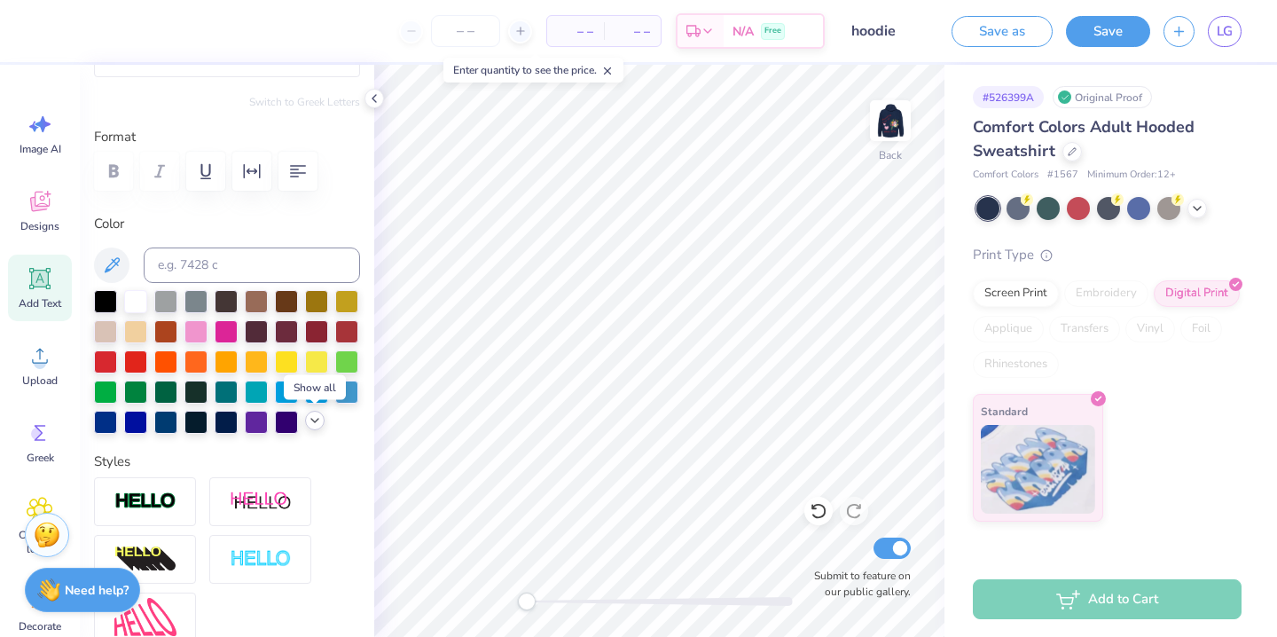
click at [311, 418] on polyline at bounding box center [314, 420] width 7 height 4
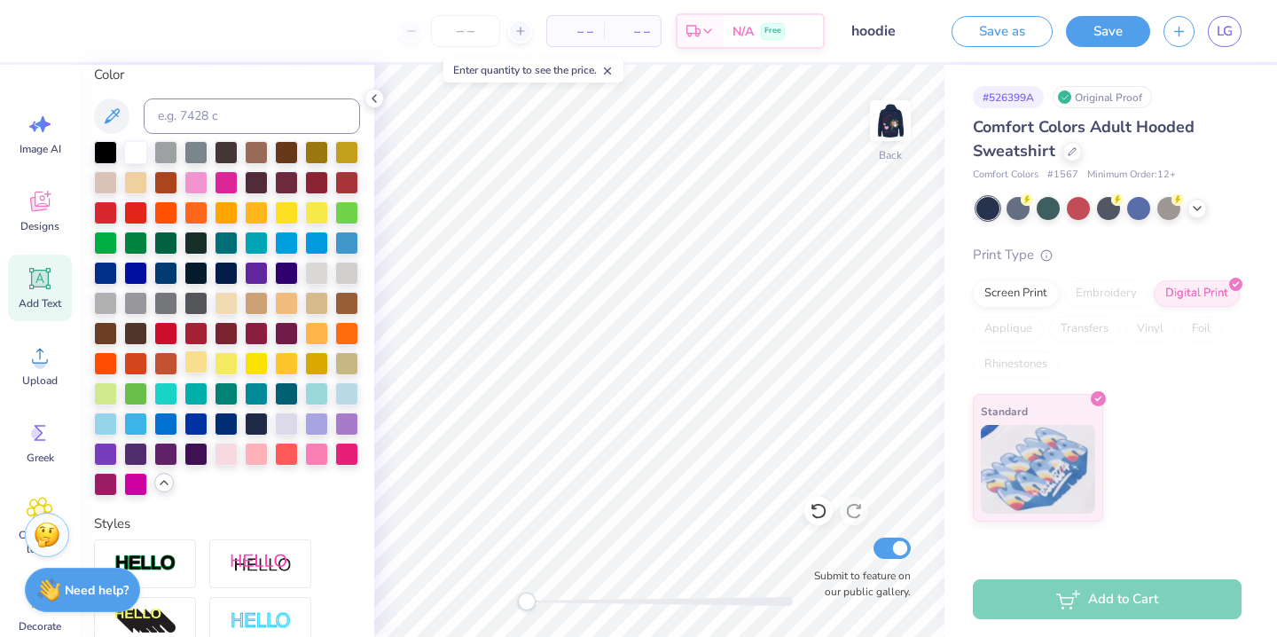
scroll to position [361, 0]
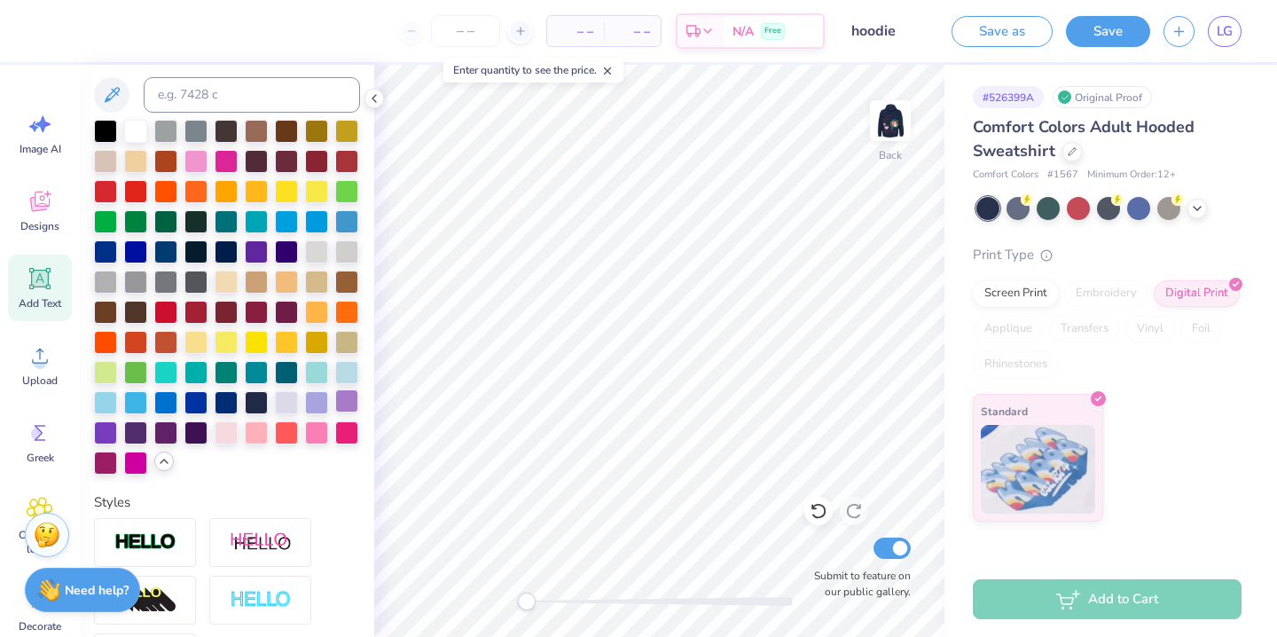
click at [351, 401] on div at bounding box center [346, 400] width 23 height 23
type textarea "Doce Love"
type input "6.28"
type input "5.45"
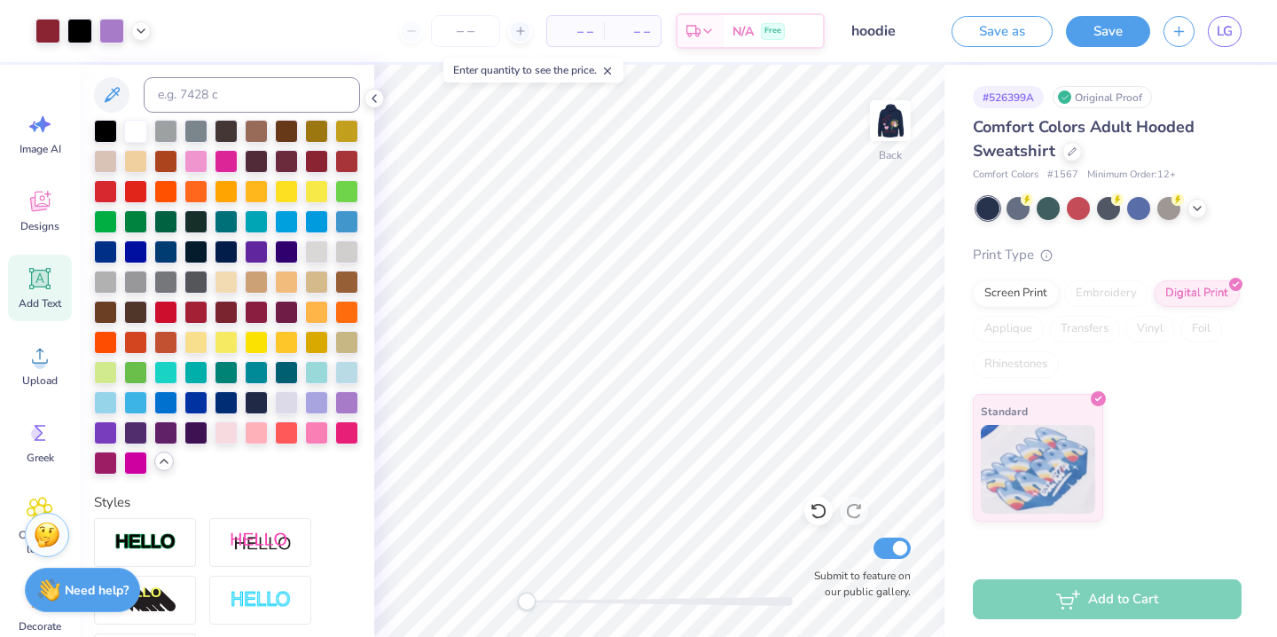
type input "5.40"
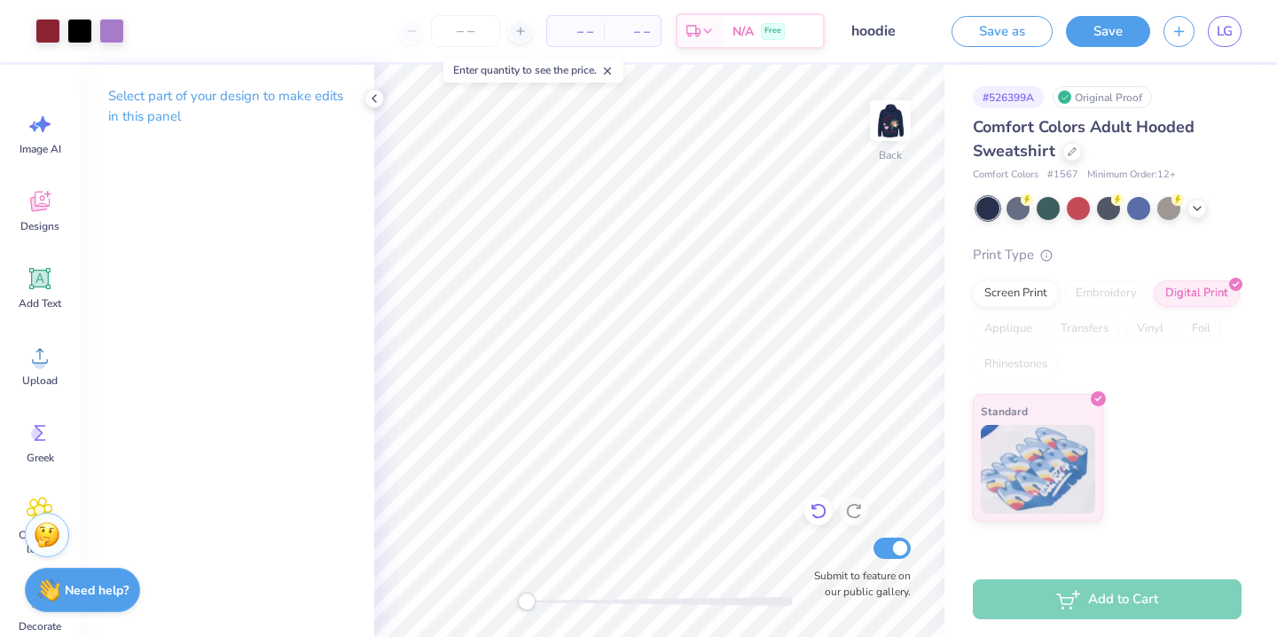
click at [814, 520] on div at bounding box center [818, 511] width 28 height 28
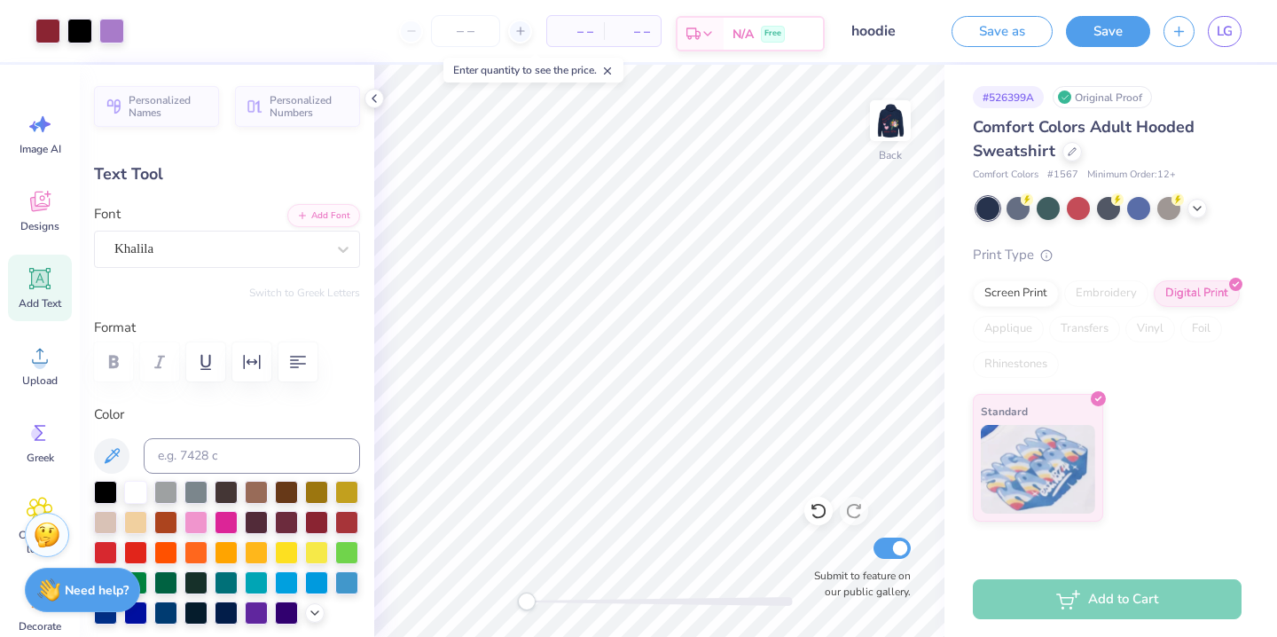
click at [750, 35] on span "N/A" at bounding box center [742, 34] width 21 height 19
click at [522, 36] on icon at bounding box center [520, 31] width 12 height 12
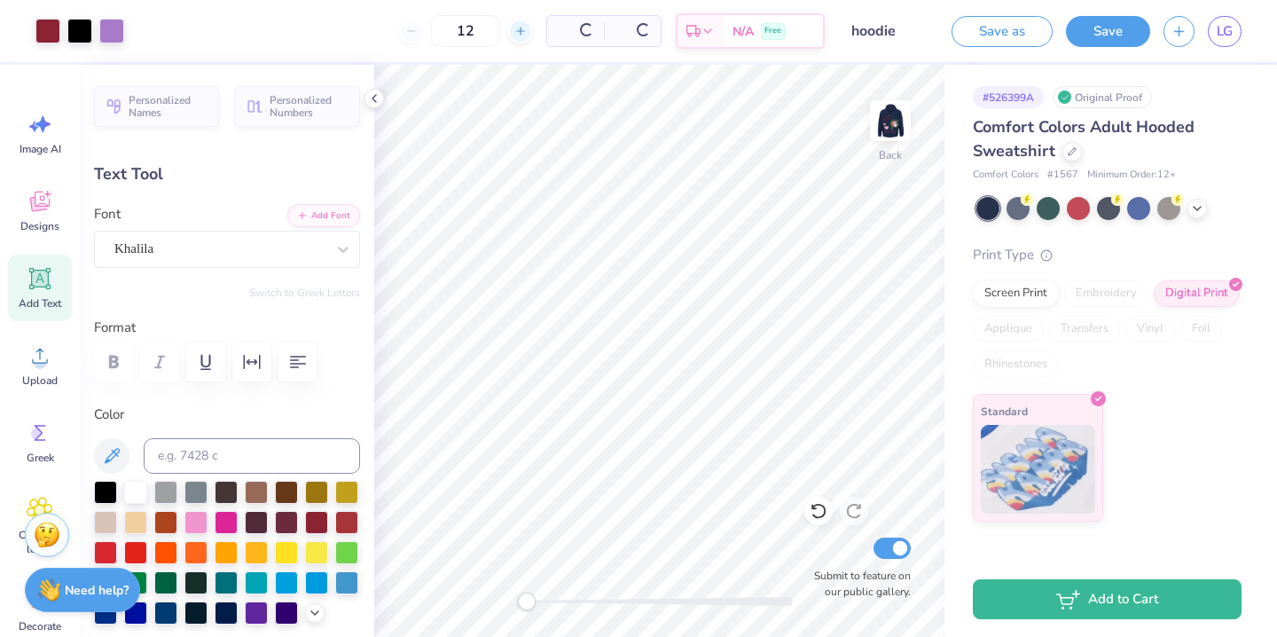
click at [522, 36] on icon at bounding box center [520, 31] width 12 height 12
type input "13"
click at [374, 94] on icon at bounding box center [374, 98] width 14 height 14
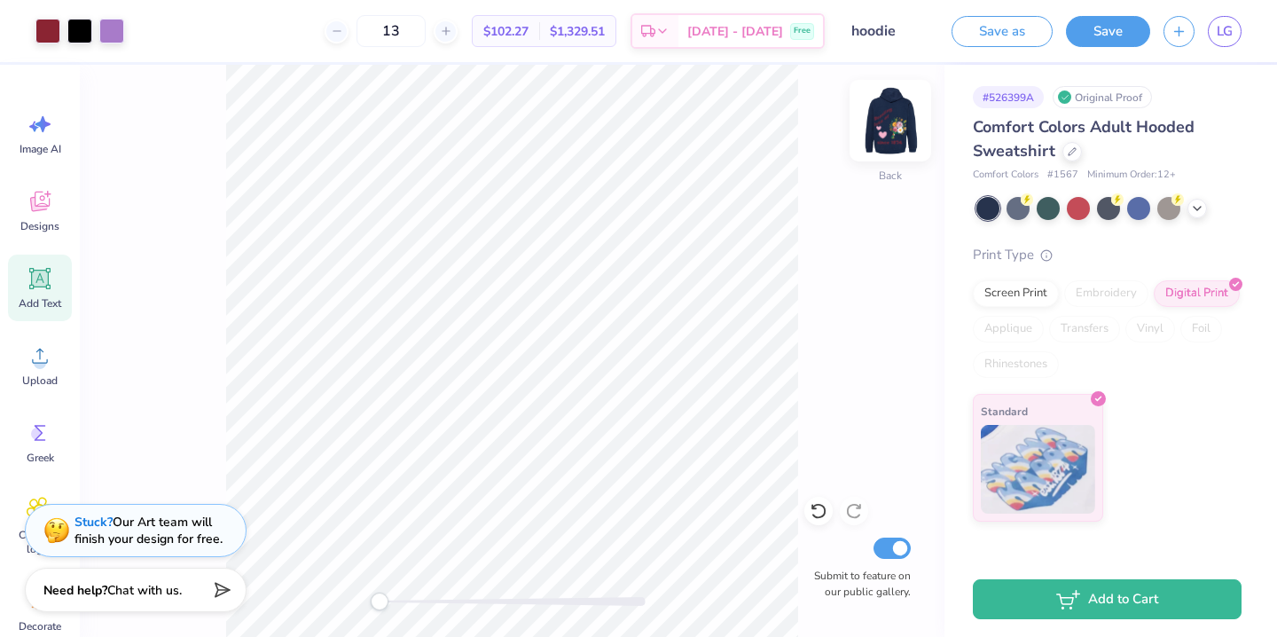
click at [879, 115] on img at bounding box center [890, 120] width 71 height 71
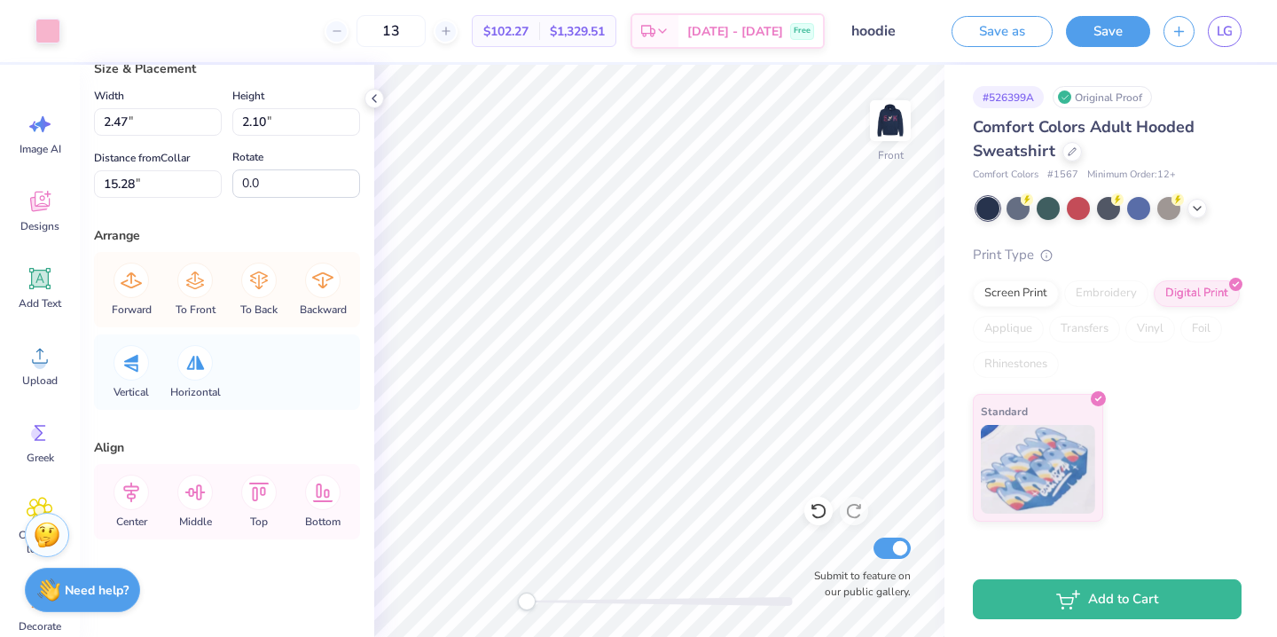
scroll to position [0, 0]
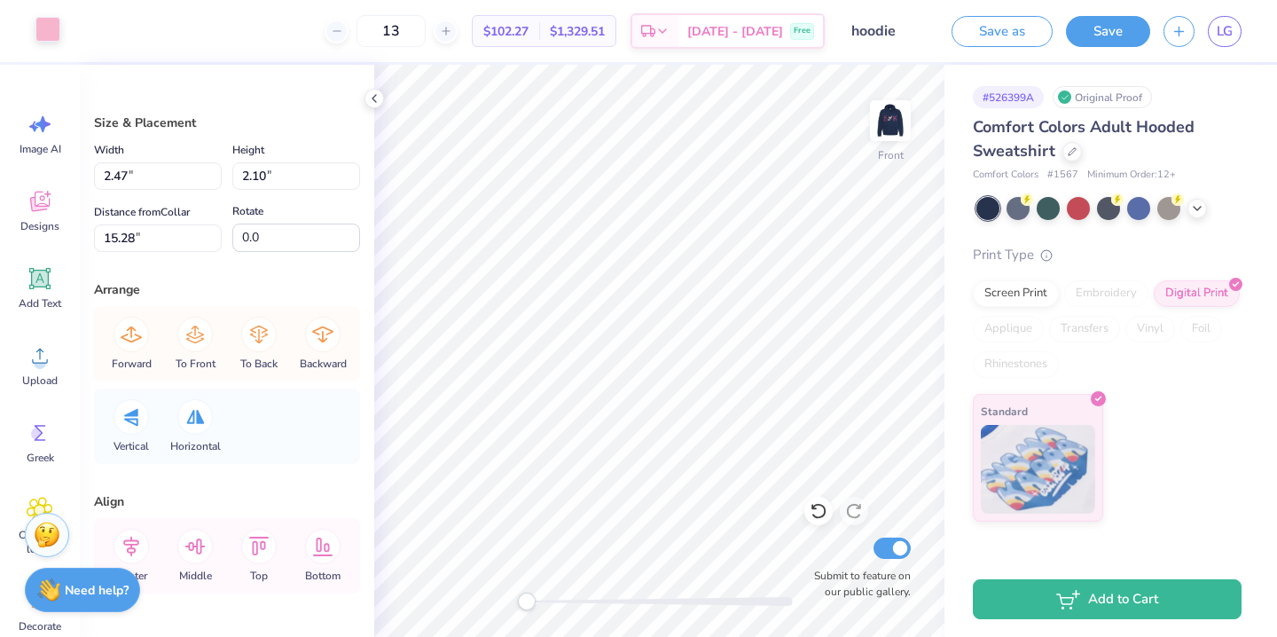
click at [53, 33] on div at bounding box center [47, 29] width 25 height 25
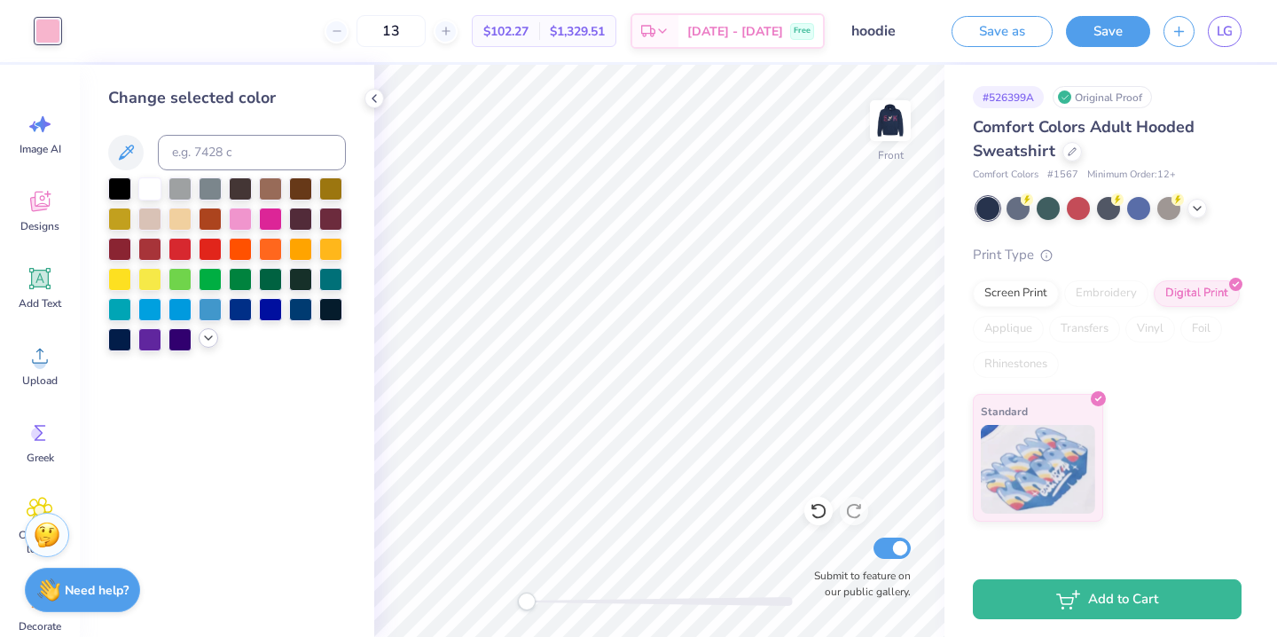
click at [215, 337] on icon at bounding box center [208, 338] width 14 height 14
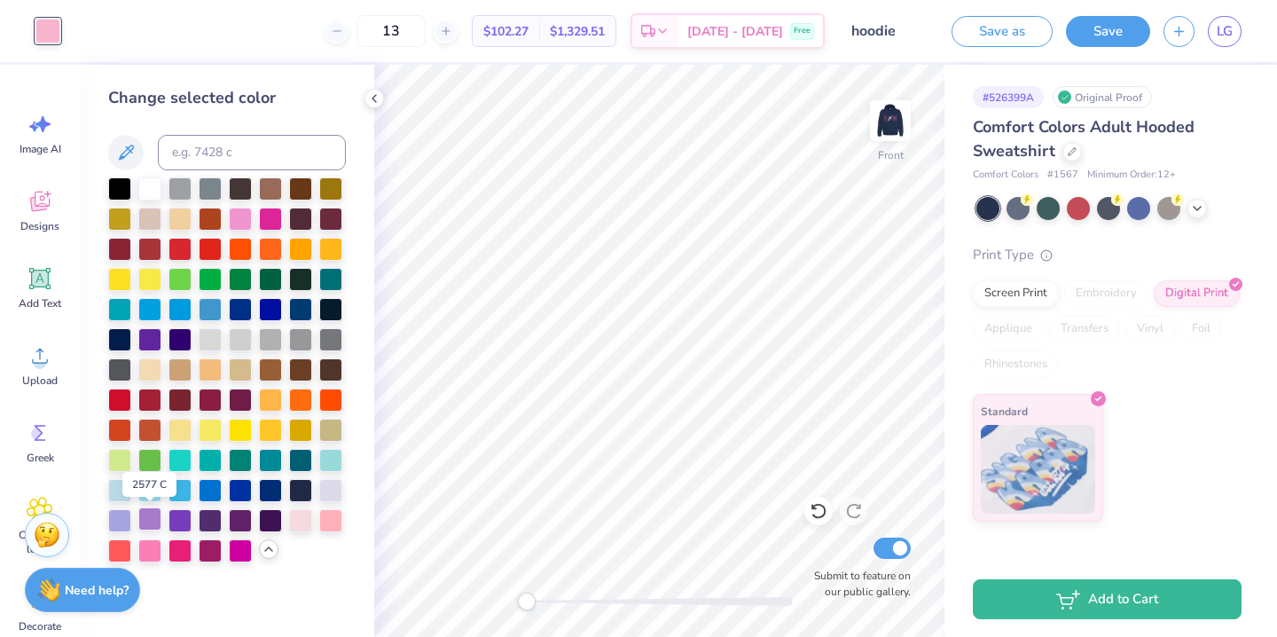
click at [153, 520] on div at bounding box center [149, 518] width 23 height 23
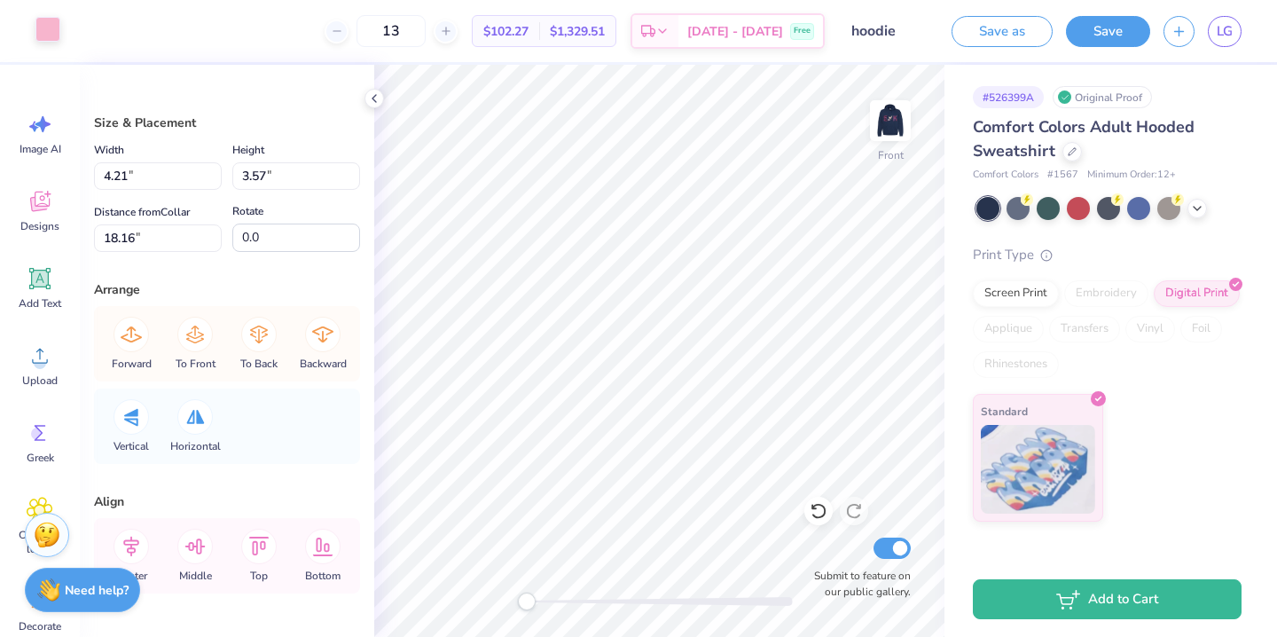
click at [41, 27] on div at bounding box center [47, 29] width 25 height 25
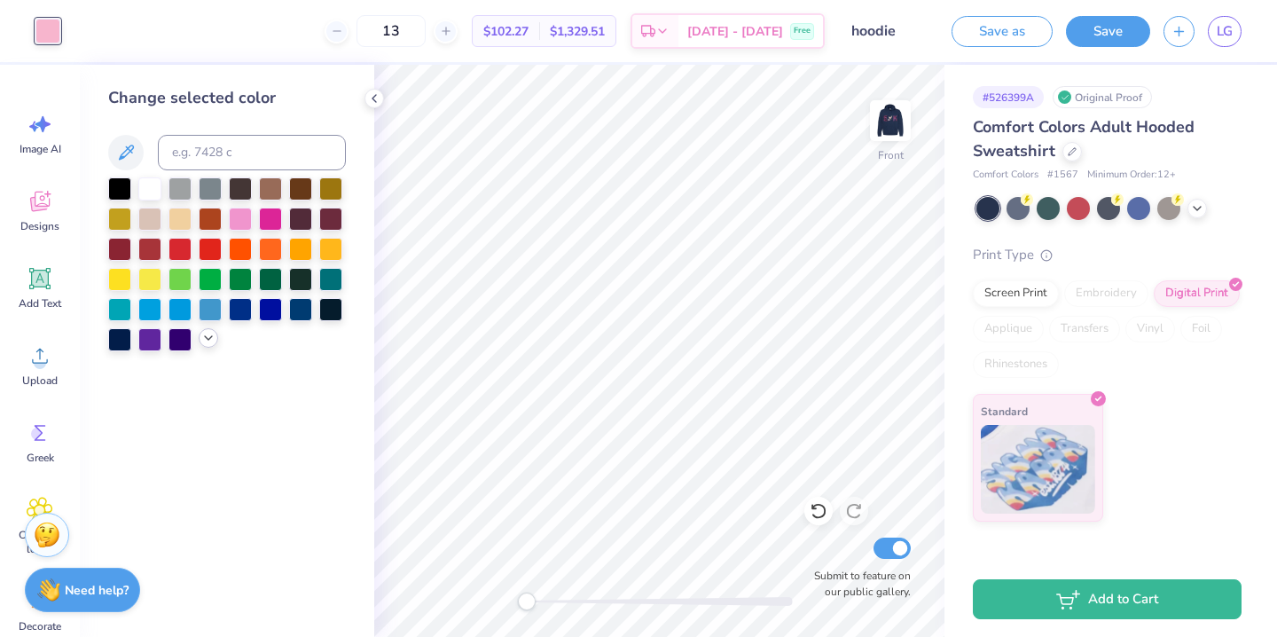
click at [206, 337] on icon at bounding box center [208, 338] width 14 height 14
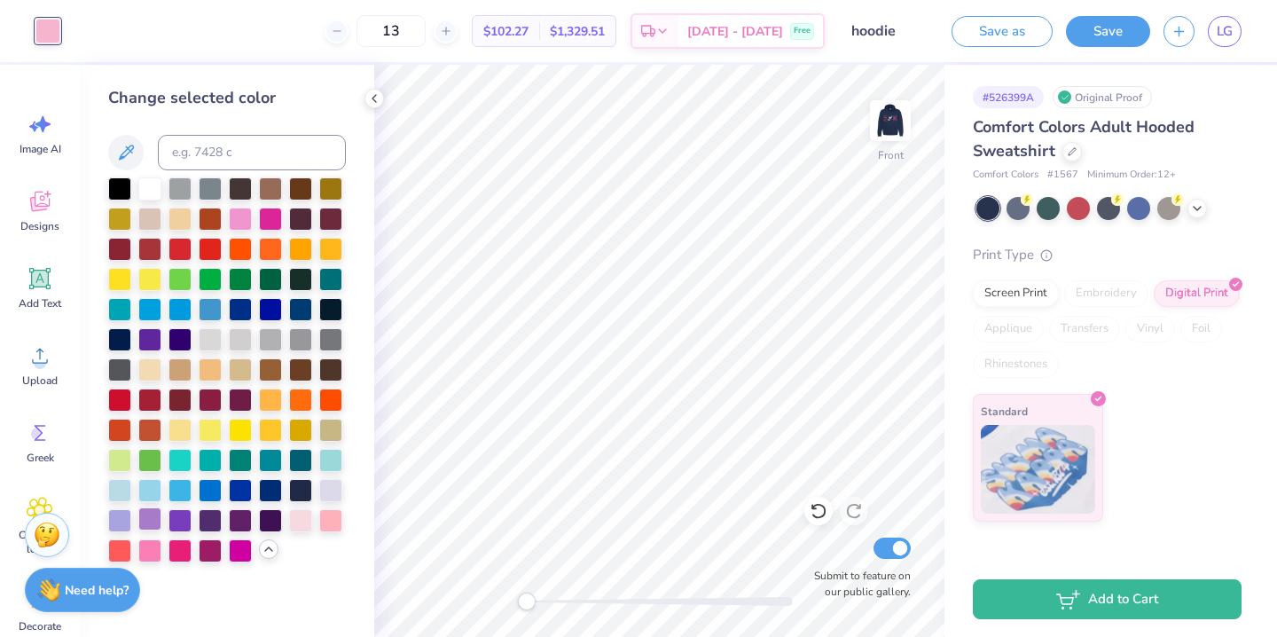
click at [152, 511] on div at bounding box center [149, 518] width 23 height 23
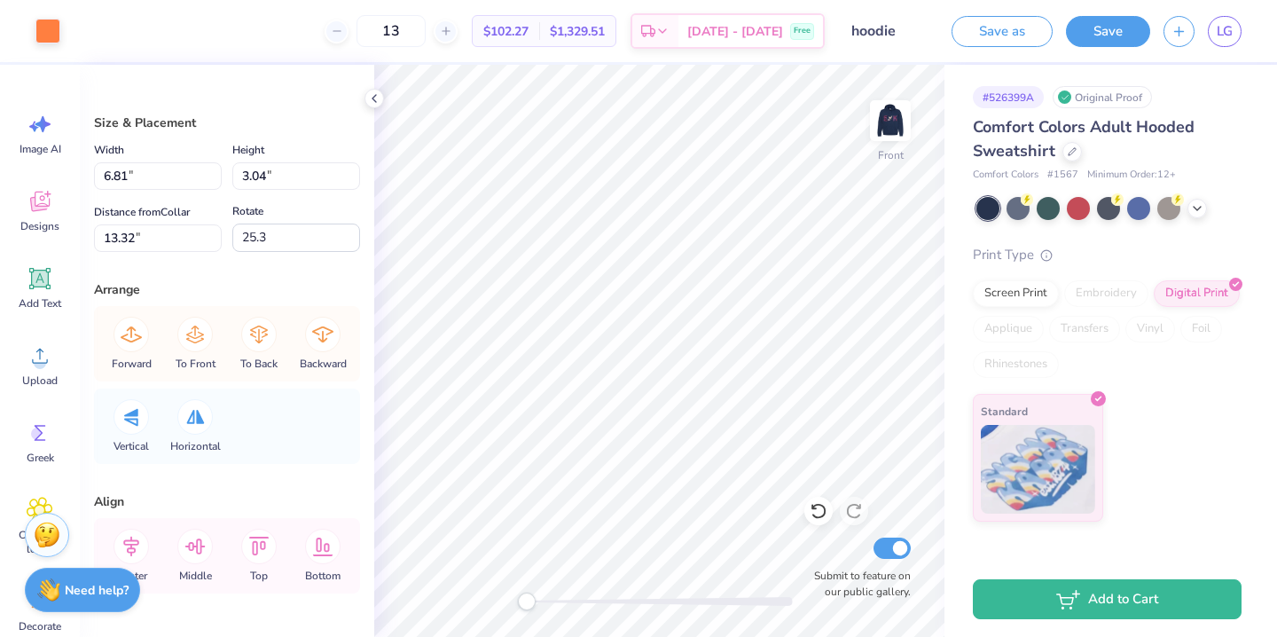
type input "5.26"
type input "2.95"
type input "11.90"
type input "7.26"
type input "7.15"
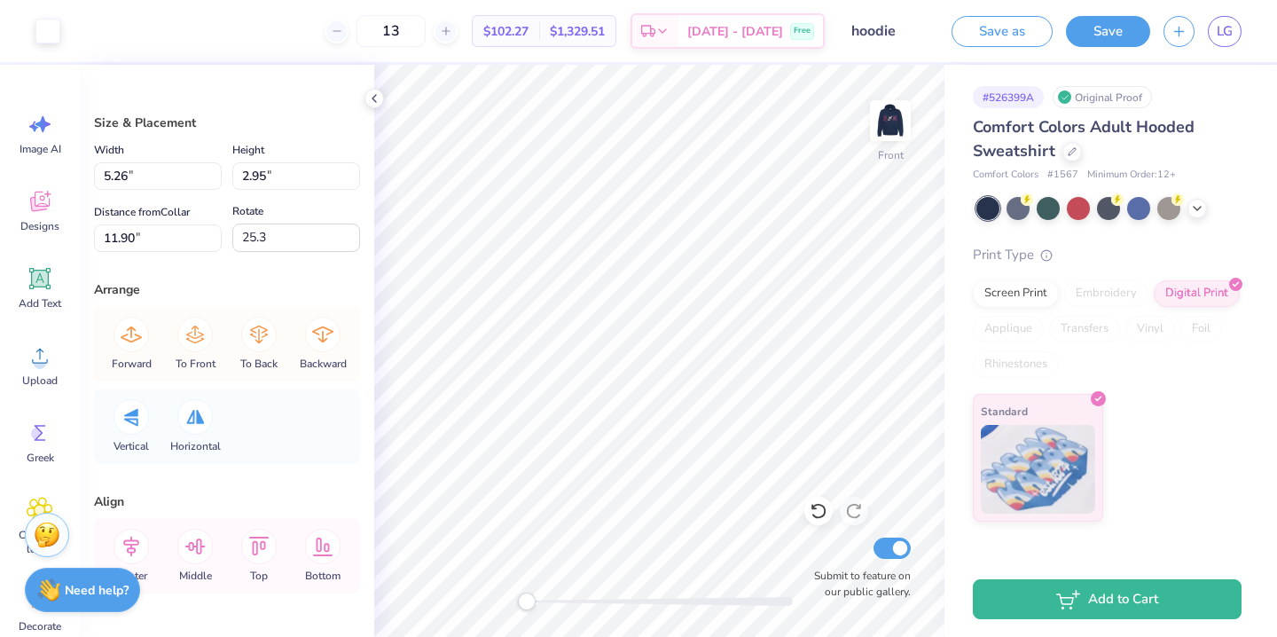
type input "11.85"
type input "3.73"
type input "3.06"
type input "14.68"
type input "4.22"
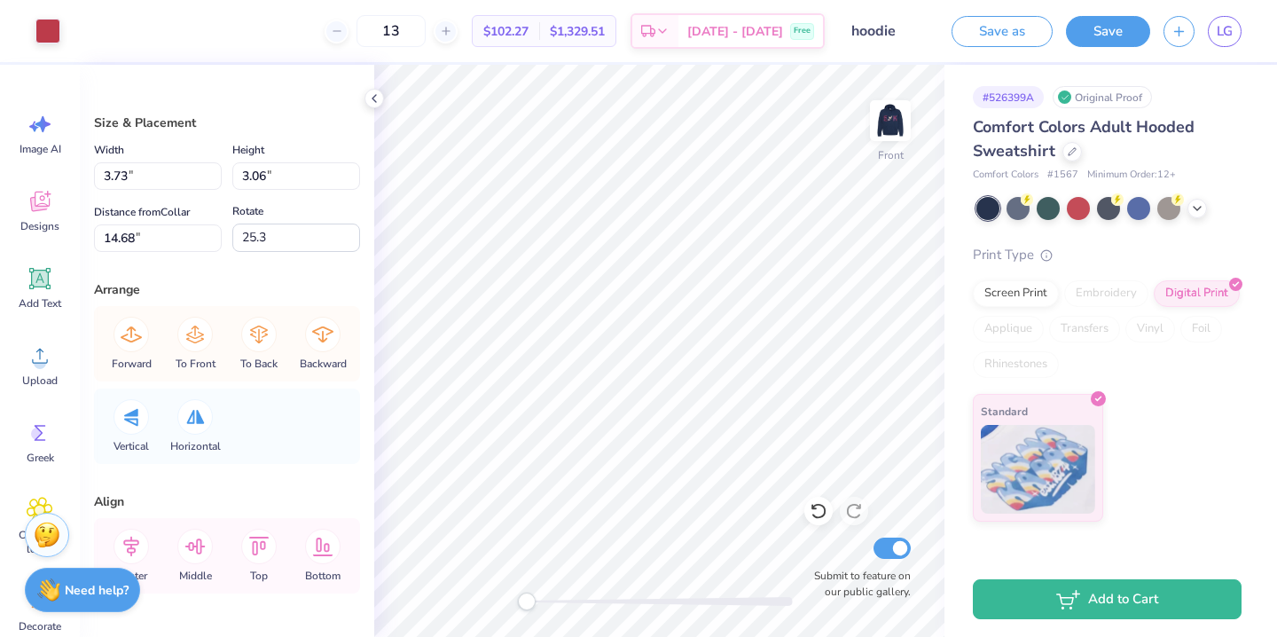
type input "5.31"
type input "13.12"
type input "4.55"
type input "4.96"
type input "13.07"
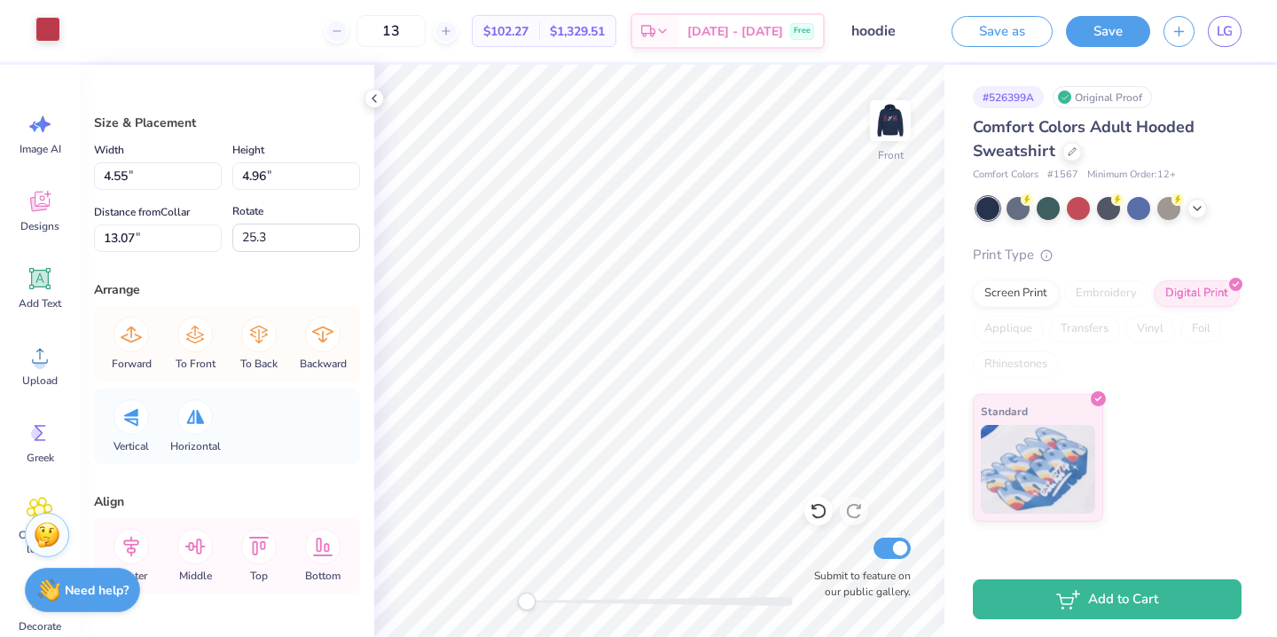
click at [39, 32] on div at bounding box center [47, 29] width 25 height 25
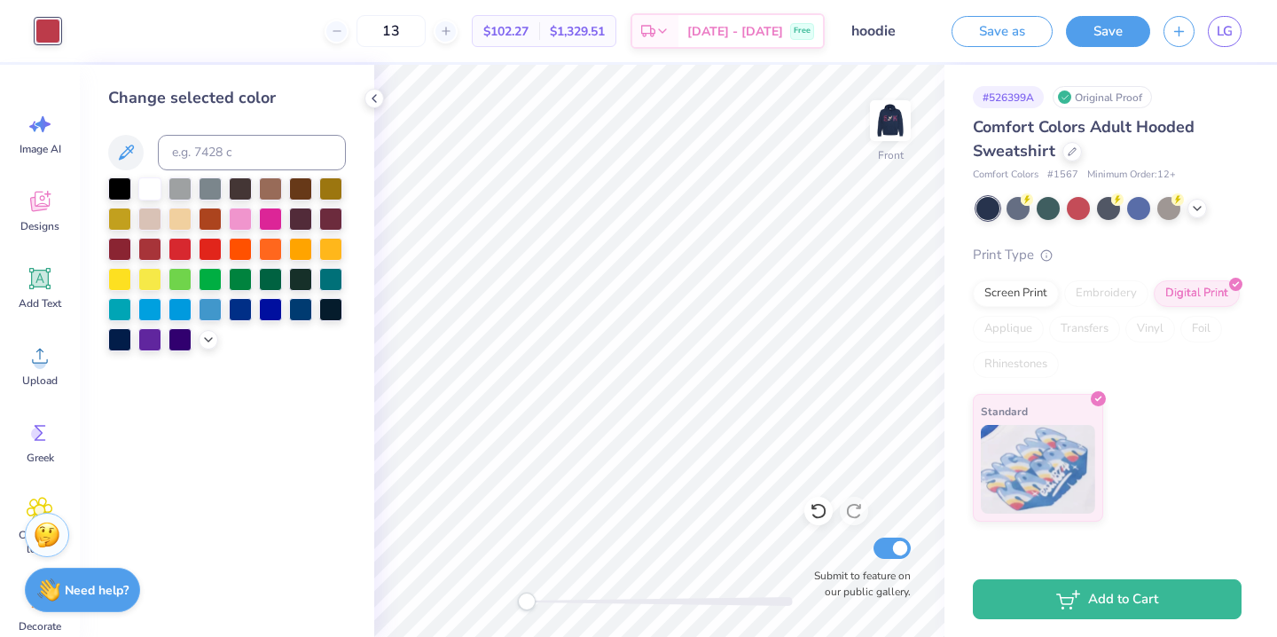
click at [217, 331] on div at bounding box center [227, 264] width 238 height 174
click at [209, 335] on icon at bounding box center [208, 338] width 14 height 14
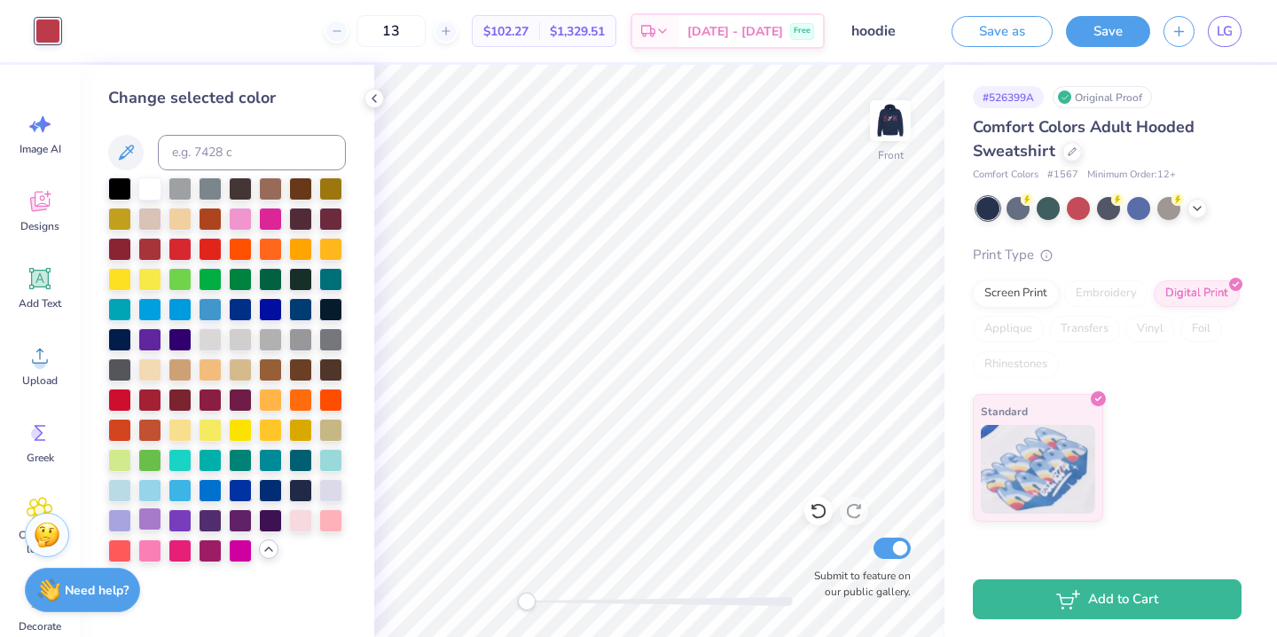
click at [149, 516] on div at bounding box center [149, 518] width 23 height 23
click at [811, 512] on icon at bounding box center [819, 511] width 18 height 18
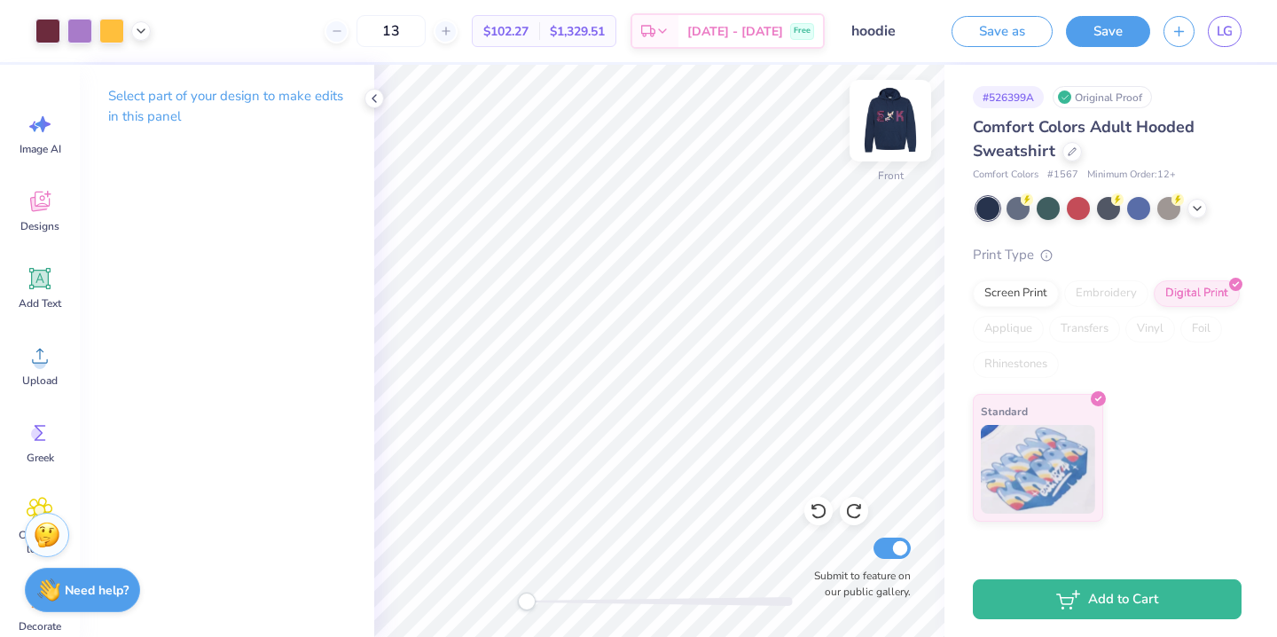
click at [881, 117] on img at bounding box center [890, 120] width 71 height 71
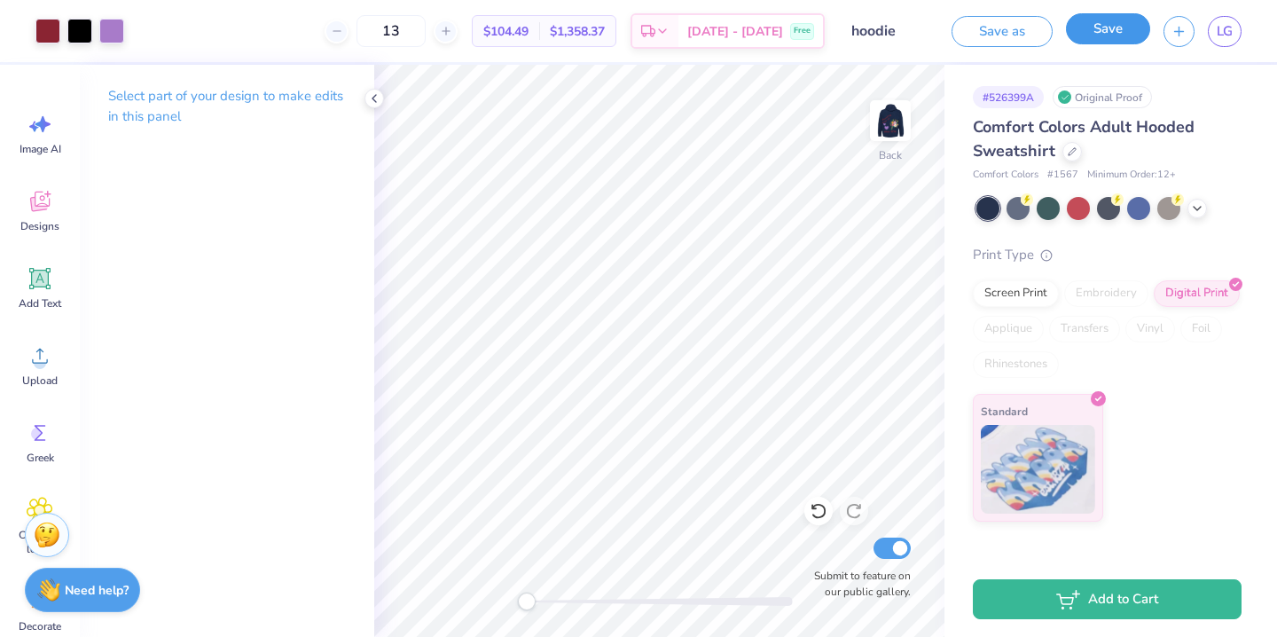
click at [1100, 26] on button "Save" at bounding box center [1108, 28] width 84 height 31
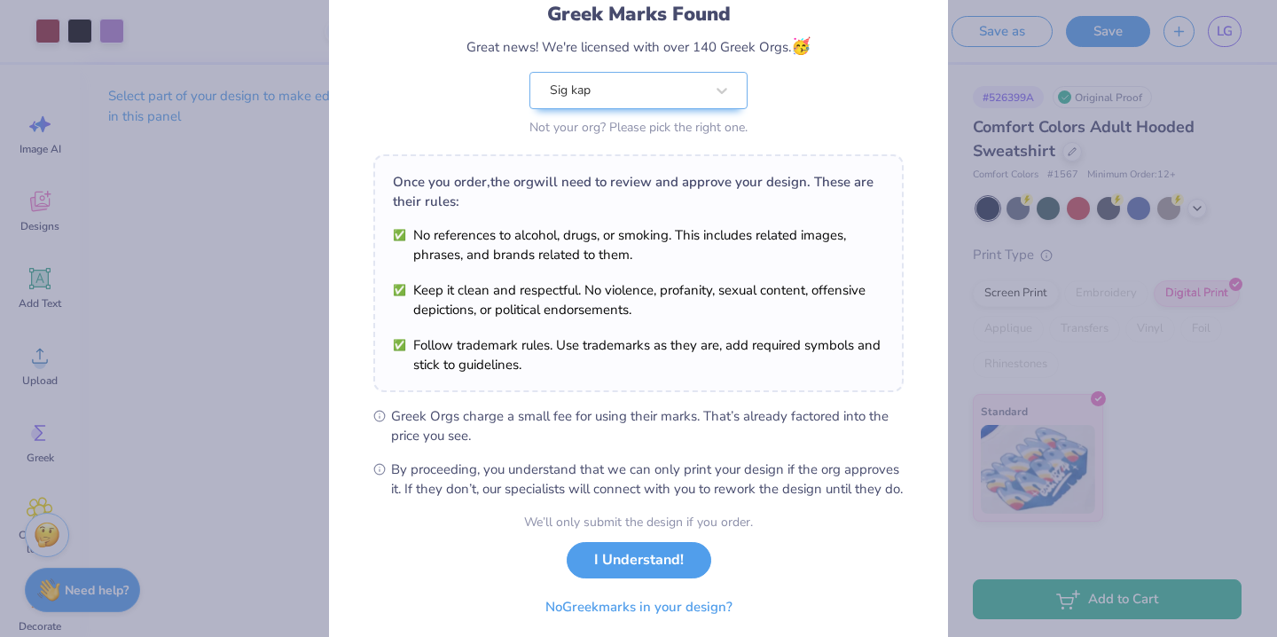
scroll to position [193, 0]
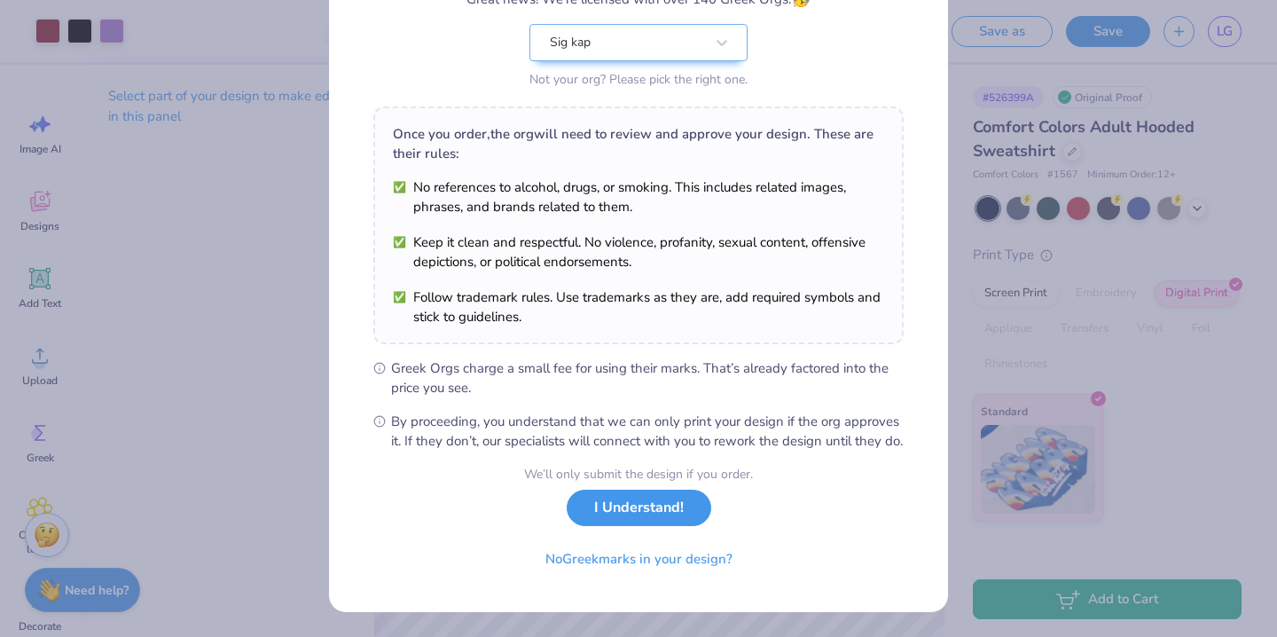
click at [671, 509] on button "I Understand!" at bounding box center [639, 507] width 145 height 36
